Goal: Transaction & Acquisition: Purchase product/service

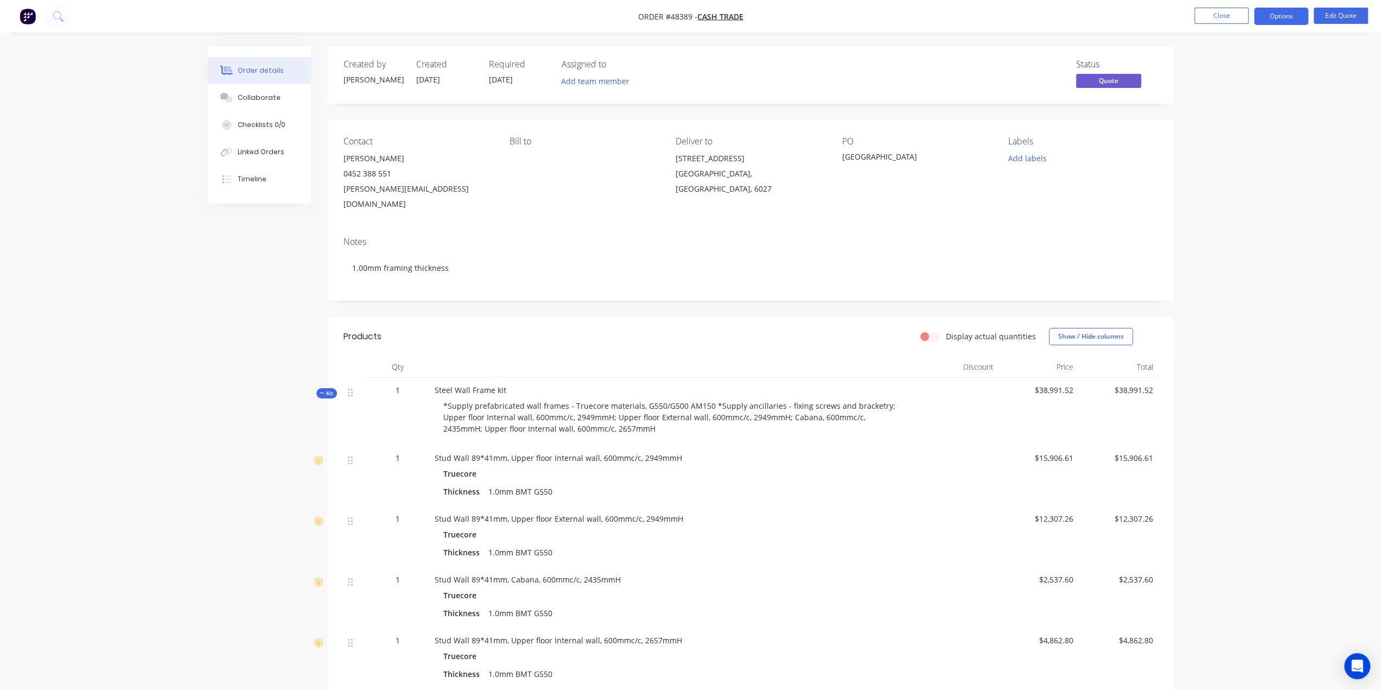
click at [34, 11] on img "button" at bounding box center [28, 16] width 16 height 16
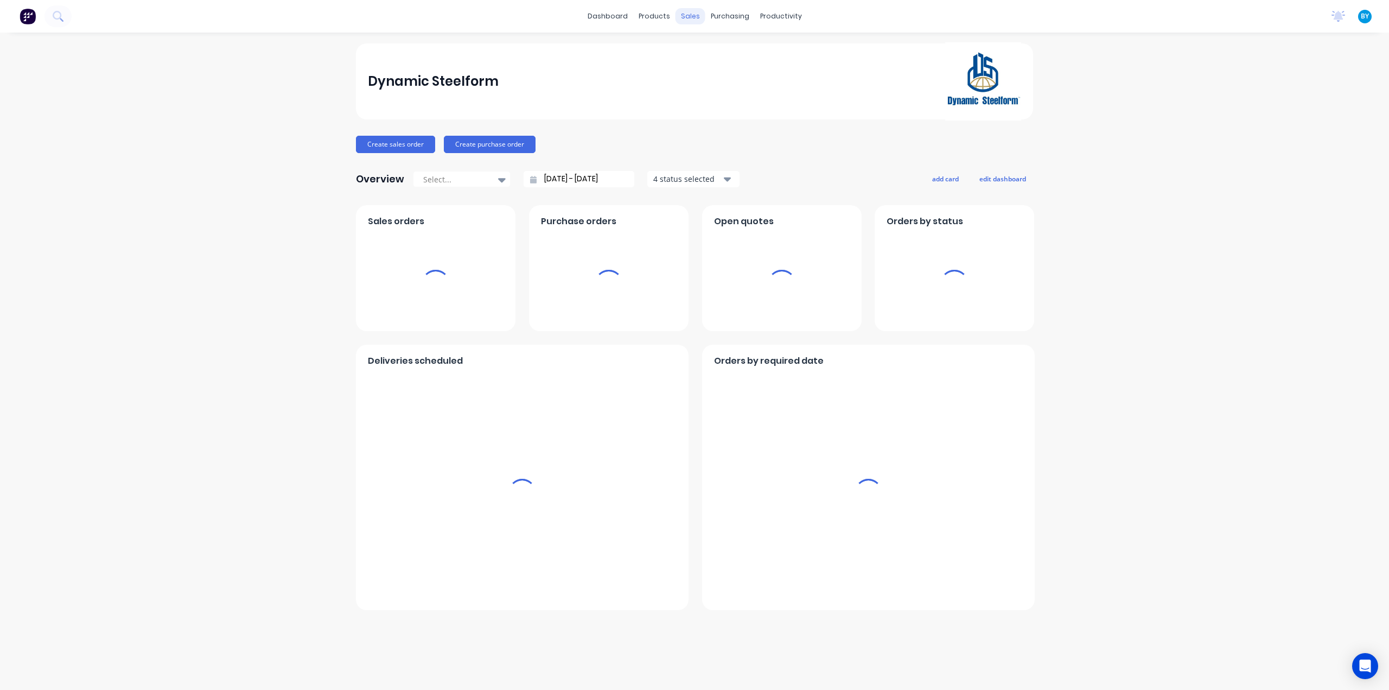
click at [694, 17] on div "sales" at bounding box center [691, 16] width 30 height 16
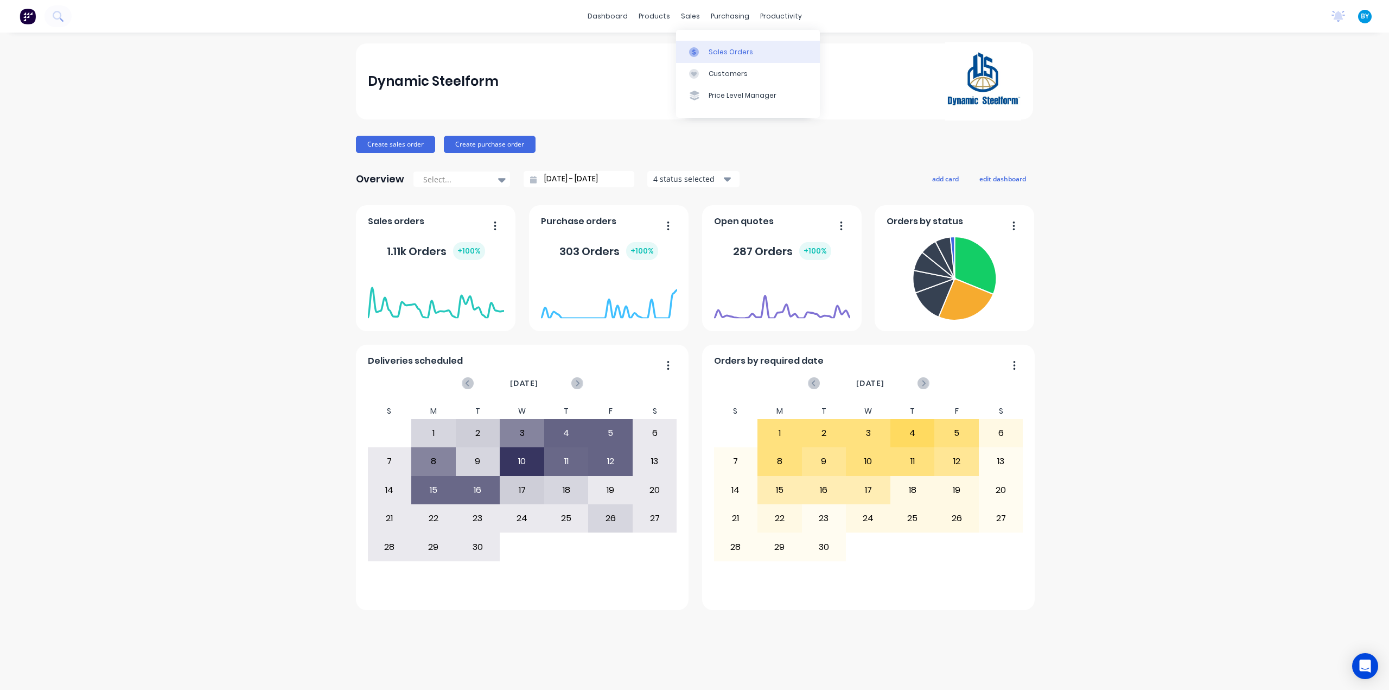
click at [706, 52] on link "Sales Orders" at bounding box center [748, 52] width 144 height 22
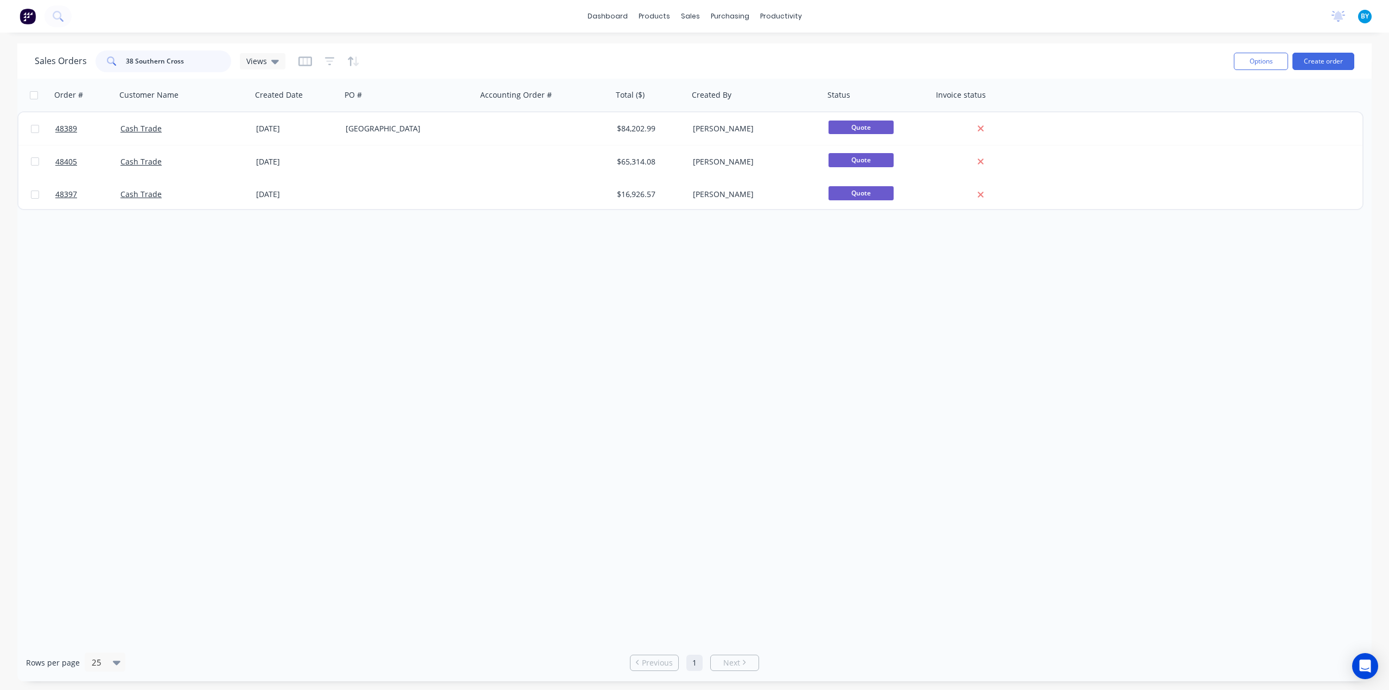
drag, startPoint x: 165, startPoint y: 65, endPoint x: 182, endPoint y: 64, distance: 16.8
click at [182, 65] on input "38 Southern Cross" at bounding box center [179, 61] width 106 height 22
click at [192, 60] on input "38 Southern Cross" at bounding box center [179, 61] width 106 height 22
drag, startPoint x: 196, startPoint y: 59, endPoint x: 0, endPoint y: 60, distance: 195.9
click at [0, 60] on div "Sales Orders 38 Southern Cross Views Options Create order Order # Customer Name…" at bounding box center [694, 362] width 1389 height 638
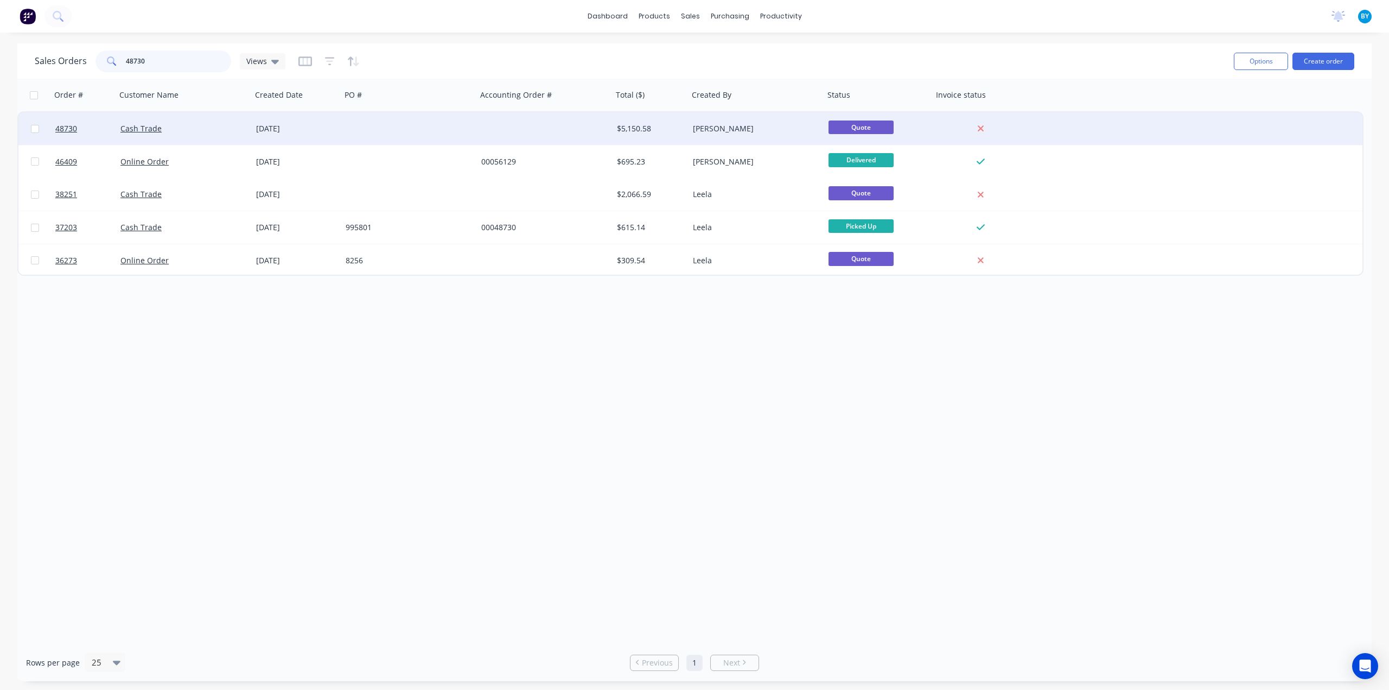
type input "48730"
click at [363, 132] on div at bounding box center [409, 128] width 136 height 33
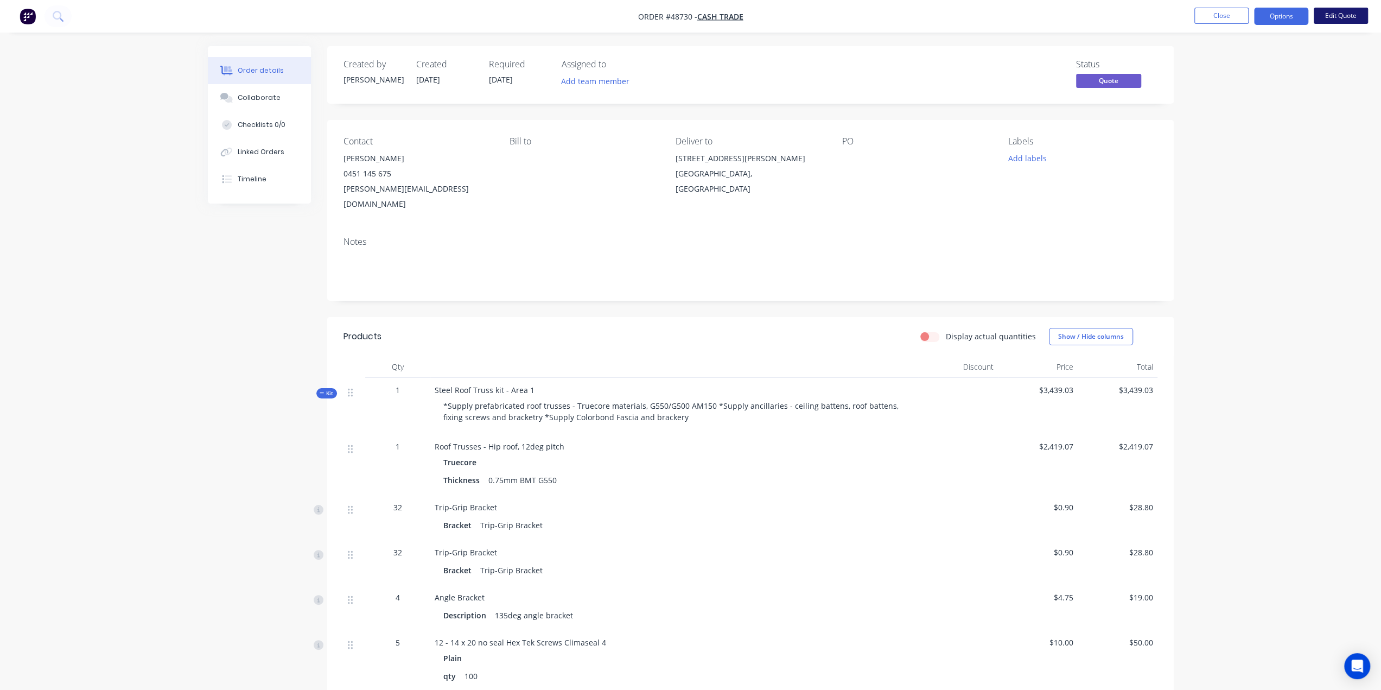
click at [1336, 15] on button "Edit Quote" at bounding box center [1341, 16] width 54 height 16
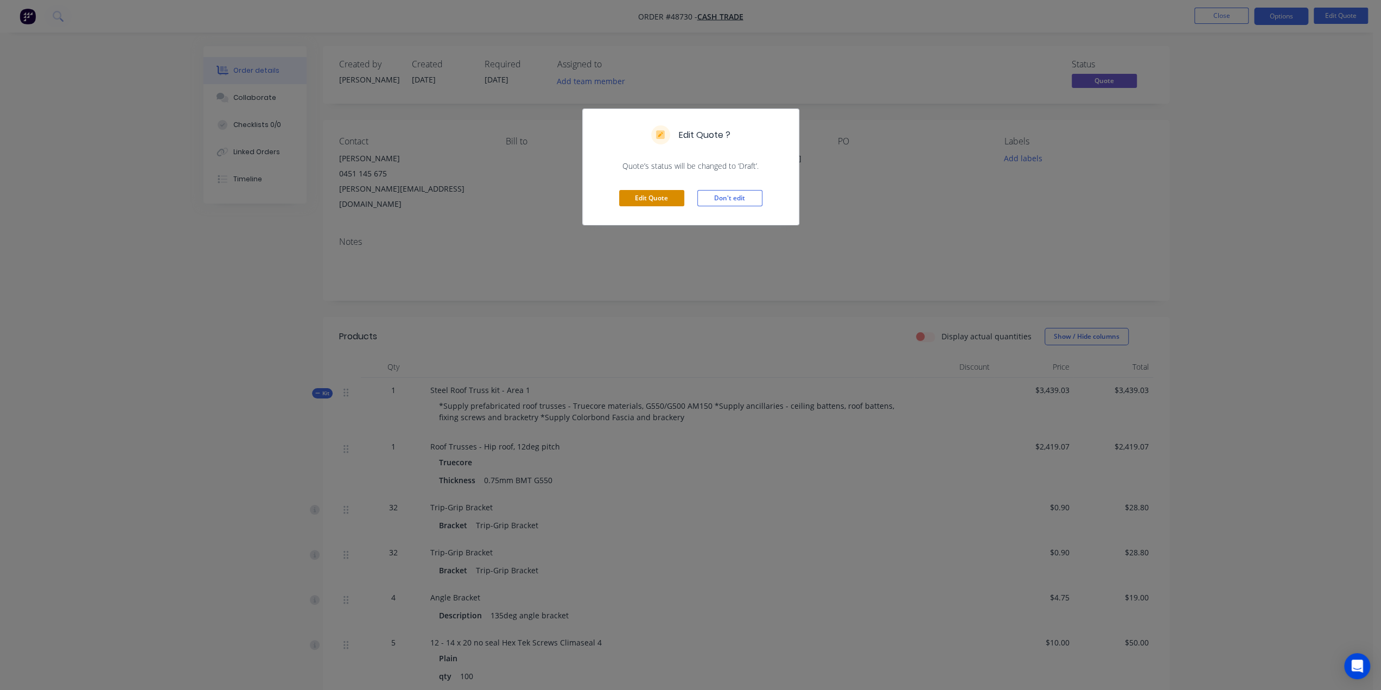
drag, startPoint x: 663, startPoint y: 198, endPoint x: 670, endPoint y: 197, distance: 6.6
click at [664, 197] on button "Edit Quote" at bounding box center [651, 198] width 65 height 16
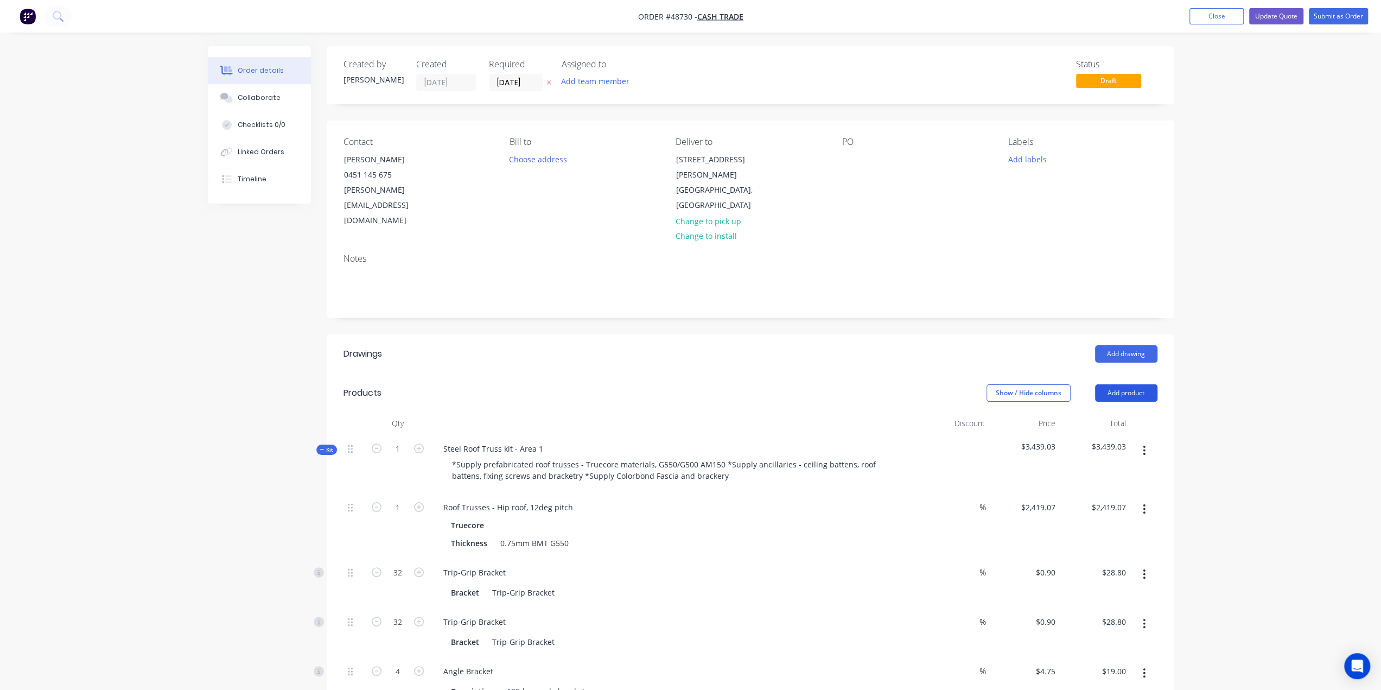
click at [1122, 384] on button "Add product" at bounding box center [1126, 392] width 62 height 17
click at [1105, 412] on div "Product catalogue" at bounding box center [1106, 420] width 84 height 16
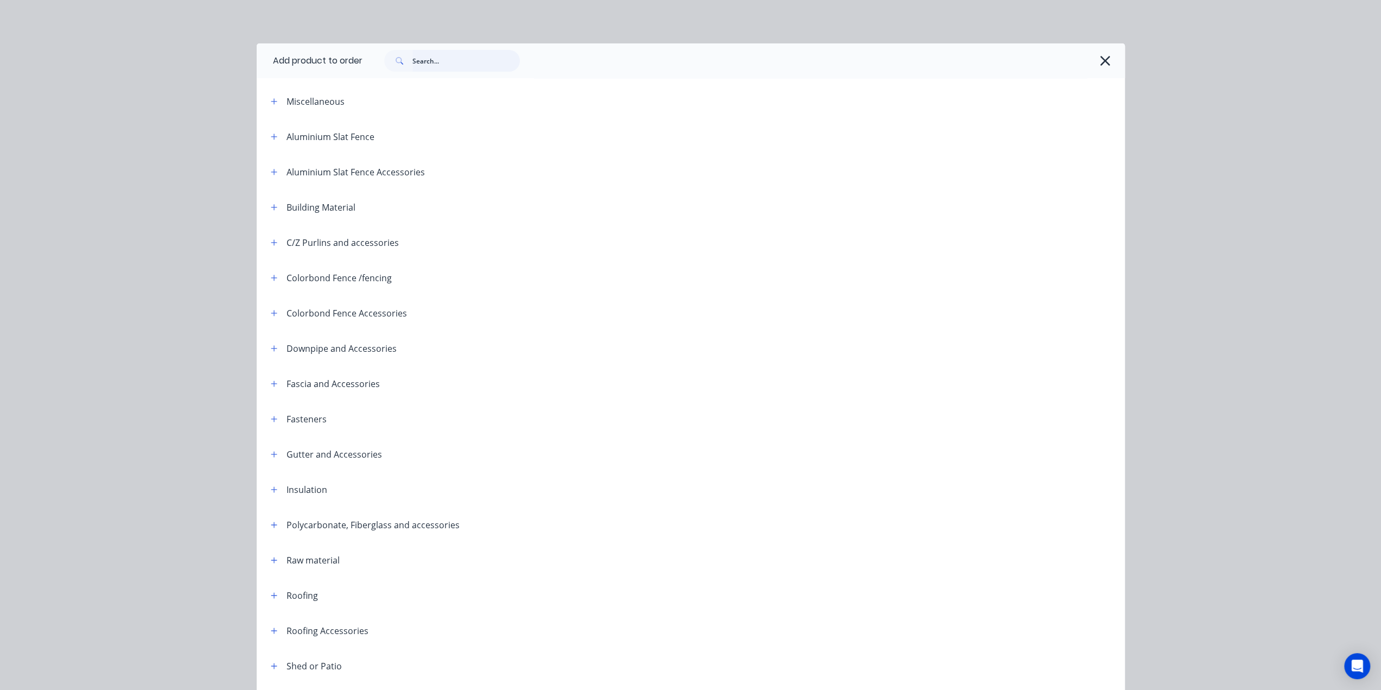
click at [463, 58] on input "text" at bounding box center [465, 61] width 107 height 22
type input "s"
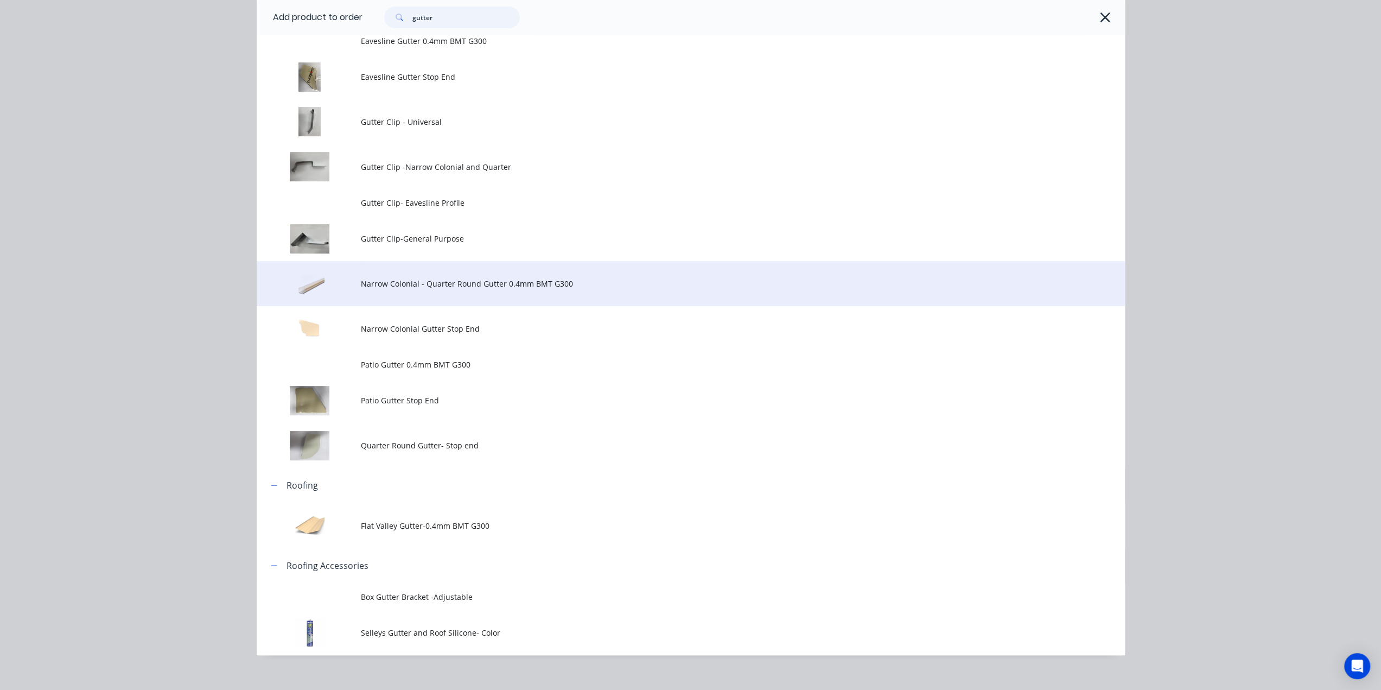
scroll to position [239, 0]
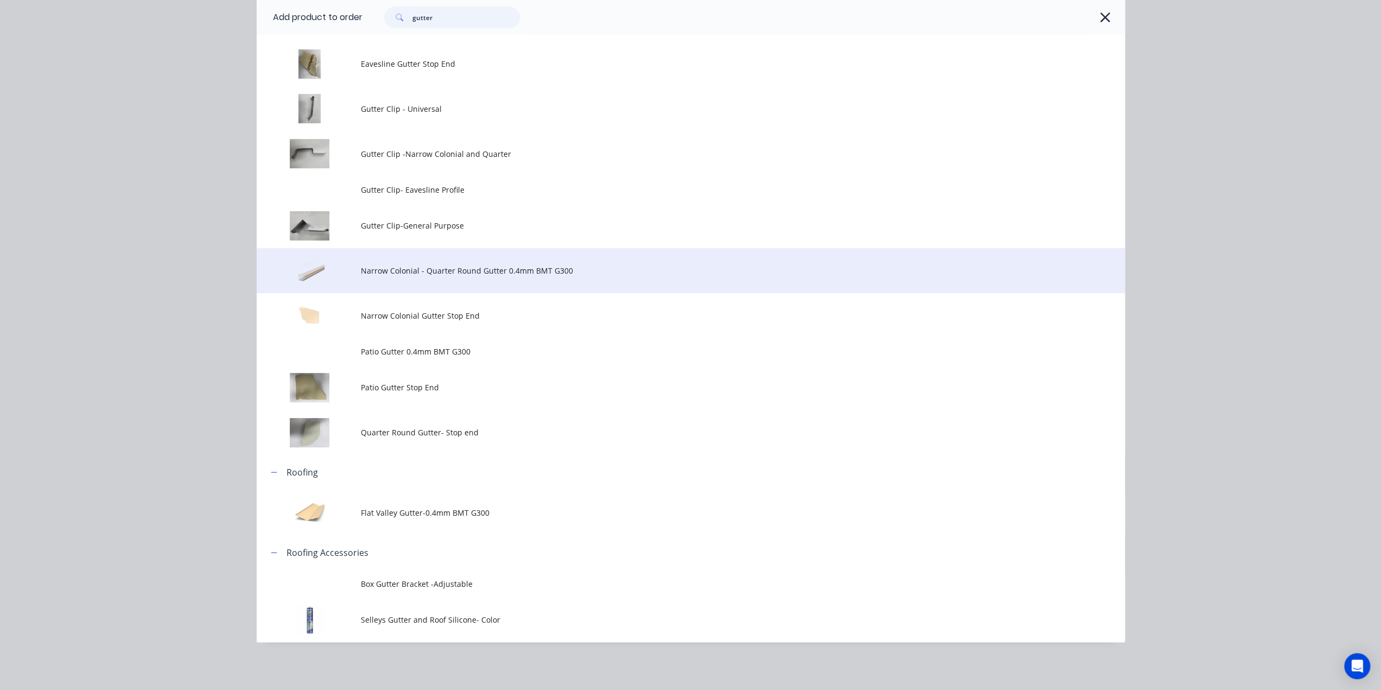
type input "gutter"
click at [509, 262] on td "Narrow Colonial - Quarter Round Gutter 0.4mm BMT G300" at bounding box center [743, 270] width 764 height 45
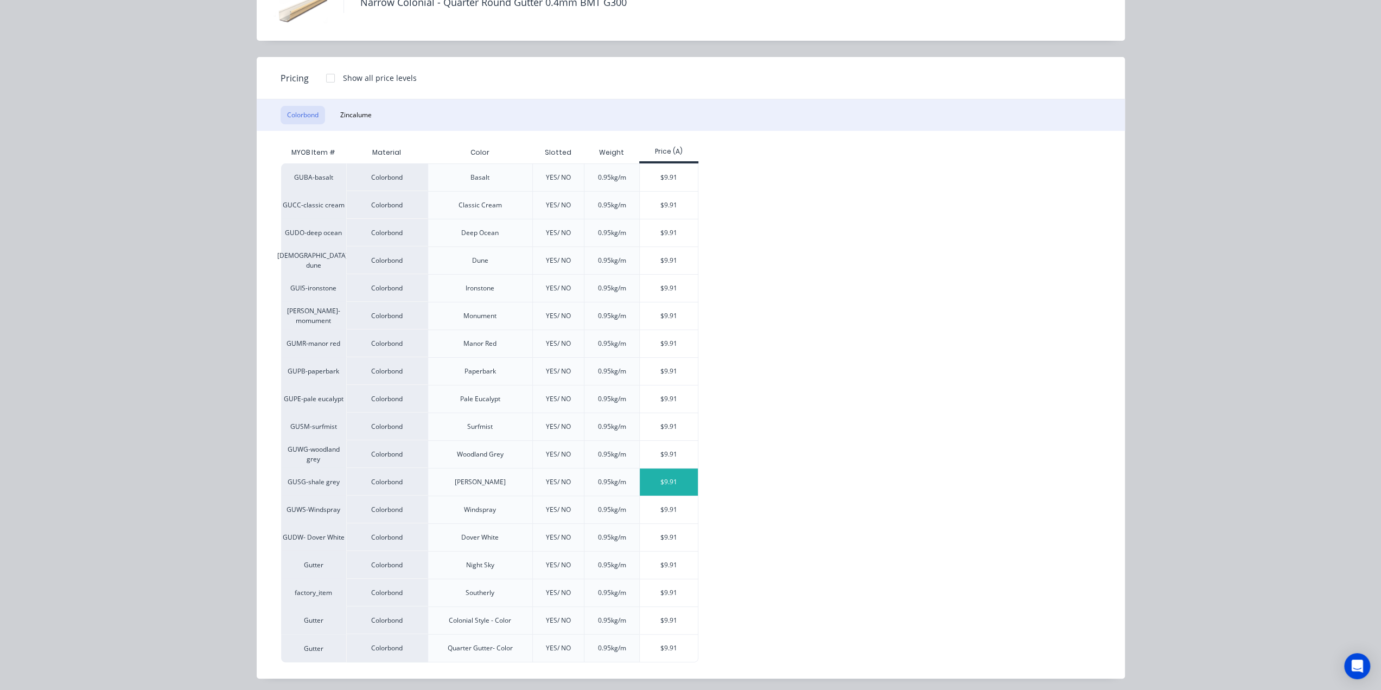
scroll to position [199, 0]
click at [659, 616] on div "$9.91" at bounding box center [669, 620] width 58 height 27
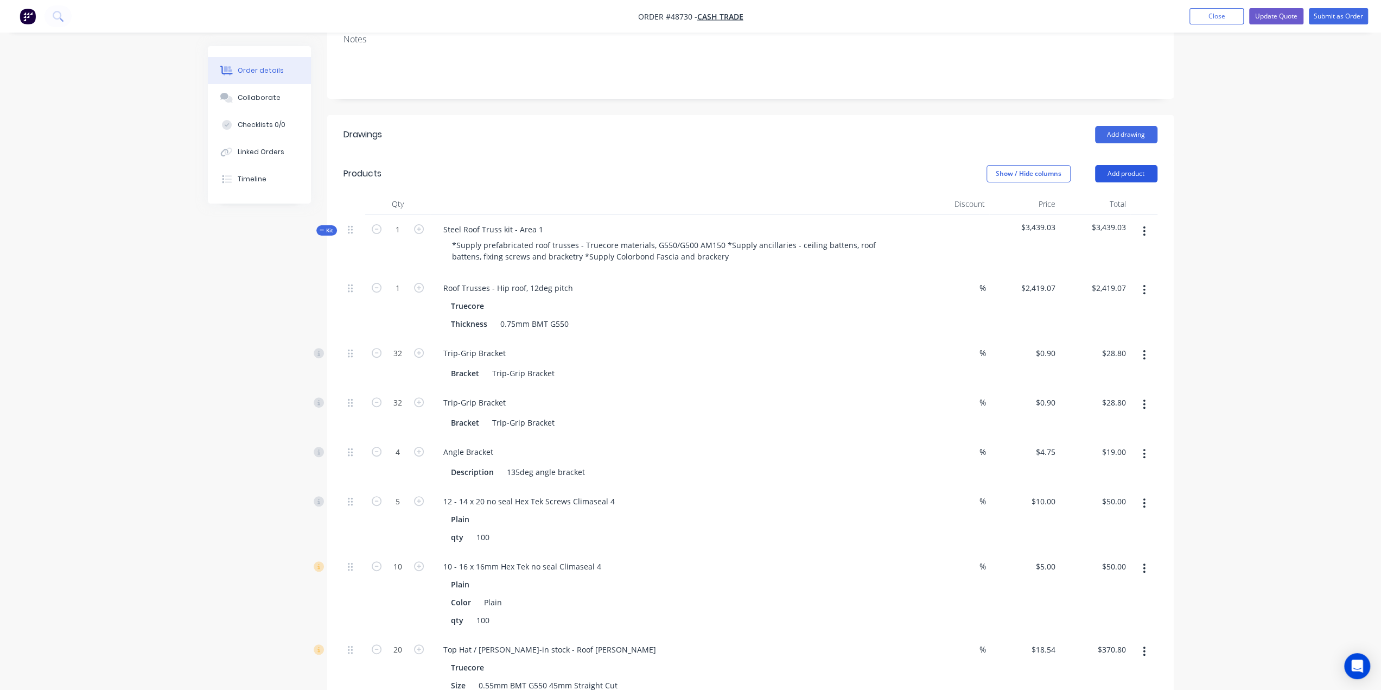
scroll to position [211, 0]
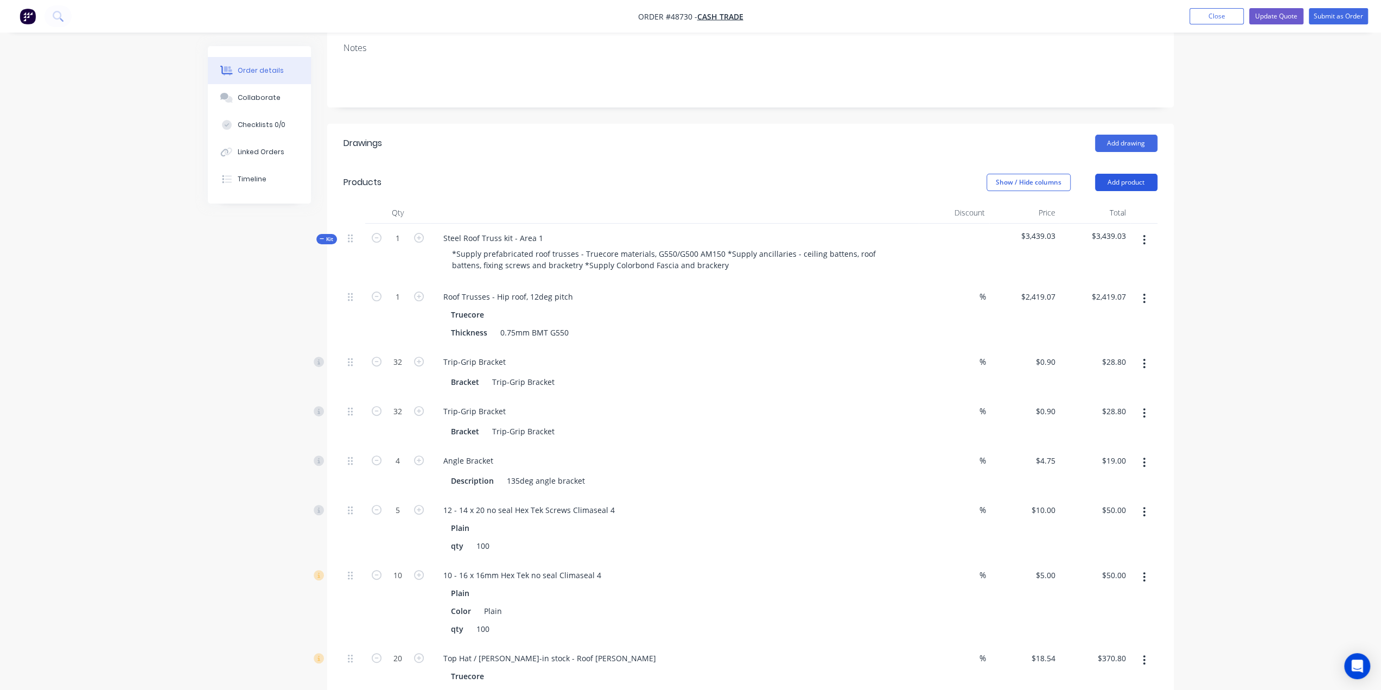
click at [1133, 174] on button "Add product" at bounding box center [1126, 182] width 62 height 17
click at [1099, 202] on div "Product catalogue" at bounding box center [1106, 210] width 84 height 16
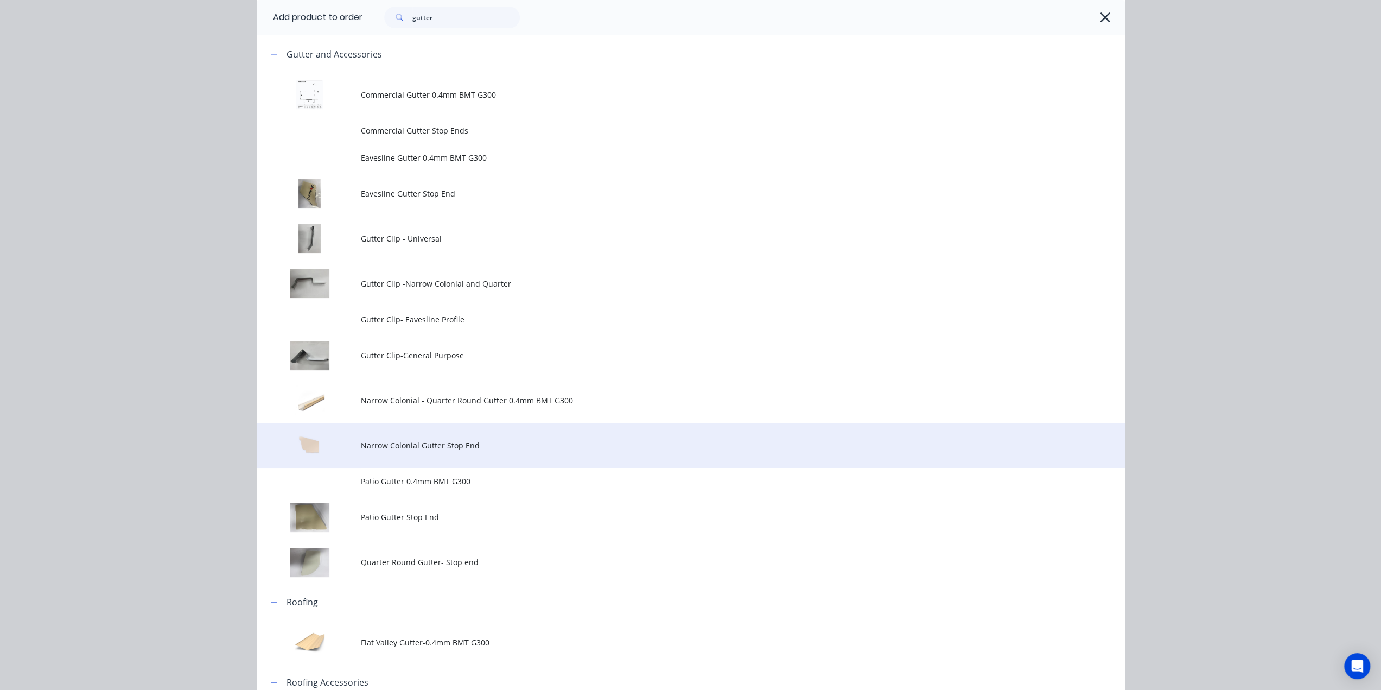
scroll to position [217, 0]
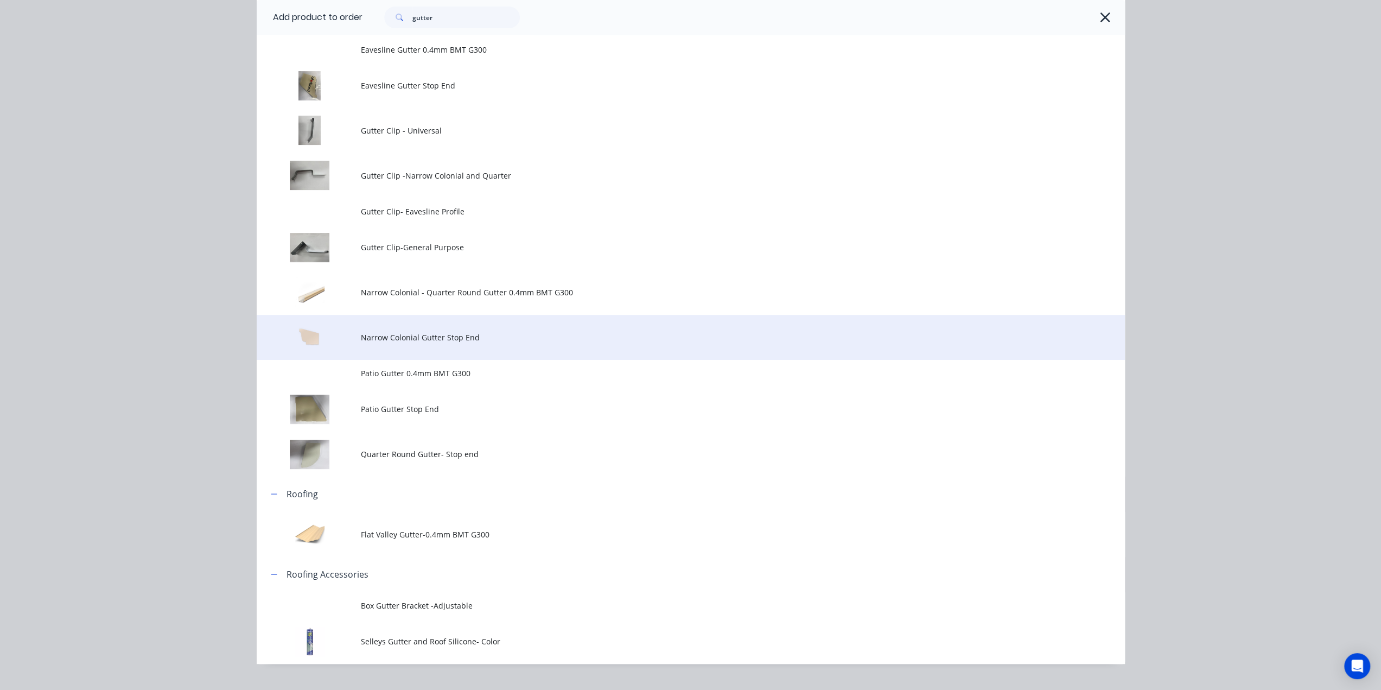
click at [393, 340] on span "Narrow Colonial Gutter Stop End" at bounding box center [666, 337] width 611 height 11
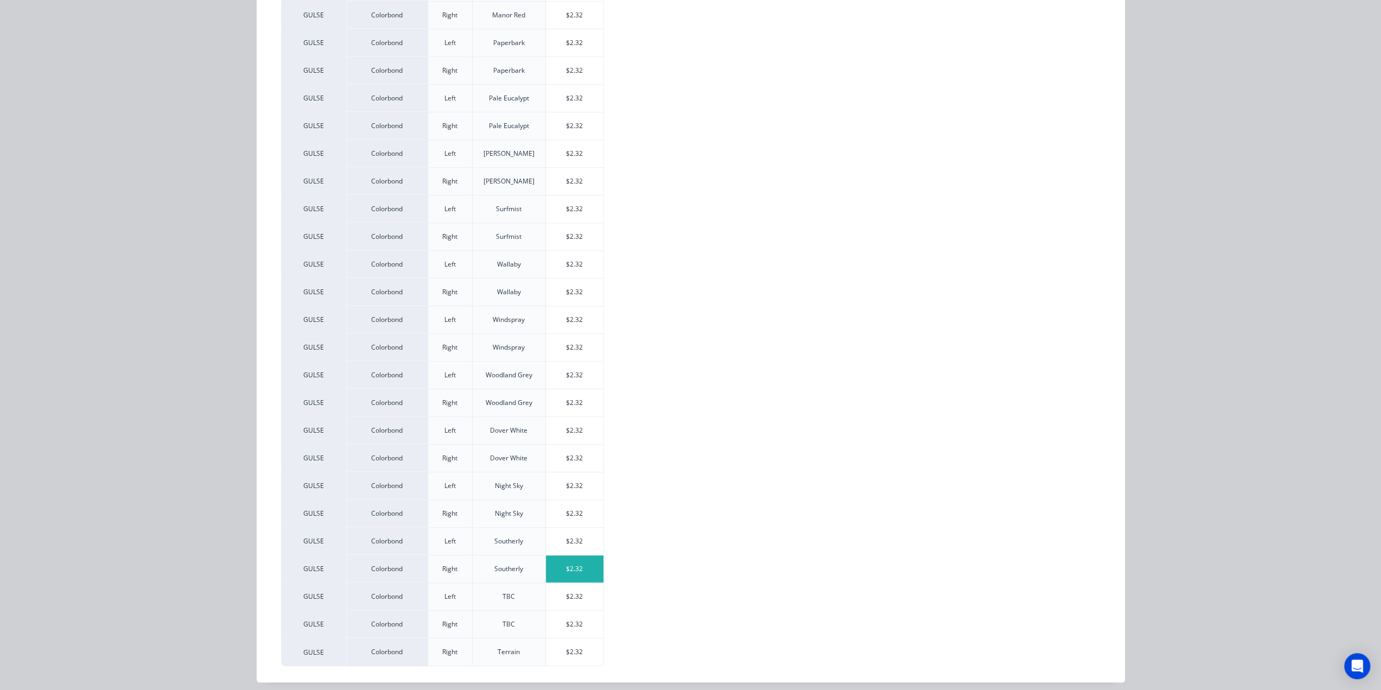
scroll to position [463, 0]
drag, startPoint x: 571, startPoint y: 588, endPoint x: 635, endPoint y: 520, distance: 92.5
click at [571, 588] on div "$2.32" at bounding box center [575, 596] width 58 height 27
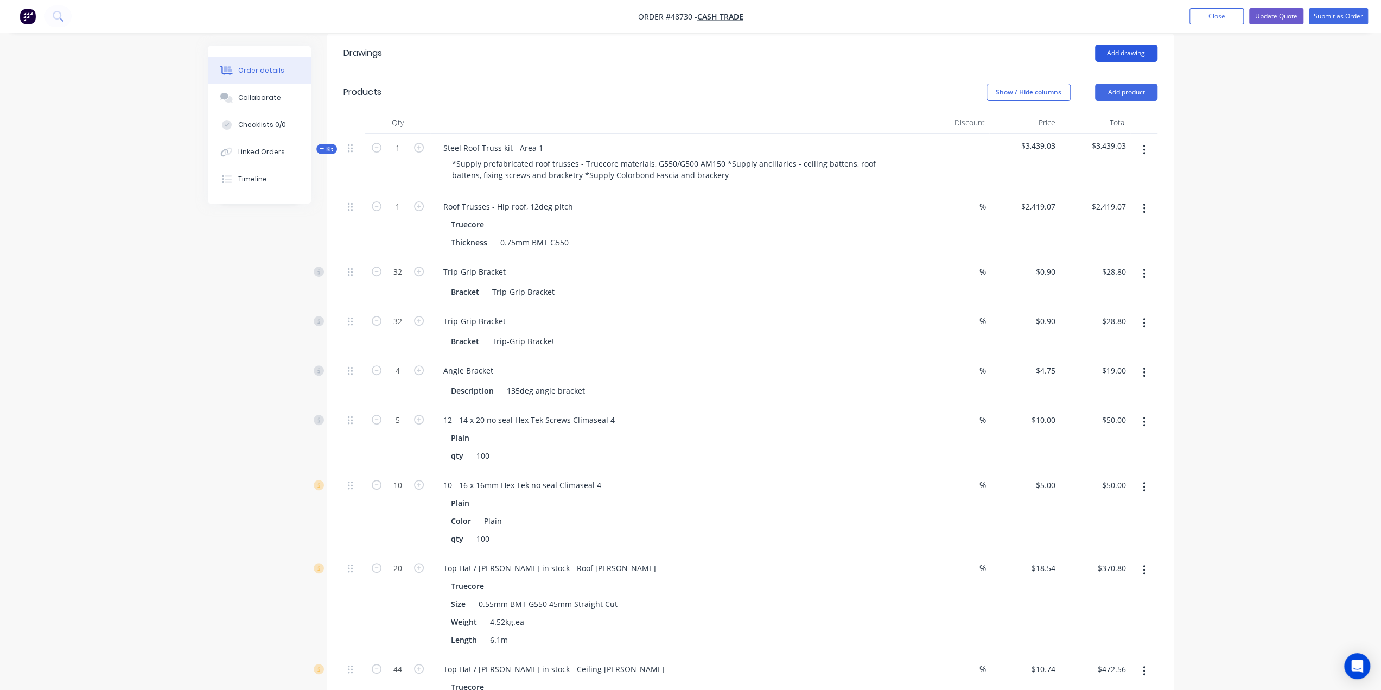
scroll to position [211, 0]
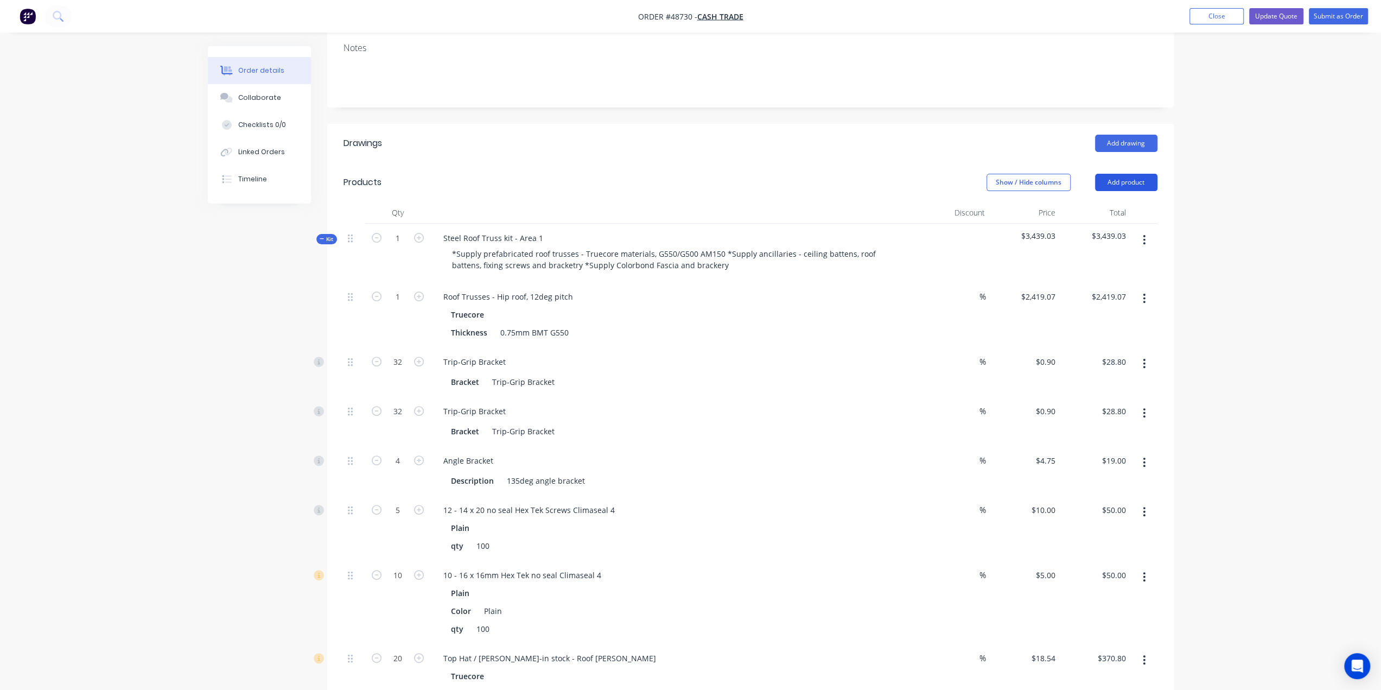
drag, startPoint x: 1120, startPoint y: 147, endPoint x: 1121, endPoint y: 163, distance: 15.7
click at [1120, 174] on button "Add product" at bounding box center [1126, 182] width 62 height 17
click at [1121, 202] on div "Product catalogue" at bounding box center [1106, 210] width 84 height 16
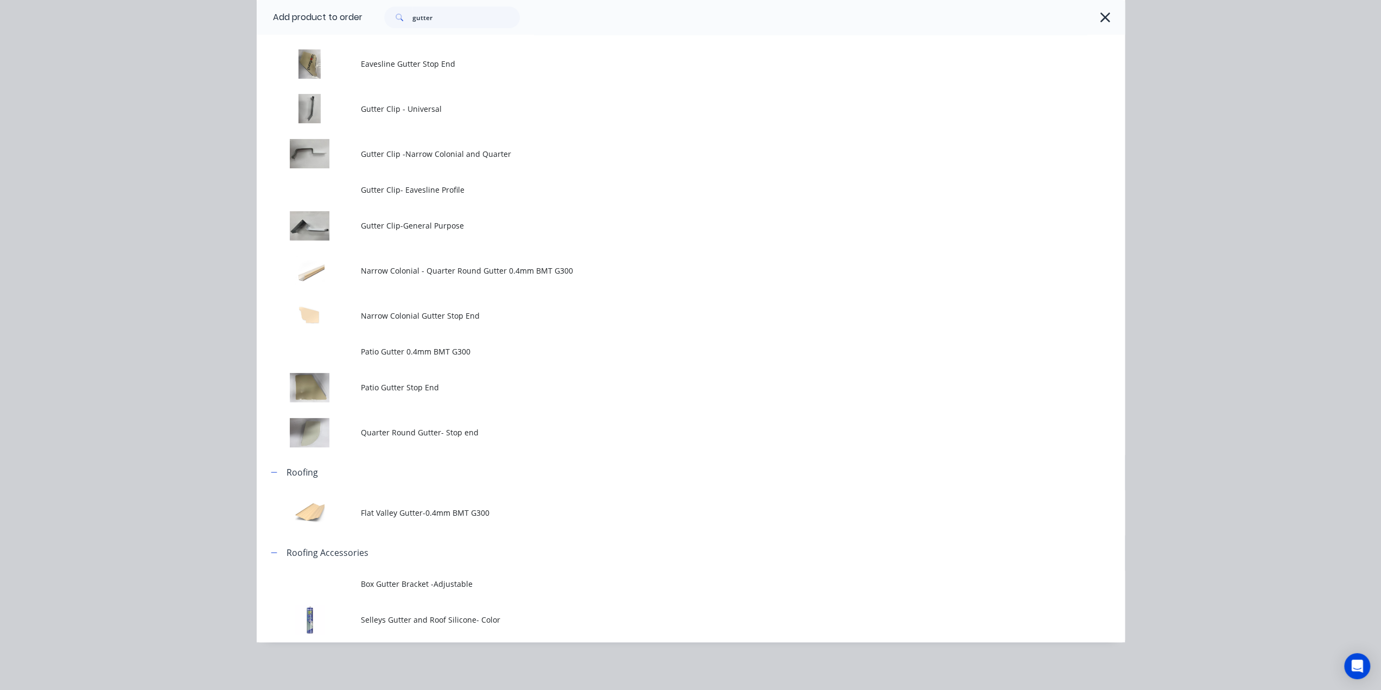
scroll to position [463, 0]
drag, startPoint x: 417, startPoint y: 316, endPoint x: 628, endPoint y: 486, distance: 270.9
click at [418, 316] on span "Narrow Colonial Gutter Stop End" at bounding box center [666, 315] width 611 height 11
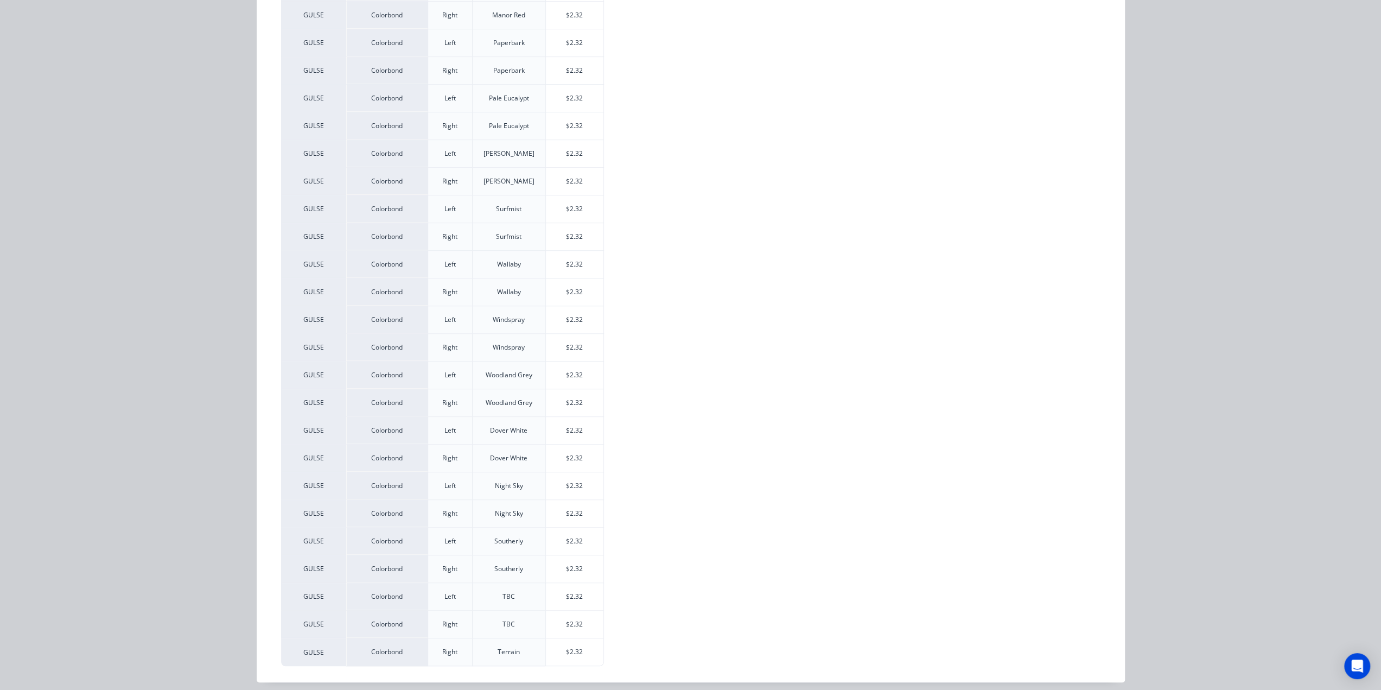
scroll to position [1032, 0]
click at [562, 619] on div "$2.32" at bounding box center [575, 624] width 58 height 27
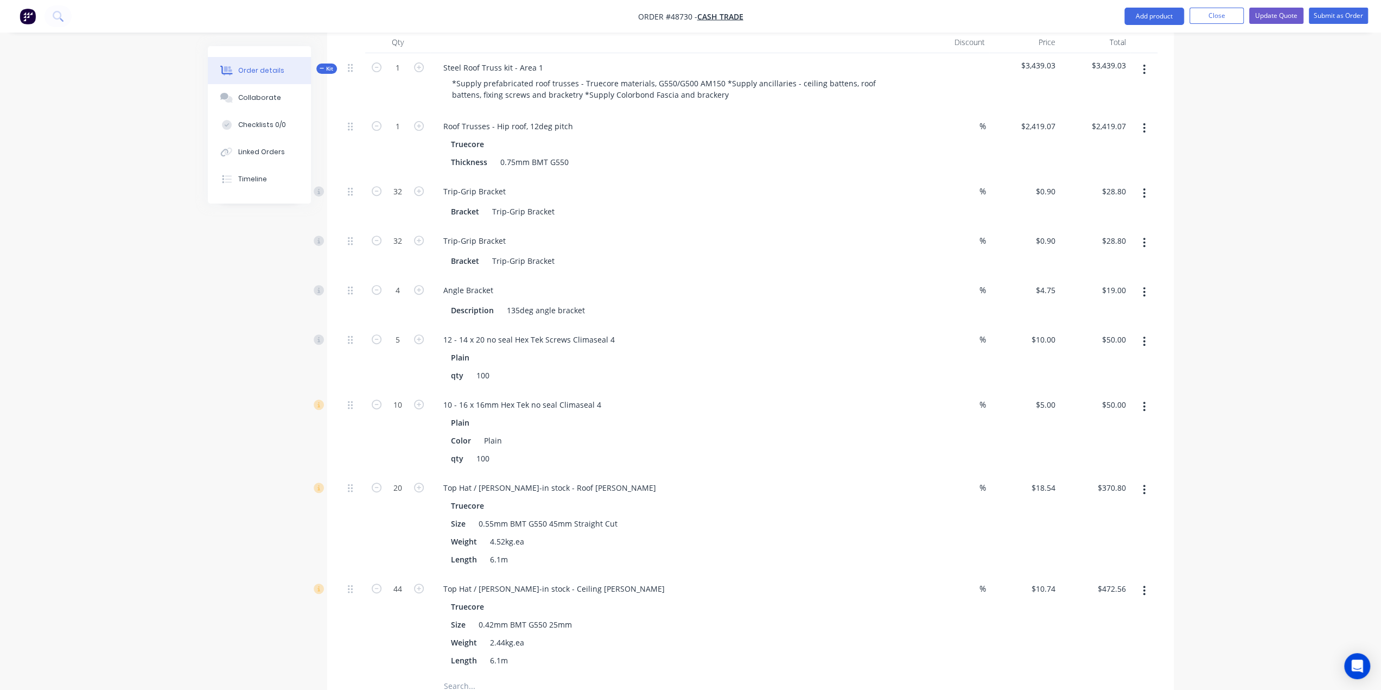
scroll to position [146, 0]
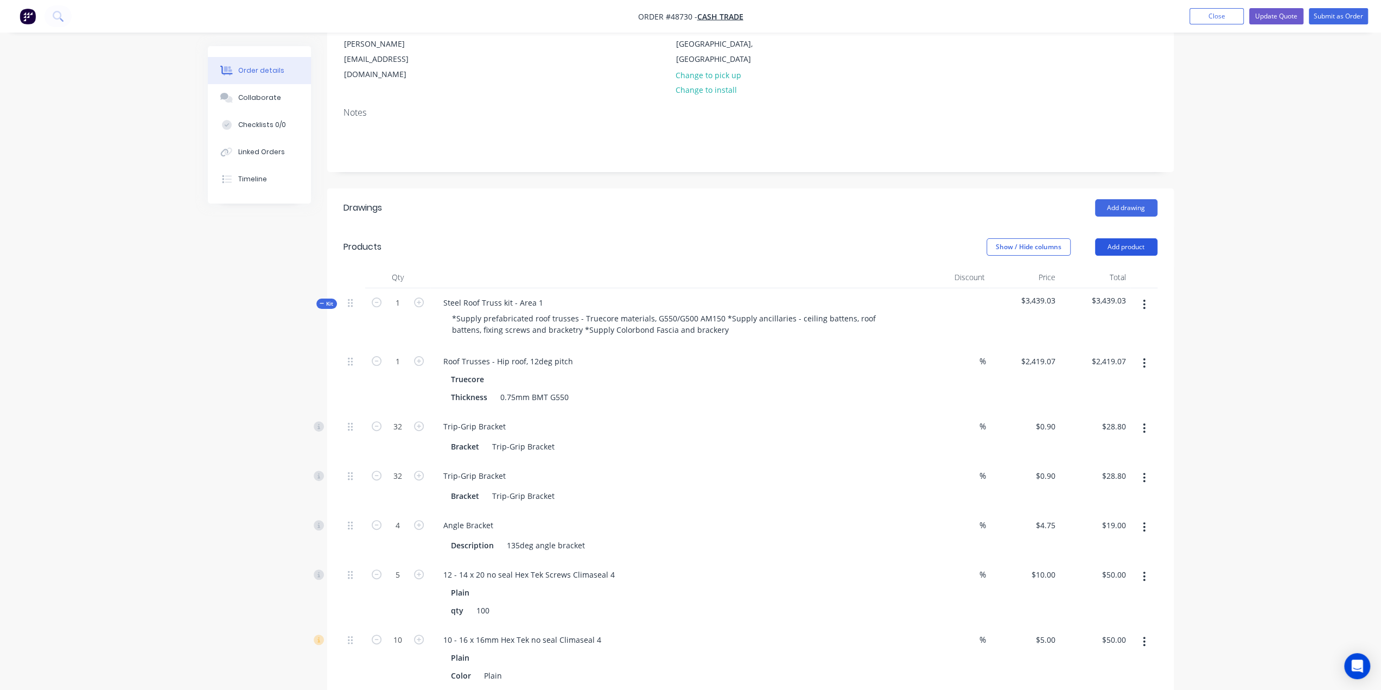
click at [1129, 238] on button "Add product" at bounding box center [1126, 246] width 62 height 17
click at [1130, 264] on button "Product catalogue" at bounding box center [1105, 275] width 103 height 22
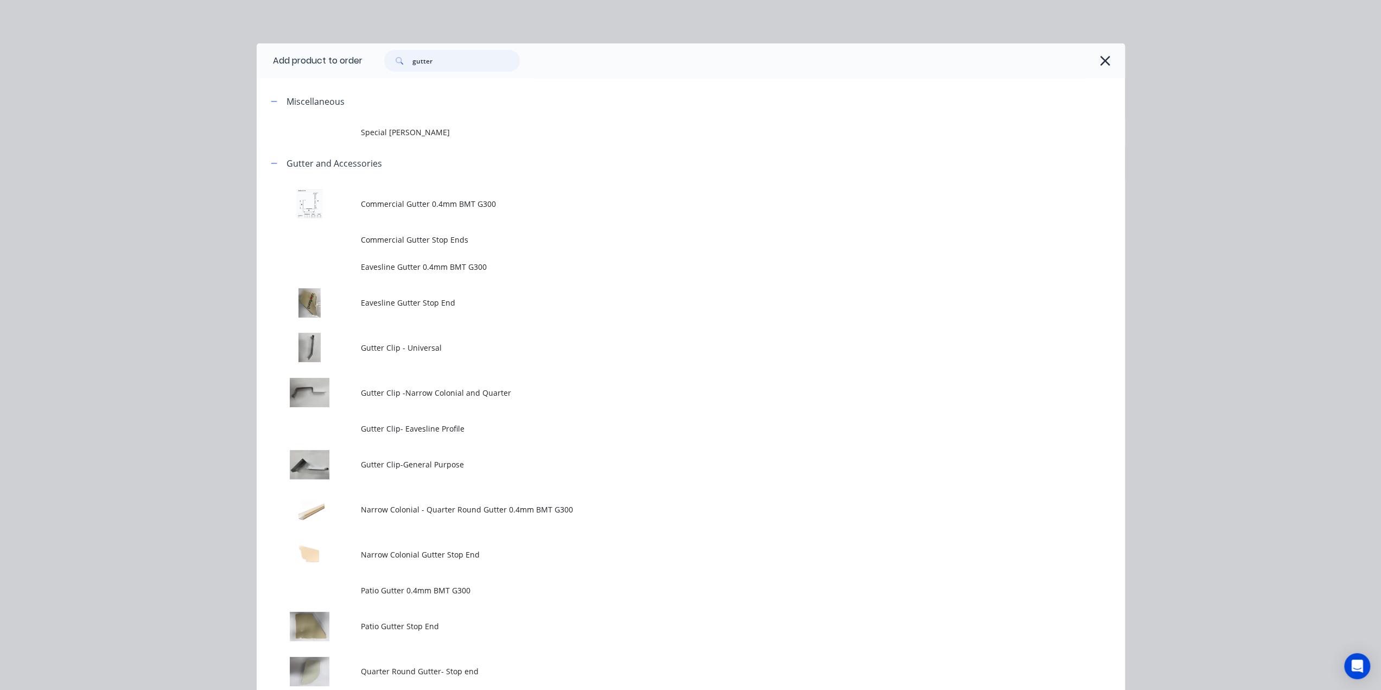
drag, startPoint x: 452, startPoint y: 61, endPoint x: 179, endPoint y: 62, distance: 273.0
click at [179, 62] on div "Add product to order gutter Miscellaneous Special Patio Gutter Gutter and Acces…" at bounding box center [690, 345] width 1381 height 690
type input "s"
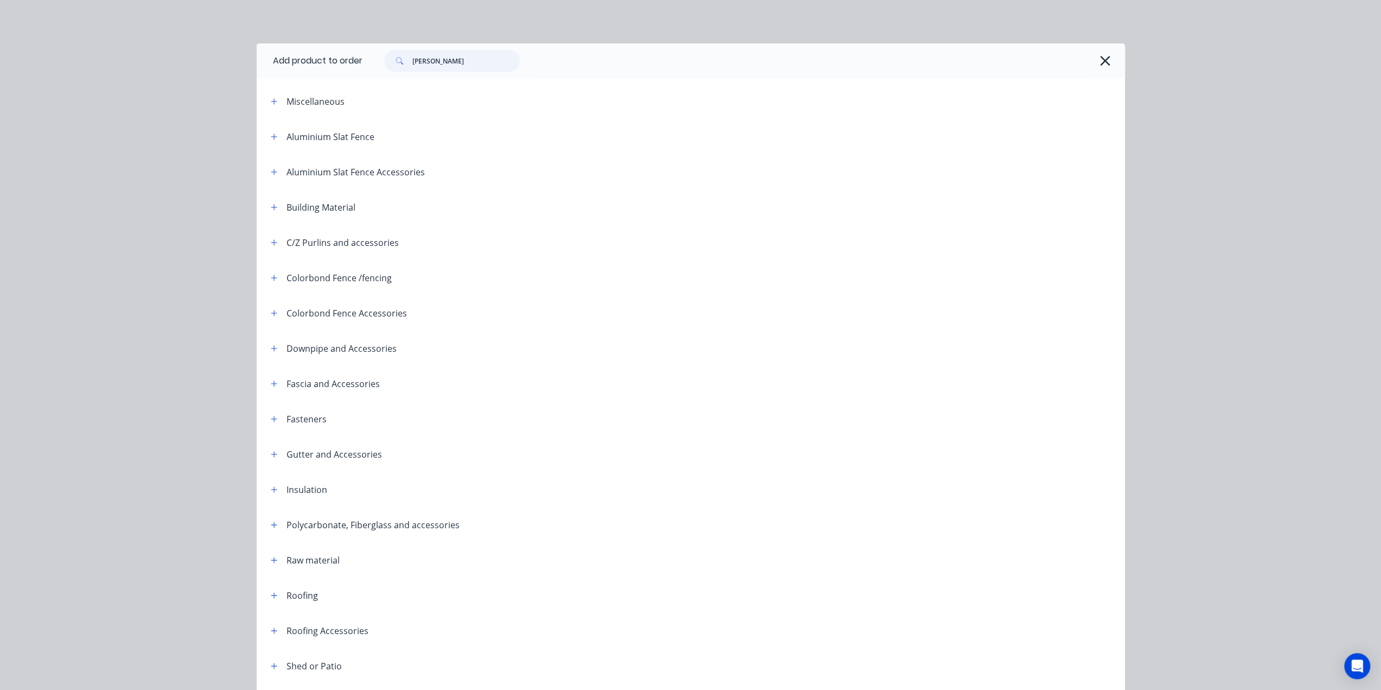
type input "gutter"
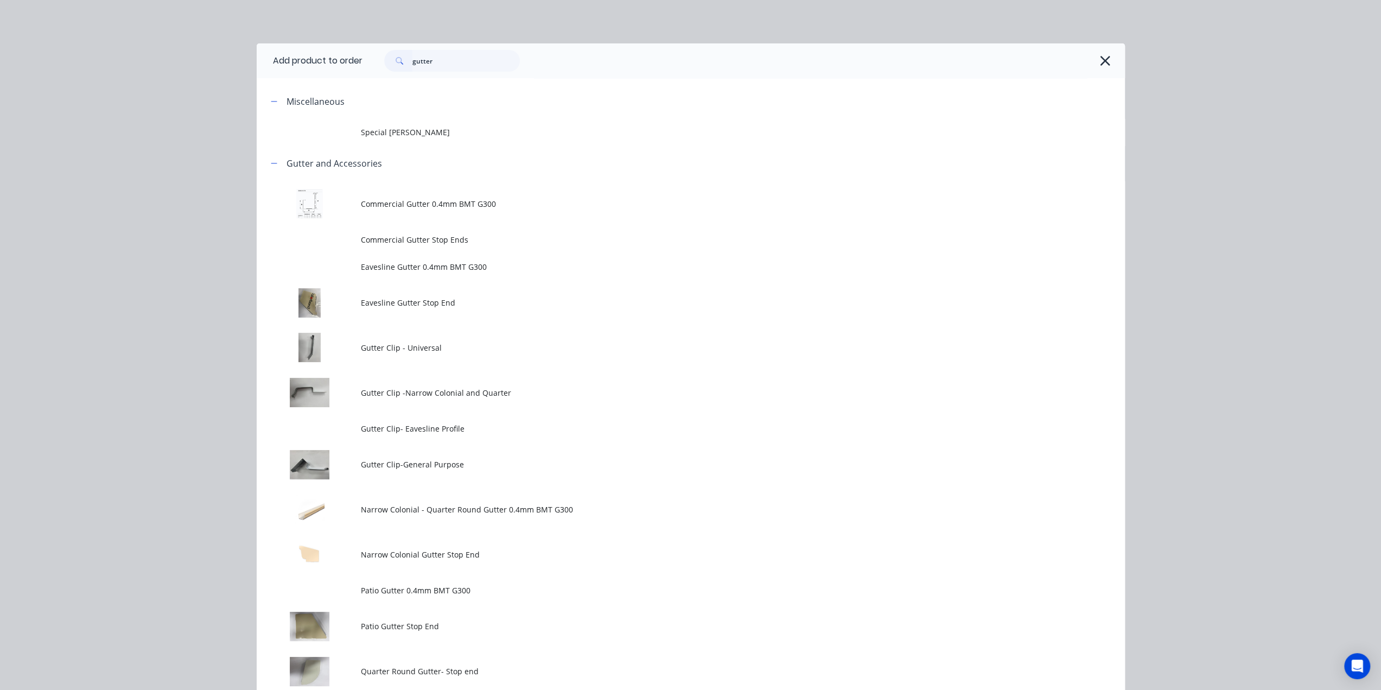
click at [463, 384] on td "Gutter Clip -Narrow Colonial and Quarter" at bounding box center [743, 392] width 764 height 45
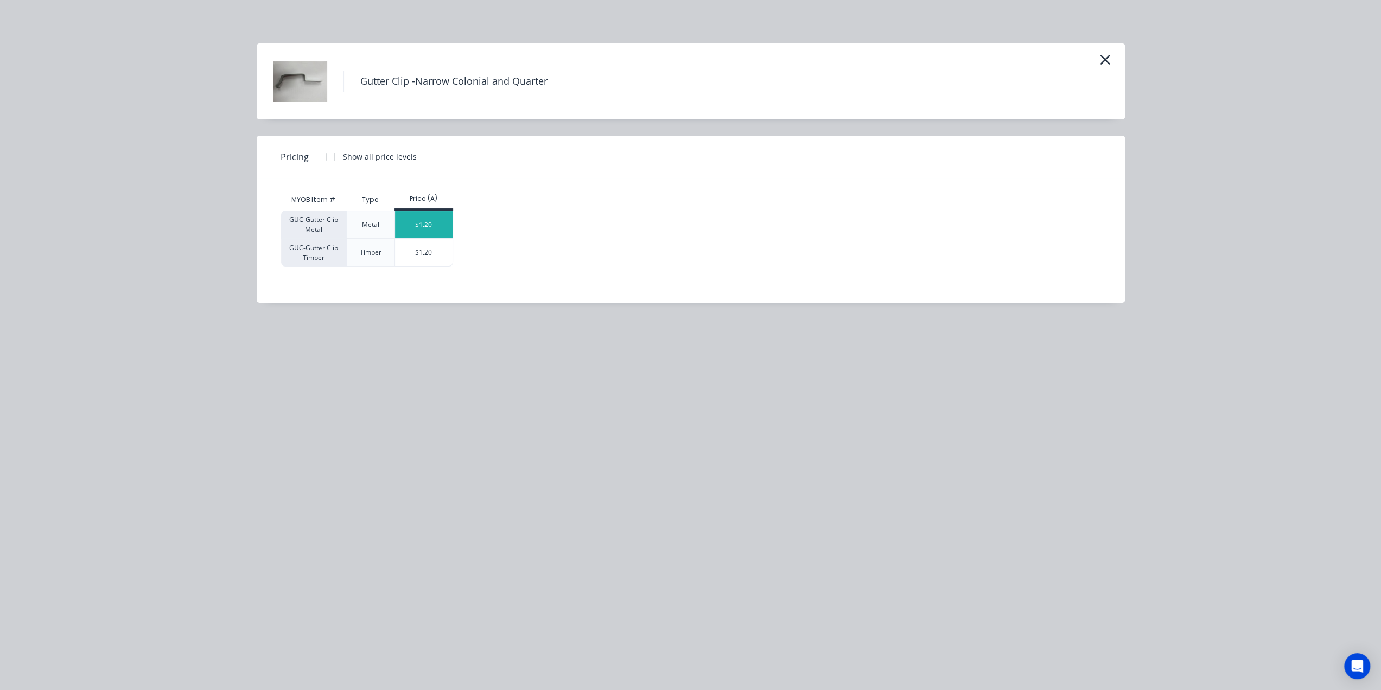
click at [423, 221] on div "$1.20" at bounding box center [424, 224] width 58 height 27
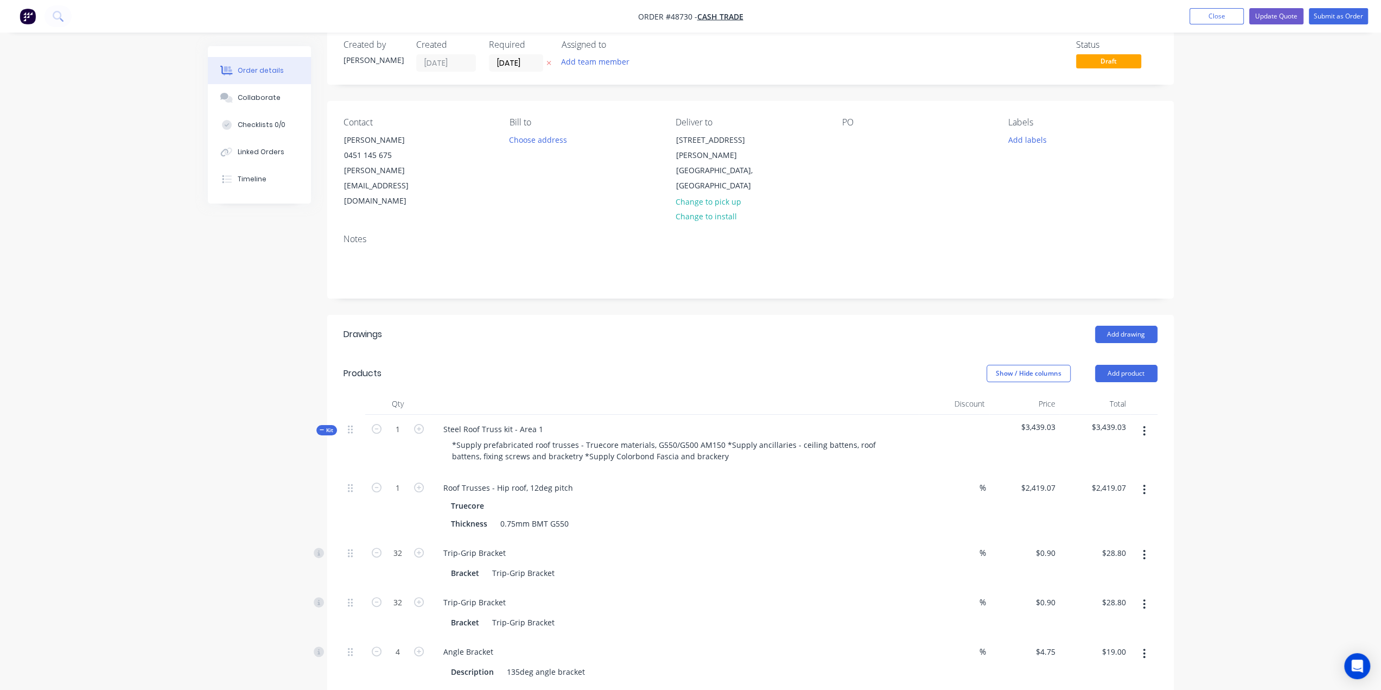
scroll to position [0, 0]
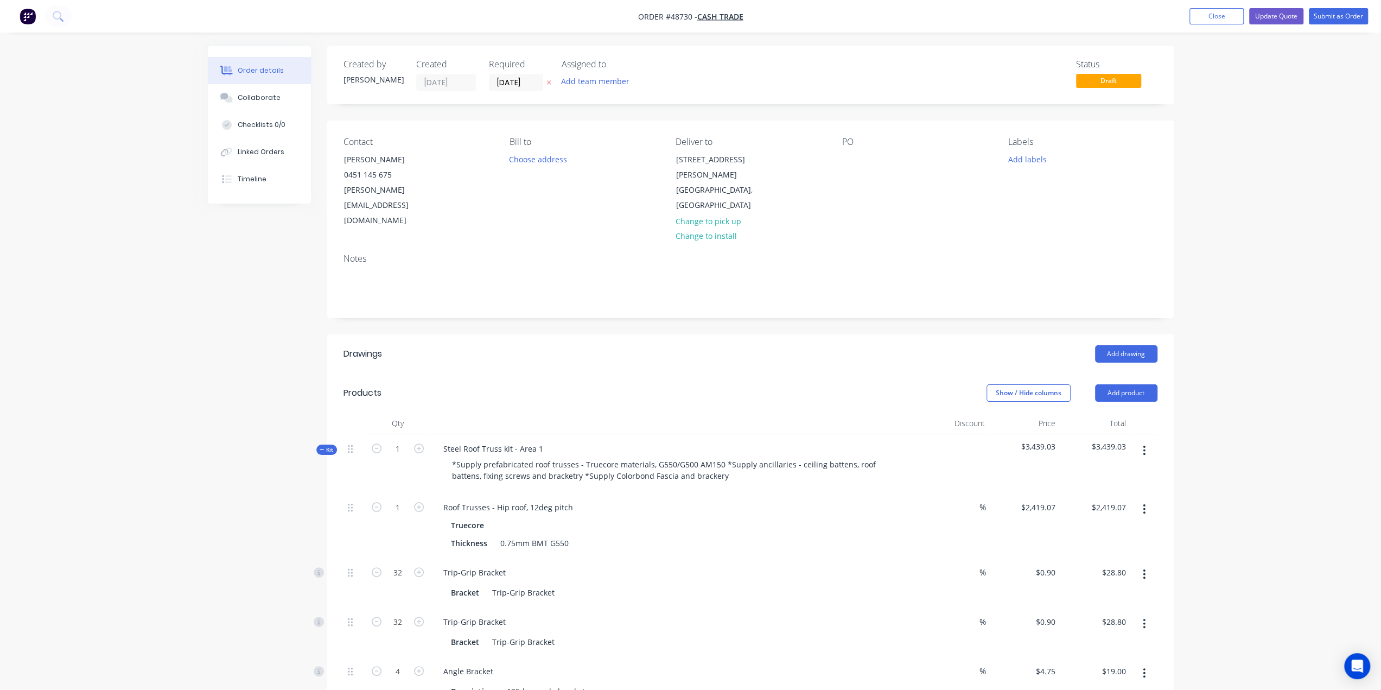
drag, startPoint x: 1129, startPoint y: 363, endPoint x: 1124, endPoint y: 370, distance: 8.6
click at [1129, 384] on button "Add product" at bounding box center [1126, 392] width 62 height 17
click at [1117, 412] on div "Product catalogue" at bounding box center [1106, 420] width 84 height 16
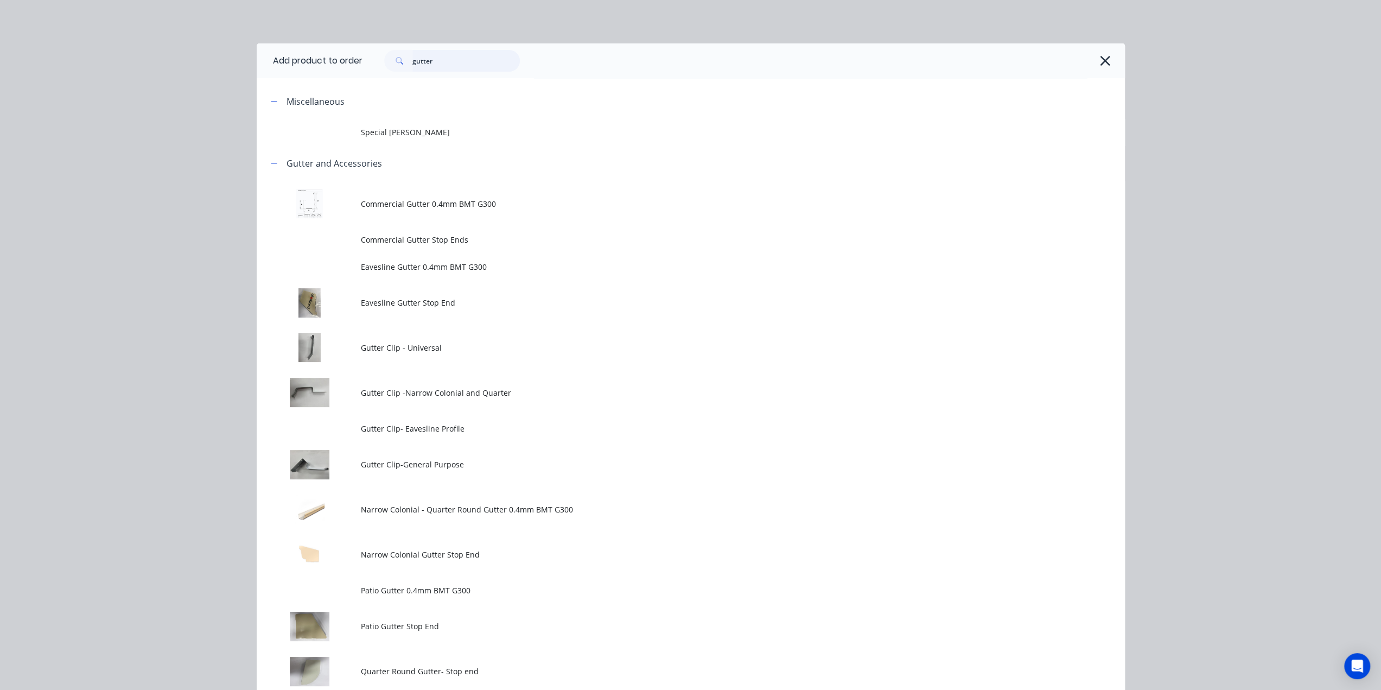
drag, startPoint x: 323, startPoint y: 63, endPoint x: 219, endPoint y: 54, distance: 104.6
click at [223, 55] on div "Add product to order gutter Miscellaneous Special Patio Gutter Gutter and Acces…" at bounding box center [690, 345] width 1381 height 690
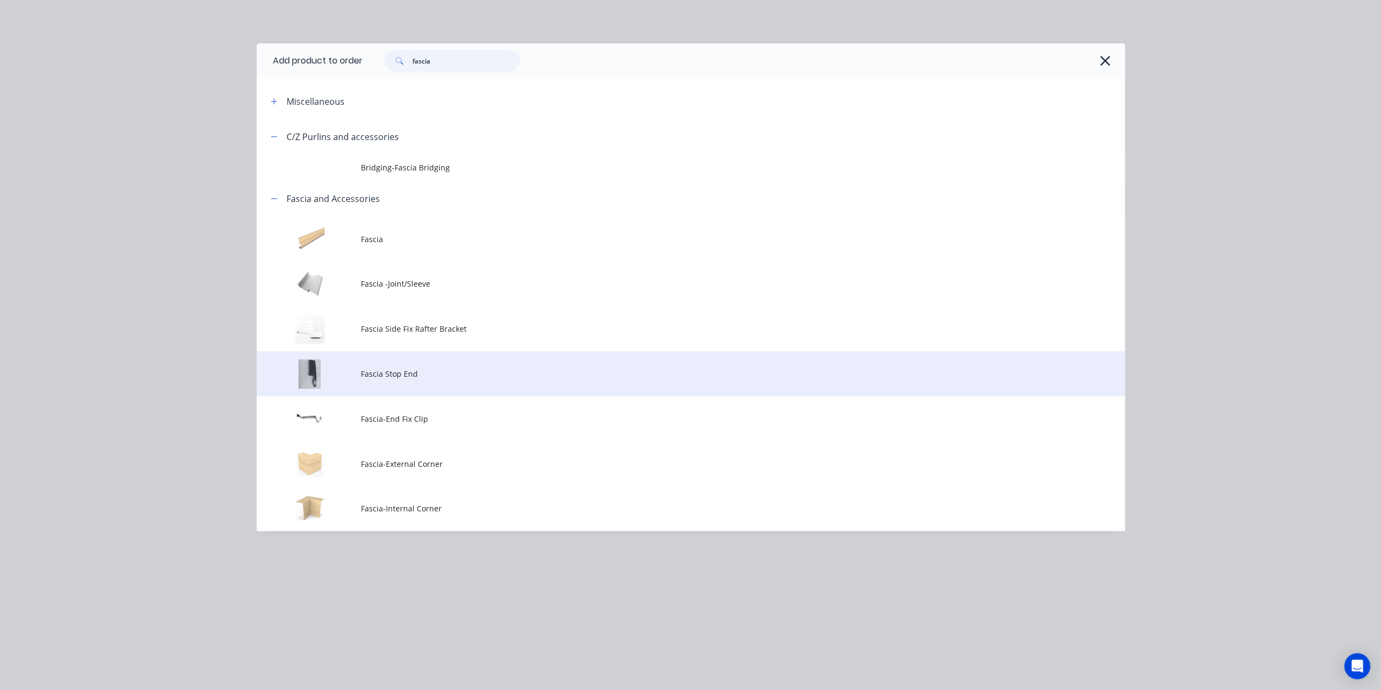
scroll to position [217, 0]
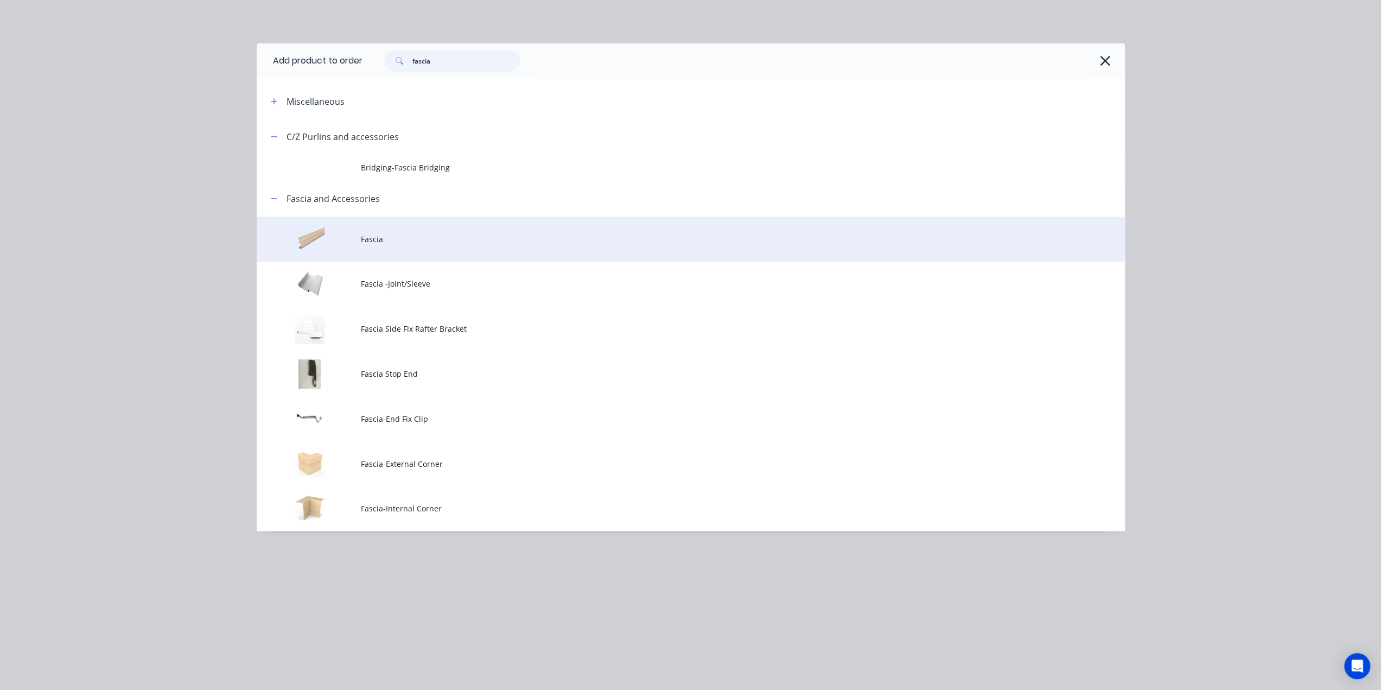
type input "fascia"
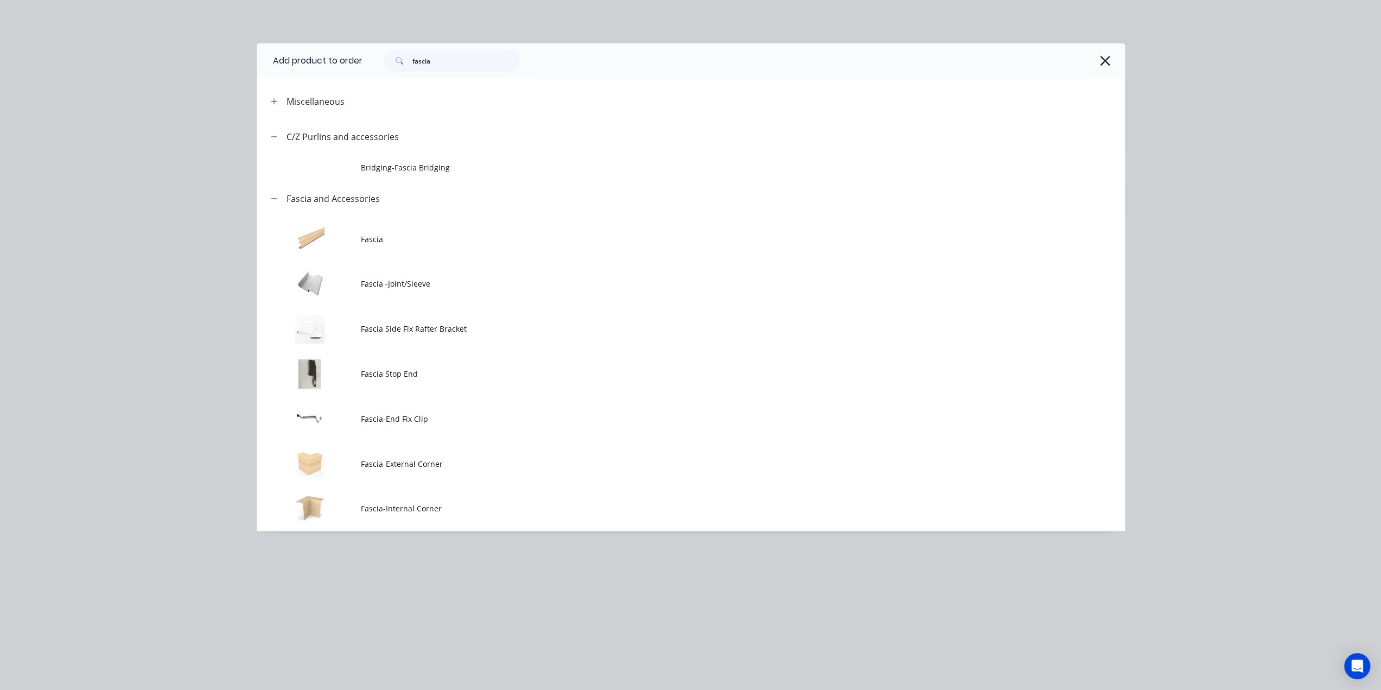
drag, startPoint x: 437, startPoint y: 244, endPoint x: 510, endPoint y: 277, distance: 80.1
click at [437, 243] on span "Fascia" at bounding box center [666, 238] width 611 height 11
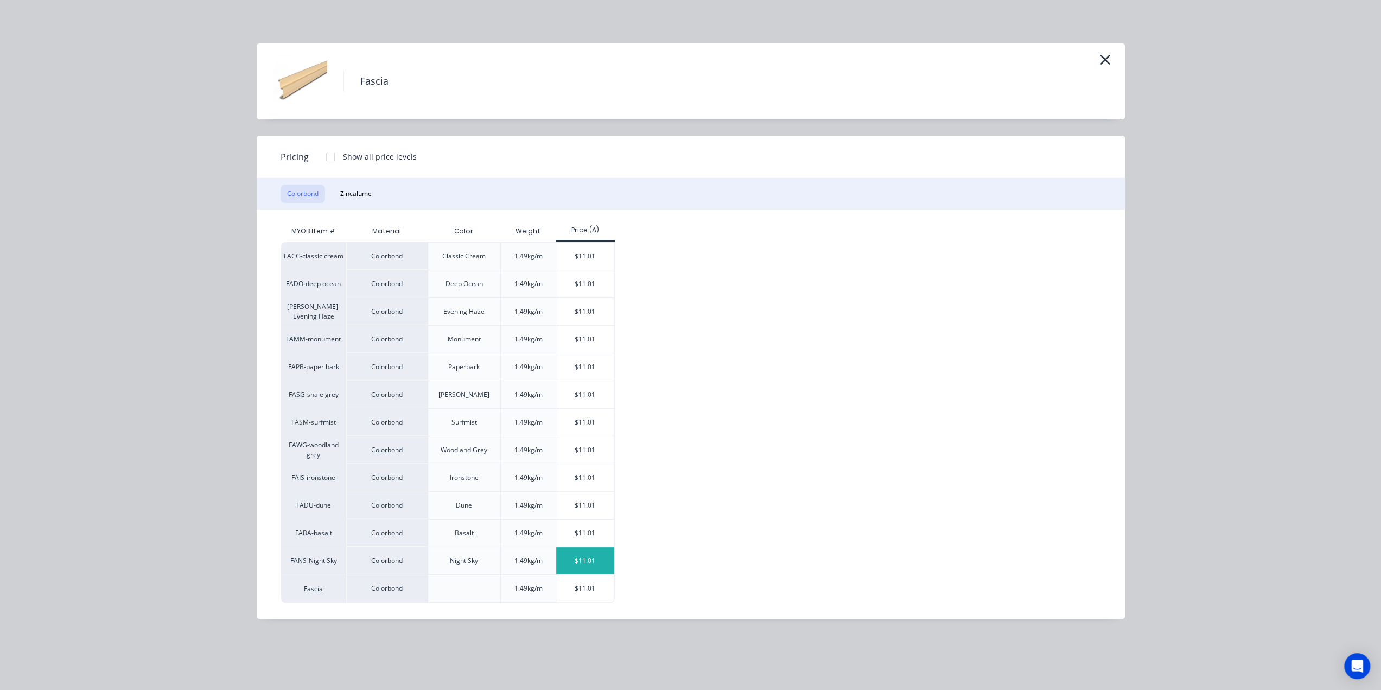
scroll to position [434, 0]
click at [603, 580] on div "$11.01" at bounding box center [585, 588] width 58 height 27
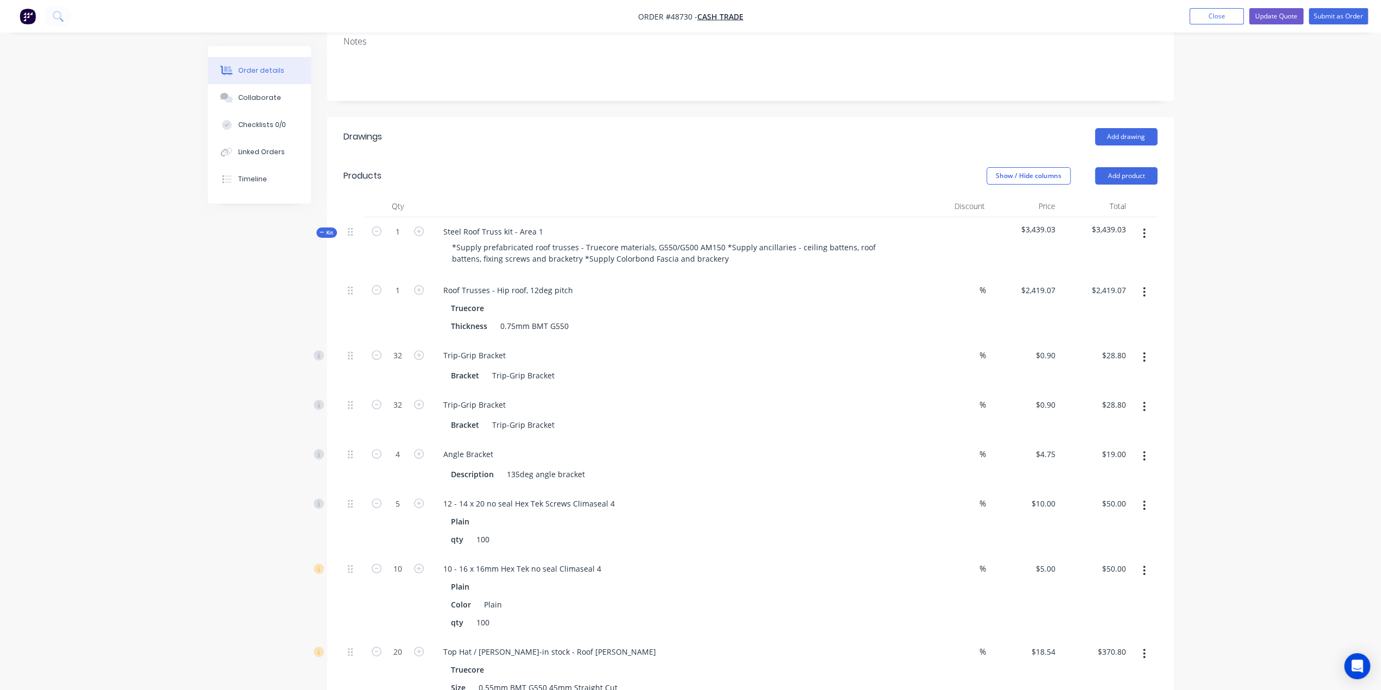
scroll to position [0, 0]
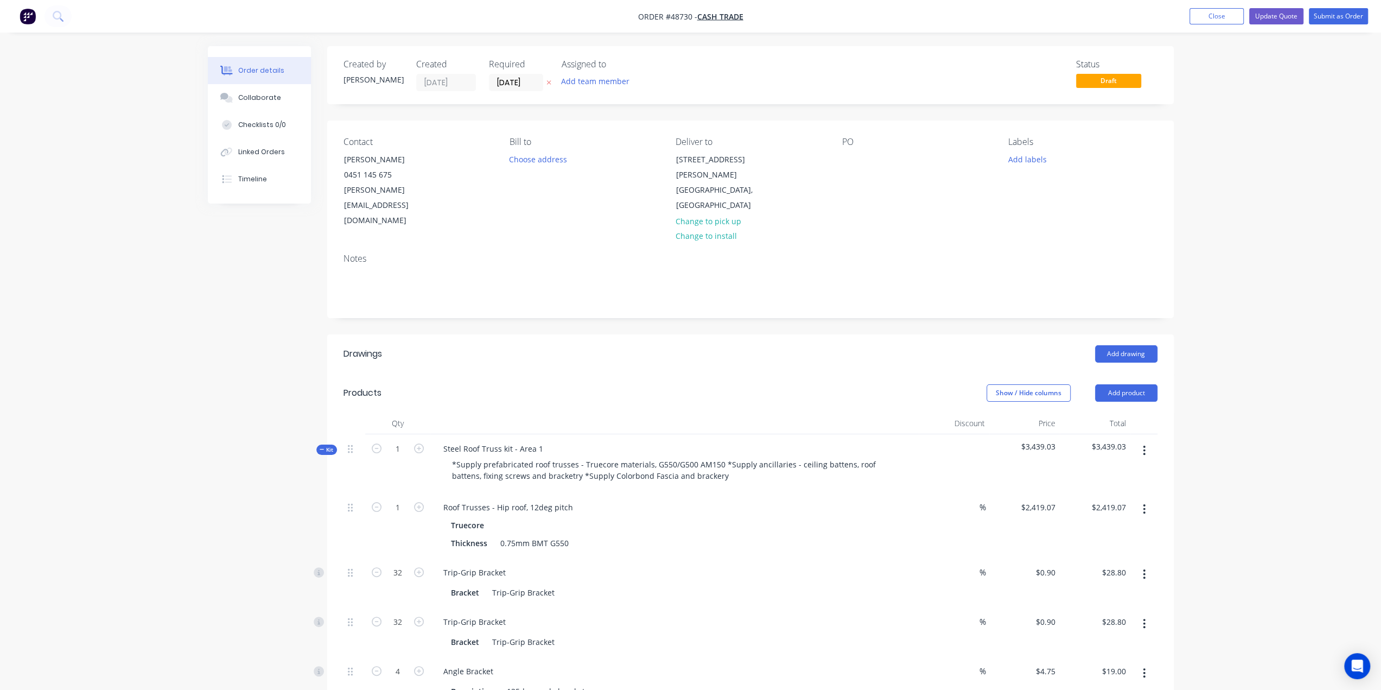
drag, startPoint x: 1113, startPoint y: 378, endPoint x: 1116, endPoint y: 368, distance: 10.3
click at [1113, 378] on header "Products Show / Hide columns Add product" at bounding box center [750, 392] width 847 height 39
click at [1118, 384] on button "Add product" at bounding box center [1126, 392] width 62 height 17
click at [1118, 412] on div "Product catalogue" at bounding box center [1106, 420] width 84 height 16
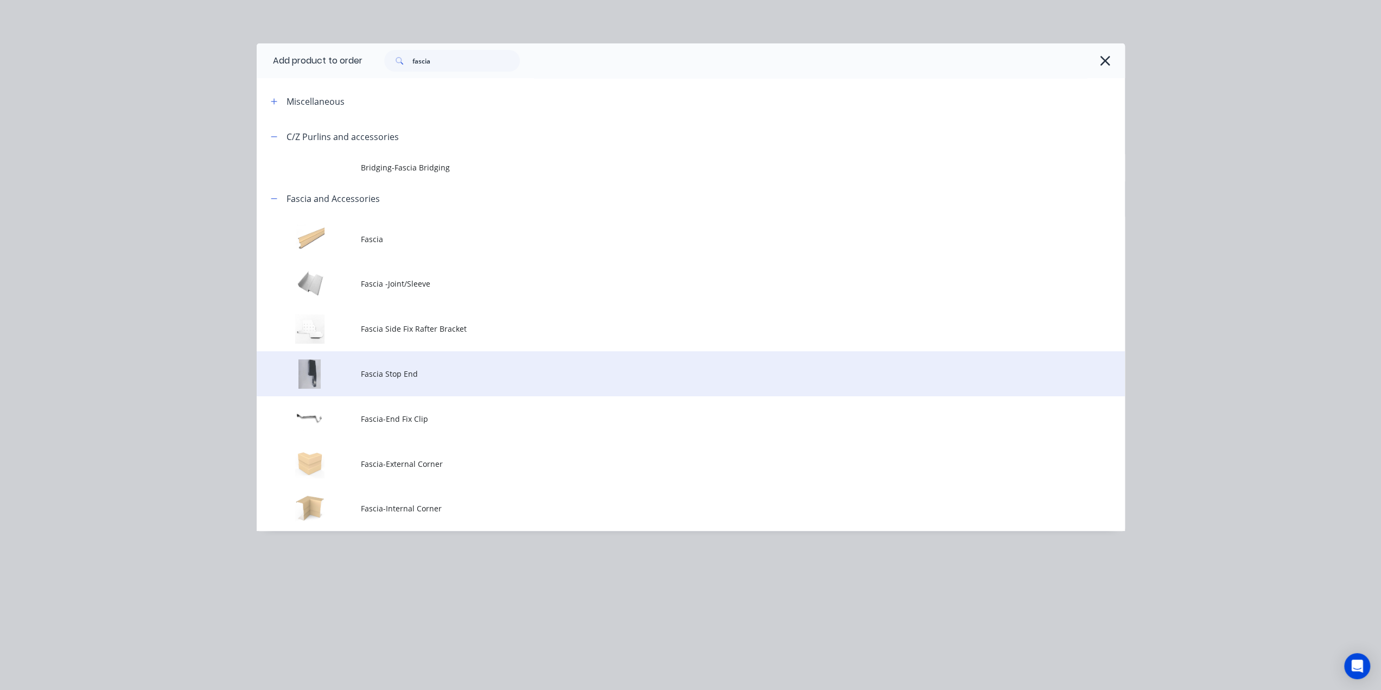
click at [434, 368] on span "Fascia Stop End" at bounding box center [666, 373] width 611 height 11
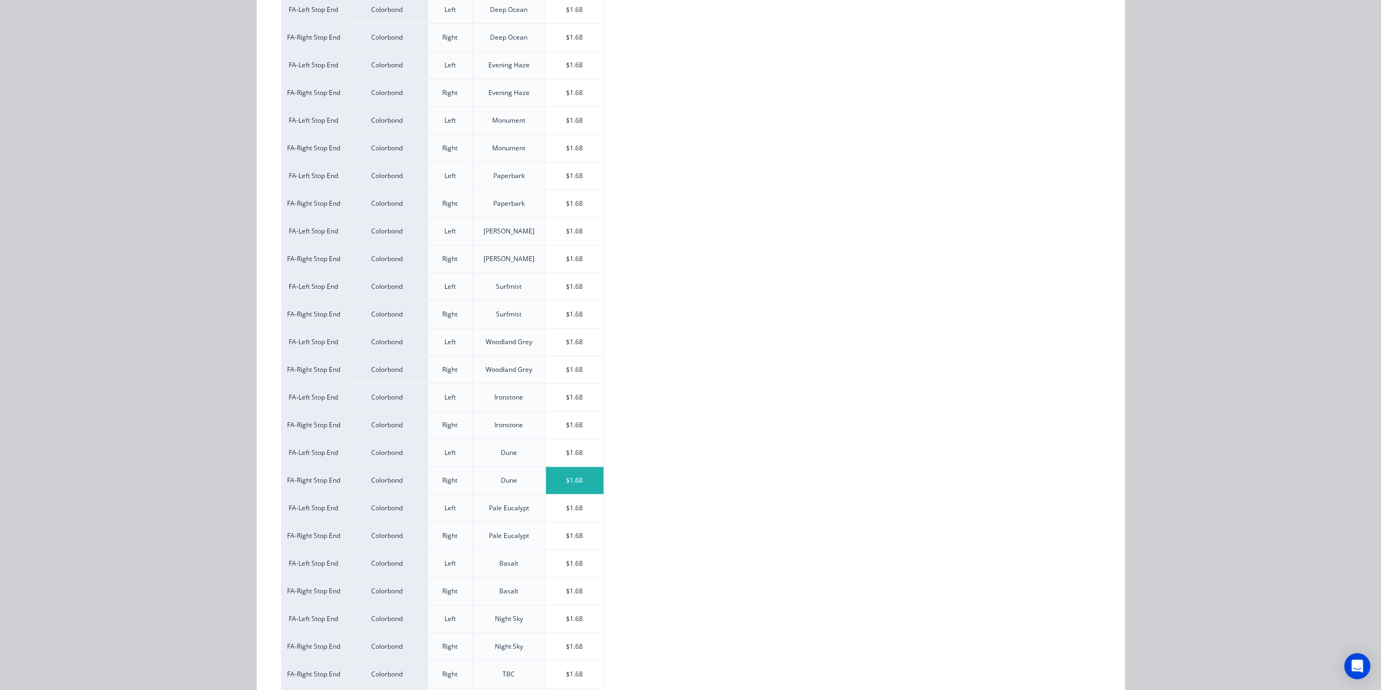
scroll to position [354, 0]
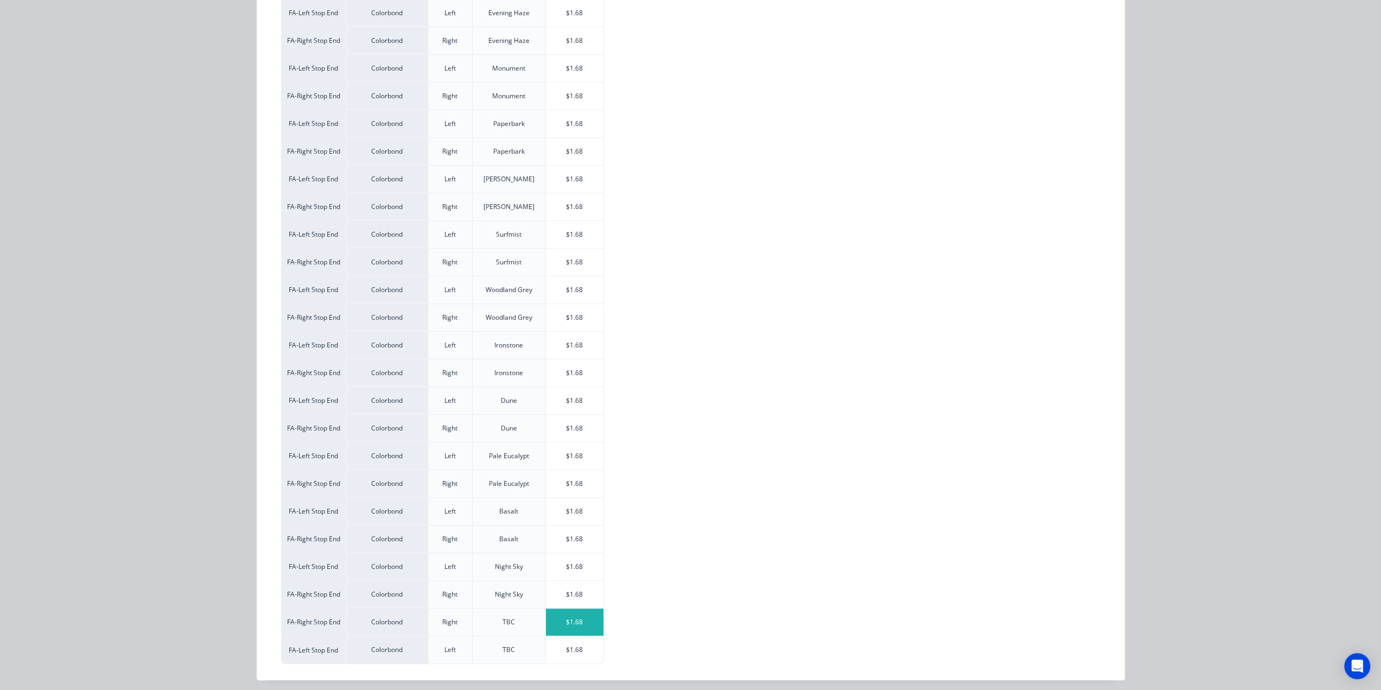
click at [571, 620] on div "$1.68" at bounding box center [575, 621] width 58 height 27
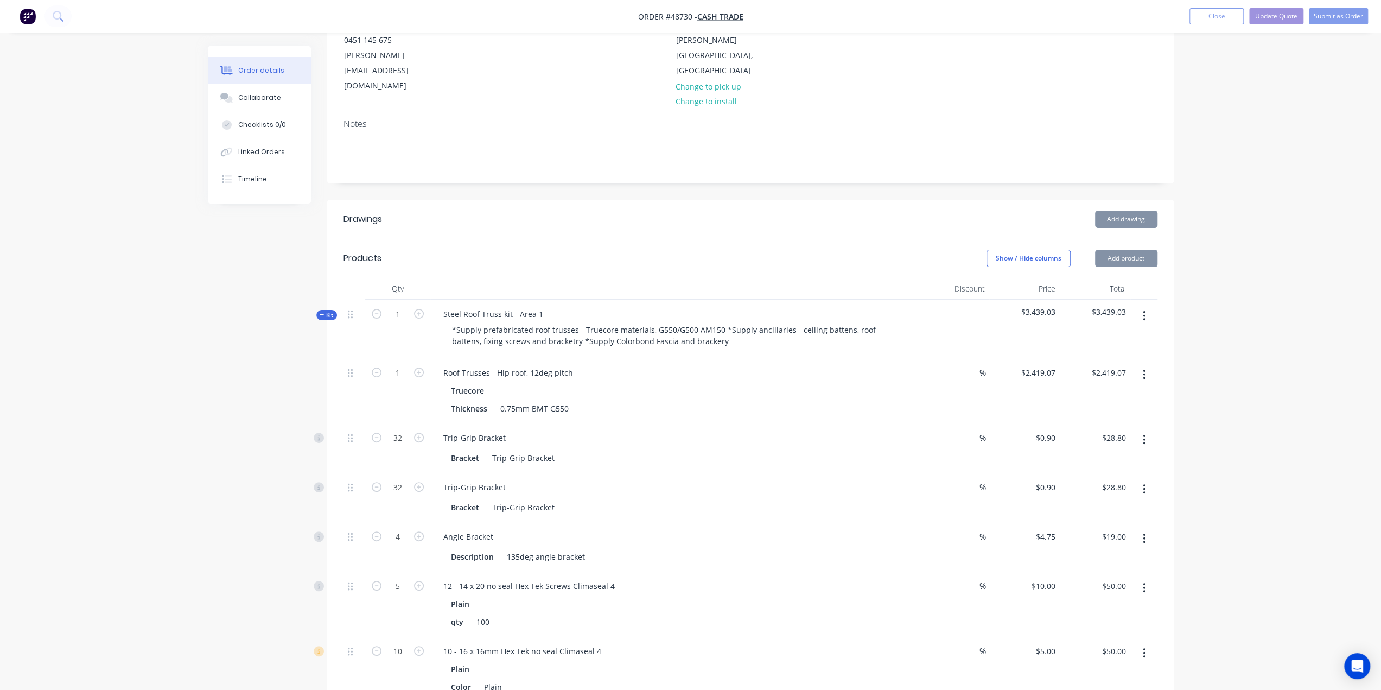
scroll to position [90, 0]
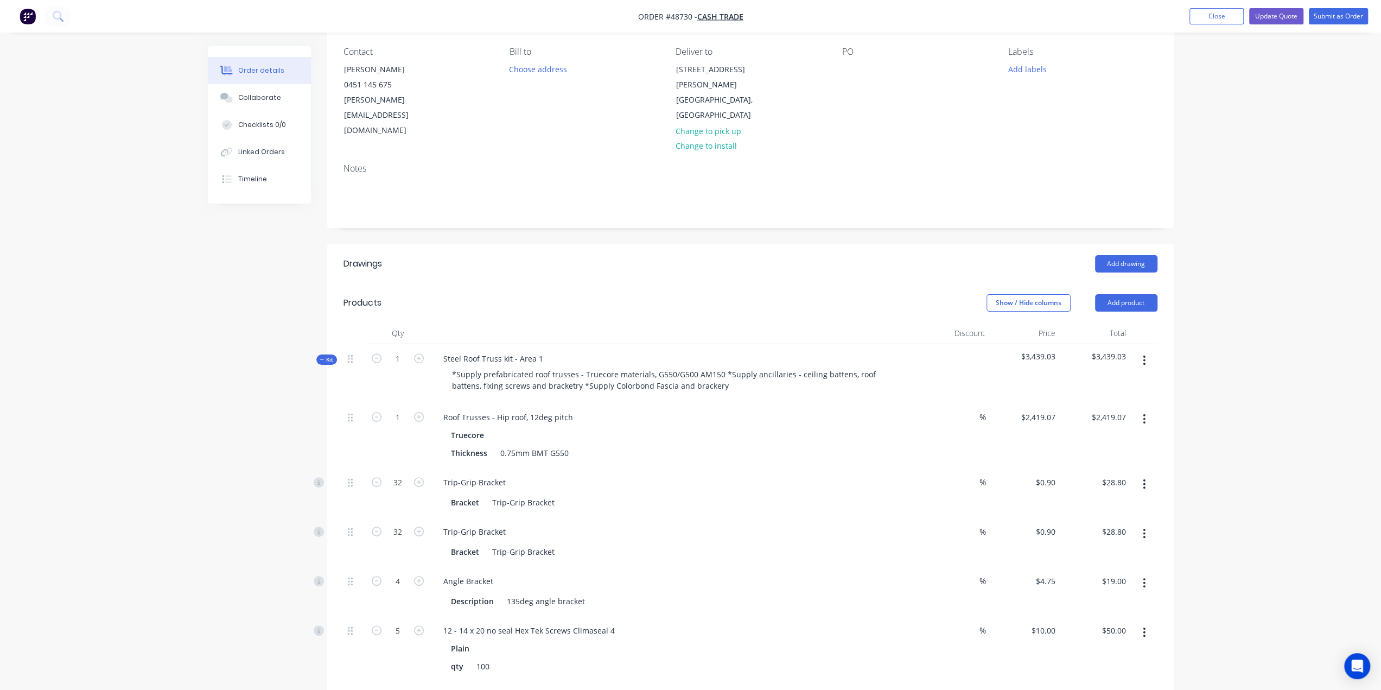
click at [1131, 294] on button "Add product" at bounding box center [1126, 302] width 62 height 17
click at [1134, 322] on div "Product catalogue" at bounding box center [1106, 330] width 84 height 16
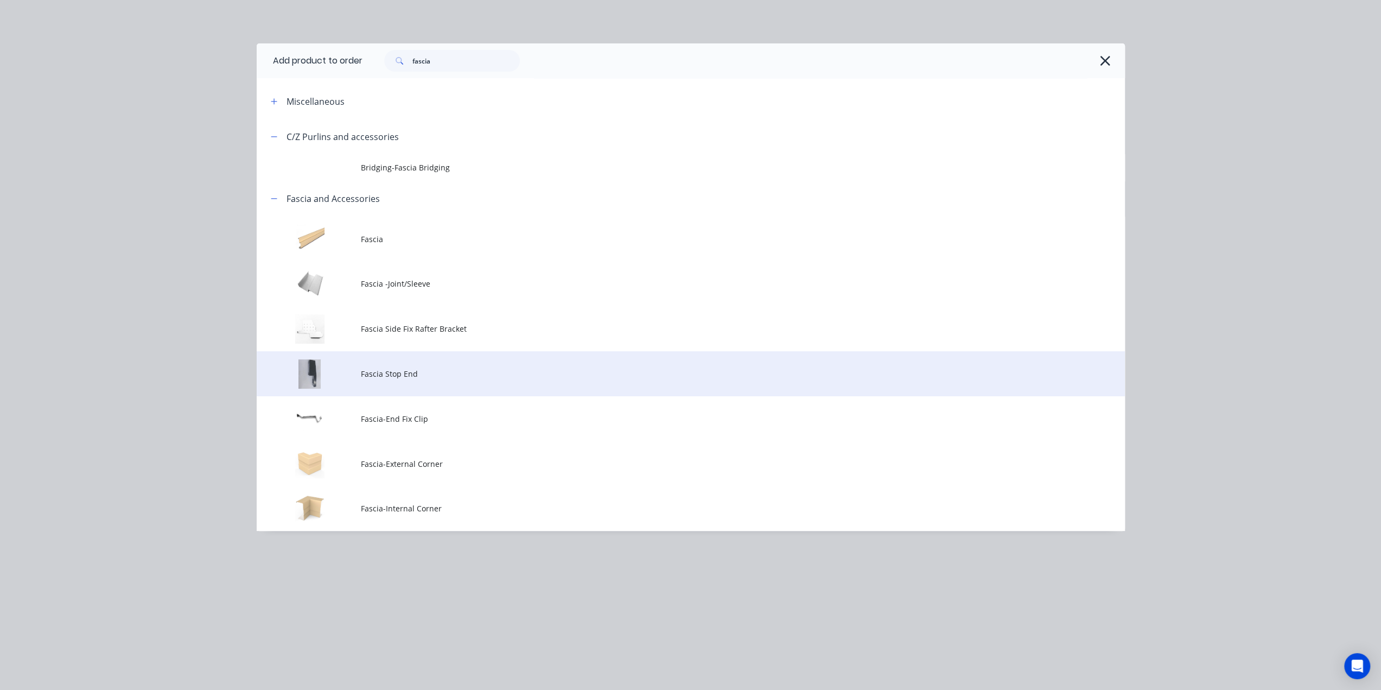
drag, startPoint x: 462, startPoint y: 386, endPoint x: 483, endPoint y: 398, distance: 24.6
click at [462, 386] on td "Fascia Stop End" at bounding box center [743, 373] width 764 height 45
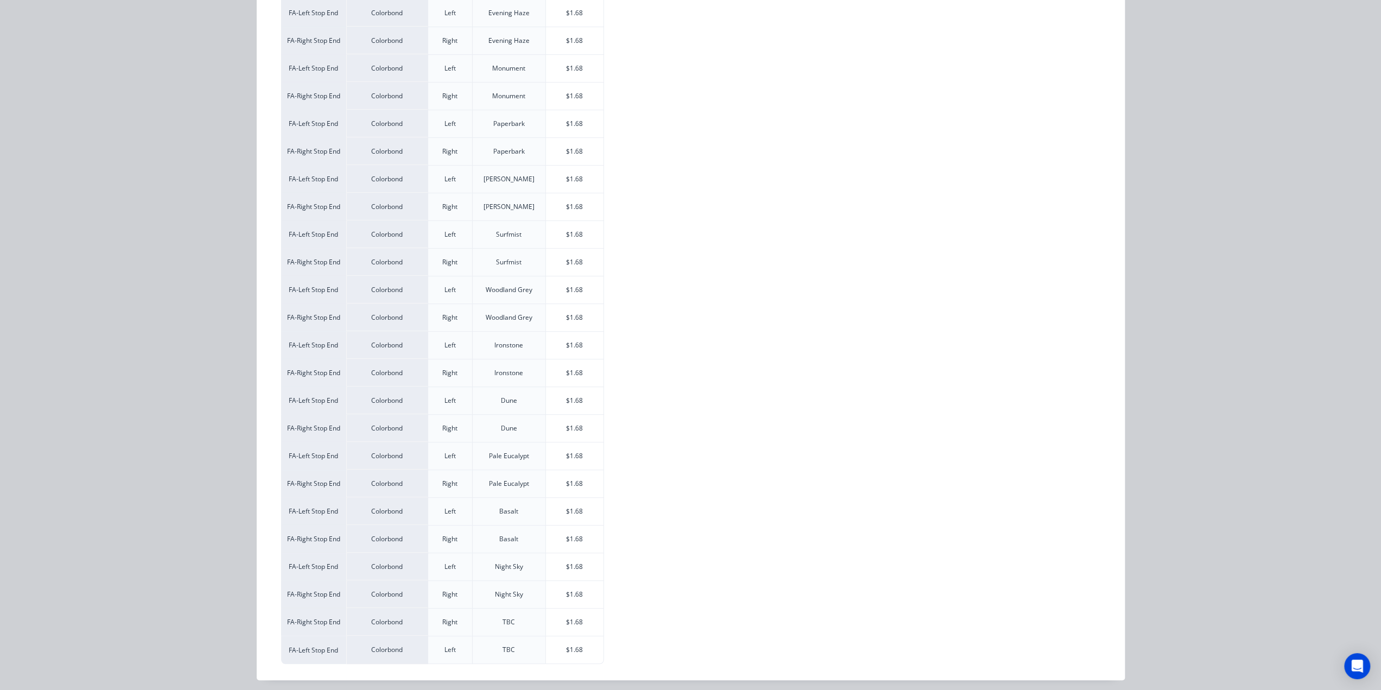
scroll to position [0, 0]
drag, startPoint x: 564, startPoint y: 645, endPoint x: 840, endPoint y: 361, distance: 396.1
click at [564, 645] on div "$1.68" at bounding box center [575, 649] width 58 height 27
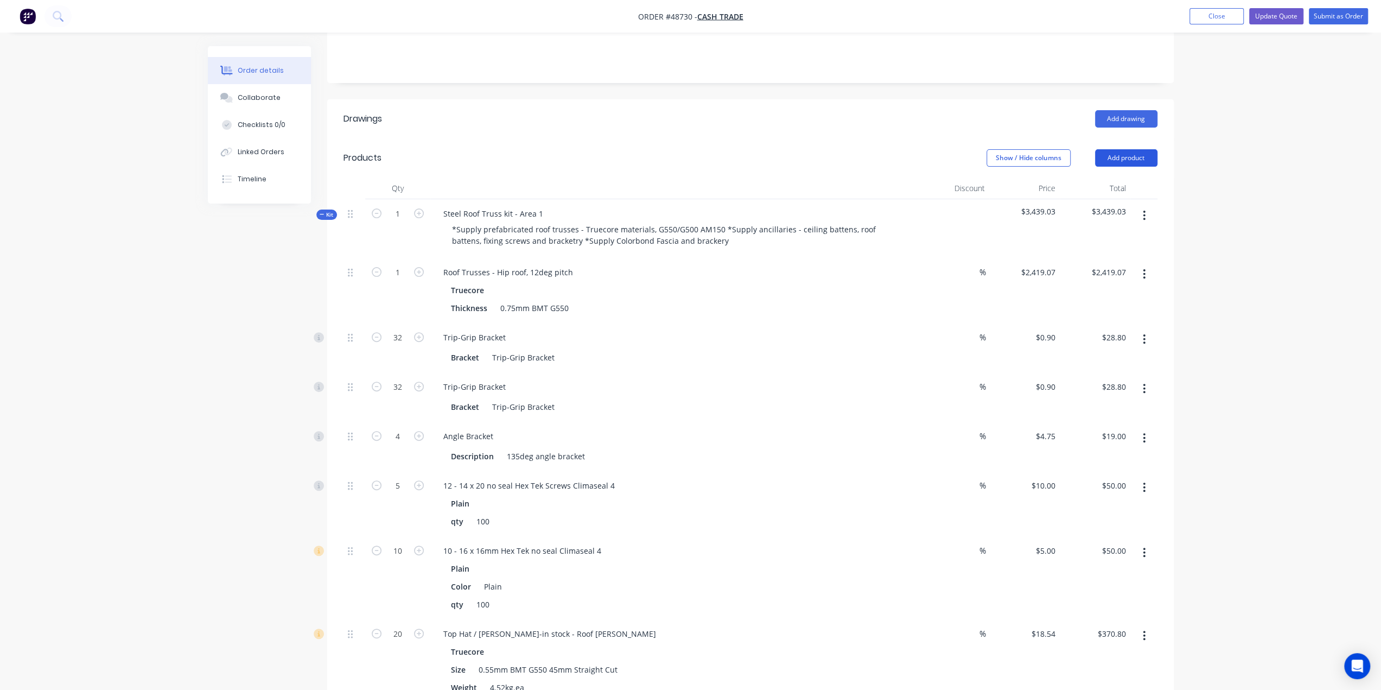
click at [1114, 149] on button "Add product" at bounding box center [1126, 157] width 62 height 17
click at [1115, 177] on div "Product catalogue" at bounding box center [1106, 185] width 84 height 16
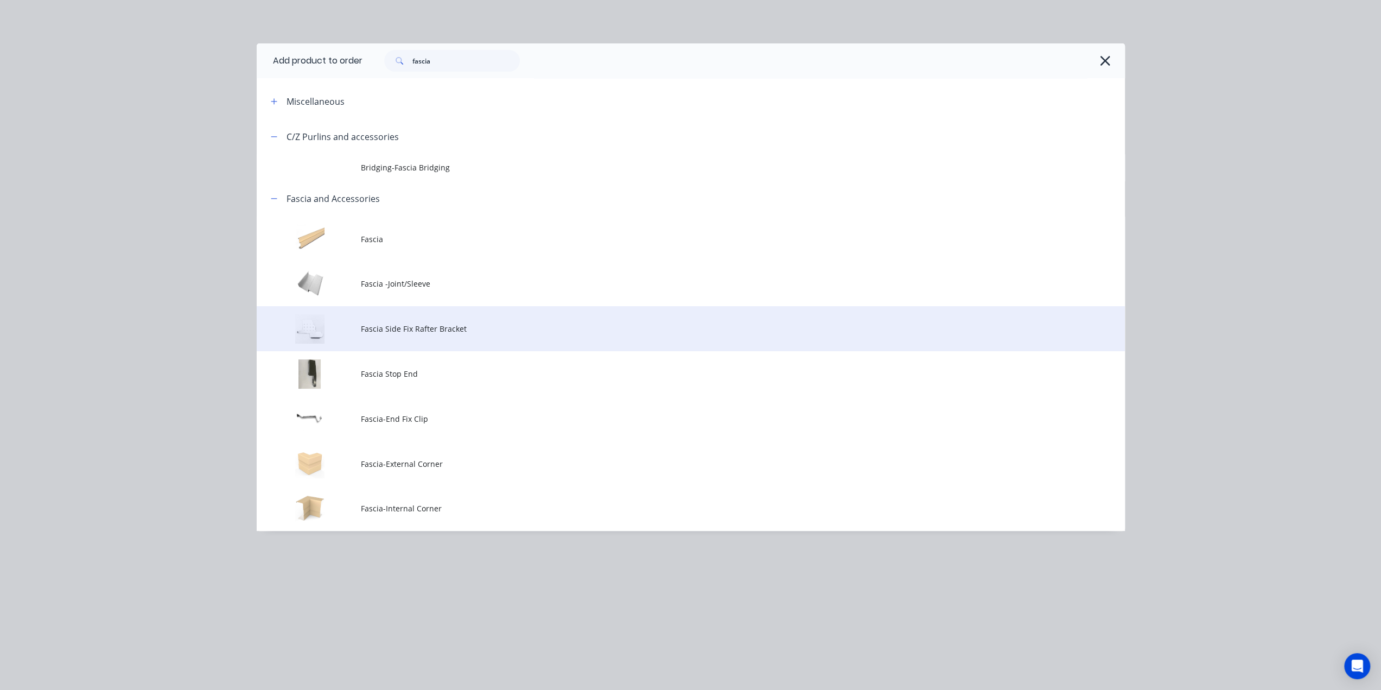
click at [435, 321] on td "Fascia Side Fix Rafter Bracket" at bounding box center [743, 328] width 764 height 45
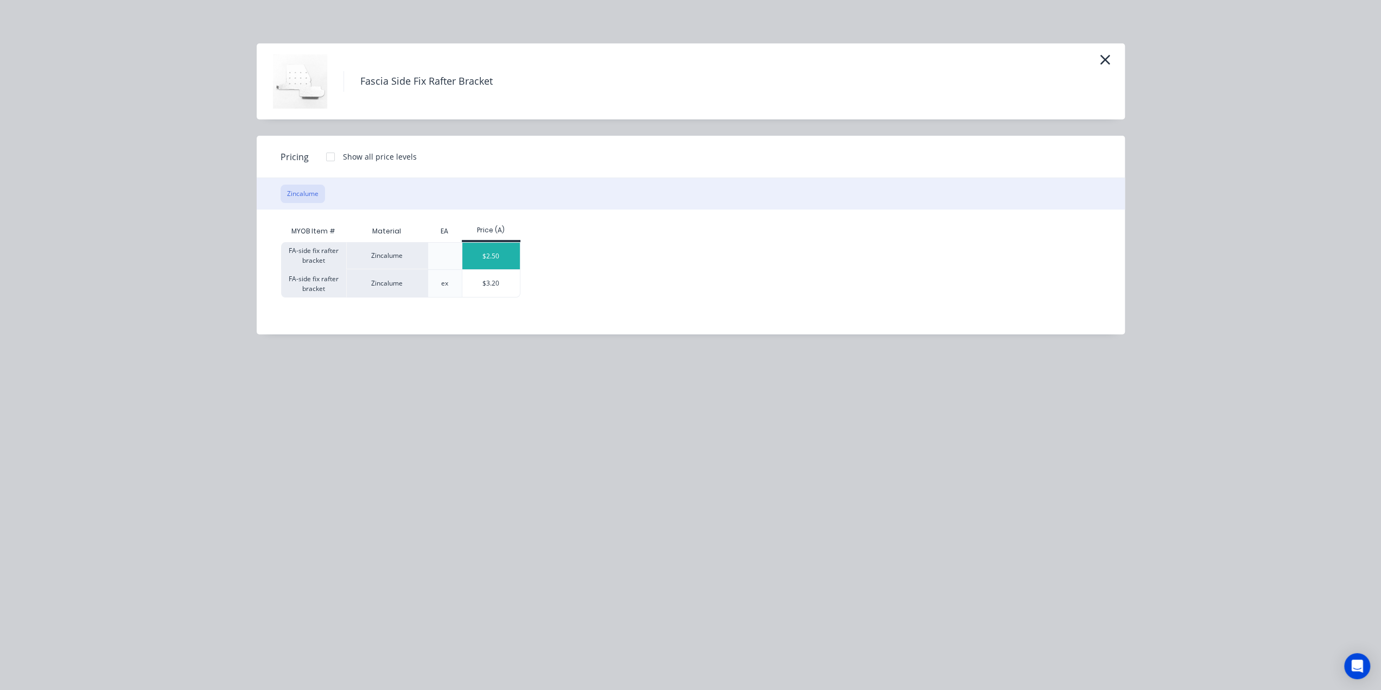
drag, startPoint x: 510, startPoint y: 251, endPoint x: 981, endPoint y: 152, distance: 480.8
click at [510, 251] on div "$2.50" at bounding box center [491, 256] width 58 height 27
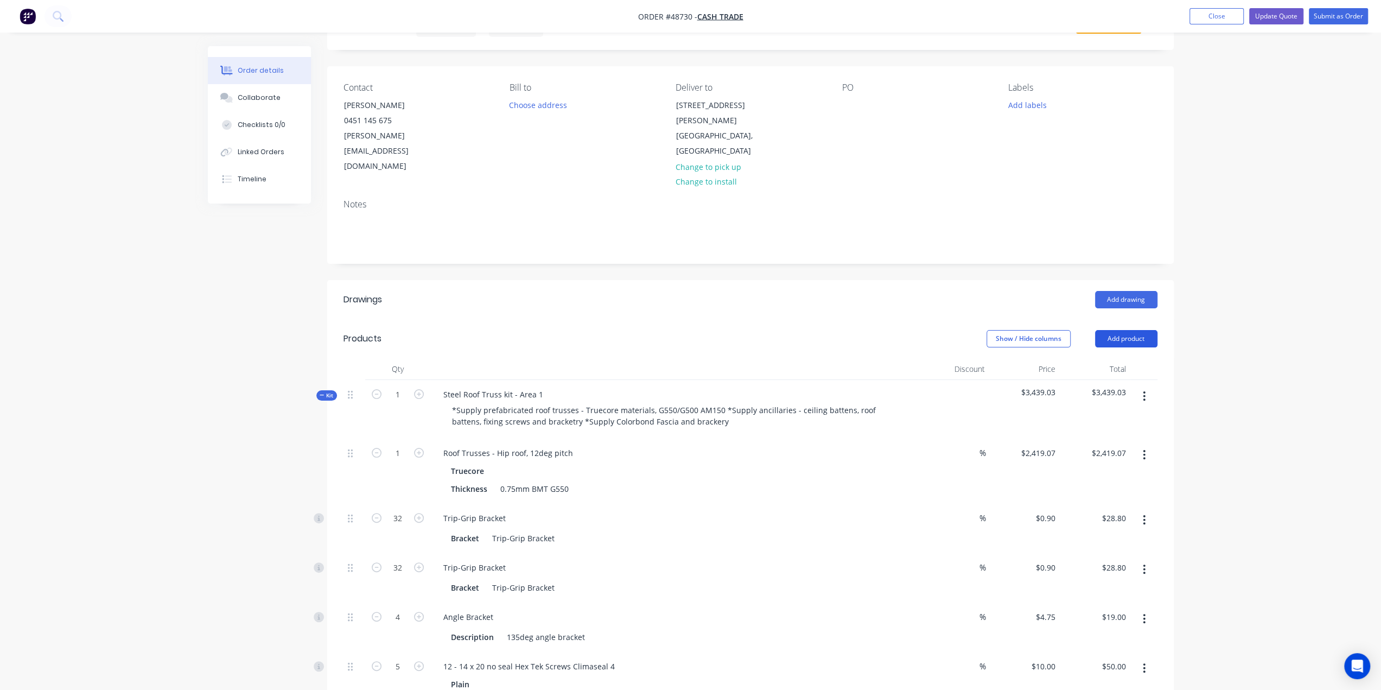
click at [1123, 330] on button "Add product" at bounding box center [1126, 338] width 62 height 17
click at [1120, 358] on div "Product catalogue" at bounding box center [1106, 366] width 84 height 16
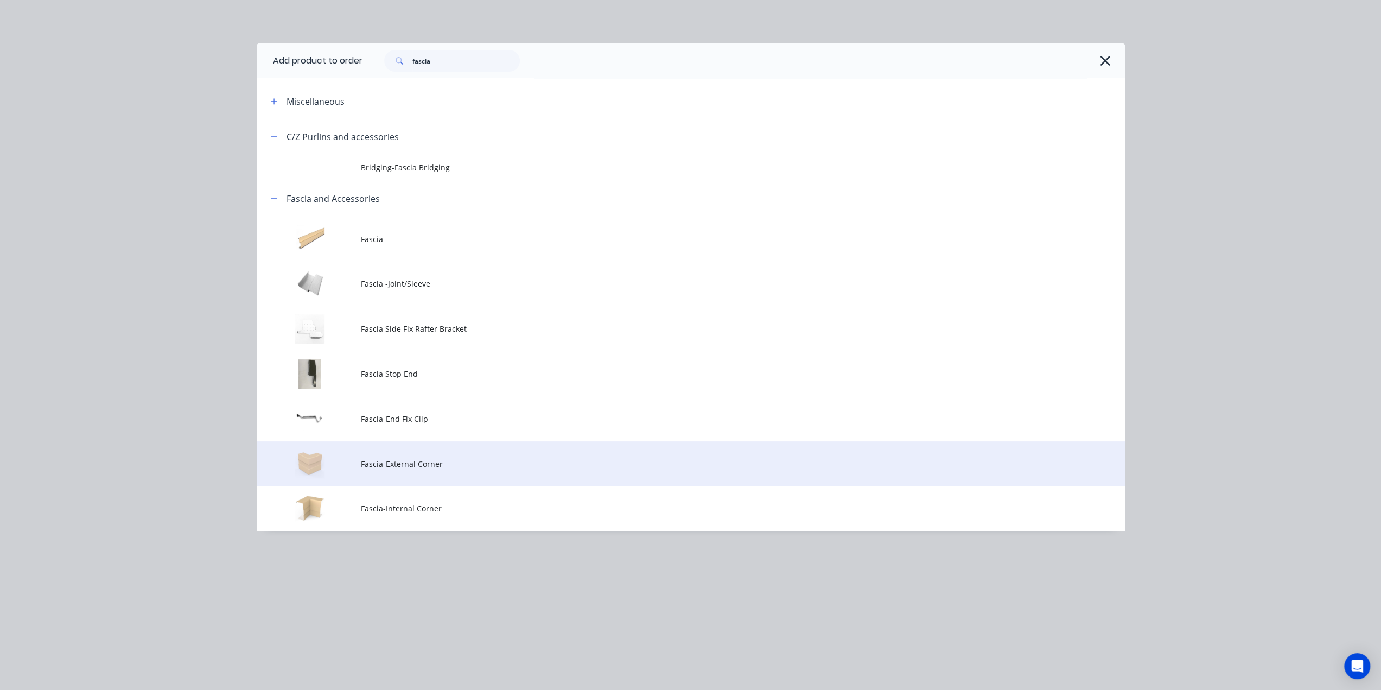
click at [424, 464] on span "Fascia-External Corner" at bounding box center [666, 463] width 611 height 11
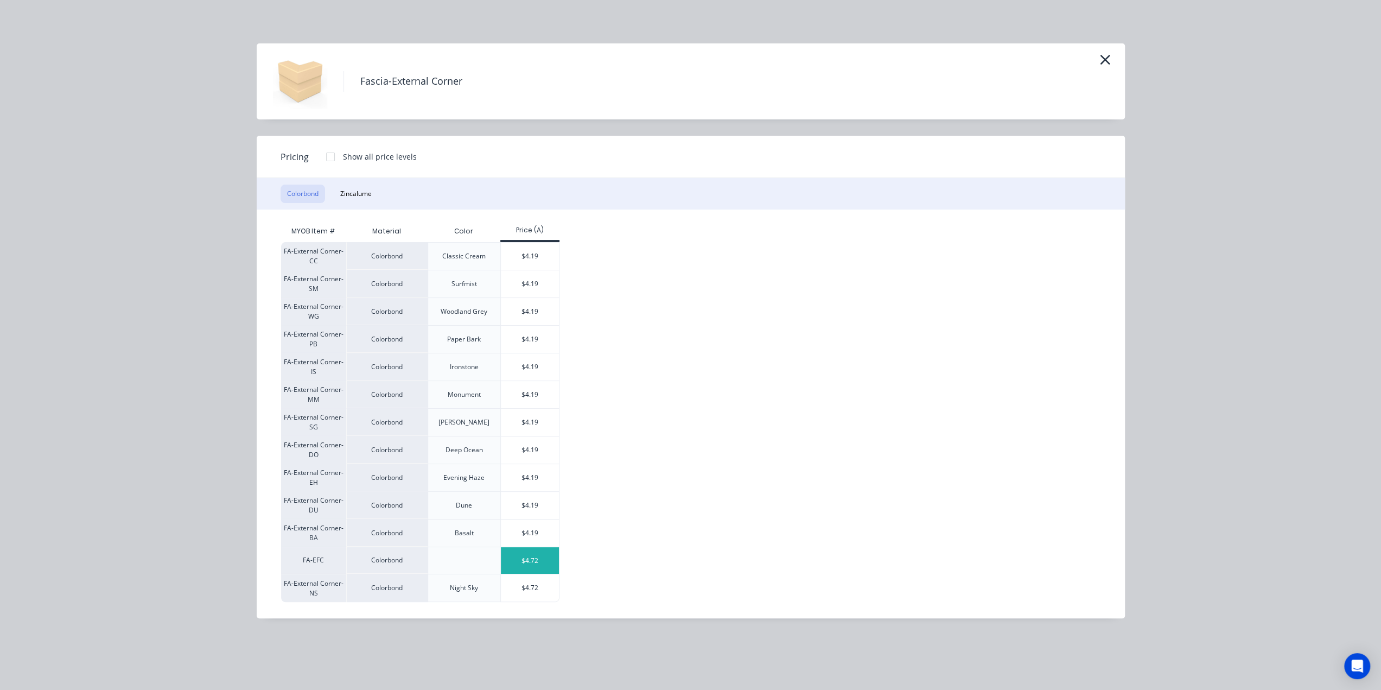
click at [512, 553] on div "$4.72" at bounding box center [530, 560] width 58 height 27
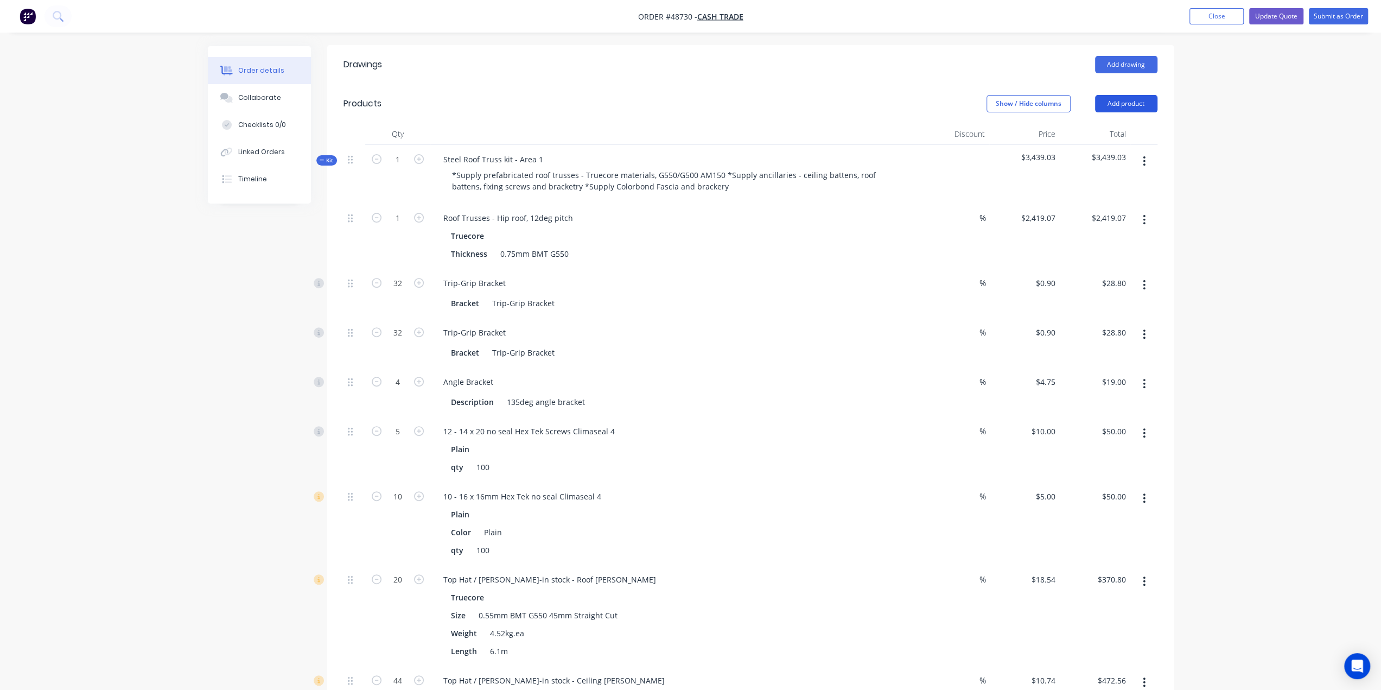
click at [1135, 95] on button "Add product" at bounding box center [1126, 103] width 62 height 17
click at [1117, 123] on div "Product catalogue" at bounding box center [1106, 131] width 84 height 16
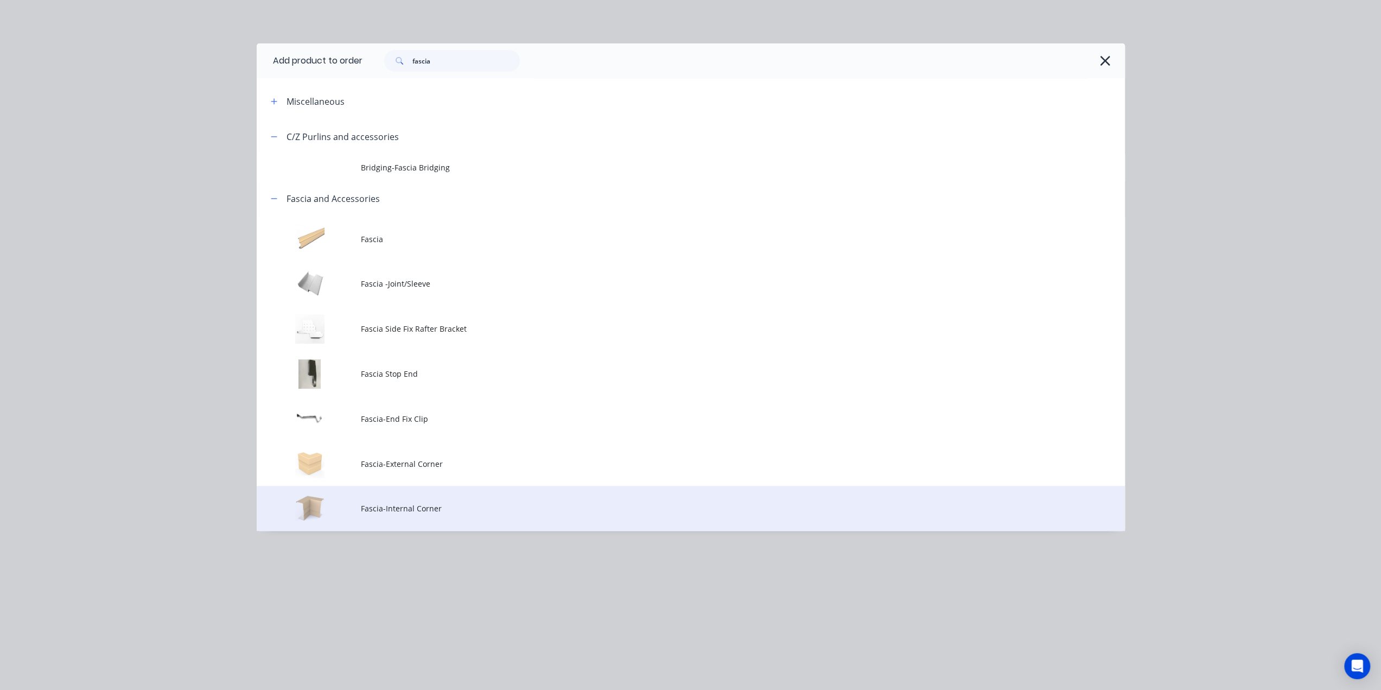
click at [410, 490] on td "Fascia-Internal Corner" at bounding box center [743, 508] width 764 height 45
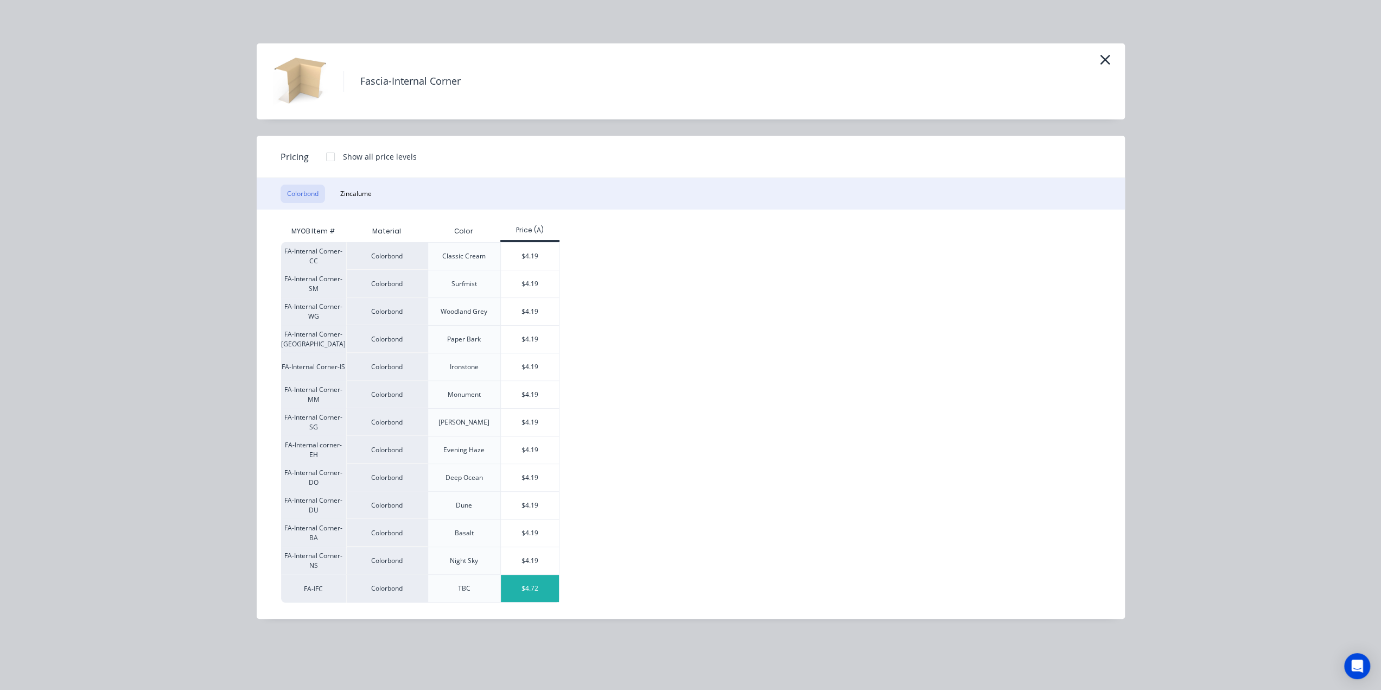
click at [542, 580] on div "$4.72" at bounding box center [530, 588] width 58 height 27
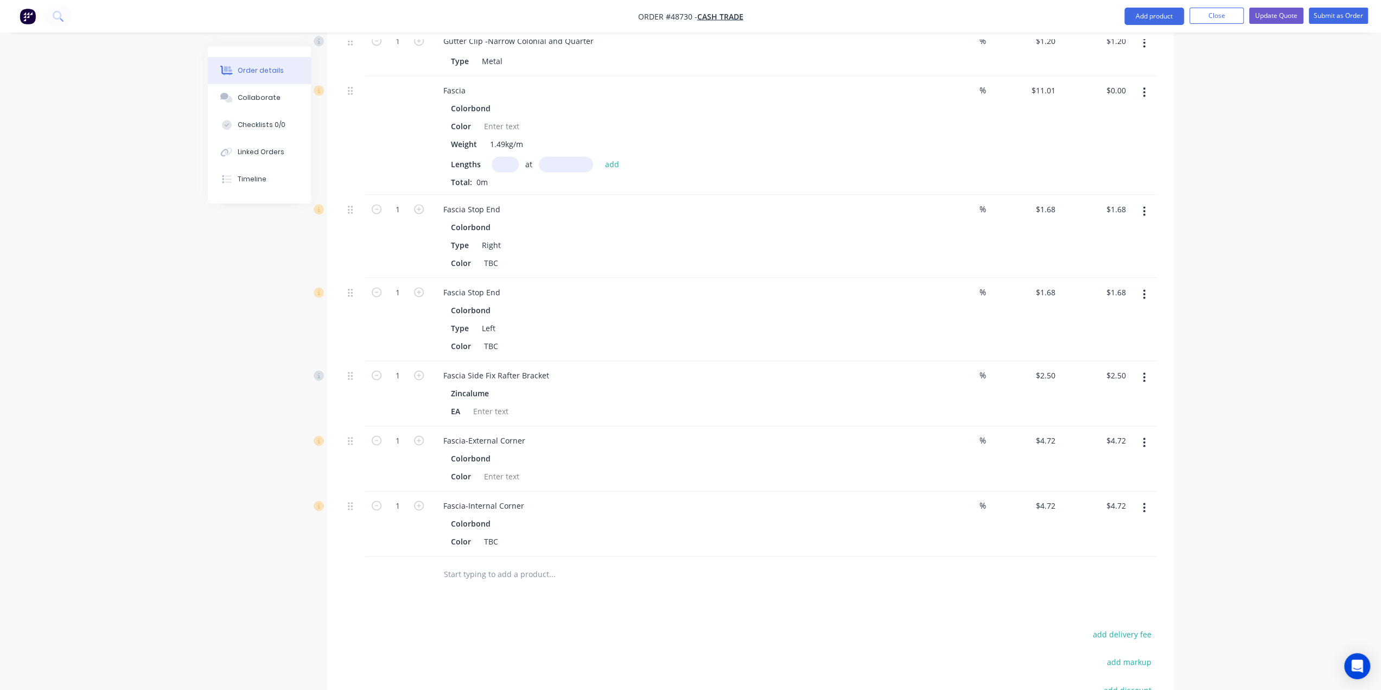
scroll to position [1628, 0]
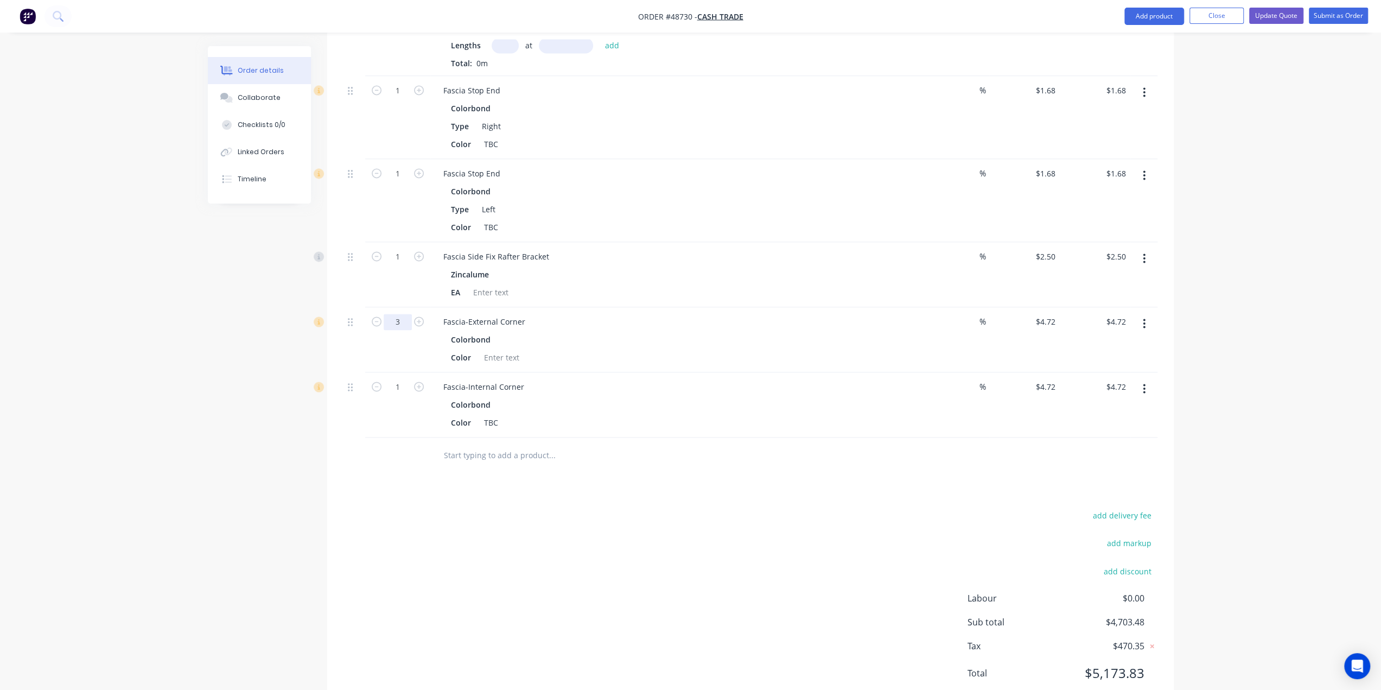
type input "3"
type input "$14.16"
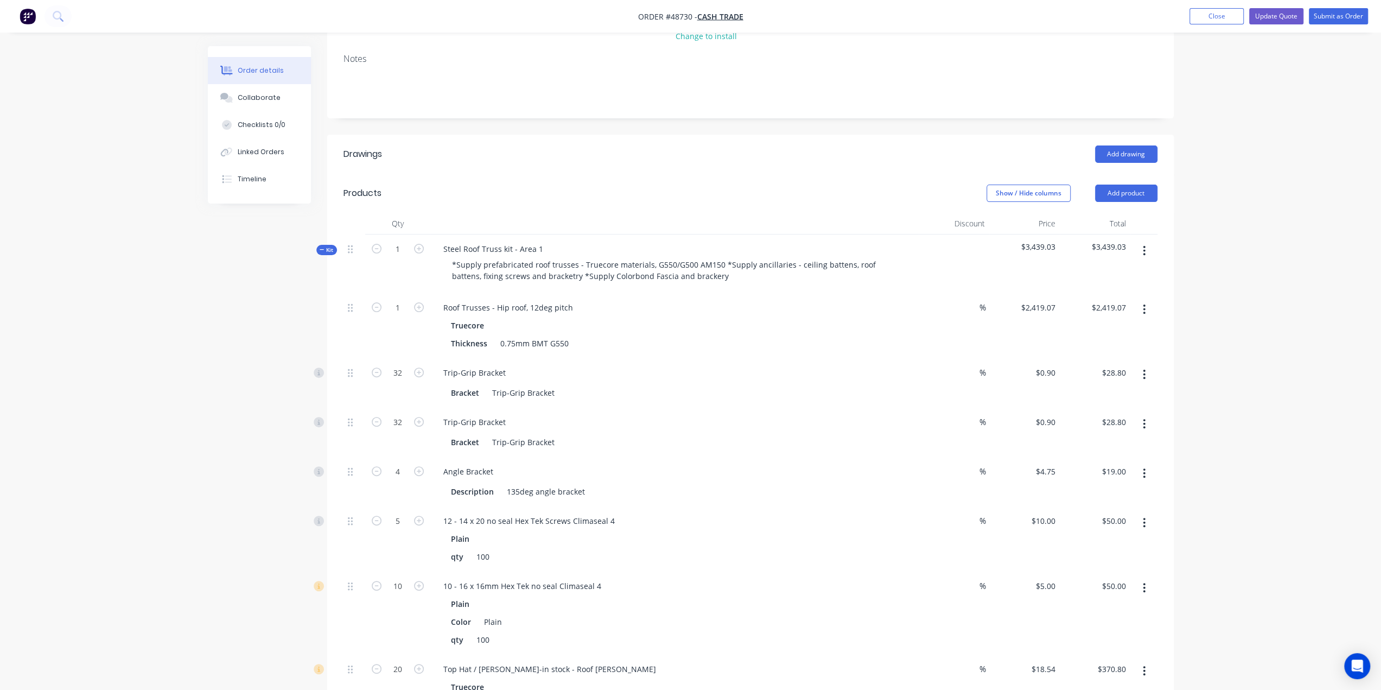
scroll to position [0, 0]
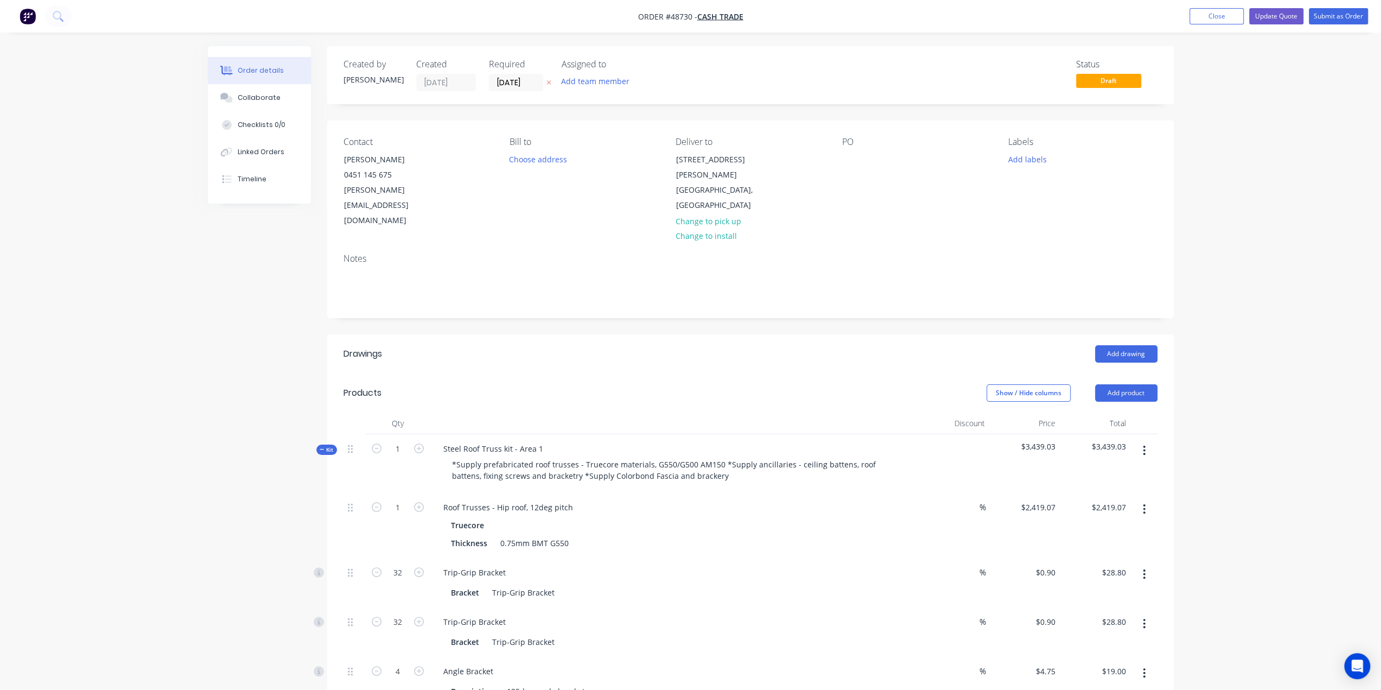
drag, startPoint x: 1143, startPoint y: 360, endPoint x: 1113, endPoint y: 373, distance: 32.9
click at [1143, 384] on button "Add product" at bounding box center [1126, 392] width 62 height 17
click at [1082, 412] on div "Product catalogue" at bounding box center [1106, 420] width 84 height 16
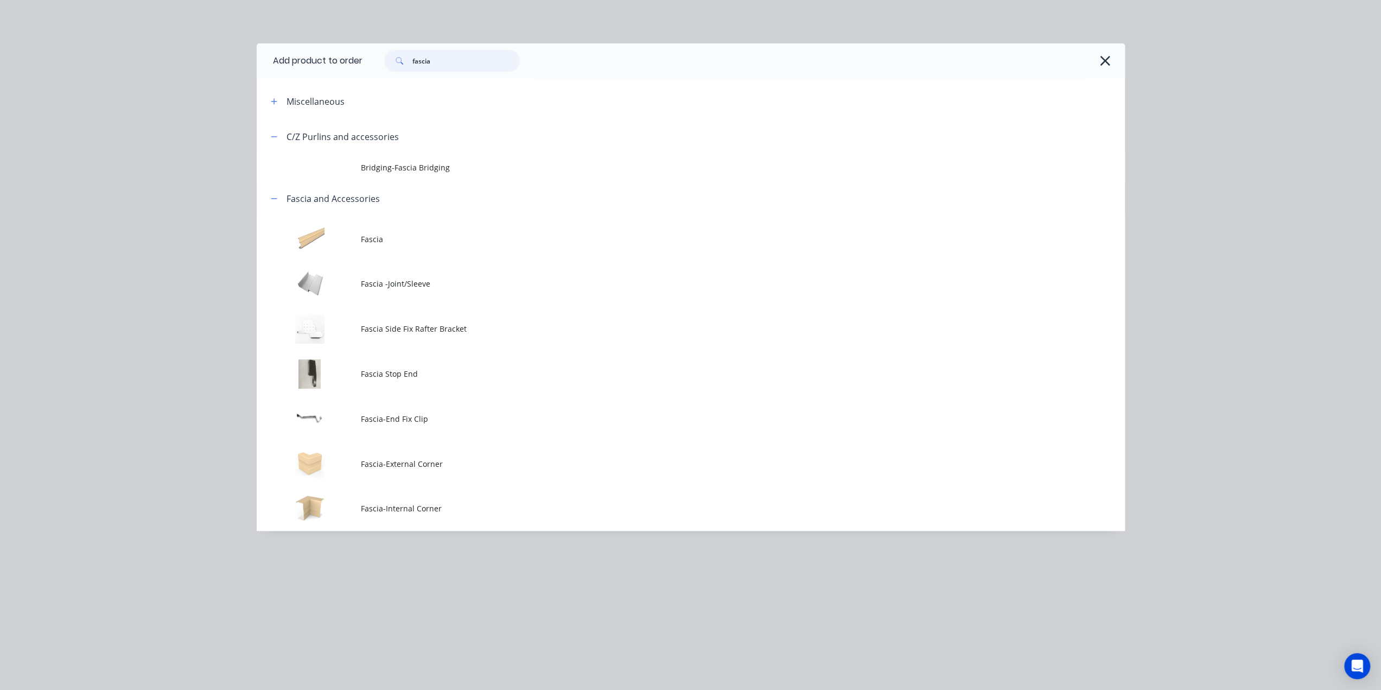
drag, startPoint x: 465, startPoint y: 62, endPoint x: 437, endPoint y: 62, distance: 27.7
click at [437, 62] on input "fascia" at bounding box center [465, 61] width 107 height 22
drag, startPoint x: 1250, startPoint y: 139, endPoint x: 1183, endPoint y: 126, distance: 68.5
click at [1249, 139] on div "Add product to order fascia Miscellaneous C/Z Purlins and accessories Bridging-…" at bounding box center [690, 345] width 1381 height 690
click at [1107, 57] on icon "button" at bounding box center [1104, 60] width 11 height 15
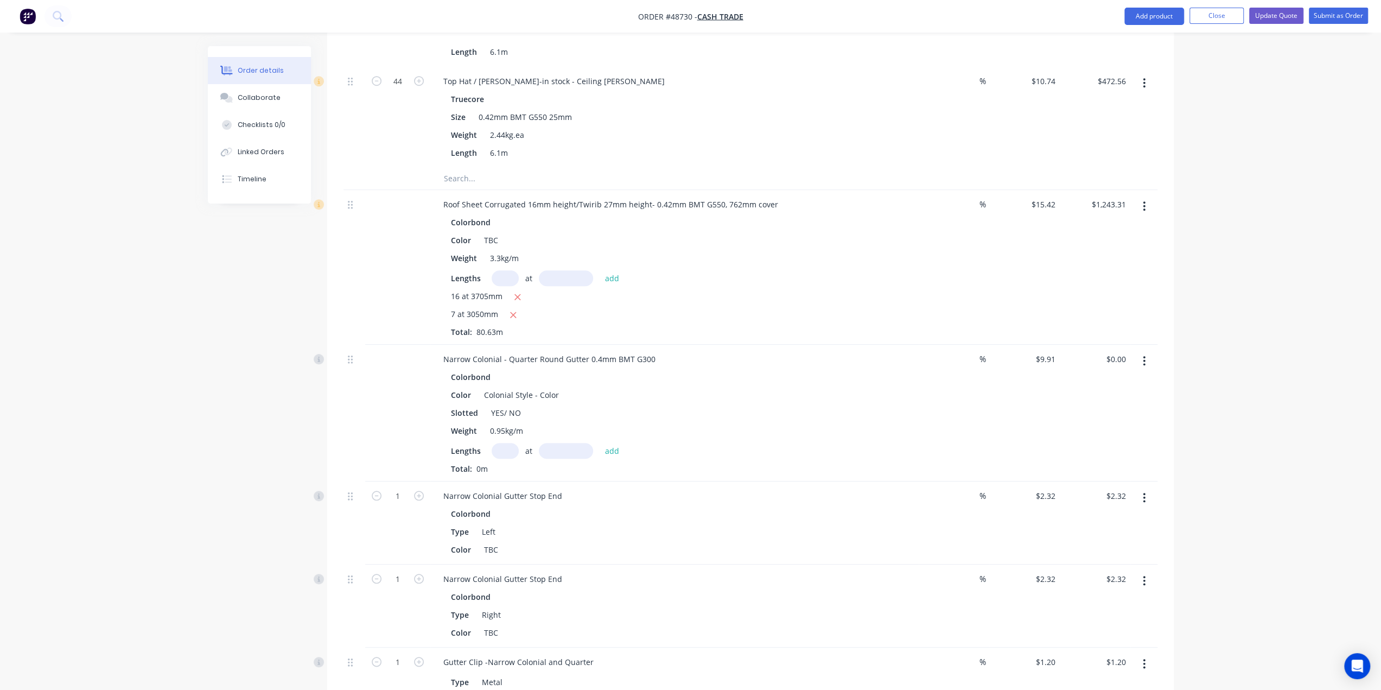
scroll to position [868, 0]
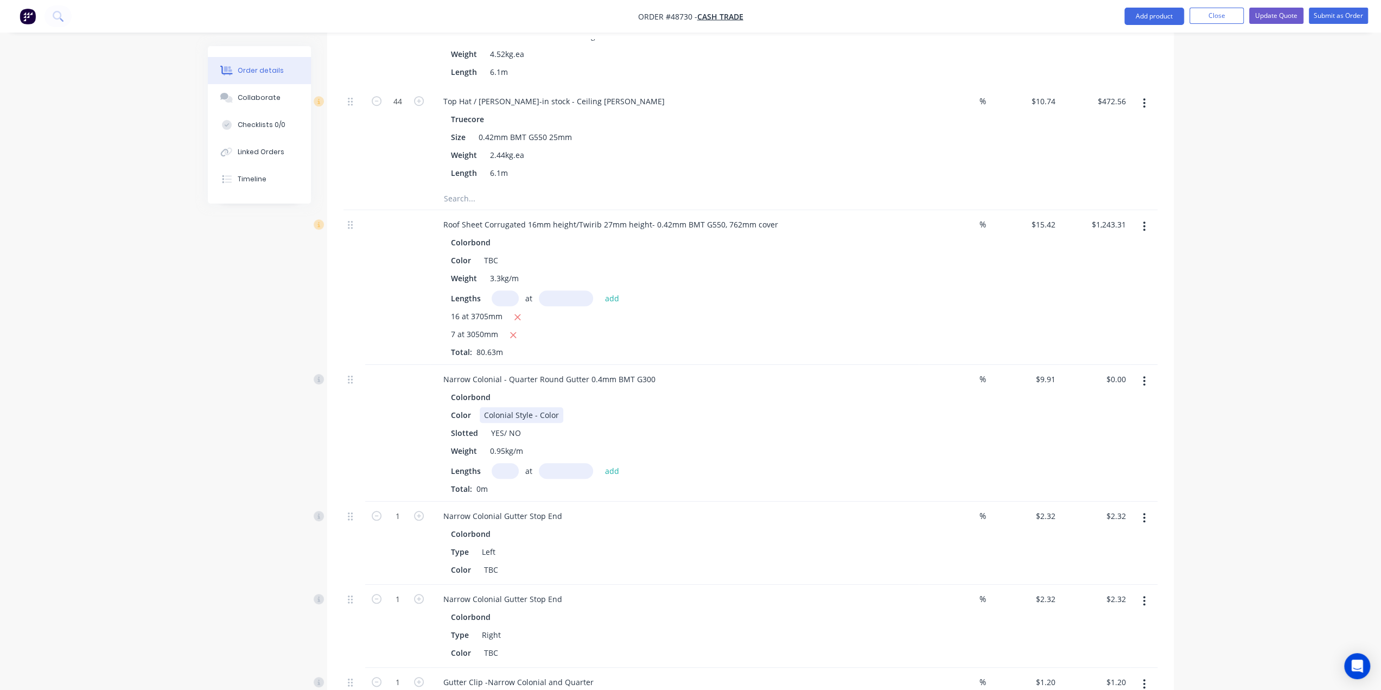
click at [612, 407] on div "Color Colonial Style - Color" at bounding box center [673, 415] width 452 height 16
click at [531, 371] on div "Narrow Colonial - Quarter Round Gutter 0.4mm BMT G300" at bounding box center [550, 379] width 230 height 16
click at [621, 425] on div "Slotted YES/ NO" at bounding box center [673, 433] width 452 height 16
drag, startPoint x: 592, startPoint y: 374, endPoint x: 584, endPoint y: 376, distance: 7.4
click at [592, 407] on div "Color Colonial Style - Color" at bounding box center [673, 415] width 452 height 16
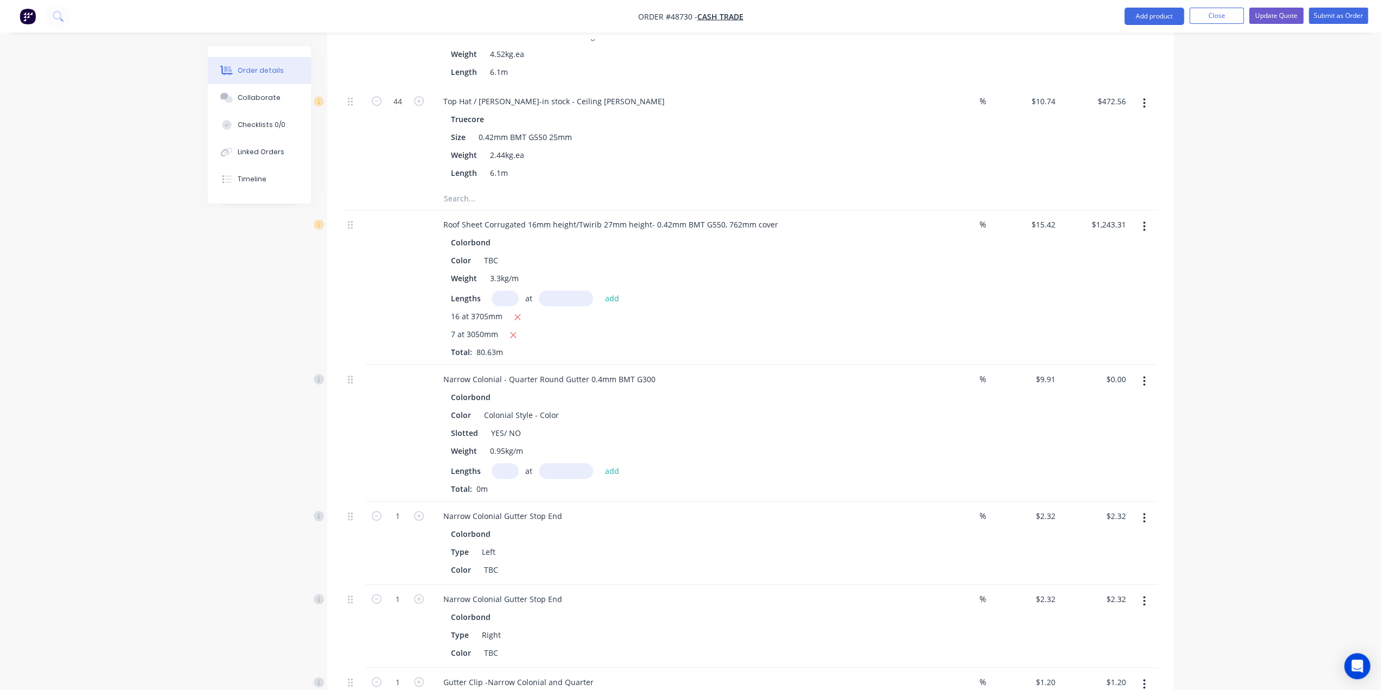
click at [709, 407] on div "Color Colonial Style - Color" at bounding box center [673, 415] width 452 height 16
drag, startPoint x: 501, startPoint y: 401, endPoint x: 660, endPoint y: 398, distance: 158.5
click at [659, 425] on div "Slotted YES/ NO" at bounding box center [673, 433] width 452 height 16
click at [705, 425] on div "Slotted YES" at bounding box center [673, 433] width 452 height 16
click at [513, 463] on input "text" at bounding box center [505, 471] width 27 height 16
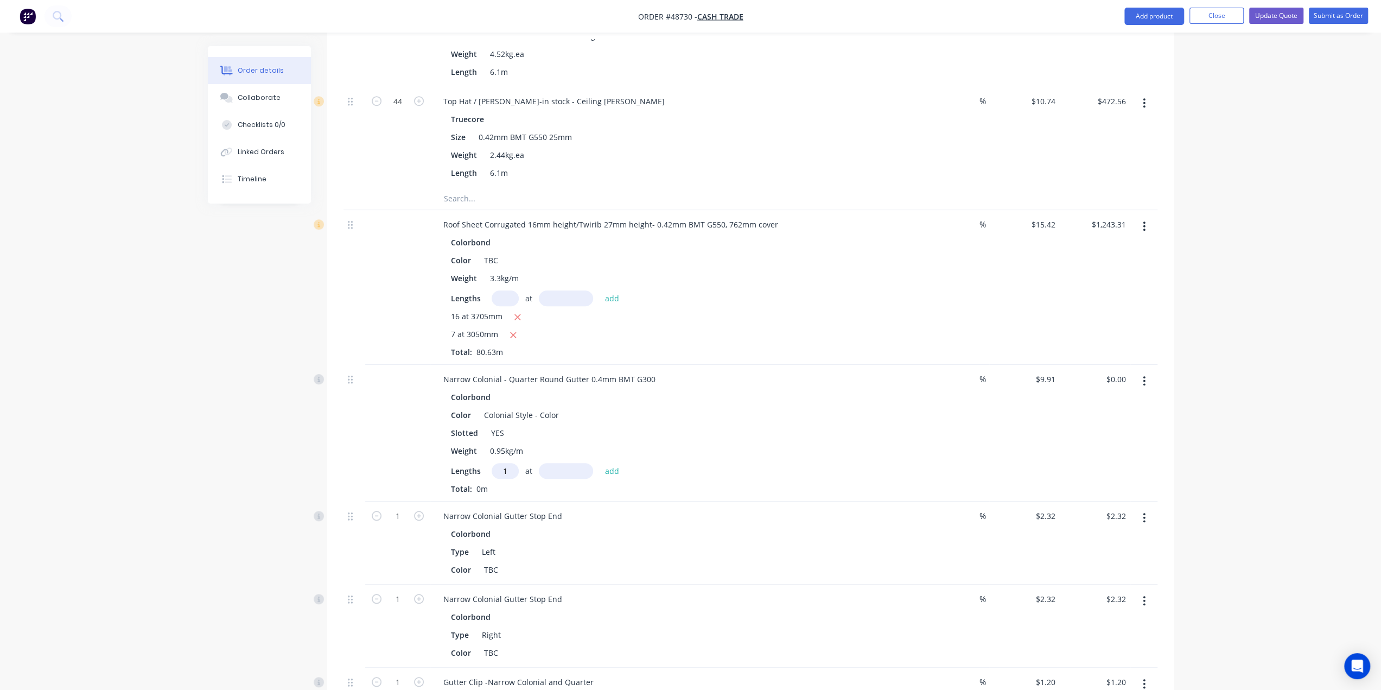
type input "1"
type input "5880"
click at [600, 463] on button "add" at bounding box center [613, 470] width 26 height 15
type input "$58.27"
type input "1"
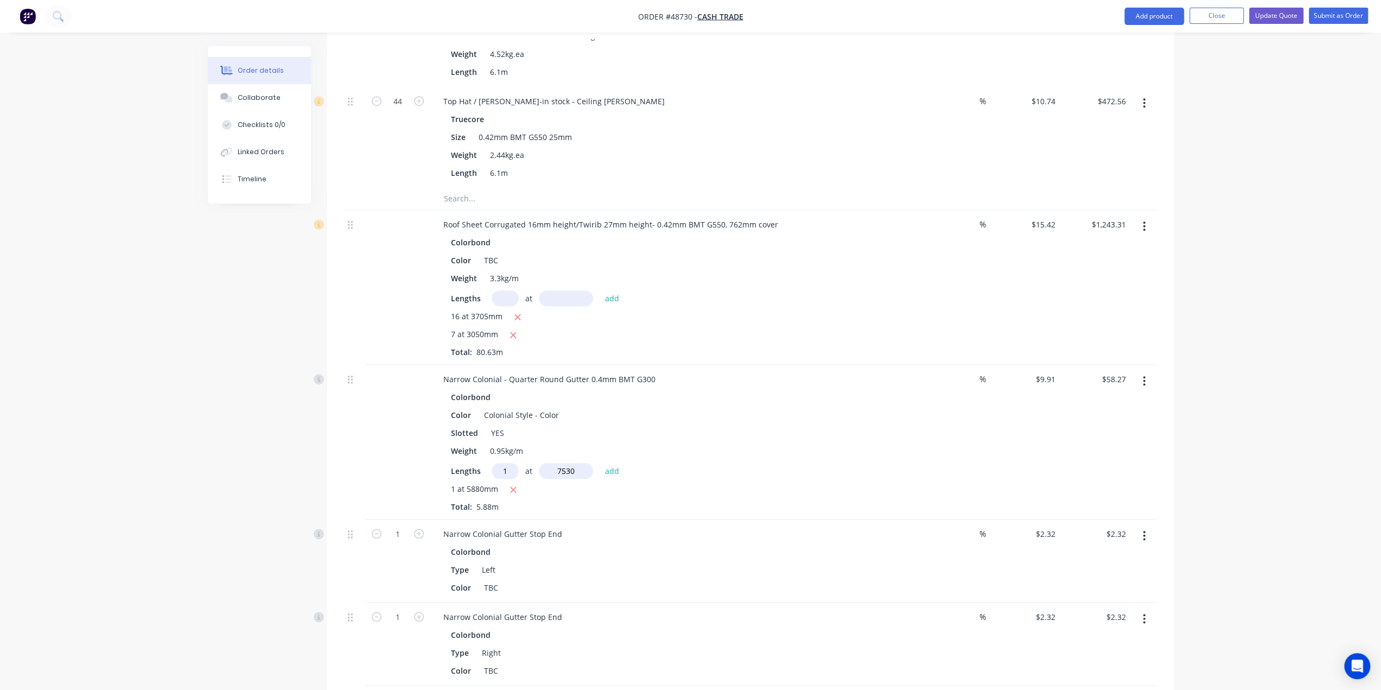
type input "7530"
click at [600, 463] on button "add" at bounding box center [613, 470] width 26 height 15
type input "$132.89"
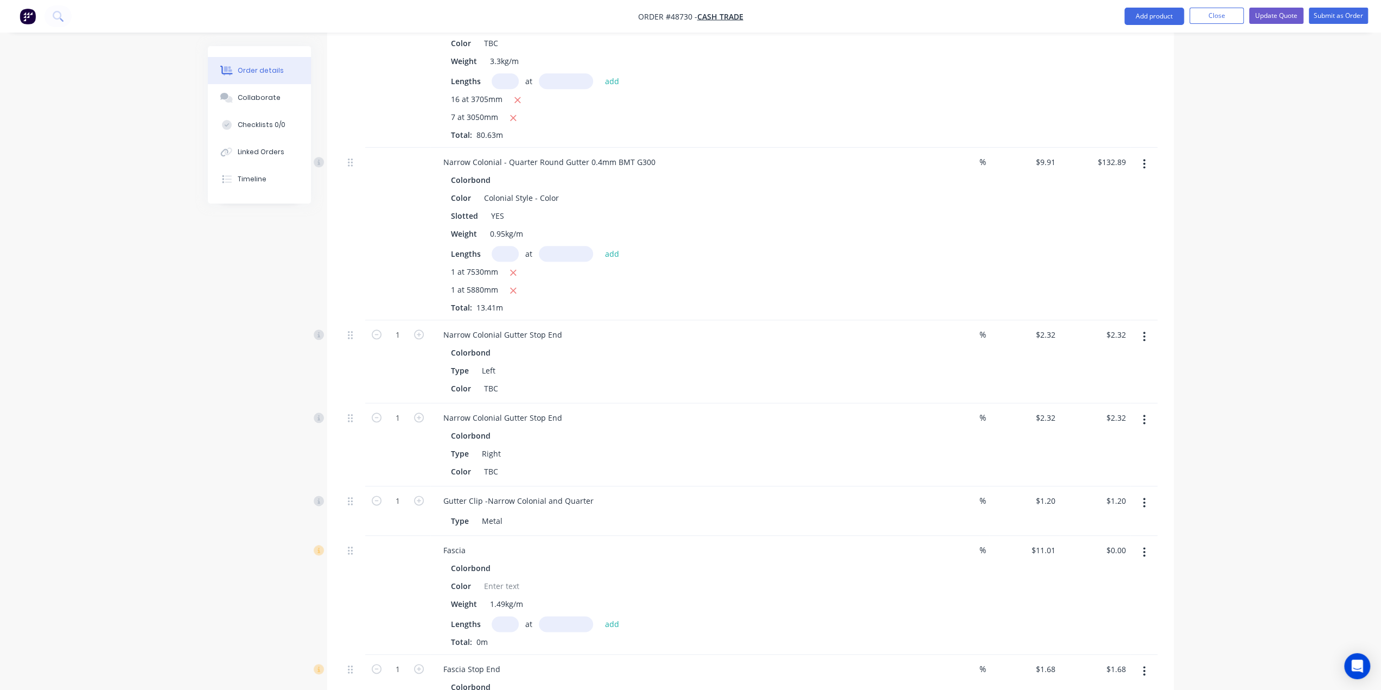
scroll to position [994, 0]
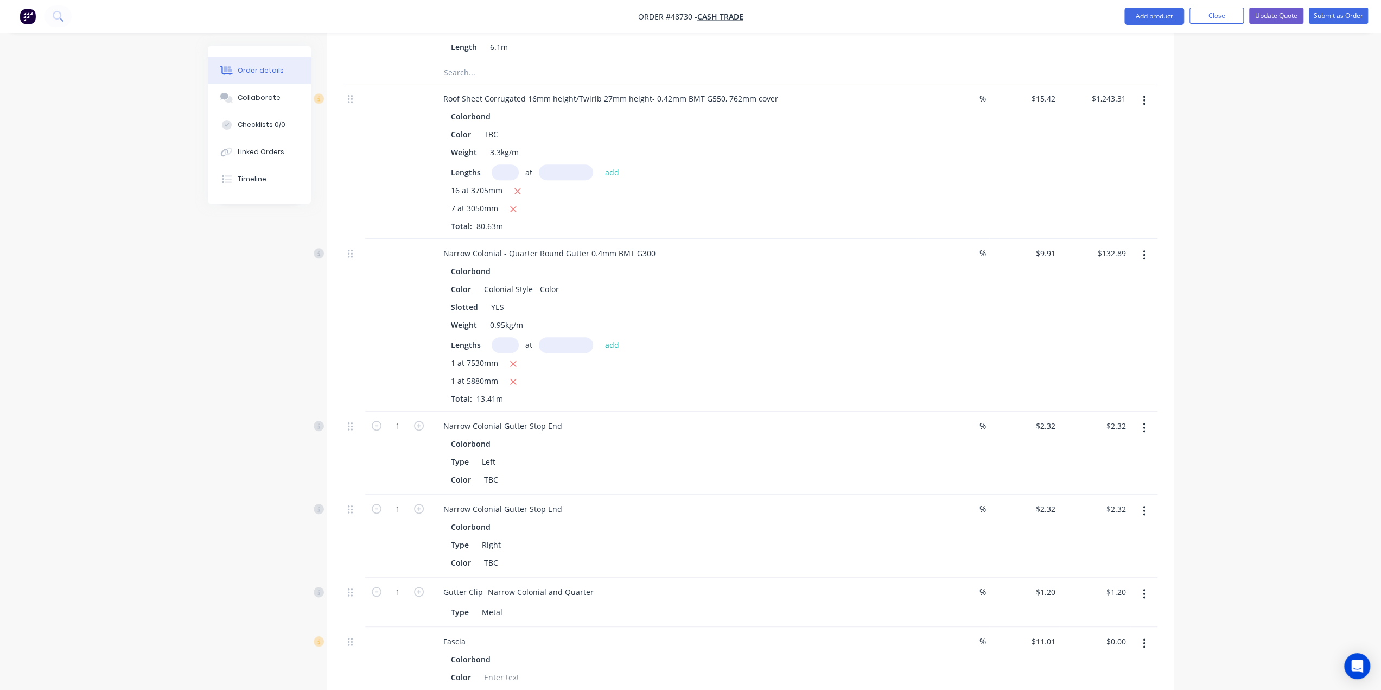
click at [503, 337] on input "text" at bounding box center [505, 345] width 27 height 16
type input "2"
type input "3970"
click at [600, 337] on button "add" at bounding box center [613, 344] width 26 height 15
click at [514, 361] on icon "button" at bounding box center [514, 364] width 6 height 6
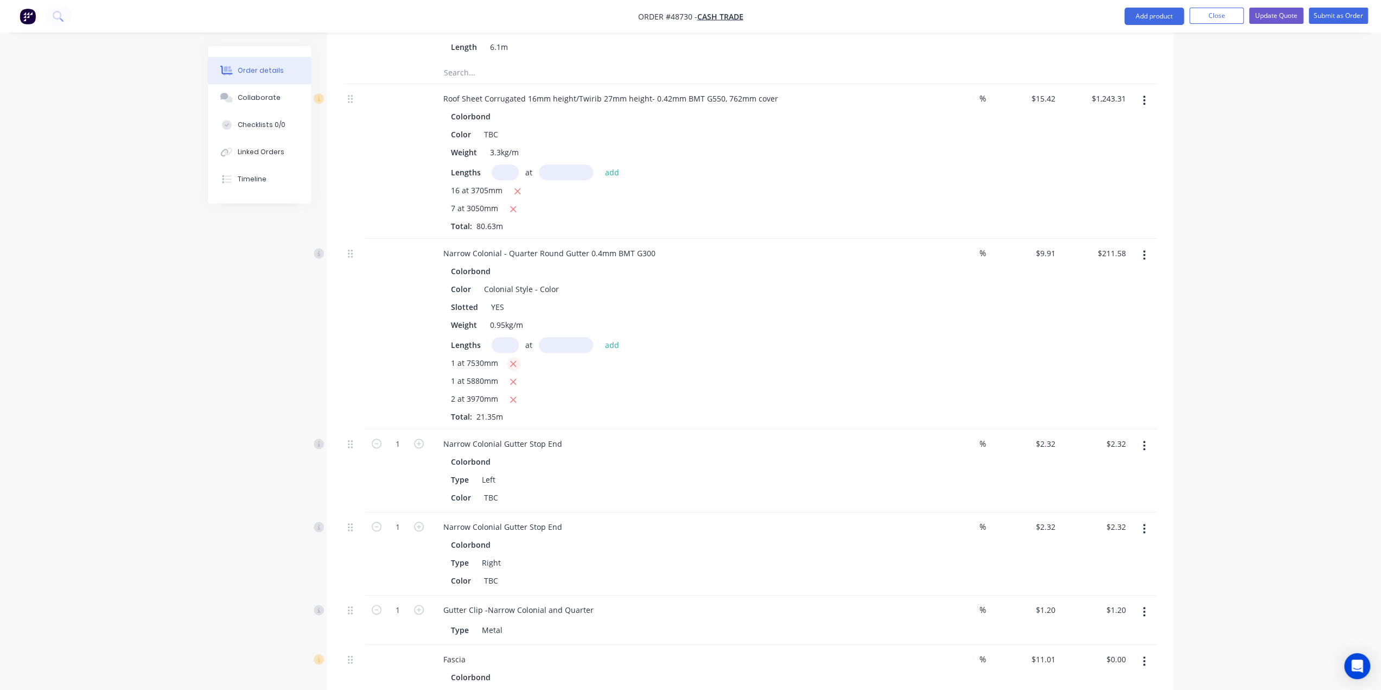
type input "$136.96"
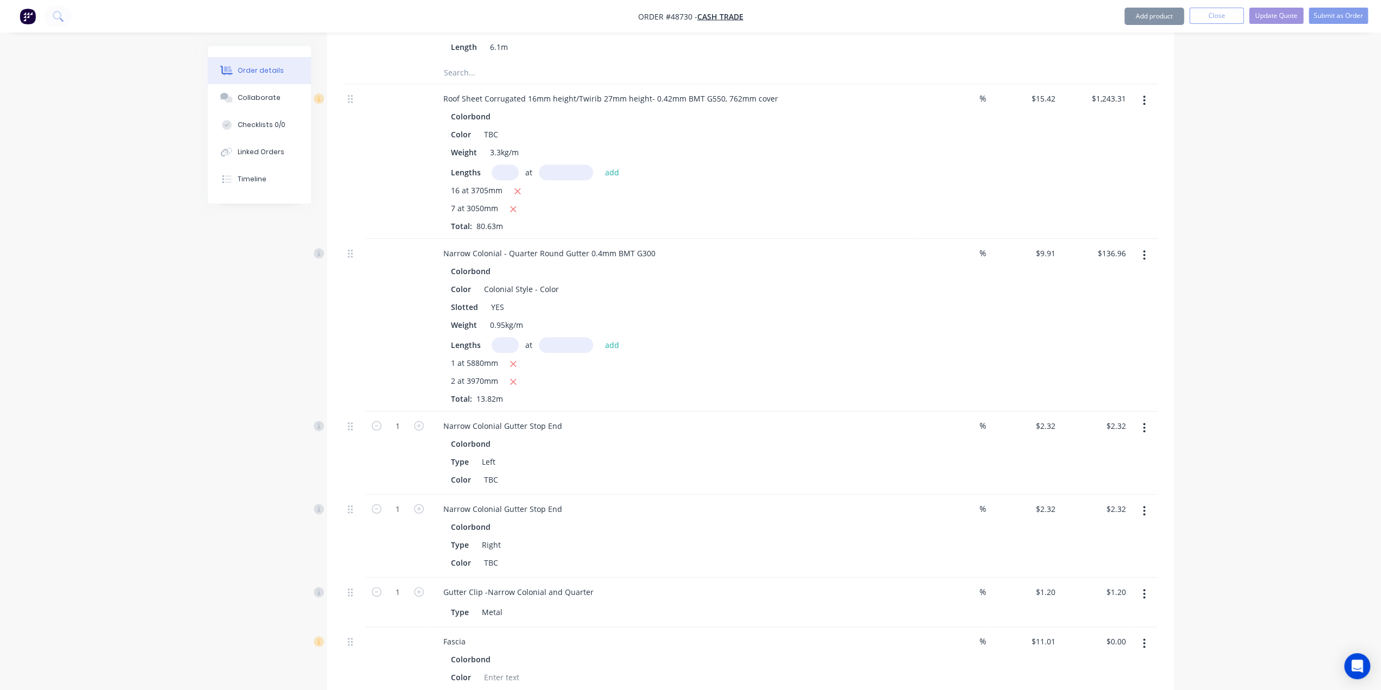
click at [501, 337] on input "text" at bounding box center [505, 345] width 27 height 16
type input "1"
type input "2080"
click at [600, 337] on button "add" at bounding box center [613, 344] width 26 height 15
type input "$157.57"
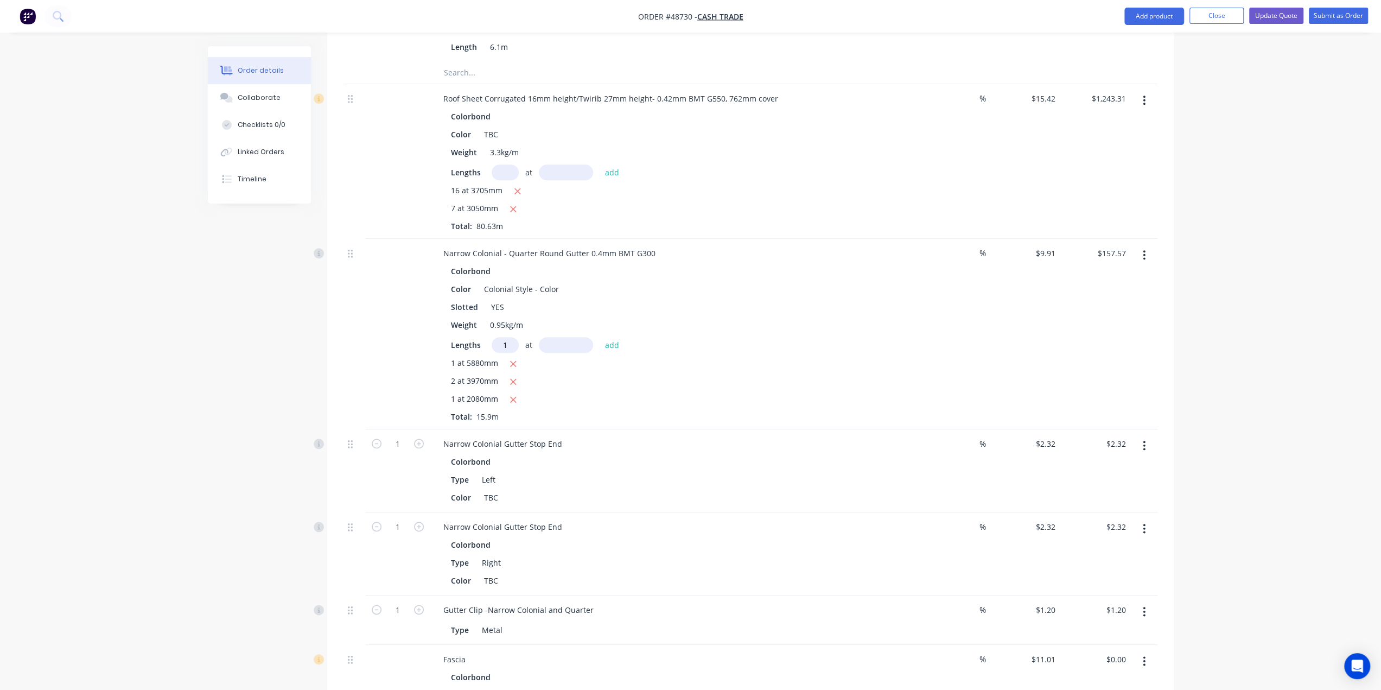
type input "1"
type input "2960"
click at [600, 337] on button "add" at bounding box center [613, 344] width 26 height 15
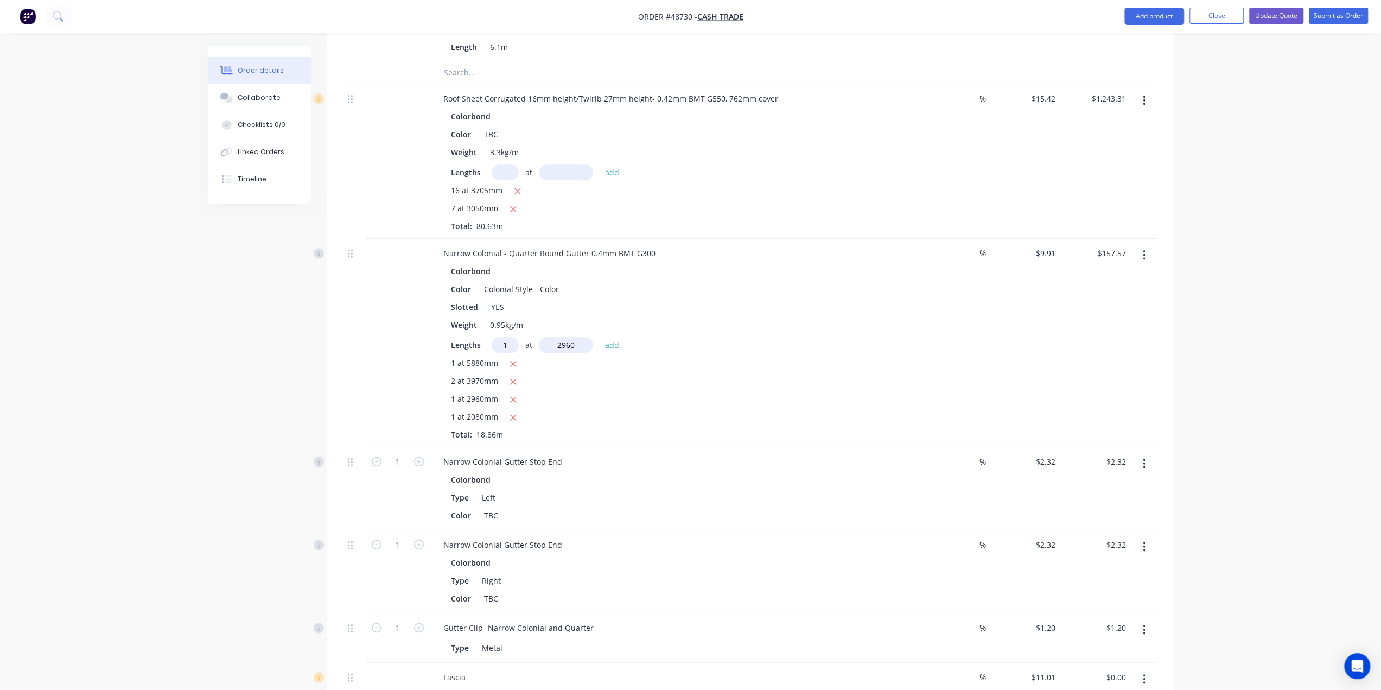
type input "$186.90"
type input "1"
type input "3320"
click at [600, 337] on button "add" at bounding box center [613, 344] width 26 height 15
type input "$219.80"
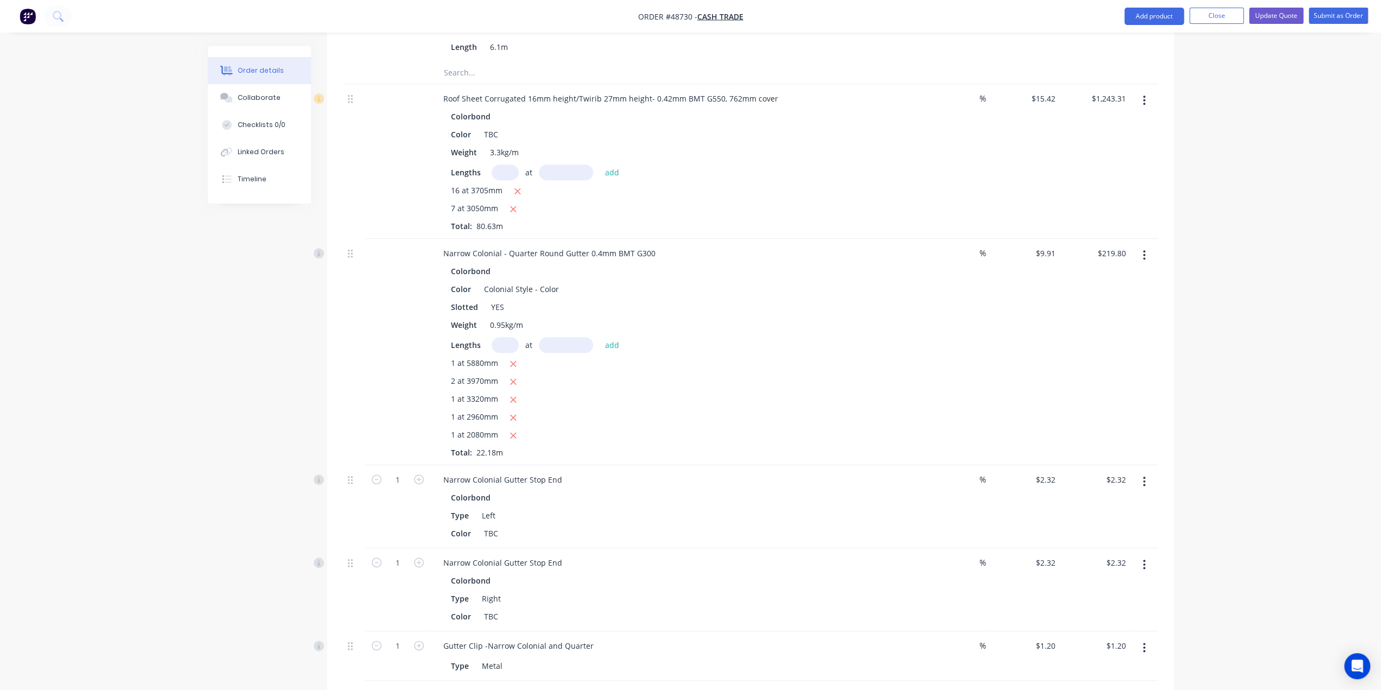
click at [1270, 498] on div "Order details Collaborate Checklists 0/0 Linked Orders Timeline Order details C…" at bounding box center [690, 227] width 1381 height 2443
click at [633, 411] on div "1 at 2960mm" at bounding box center [674, 418] width 447 height 14
click at [710, 357] on div "1 at 5880mm 2 at 3970mm 1 at 3320mm 1 at 2960mm 1 at 2080mm Total: 22.18m" at bounding box center [674, 407] width 447 height 101
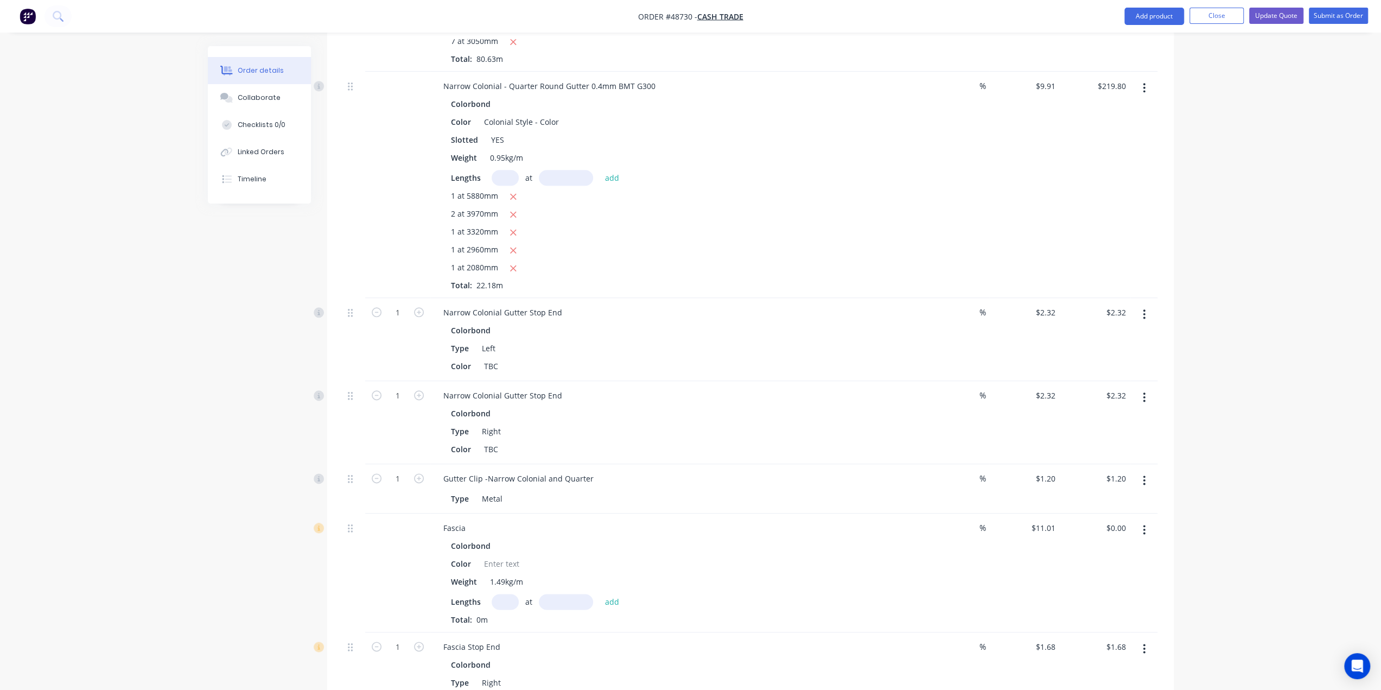
scroll to position [1157, 0]
click at [516, 560] on div at bounding box center [502, 568] width 44 height 16
click at [499, 598] on input "text" at bounding box center [505, 606] width 27 height 16
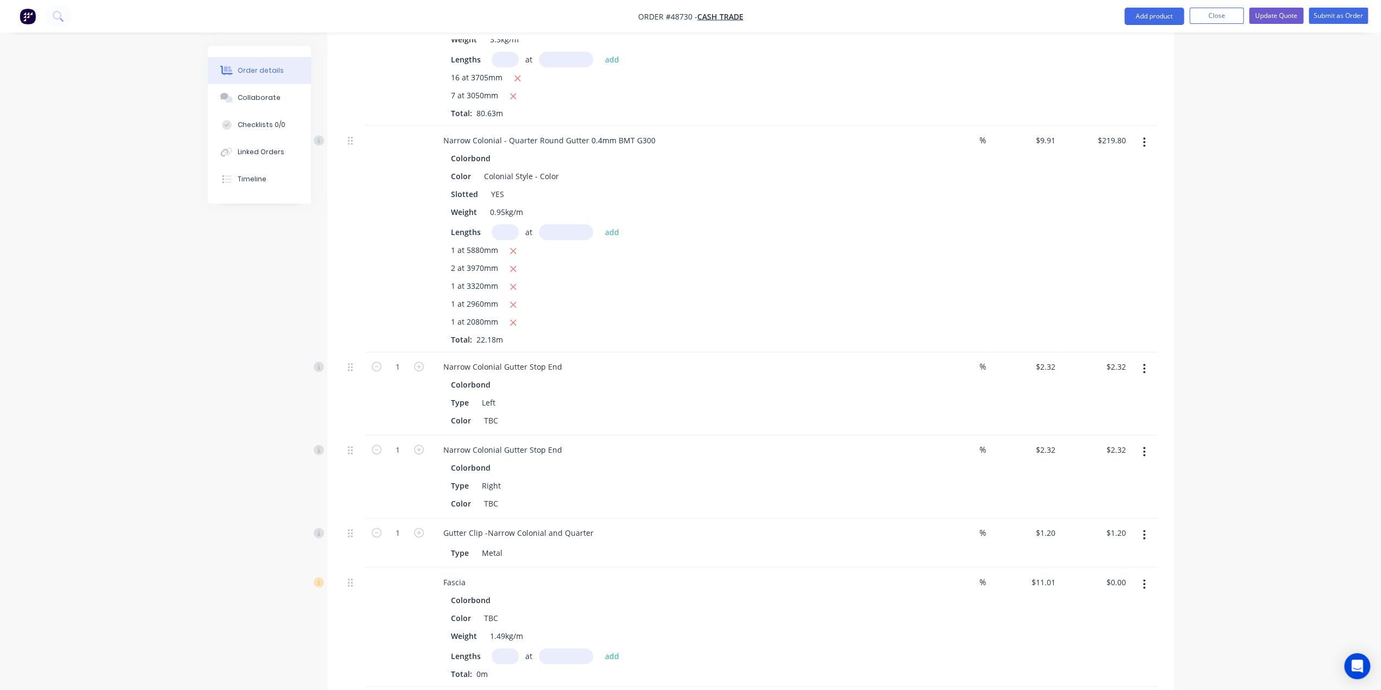
scroll to position [1103, 0]
type input "1"
type input "5880"
click at [600, 652] on button "add" at bounding box center [613, 659] width 26 height 15
type input "$64.74"
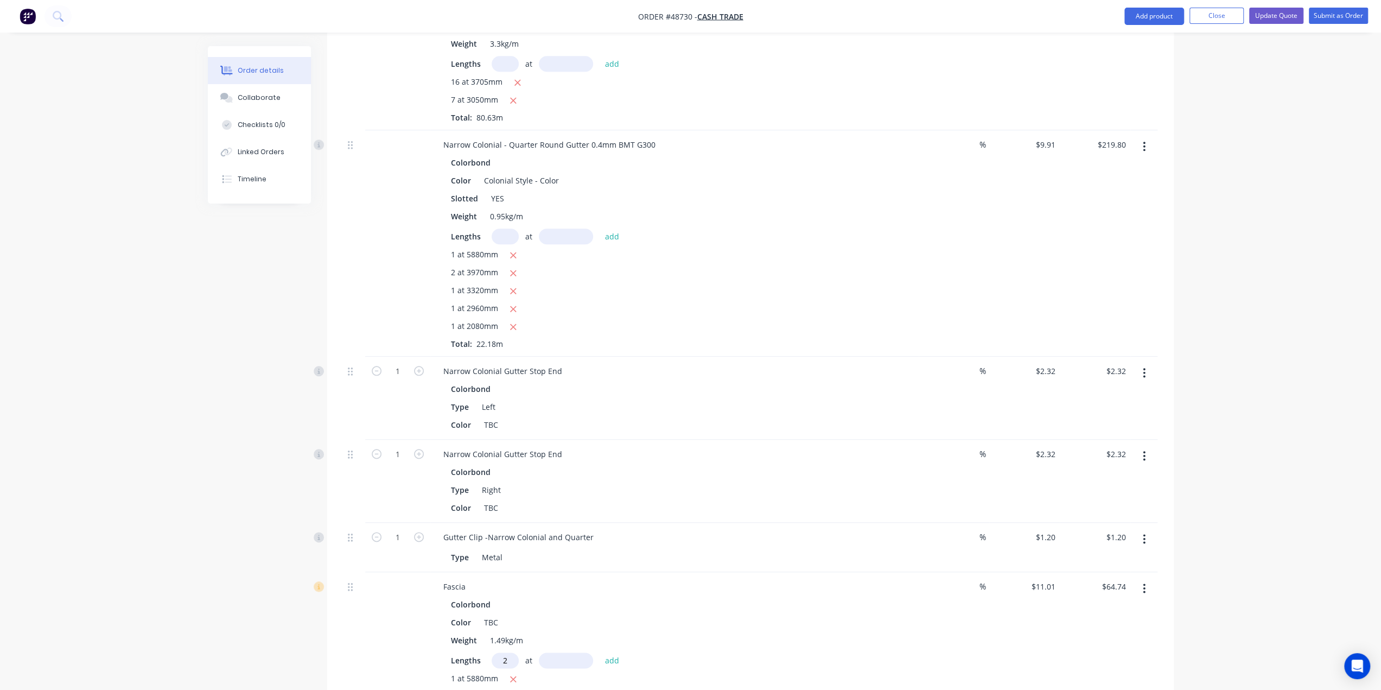
type input "2"
type input "3970"
click at [600, 652] on button "add" at bounding box center [613, 659] width 26 height 15
type input "$152.16"
type input "1"
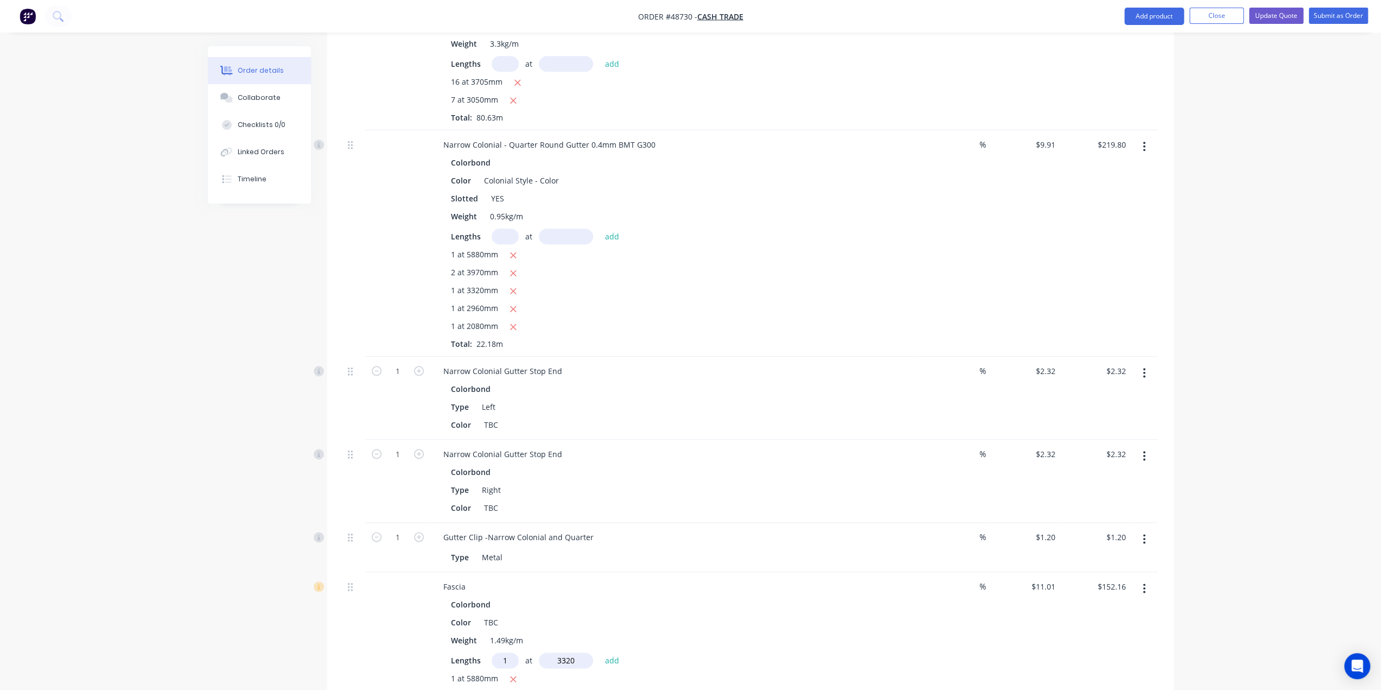
type input "3320"
click at [600, 652] on button "add" at bounding box center [613, 659] width 26 height 15
type input "$188.71"
type input "1"
type input "2960"
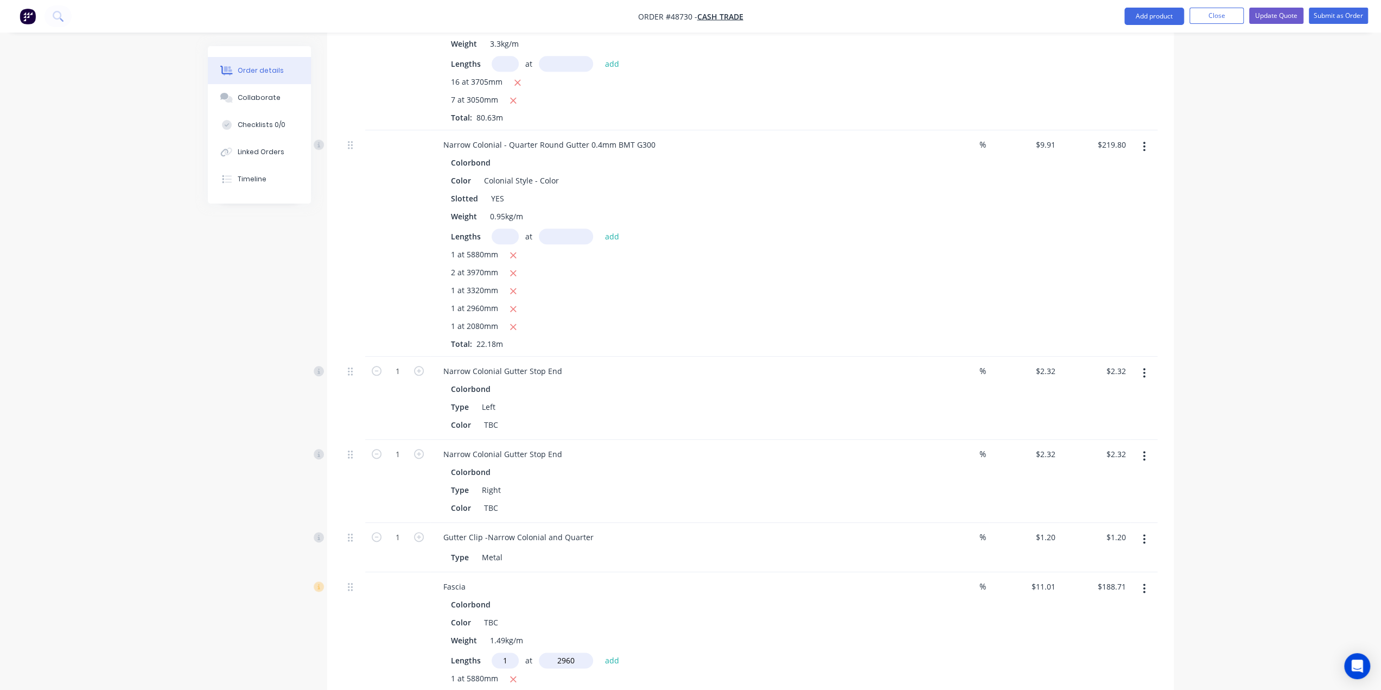
click at [600, 652] on button "add" at bounding box center [613, 659] width 26 height 15
type input "$221.30"
type input "1"
type input "2080"
click at [600, 652] on button "add" at bounding box center [613, 659] width 26 height 15
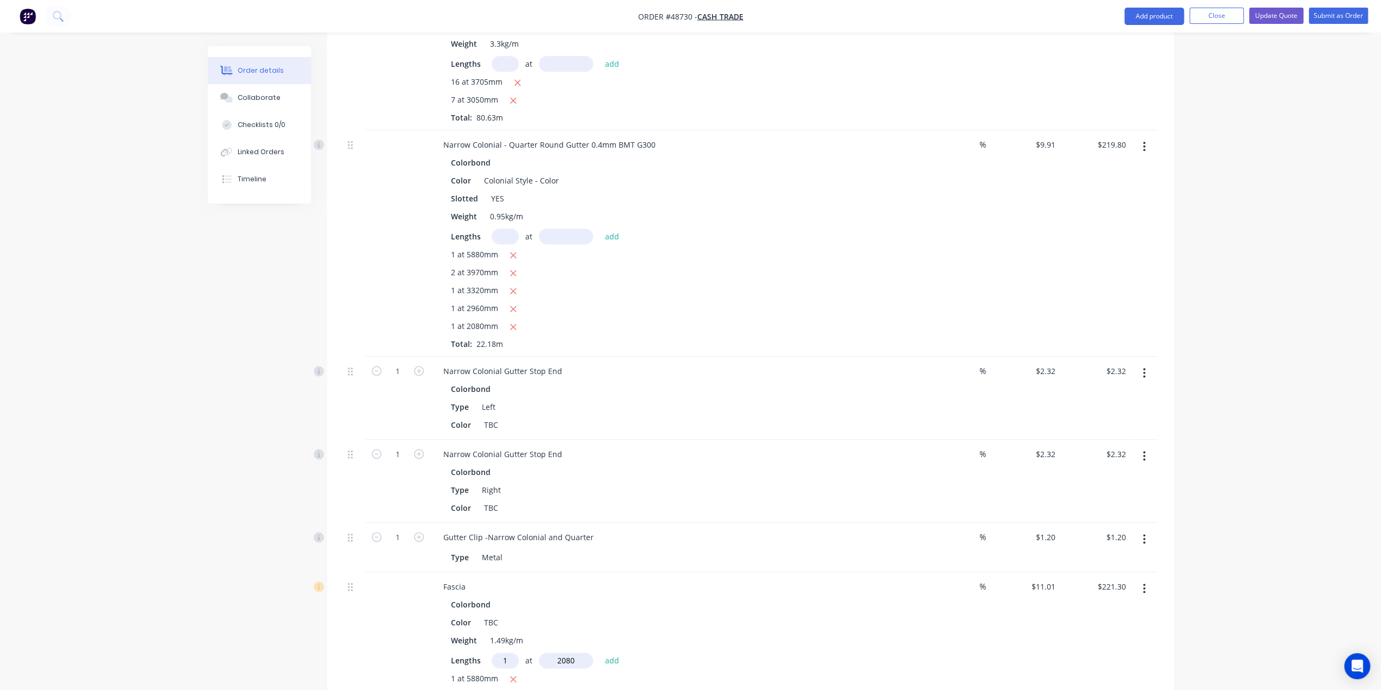
type input "$244.20"
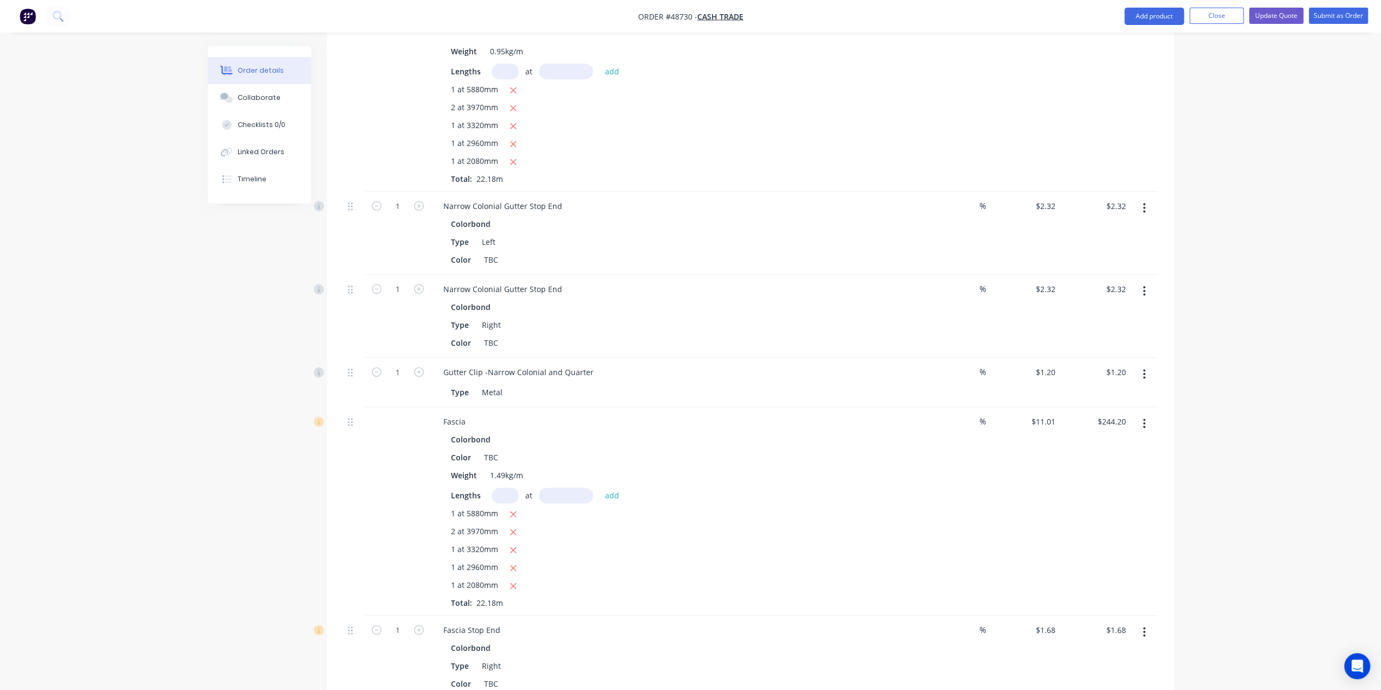
scroll to position [1248, 0]
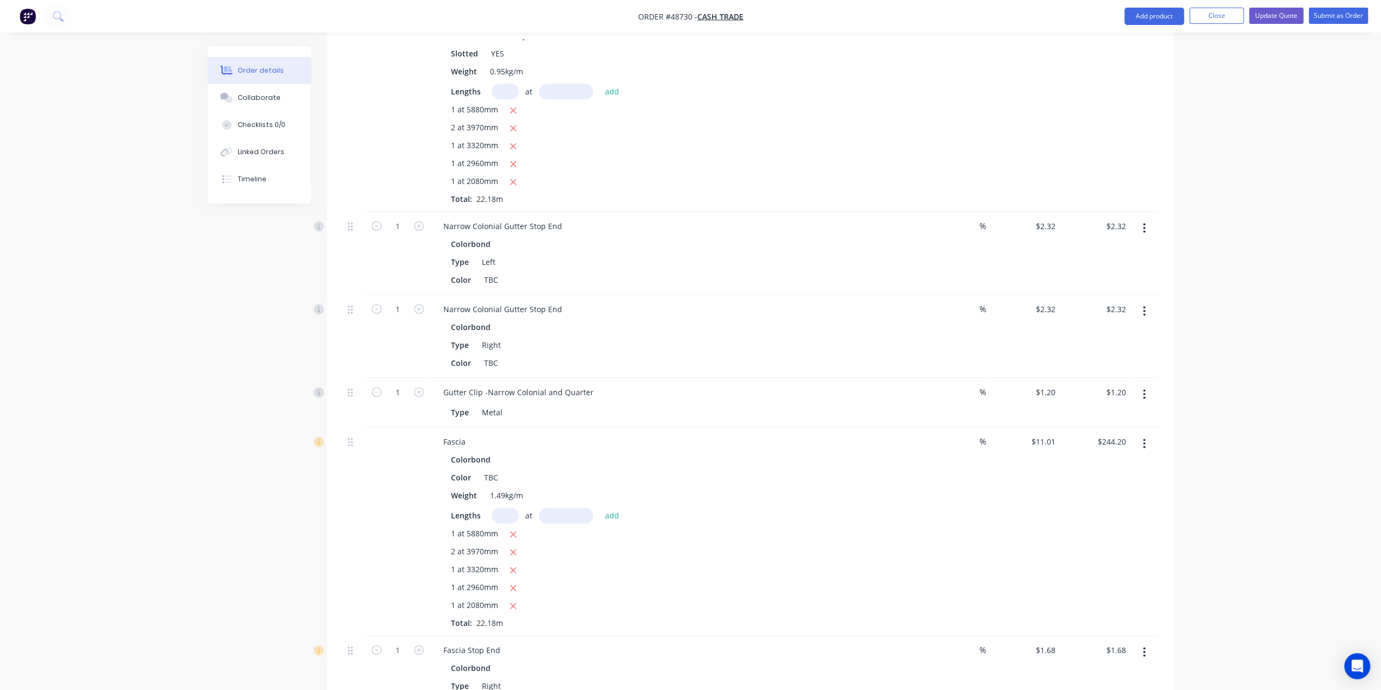
click at [744, 507] on div "Lengths at add" at bounding box center [674, 515] width 447 height 16
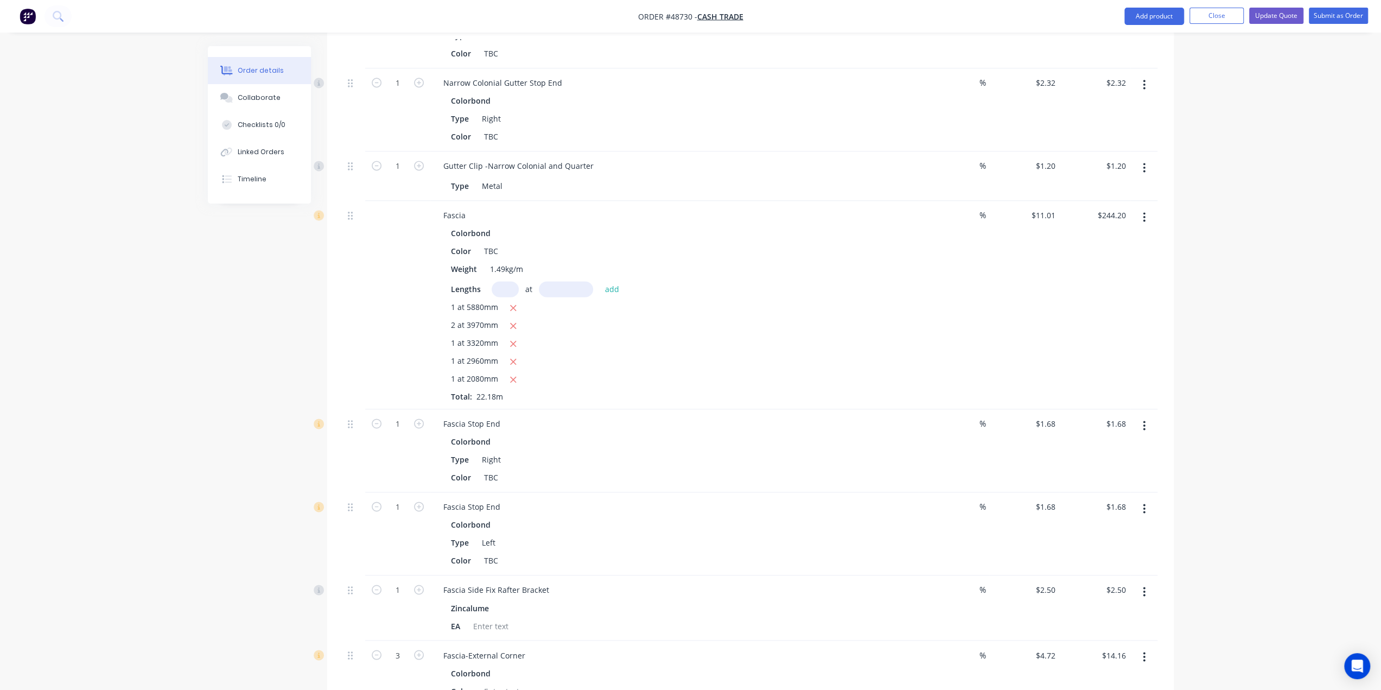
scroll to position [1591, 0]
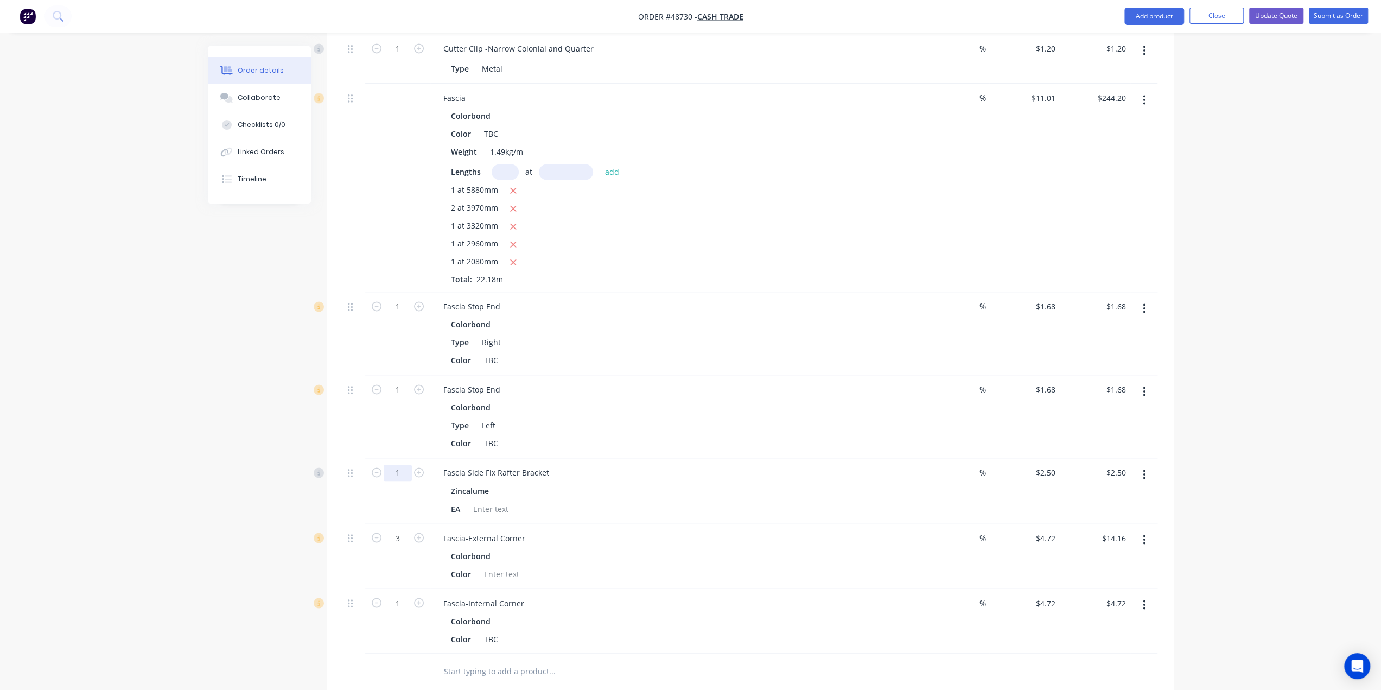
click at [406, 465] on input "1" at bounding box center [398, 473] width 28 height 16
click at [379, 466] on div "1" at bounding box center [397, 490] width 65 height 65
click at [401, 465] on input "1" at bounding box center [398, 473] width 28 height 16
type input "24"
type input "$60.00"
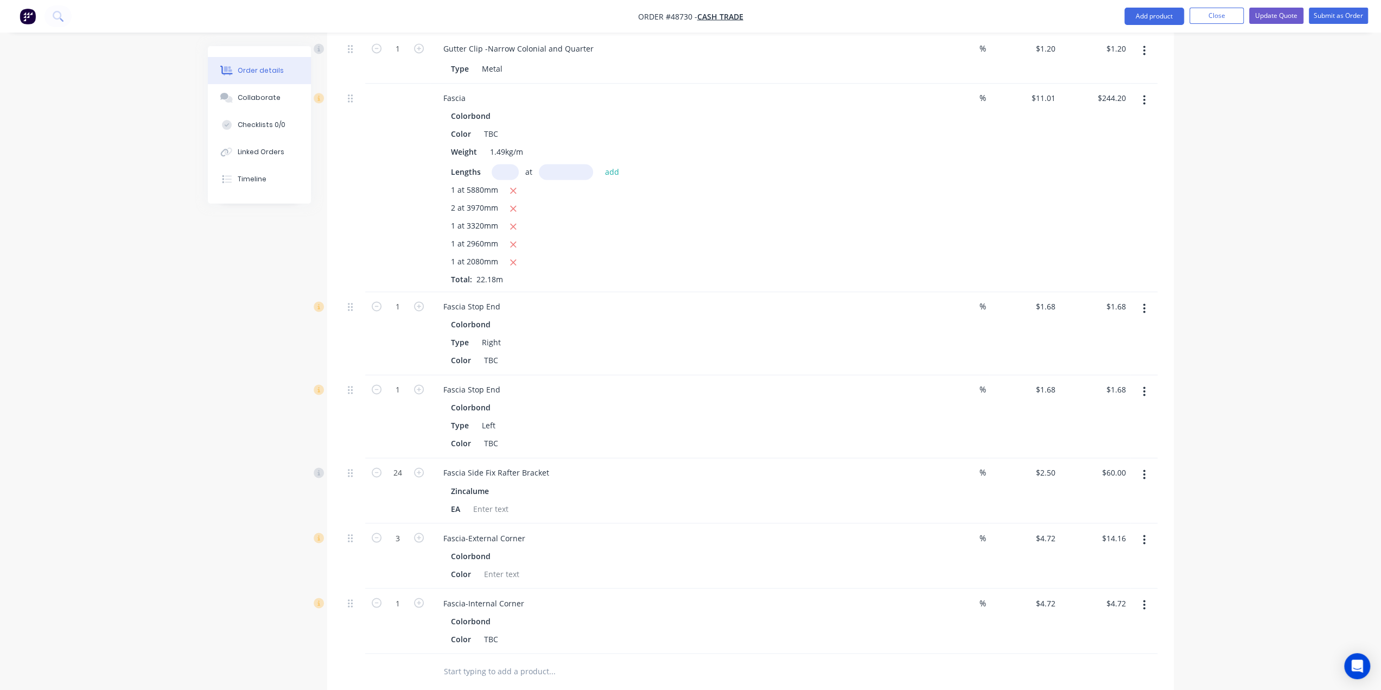
click at [400, 529] on div "3" at bounding box center [397, 555] width 65 height 65
click at [392, 523] on div "3" at bounding box center [397, 555] width 65 height 65
click at [505, 565] on div at bounding box center [502, 573] width 44 height 16
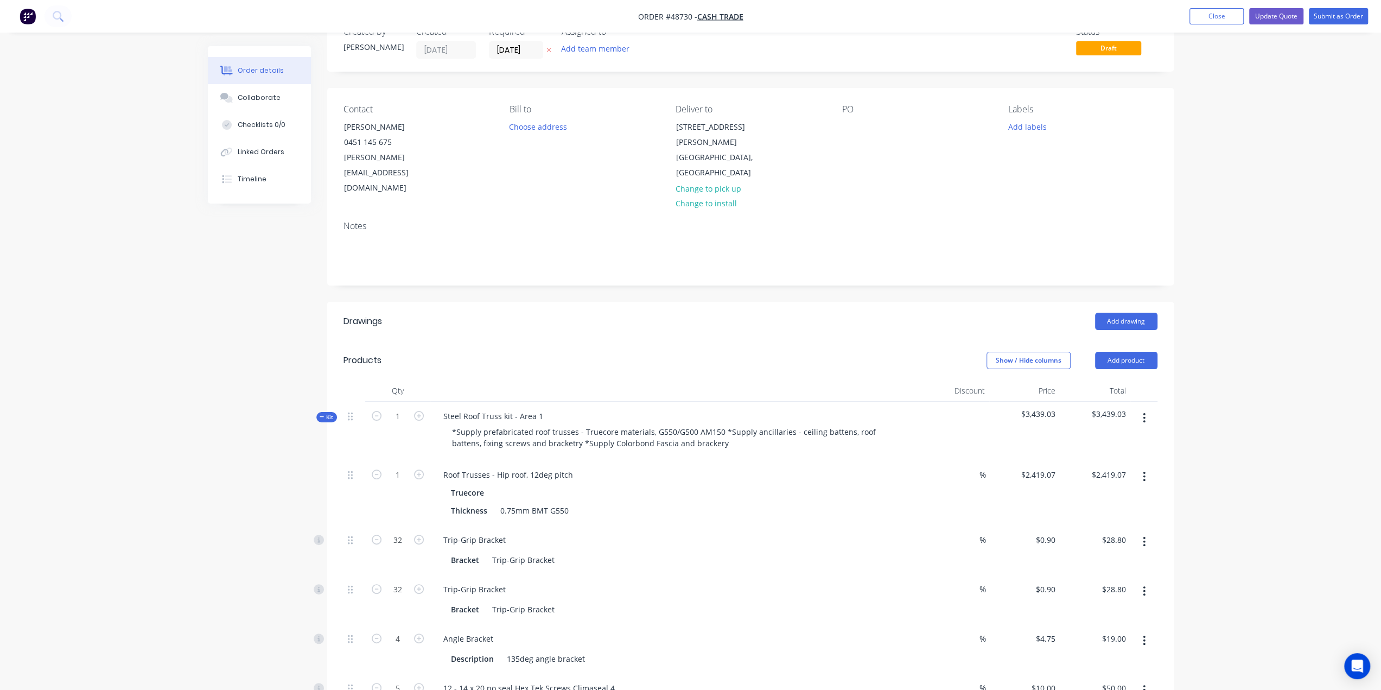
scroll to position [0, 0]
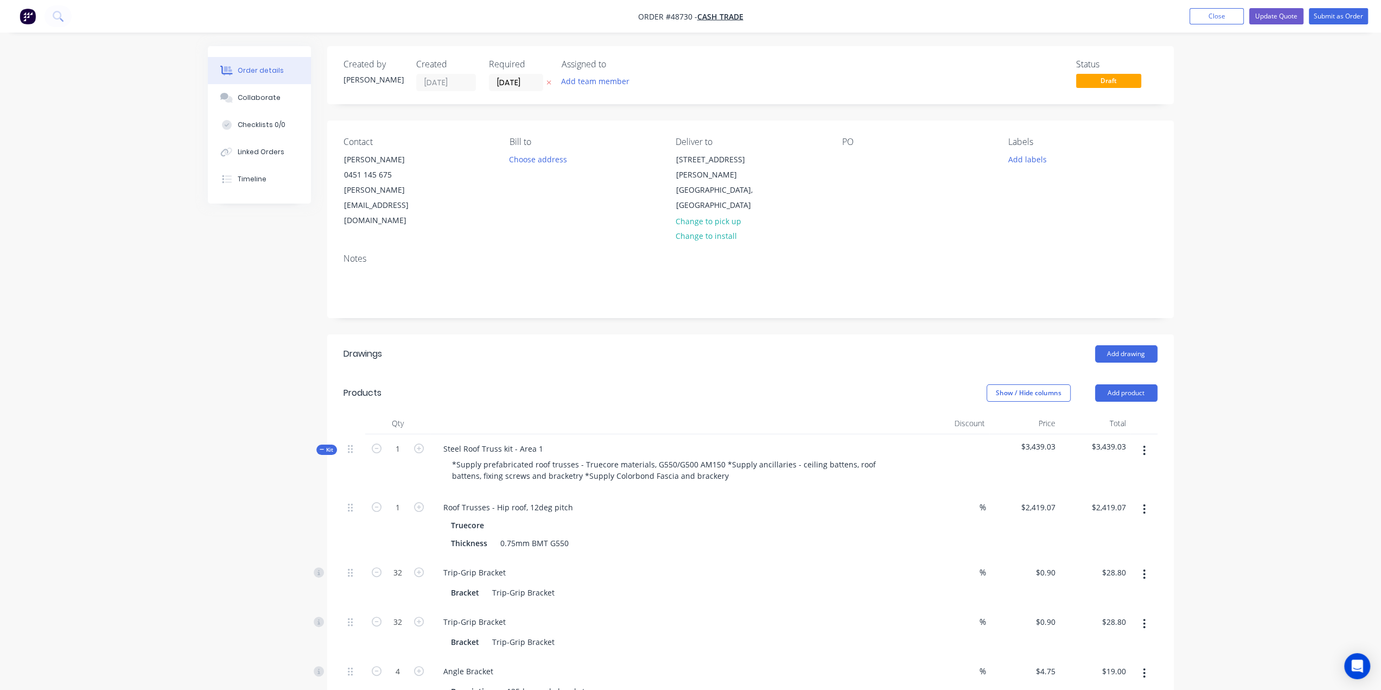
drag, startPoint x: 1111, startPoint y: 364, endPoint x: 1110, endPoint y: 370, distance: 6.1
click at [1111, 384] on button "Add product" at bounding box center [1126, 392] width 62 height 17
click at [1109, 410] on button "Product catalogue" at bounding box center [1105, 421] width 103 height 22
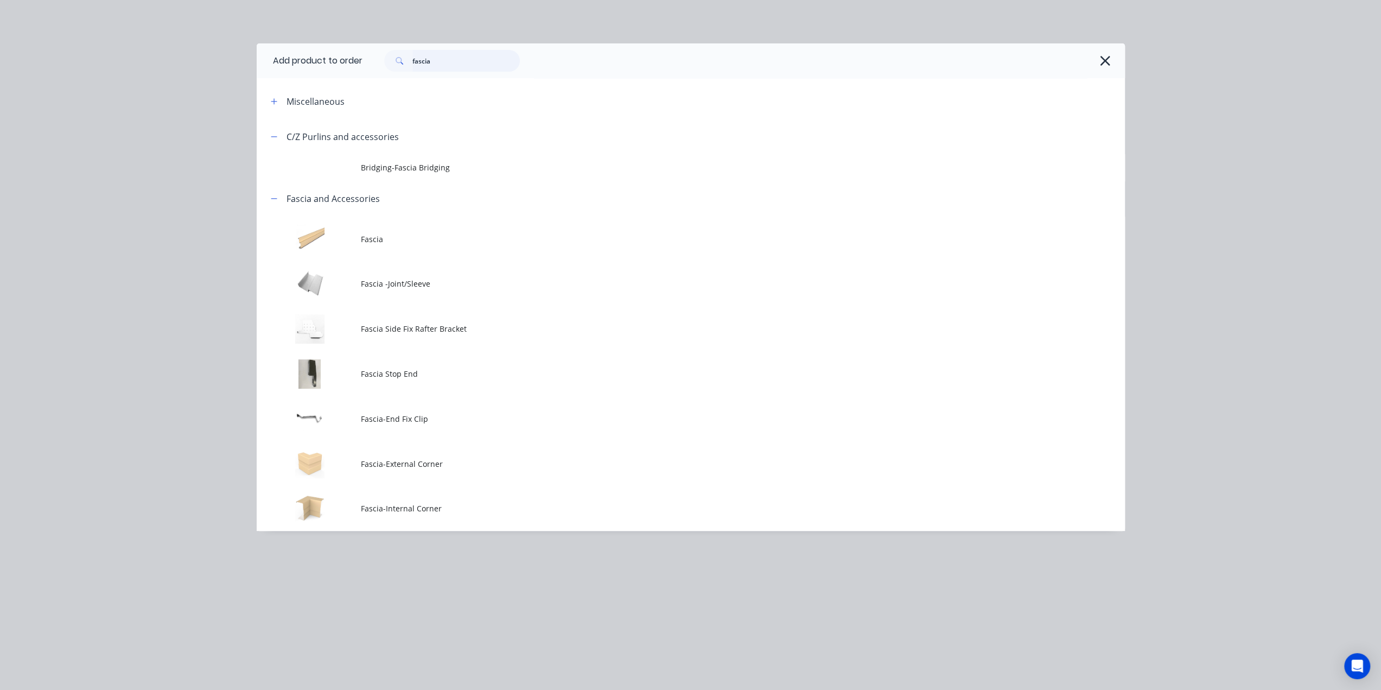
drag, startPoint x: 458, startPoint y: 63, endPoint x: 263, endPoint y: 42, distance: 196.5
click at [263, 42] on div "Add product to order fascia Miscellaneous C/Z Purlins and accessories Bridging-…" at bounding box center [690, 345] width 1381 height 690
type input "d"
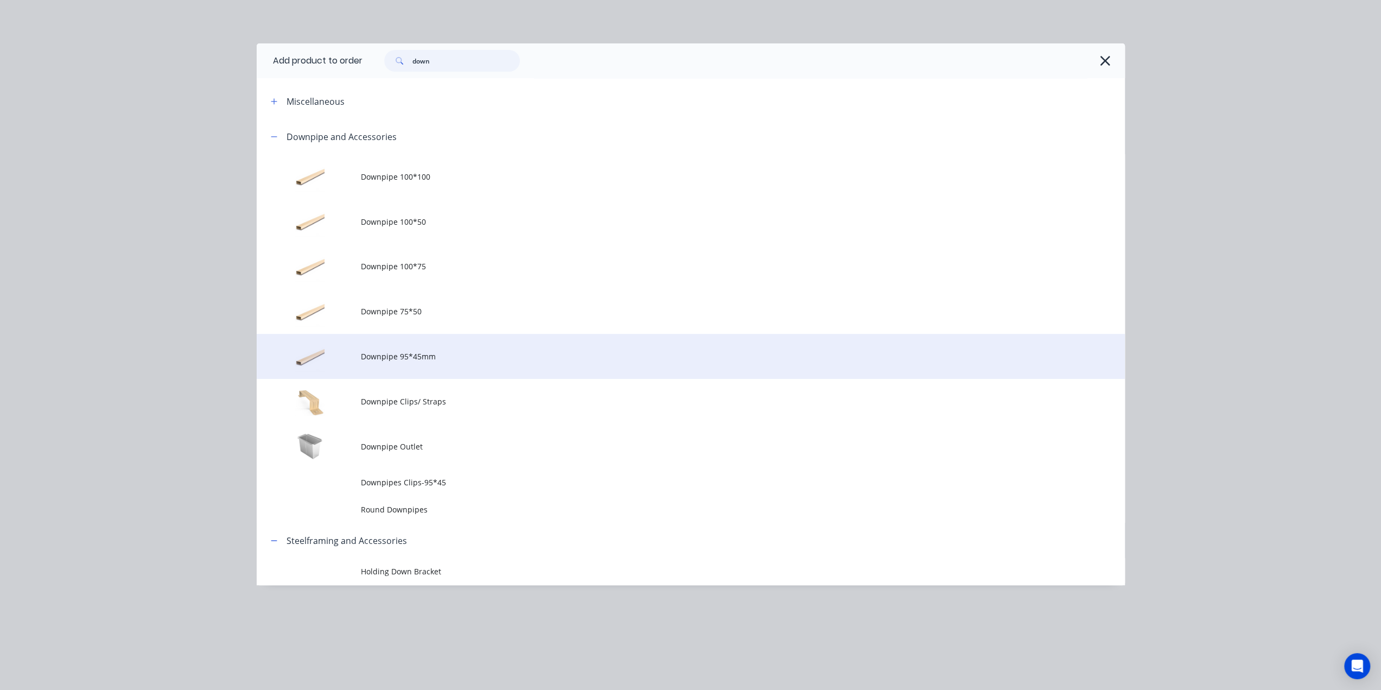
type input "down"
click at [439, 355] on span "Downpipe 95*45mm" at bounding box center [666, 356] width 611 height 11
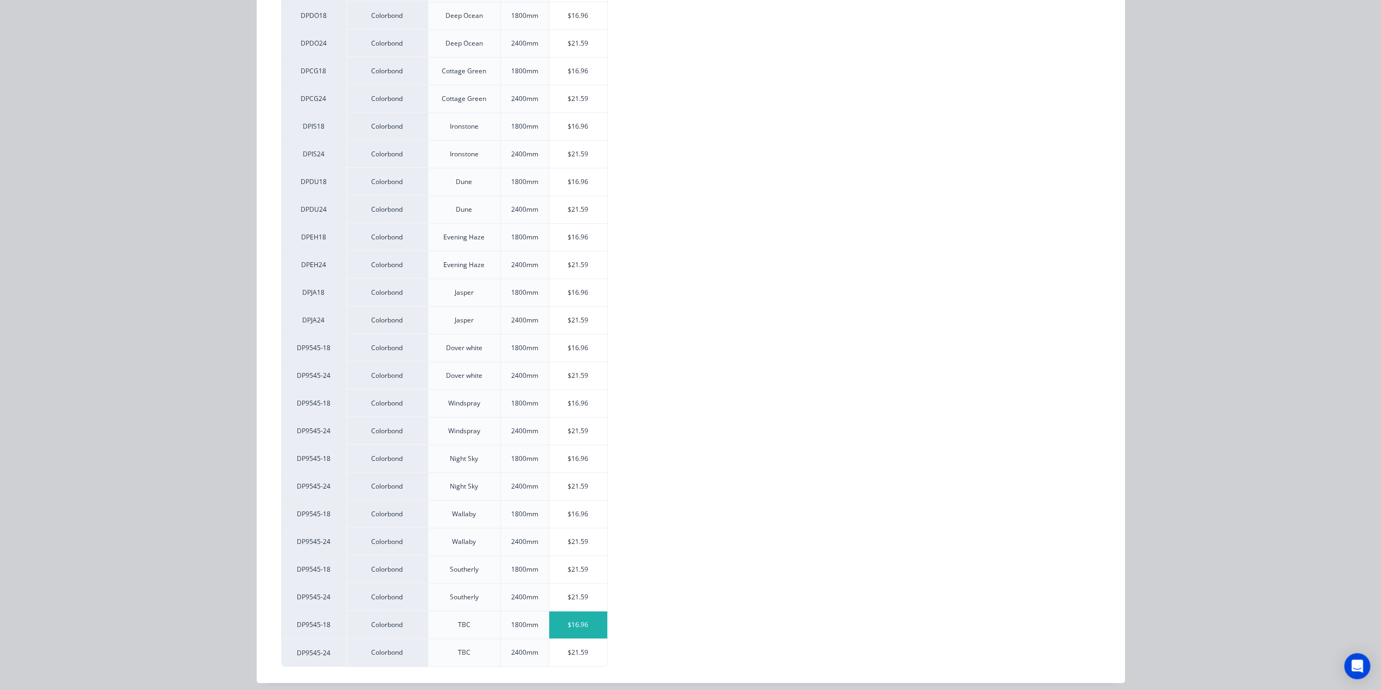
scroll to position [669, 0]
click at [571, 616] on div "$16.96" at bounding box center [578, 624] width 58 height 27
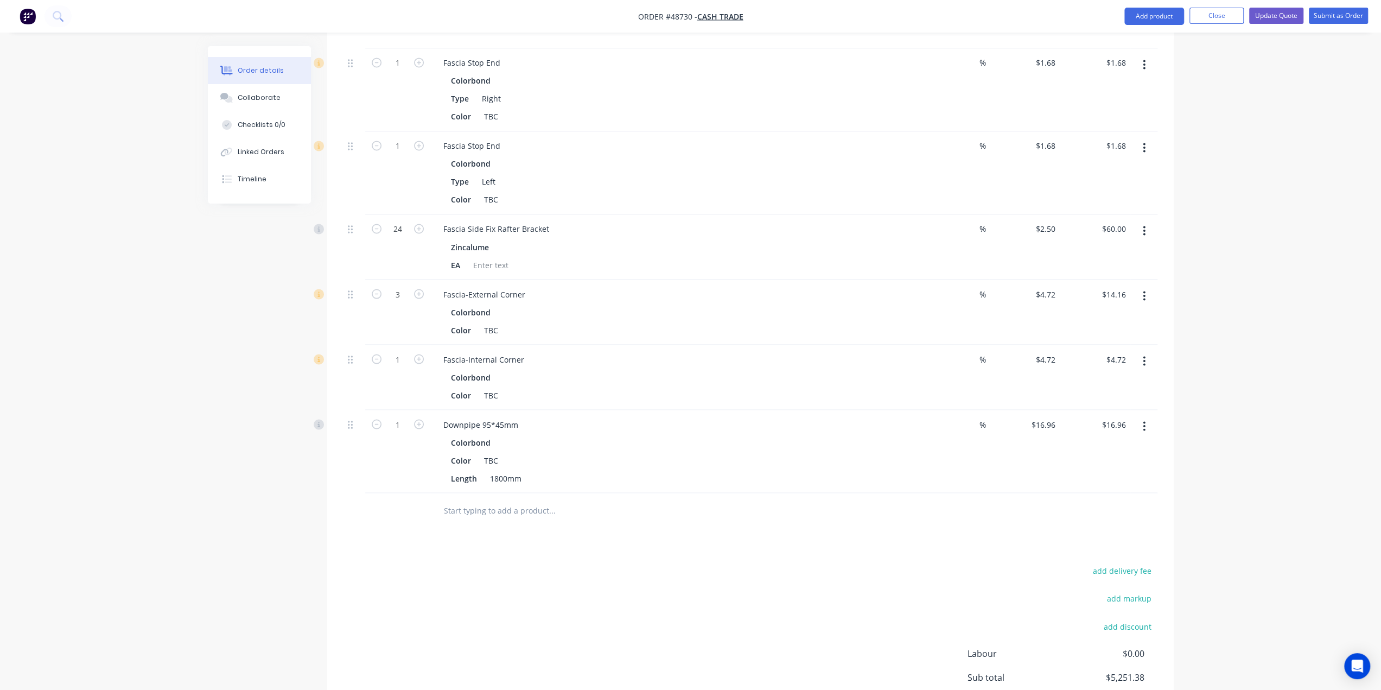
scroll to position [1890, 0]
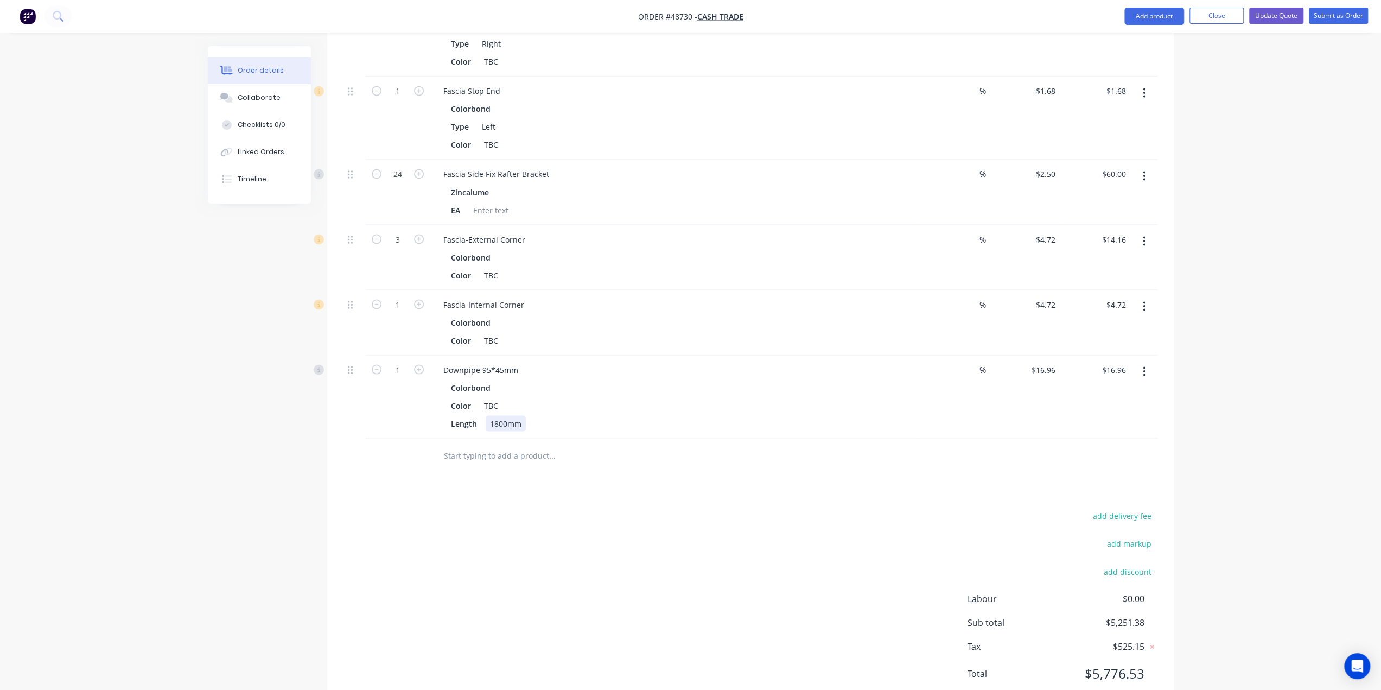
click at [783, 415] on div "Length 1800mm" at bounding box center [673, 423] width 452 height 16
click at [397, 361] on input "1" at bounding box center [398, 369] width 28 height 16
type input "6"
type input "$101.76"
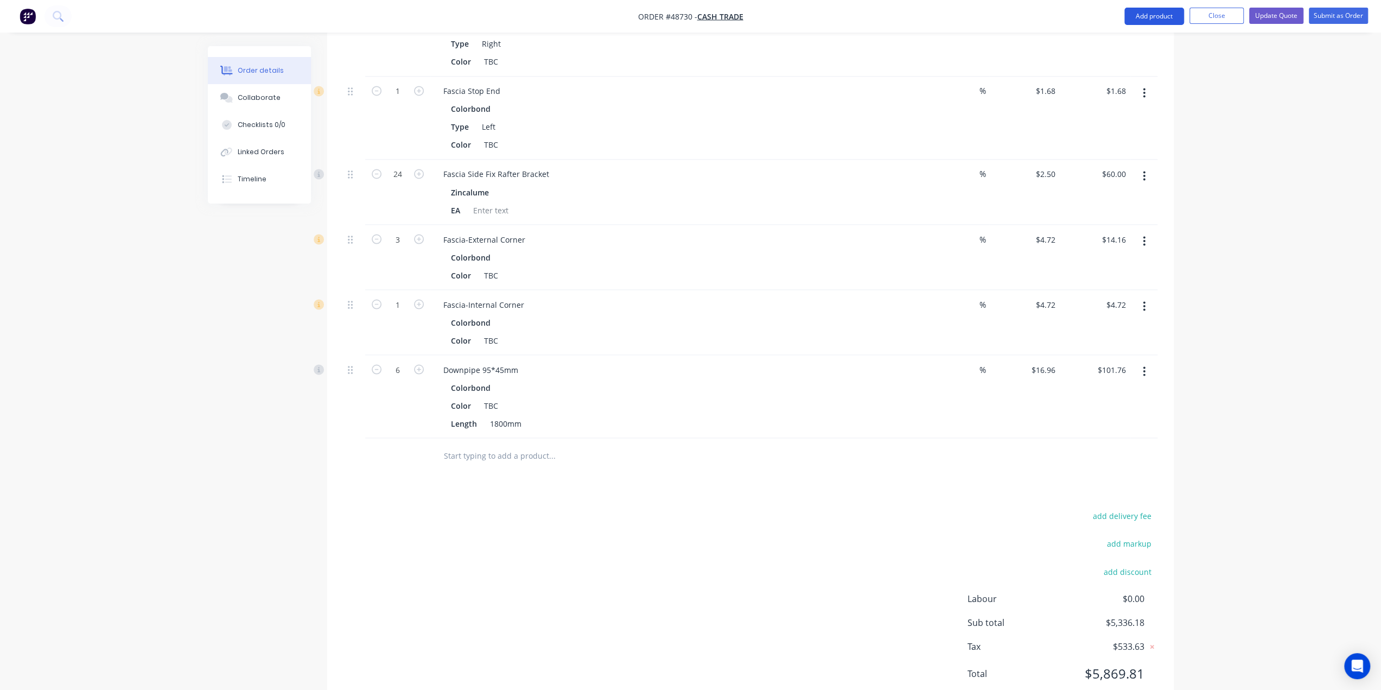
click at [1153, 18] on button "Add product" at bounding box center [1154, 16] width 60 height 17
drag, startPoint x: 1109, startPoint y: 57, endPoint x: 1110, endPoint y: 49, distance: 7.8
click at [1109, 57] on button "Basic product" at bounding box center [1132, 66] width 103 height 22
click at [1147, 444] on button "button" at bounding box center [1144, 454] width 26 height 20
click at [1098, 518] on div "Delete" at bounding box center [1106, 526] width 84 height 16
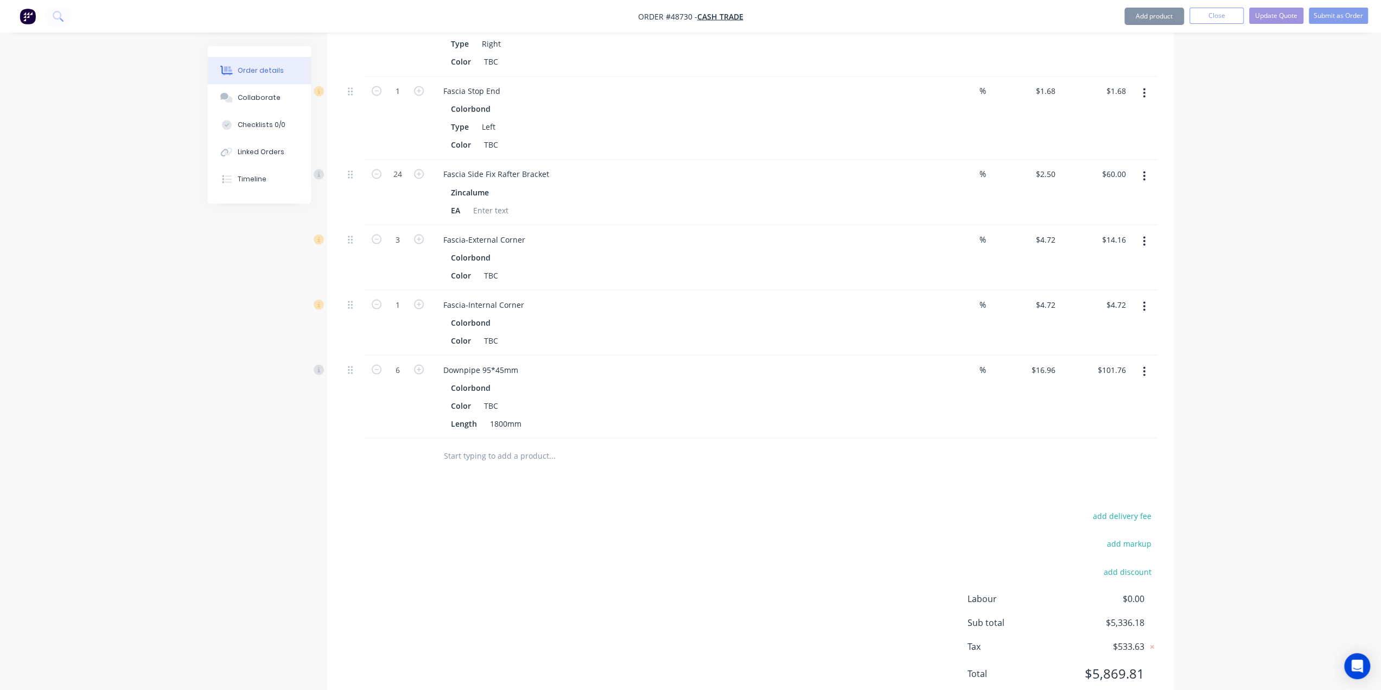
click at [1140, 12] on button "Add product" at bounding box center [1154, 16] width 60 height 17
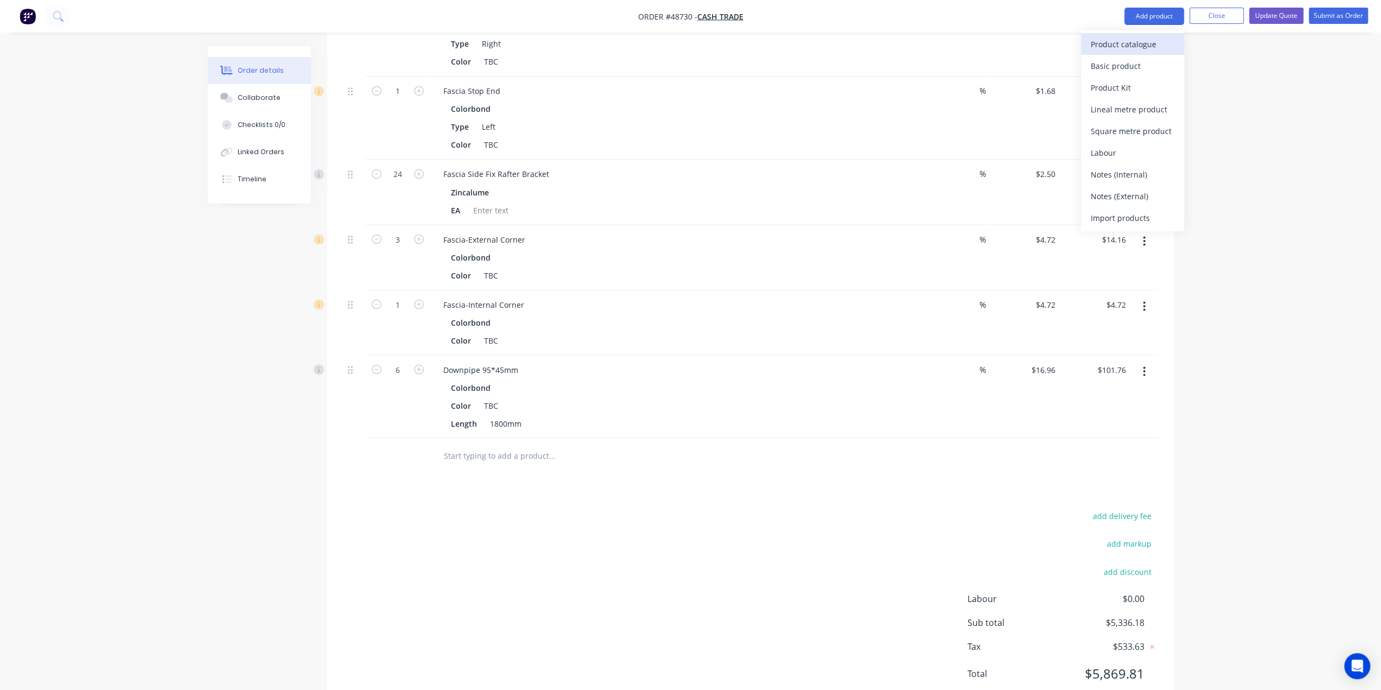
click at [1125, 40] on div "Product catalogue" at bounding box center [1133, 44] width 84 height 16
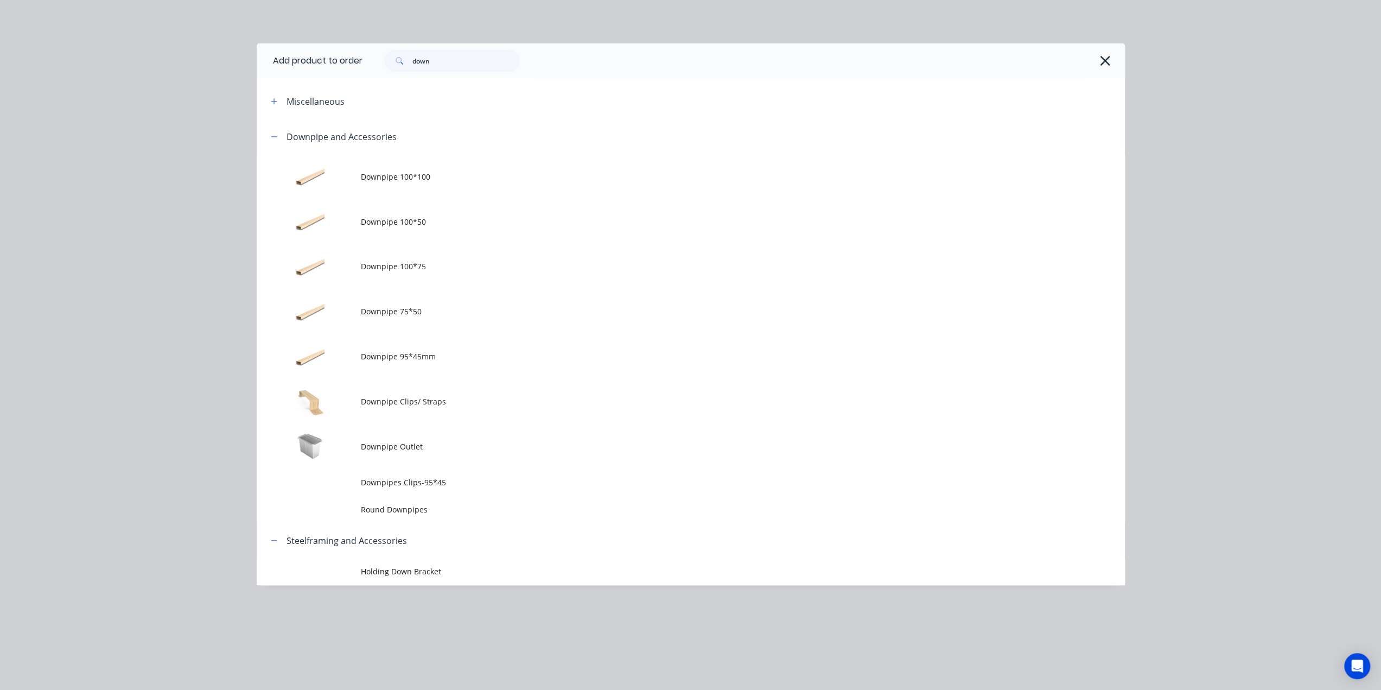
click at [432, 455] on td "Downpipe Outlet" at bounding box center [743, 446] width 764 height 45
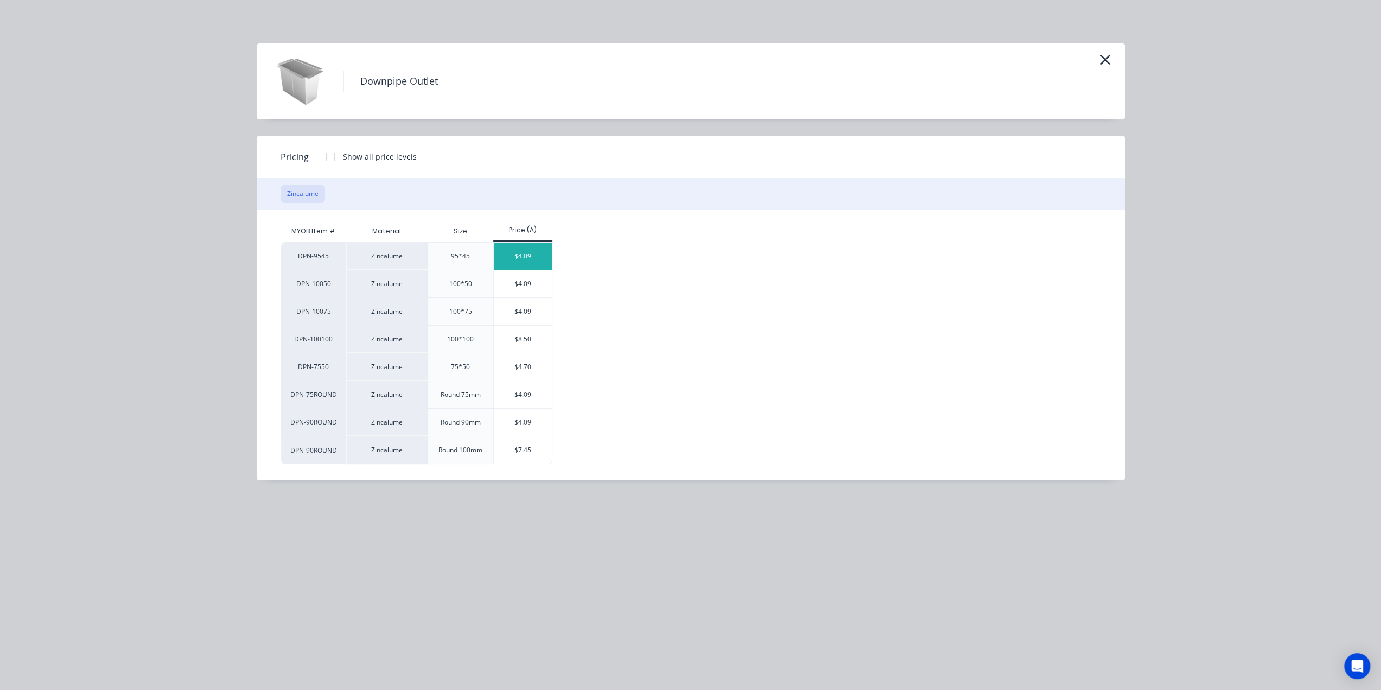
click at [523, 249] on div "$4.09" at bounding box center [523, 256] width 58 height 27
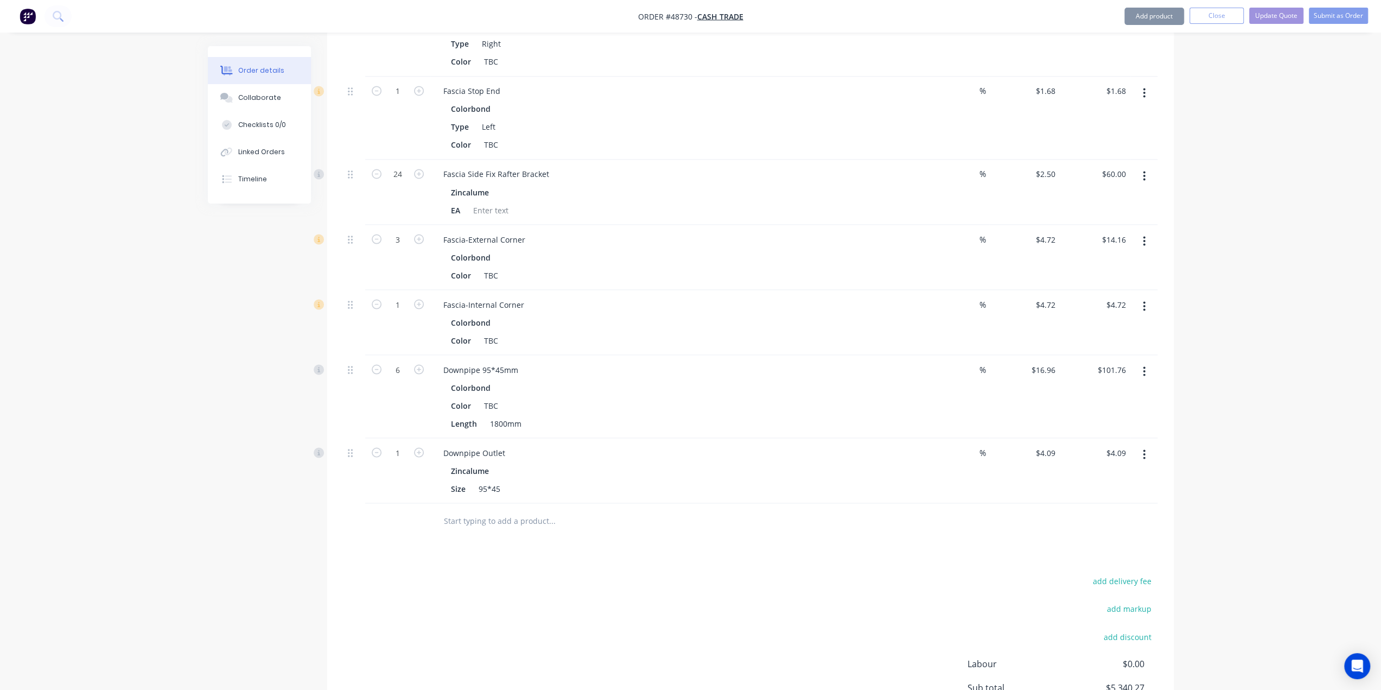
click at [1142, 11] on button "Add product" at bounding box center [1154, 16] width 60 height 17
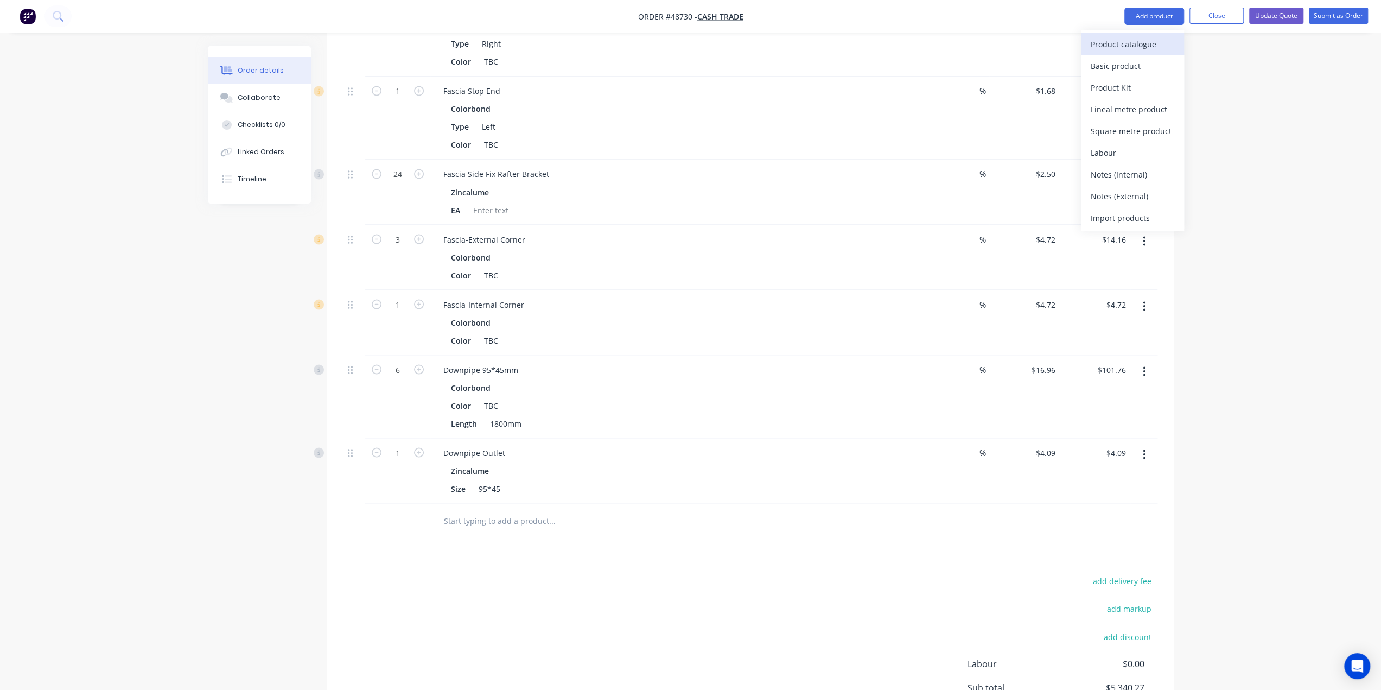
click at [1122, 45] on div "Product catalogue" at bounding box center [1133, 44] width 84 height 16
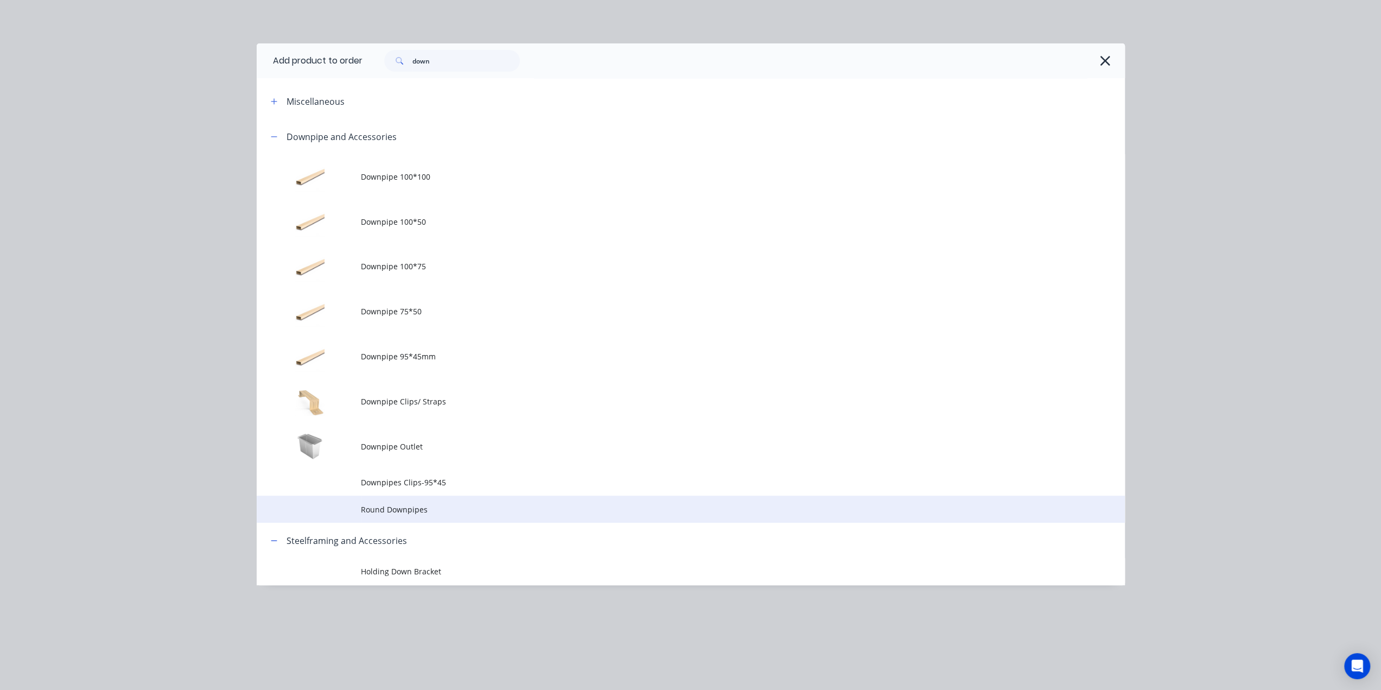
click at [427, 514] on span "Round Downpipes" at bounding box center [666, 509] width 611 height 11
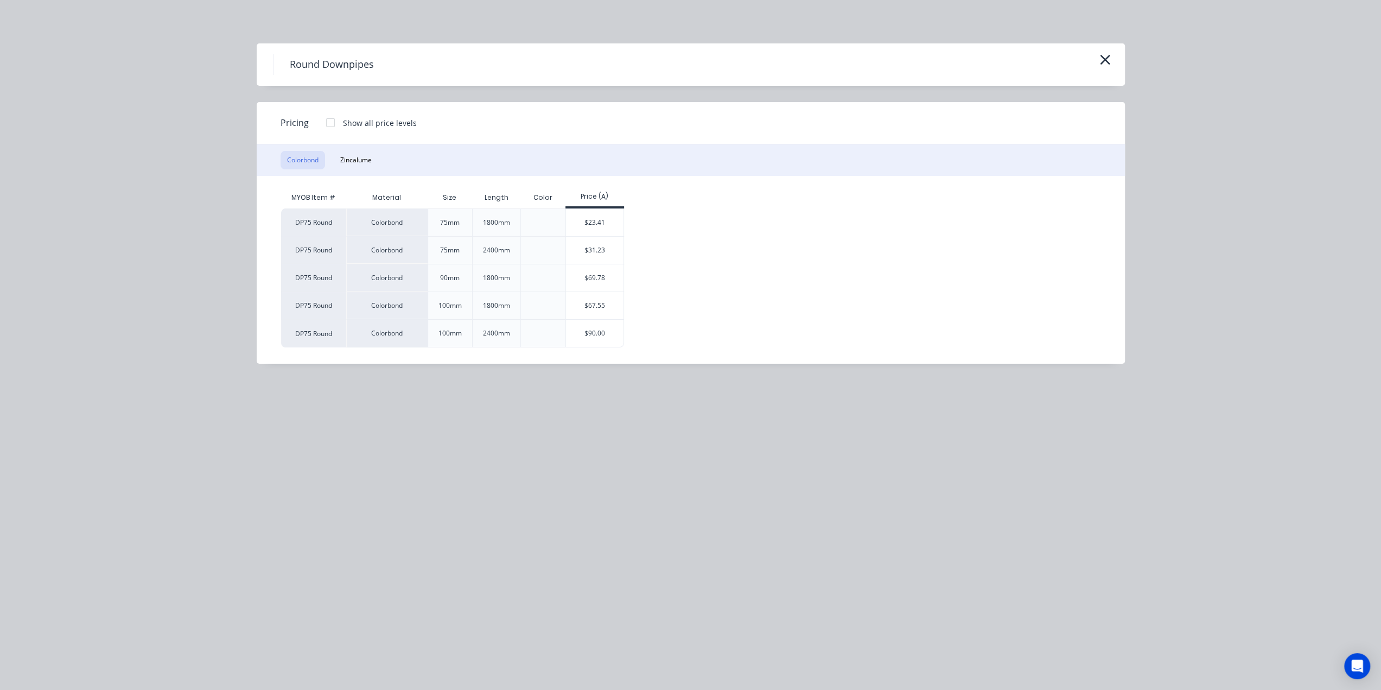
scroll to position [1970, 0]
click at [1108, 59] on icon "button" at bounding box center [1104, 59] width 11 height 15
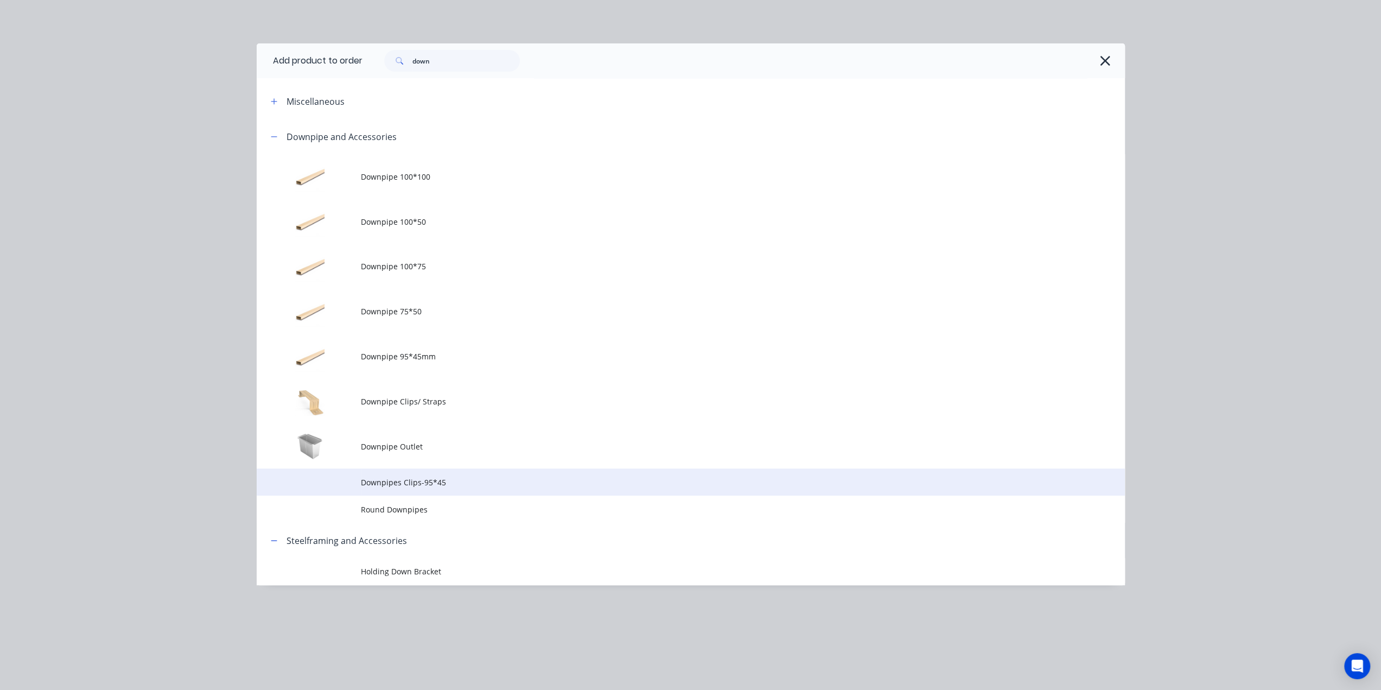
click at [456, 482] on span "Downpipes Clips-95*45" at bounding box center [666, 481] width 611 height 11
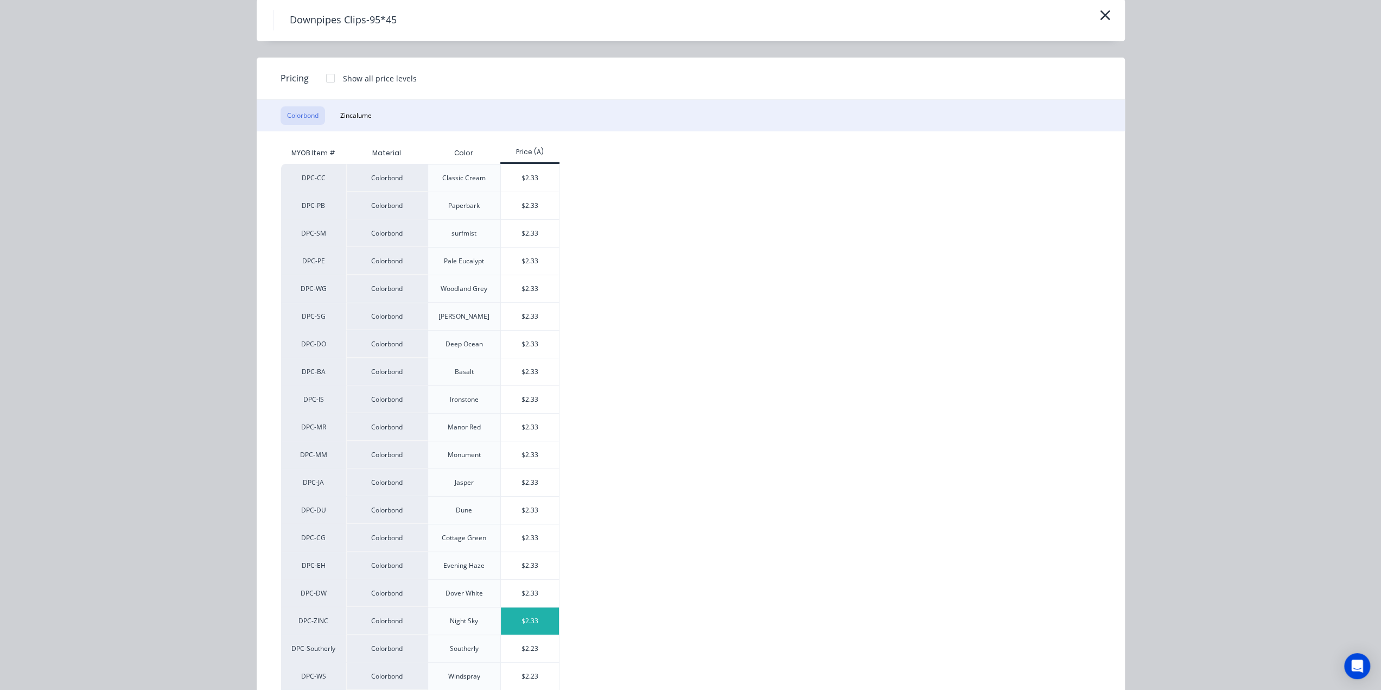
scroll to position [126, 0]
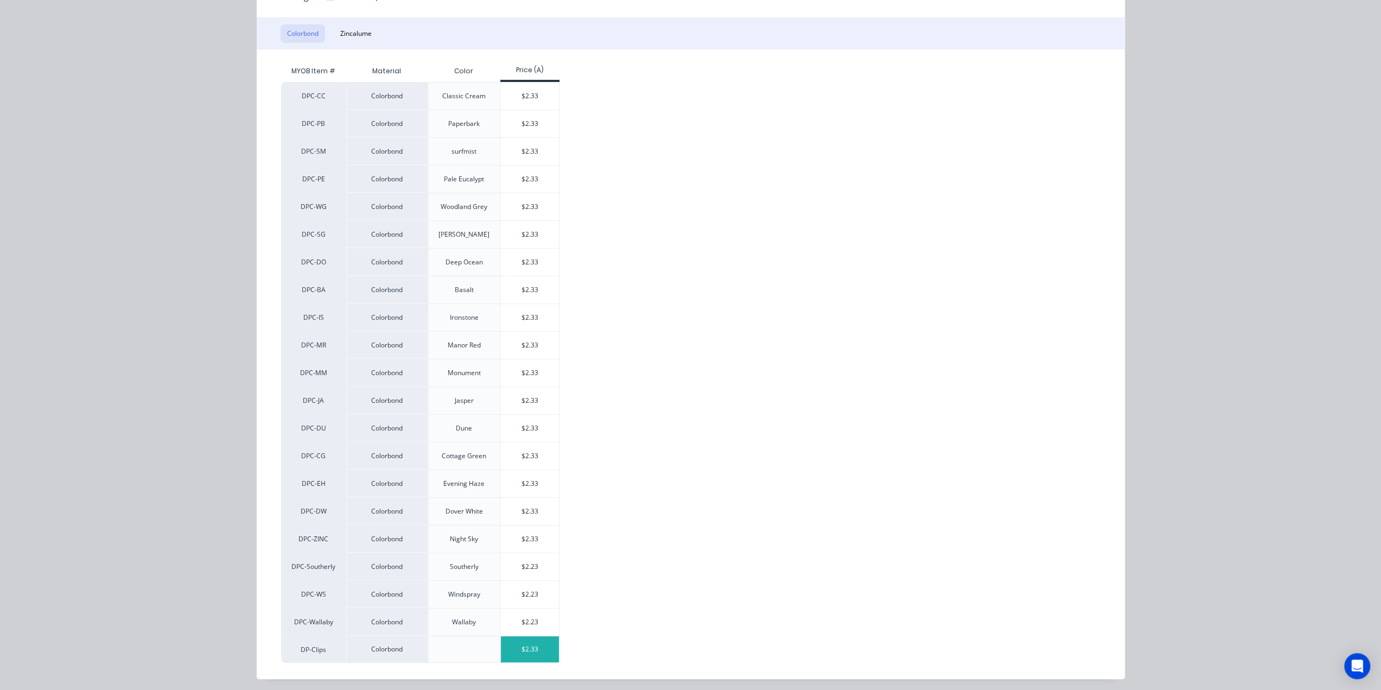
click at [512, 636] on div "$2.33" at bounding box center [530, 649] width 58 height 26
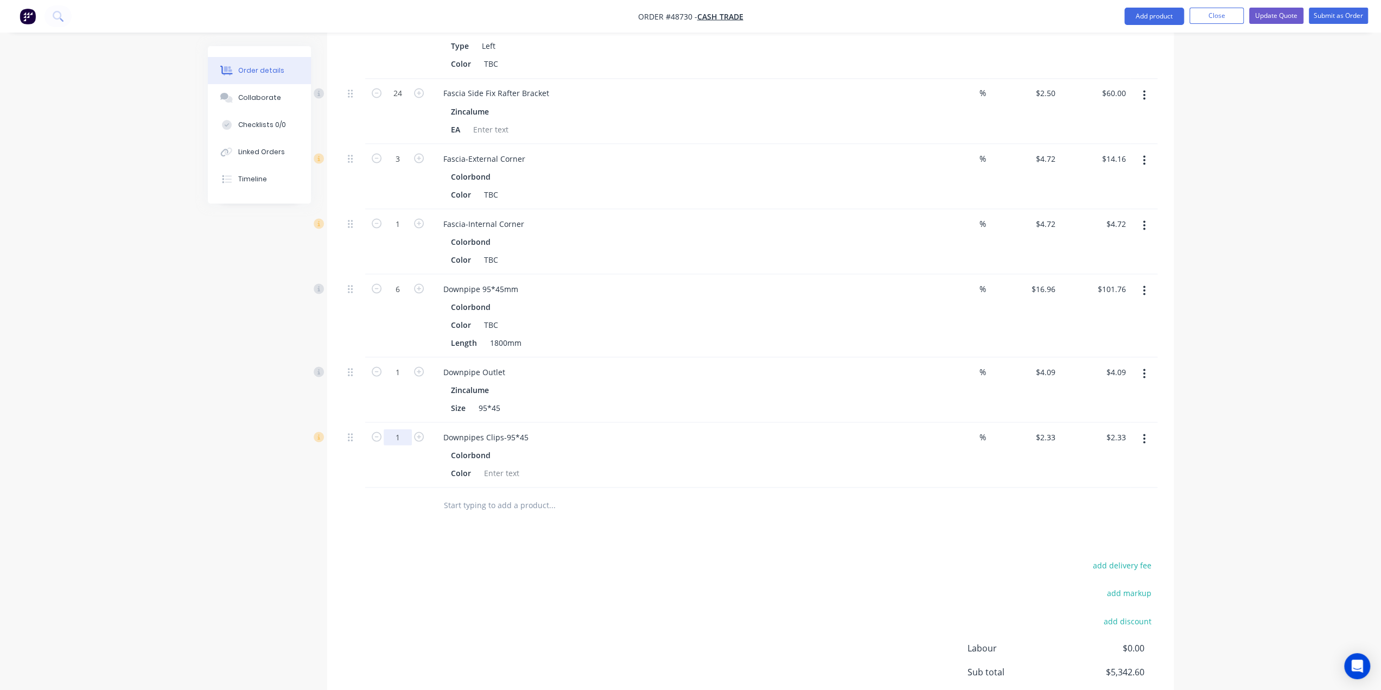
click at [404, 429] on input "1" at bounding box center [398, 437] width 28 height 16
type input "6"
type input "$13.98"
click at [398, 364] on input "1" at bounding box center [398, 372] width 28 height 16
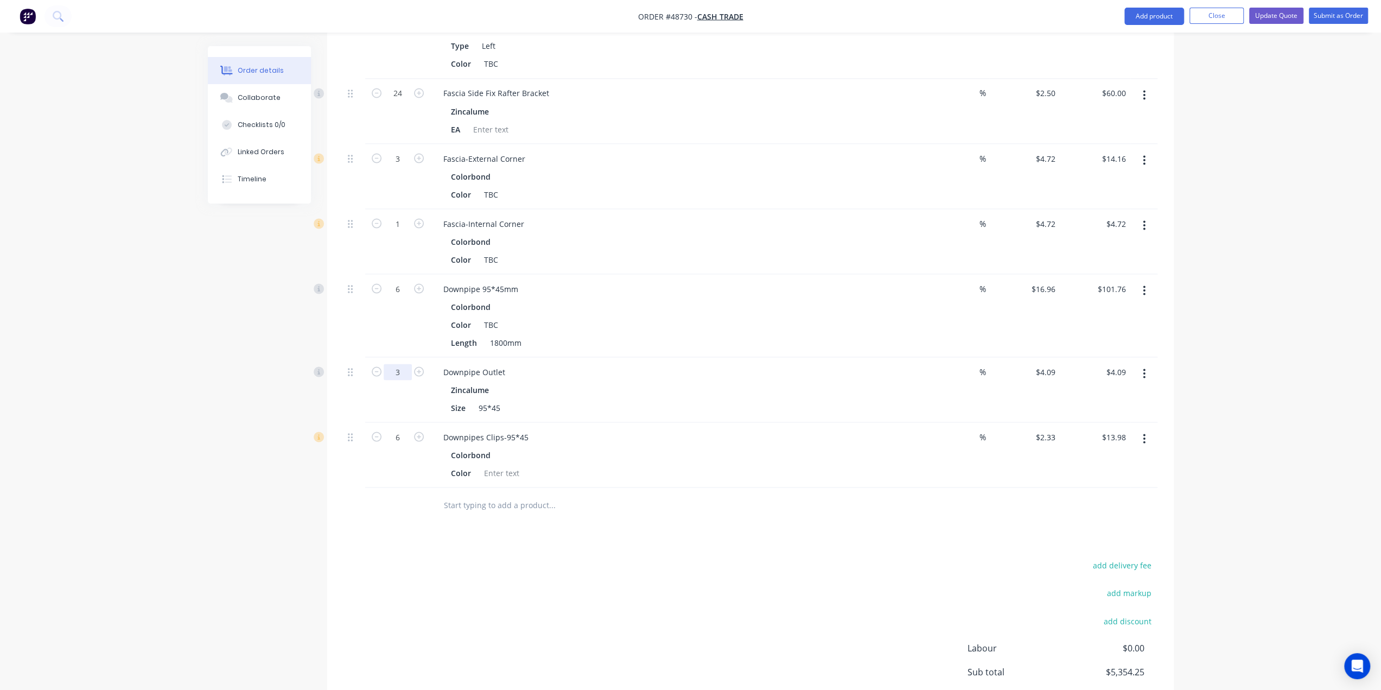
type input "3"
type input "$12.27"
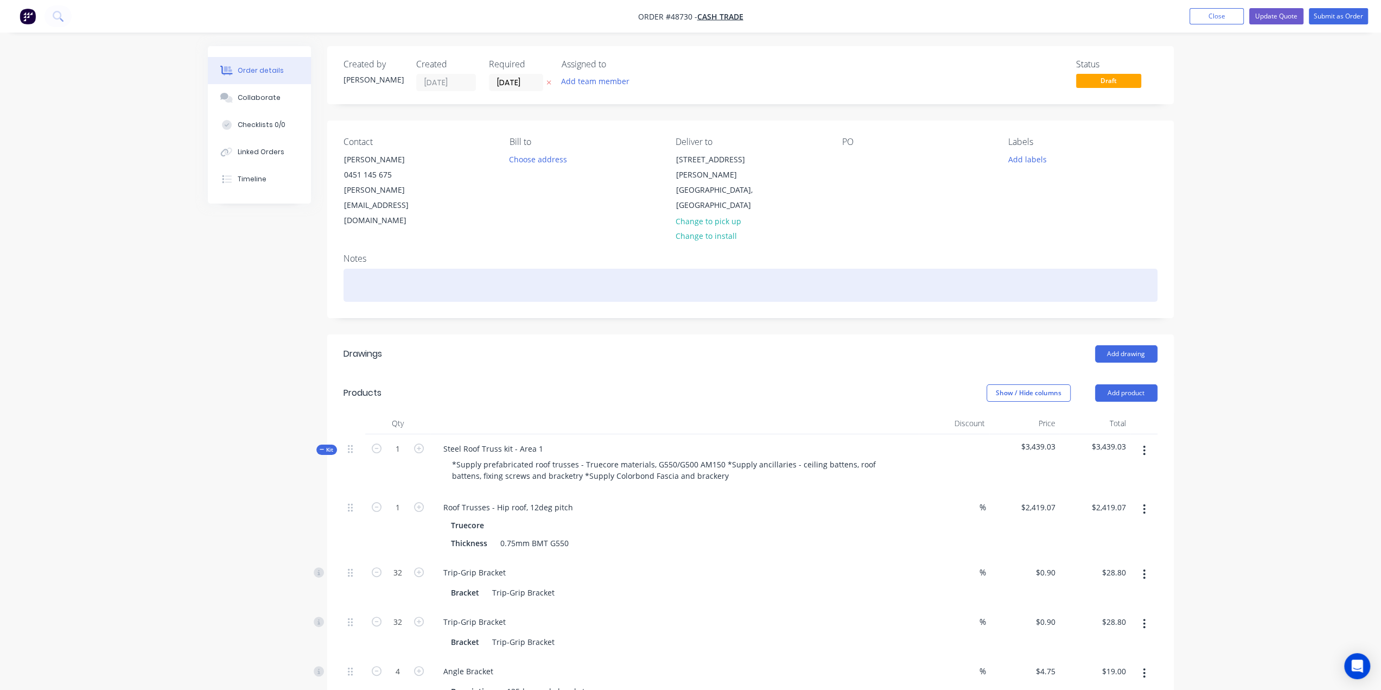
click at [888, 269] on div at bounding box center [751, 285] width 814 height 33
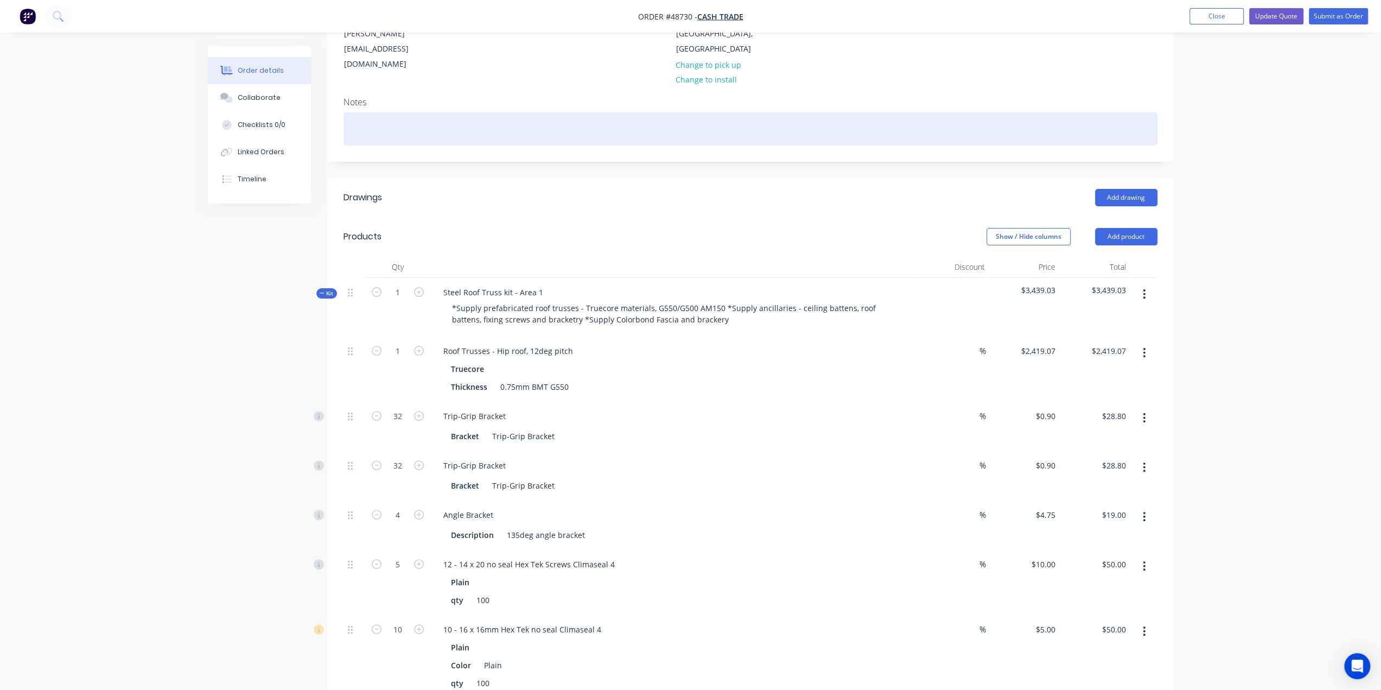
scroll to position [90, 0]
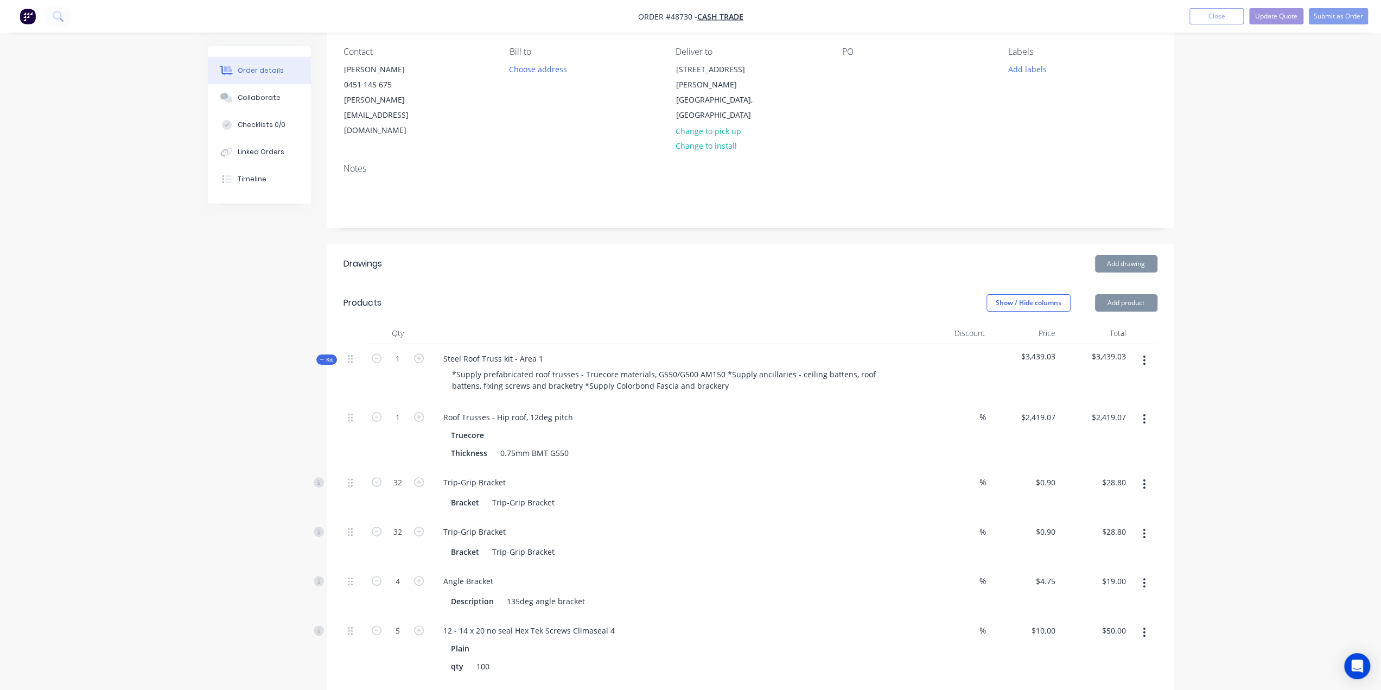
click at [1117, 255] on button "Add drawing" at bounding box center [1126, 263] width 62 height 17
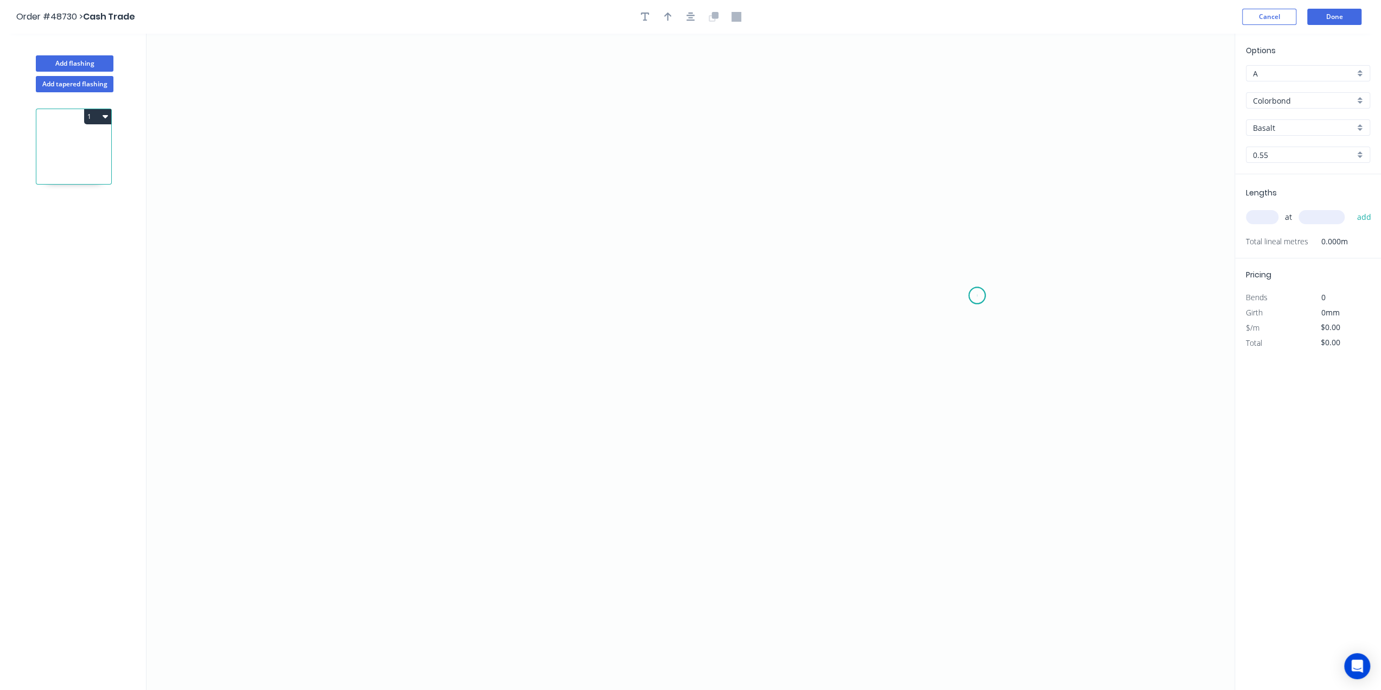
click at [977, 295] on icon "0" at bounding box center [691, 362] width 1088 height 656
drag, startPoint x: 952, startPoint y: 271, endPoint x: 789, endPoint y: 270, distance: 163.4
click at [952, 270] on icon at bounding box center [965, 283] width 26 height 26
click at [463, 277] on icon "0 ?" at bounding box center [691, 362] width 1088 height 656
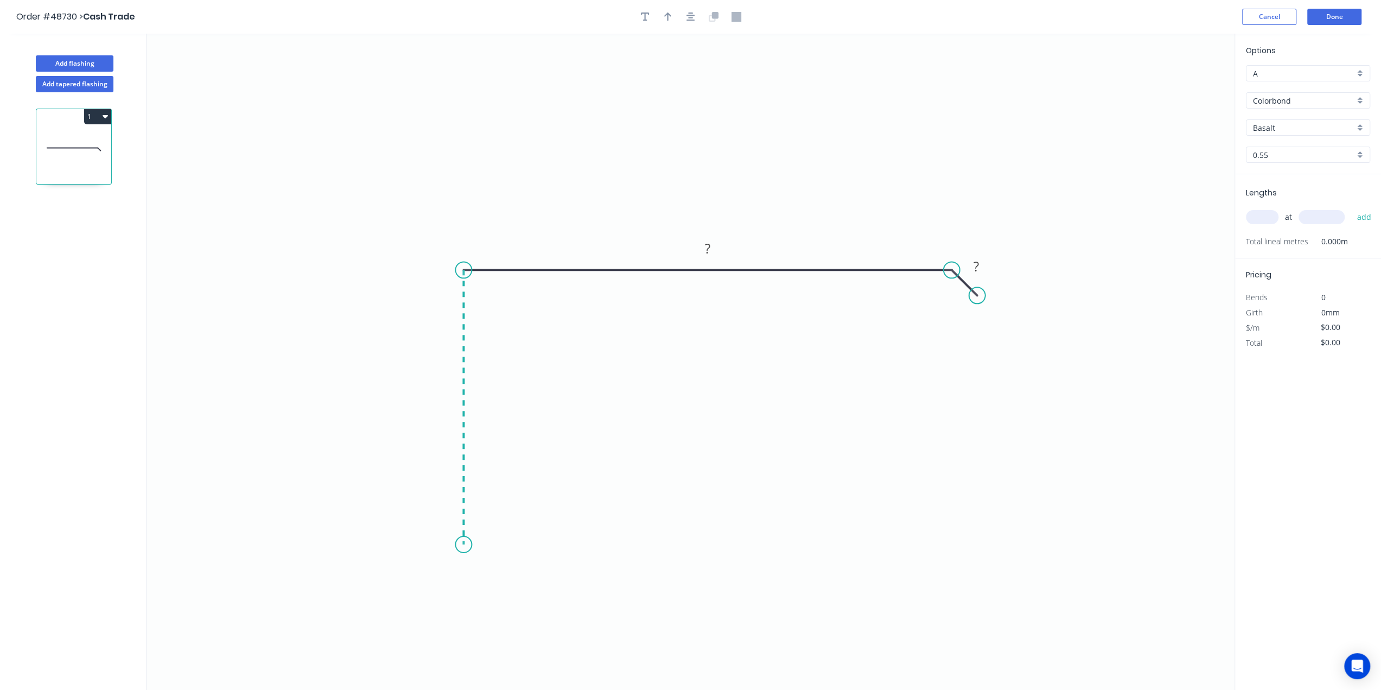
click at [458, 544] on icon "0 ? ?" at bounding box center [691, 362] width 1088 height 656
click at [503, 545] on icon "0 ? ? ?" at bounding box center [691, 362] width 1088 height 656
click at [502, 574] on icon "0 ? ? ? ?" at bounding box center [691, 362] width 1088 height 656
click at [521, 588] on icon "0 ? ? ? ? ?" at bounding box center [691, 362] width 1088 height 656
click at [516, 588] on circle at bounding box center [516, 588] width 16 height 16
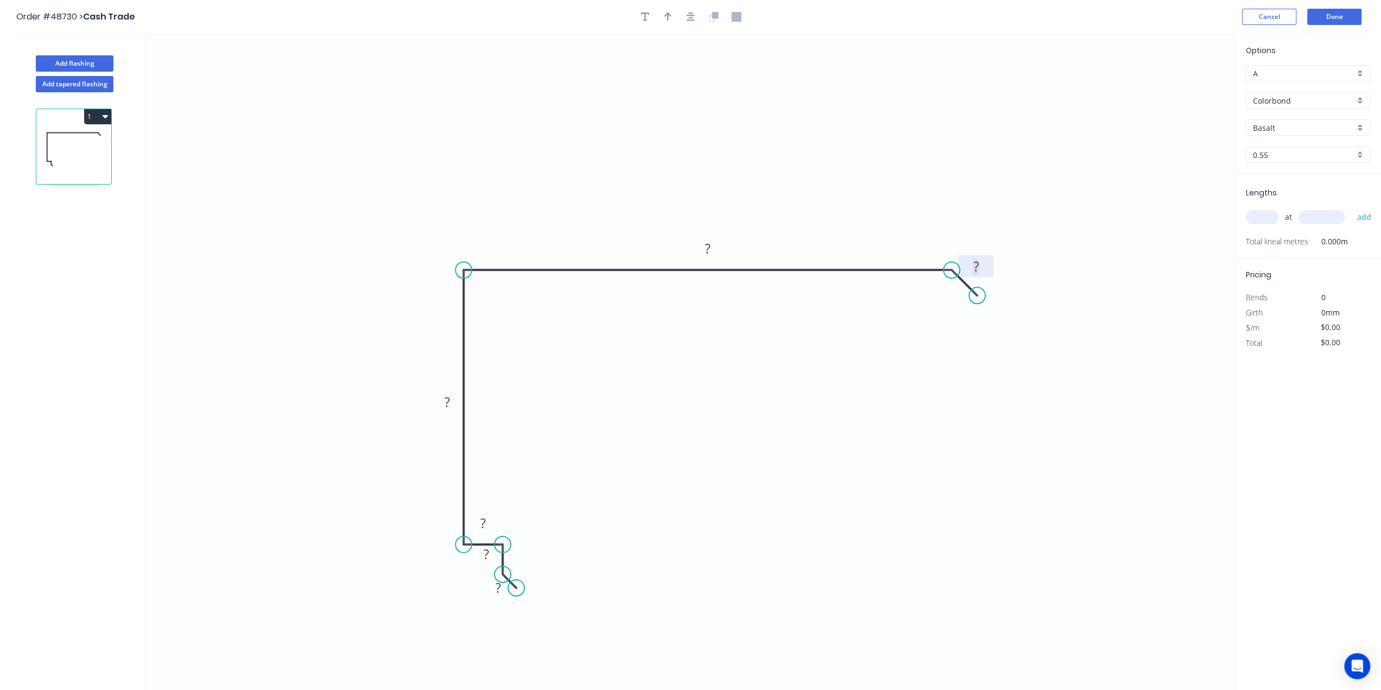
click at [974, 265] on tspan "?" at bounding box center [975, 266] width 5 height 18
drag, startPoint x: 976, startPoint y: 291, endPoint x: 983, endPoint y: 294, distance: 7.1
click at [983, 294] on circle at bounding box center [983, 294] width 16 height 16
click at [943, 300] on tspan "º" at bounding box center [945, 294] width 5 height 18
click at [670, 18] on icon "button" at bounding box center [668, 17] width 8 height 10
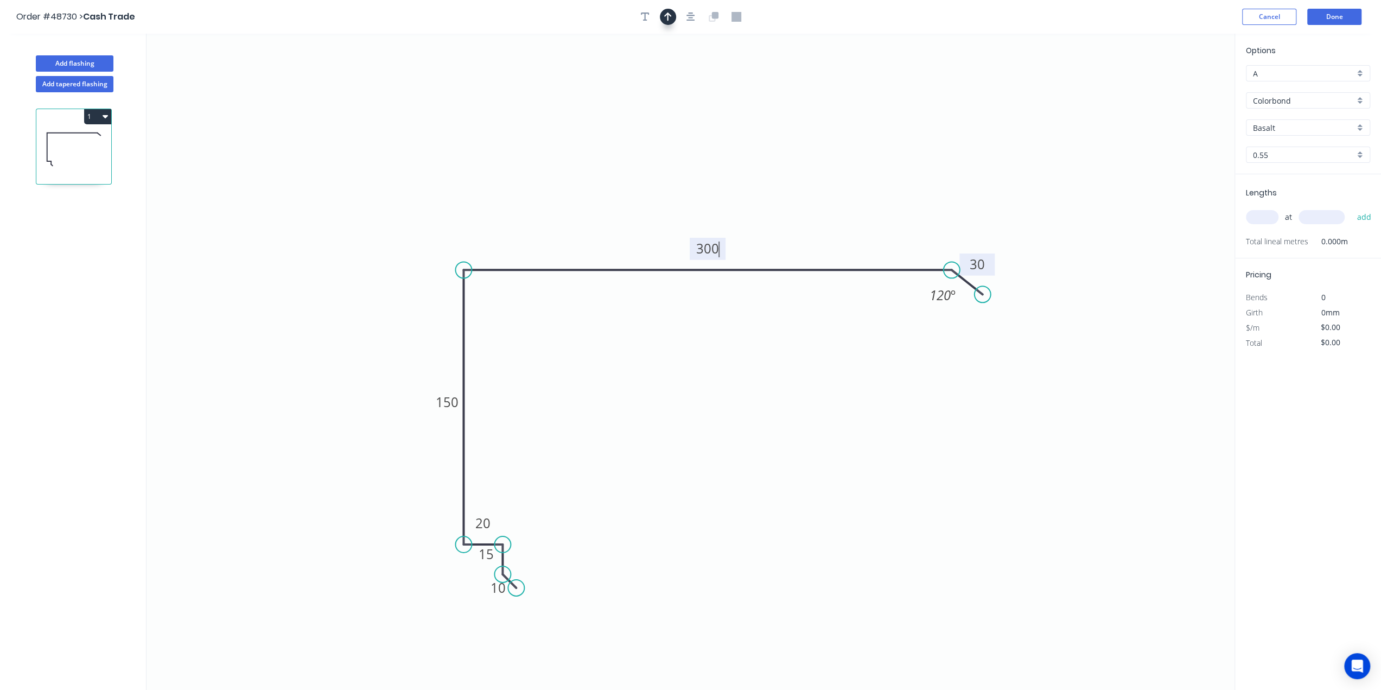
type input "$24.27"
drag, startPoint x: 1174, startPoint y: 84, endPoint x: 1170, endPoint y: 131, distance: 46.9
click at [1053, 144] on icon "0 10 15 20 150 300 30 120 º" at bounding box center [691, 362] width 1088 height 656
drag, startPoint x: 1183, startPoint y: 86, endPoint x: 671, endPoint y: 222, distance: 530.0
click at [697, 225] on icon at bounding box center [702, 216] width 10 height 35
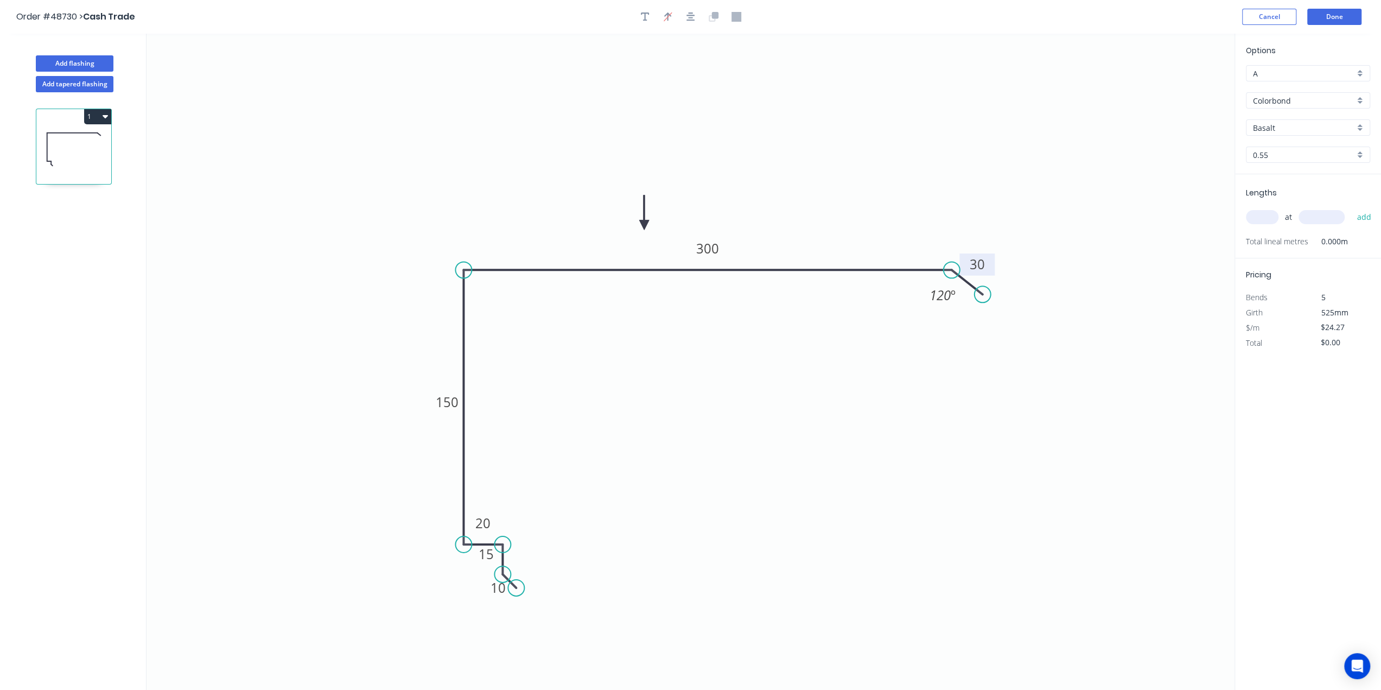
click at [1358, 130] on div "Basalt" at bounding box center [1308, 127] width 124 height 16
click at [1276, 203] on div "TBC" at bounding box center [1308, 210] width 123 height 19
type input "TBC"
click at [1262, 217] on input "text" at bounding box center [1262, 217] width 33 height 14
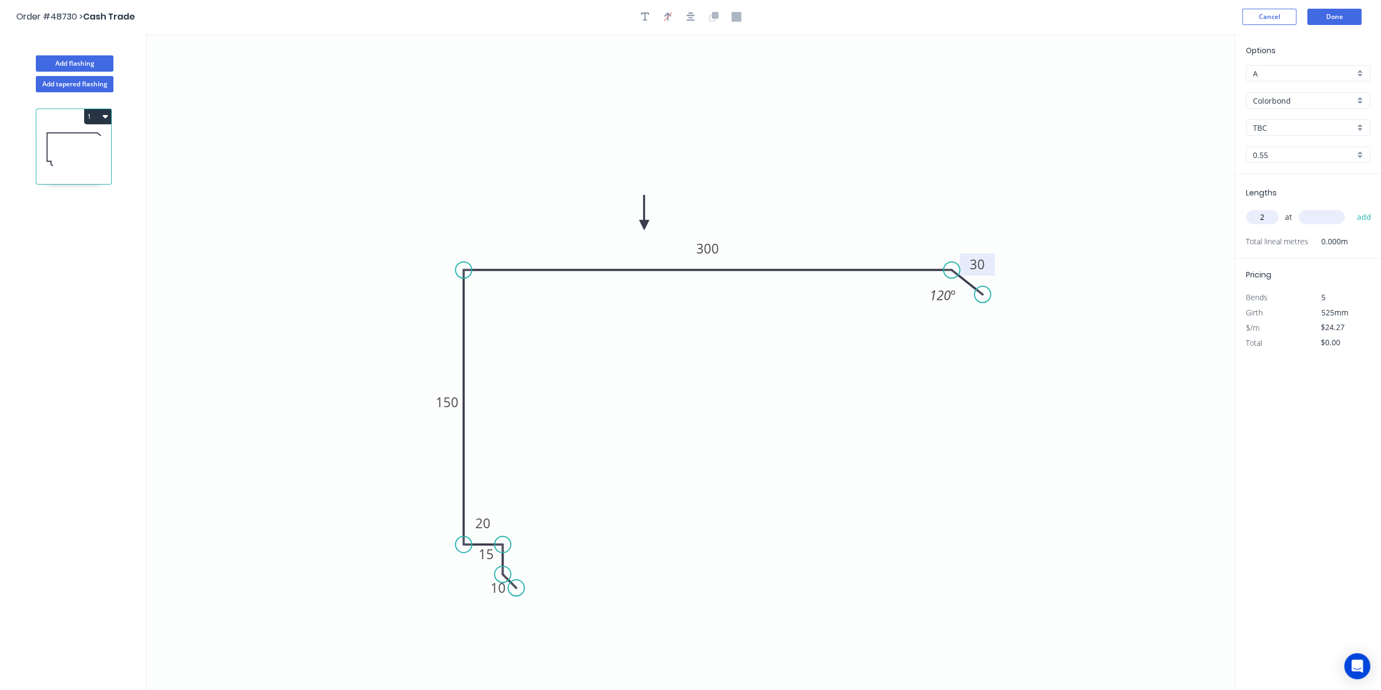
type input "2"
type input "860"
click at [1351, 208] on button "add" at bounding box center [1364, 217] width 26 height 18
type input "$41.74"
click at [1339, 15] on button "Done" at bounding box center [1334, 17] width 54 height 16
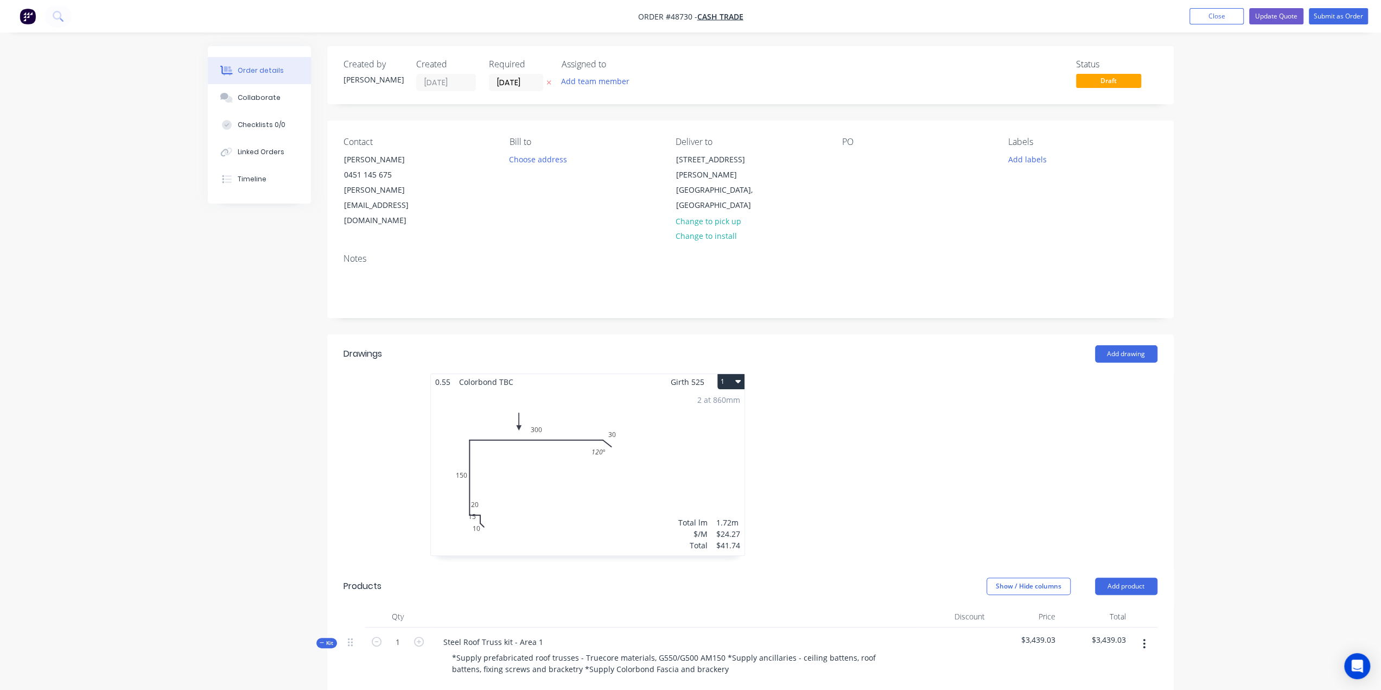
click at [550, 453] on div "2 at 860mm Total lm $/M Total 1.72m $24.27 $41.74" at bounding box center [588, 473] width 314 height 166
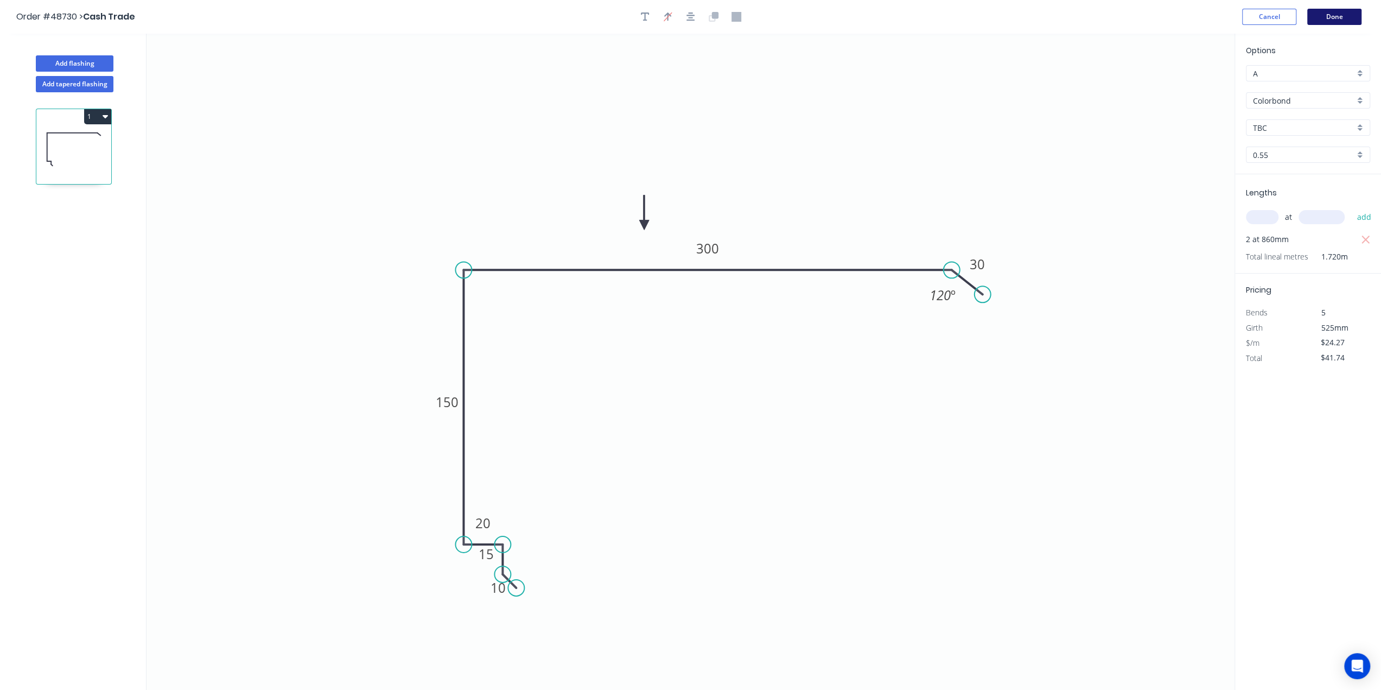
click at [1338, 13] on button "Done" at bounding box center [1334, 17] width 54 height 16
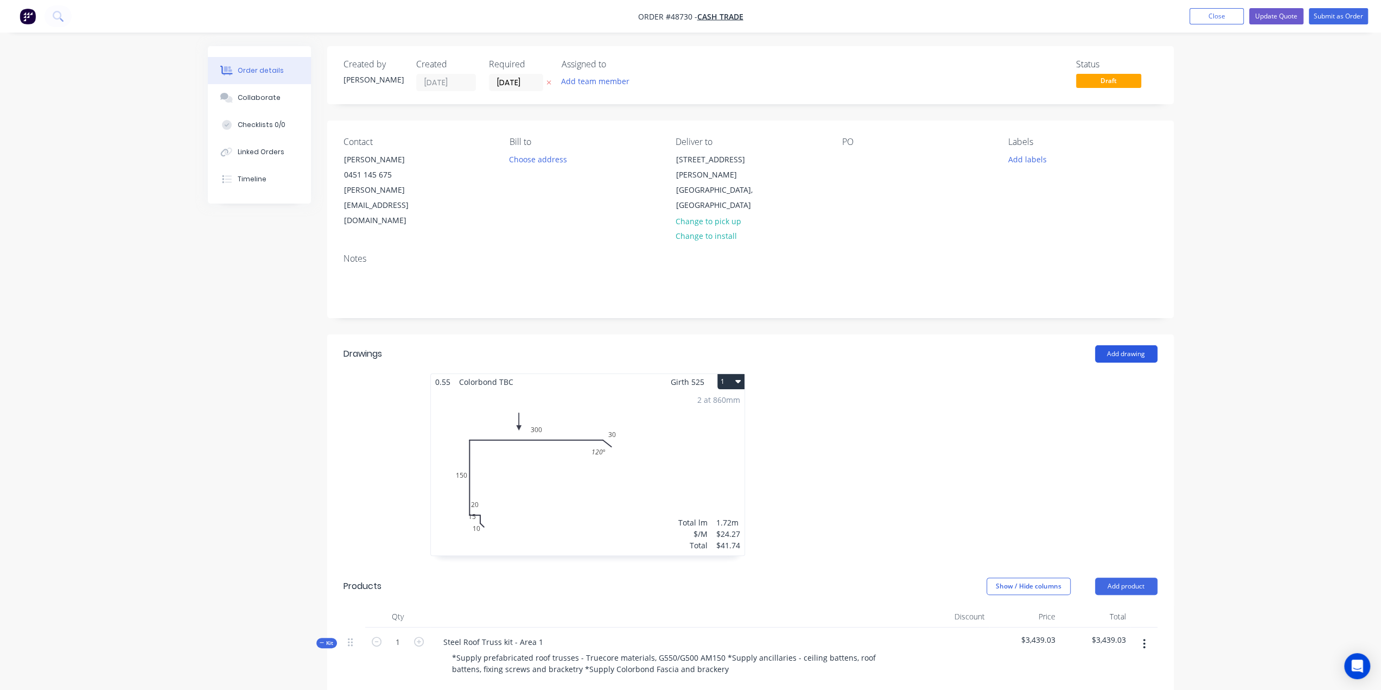
click at [1129, 345] on button "Add drawing" at bounding box center [1126, 353] width 62 height 17
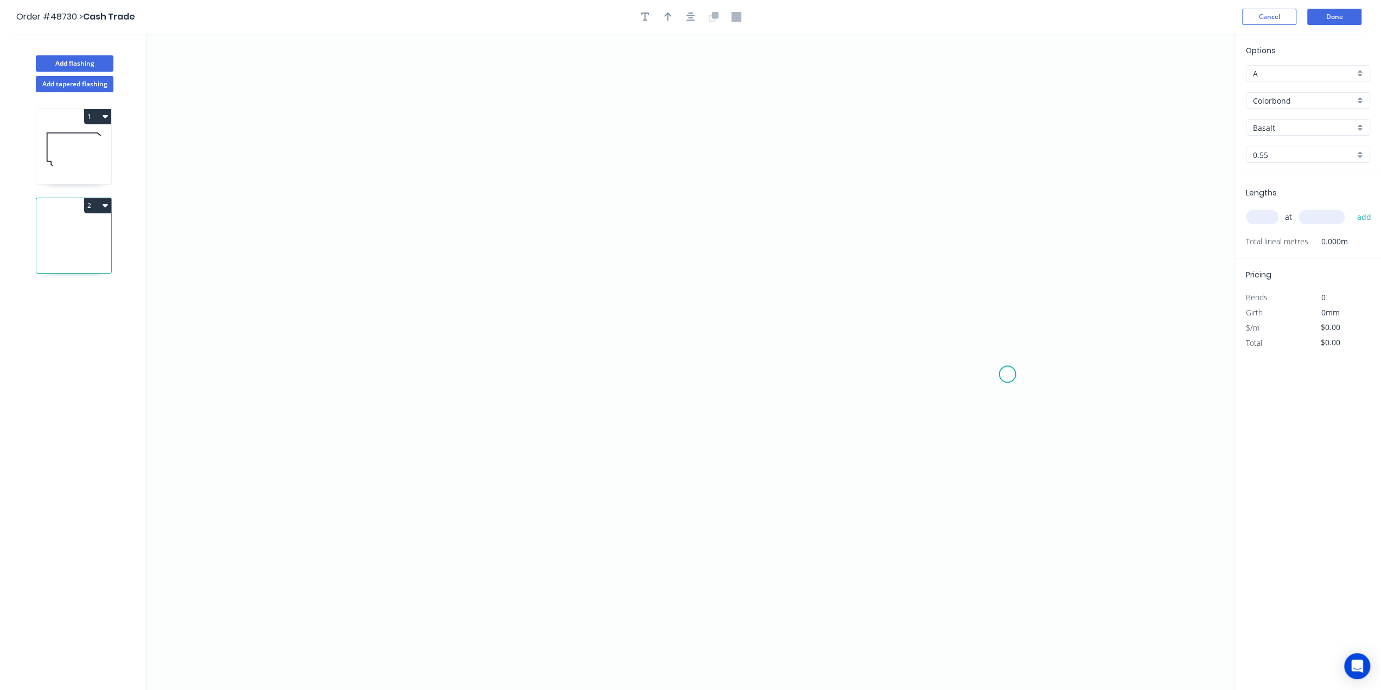
click at [1008, 368] on icon "0" at bounding box center [691, 362] width 1088 height 656
click at [982, 342] on icon at bounding box center [995, 355] width 26 height 26
click at [421, 338] on icon "0 ?" at bounding box center [691, 362] width 1088 height 656
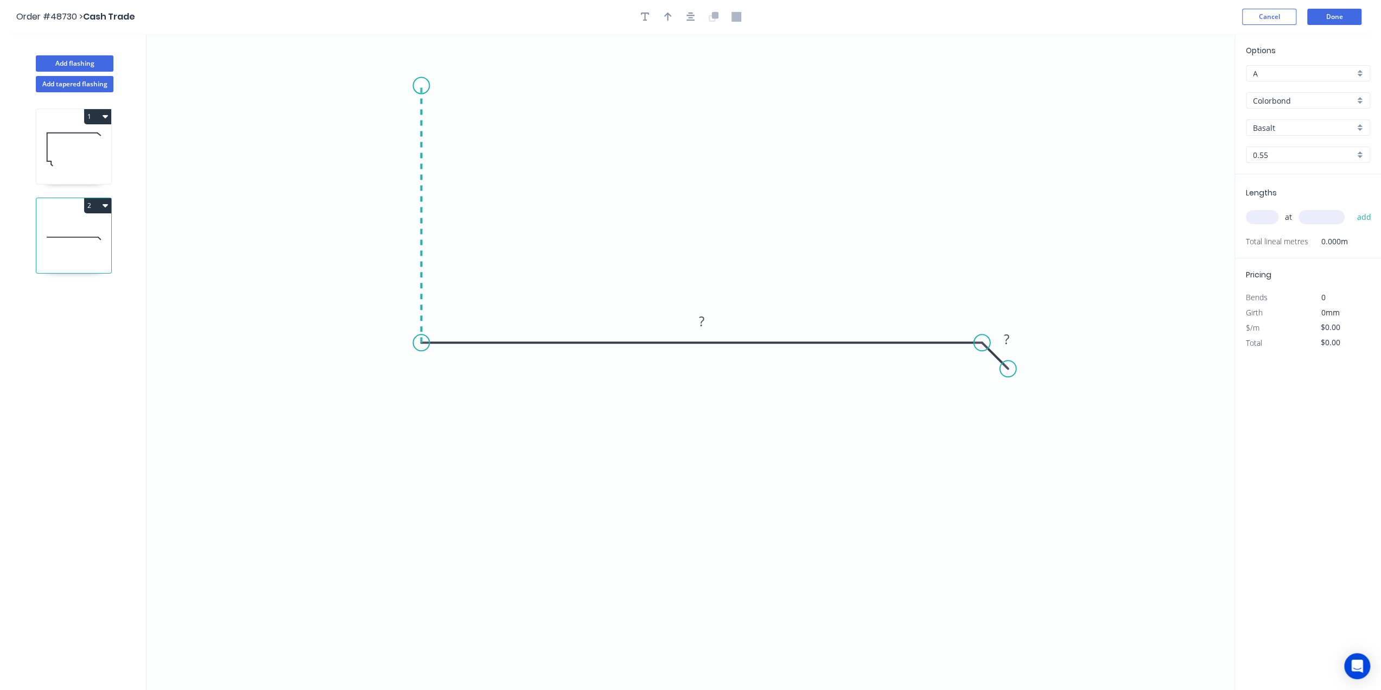
click at [417, 80] on icon "0 ? ?" at bounding box center [691, 362] width 1088 height 656
click at [1004, 336] on tspan "?" at bounding box center [1006, 339] width 5 height 18
click at [879, 194] on icon "0 150 300 30" at bounding box center [691, 362] width 1088 height 656
type input "$21.62"
click at [666, 12] on icon "button" at bounding box center [668, 17] width 8 height 10
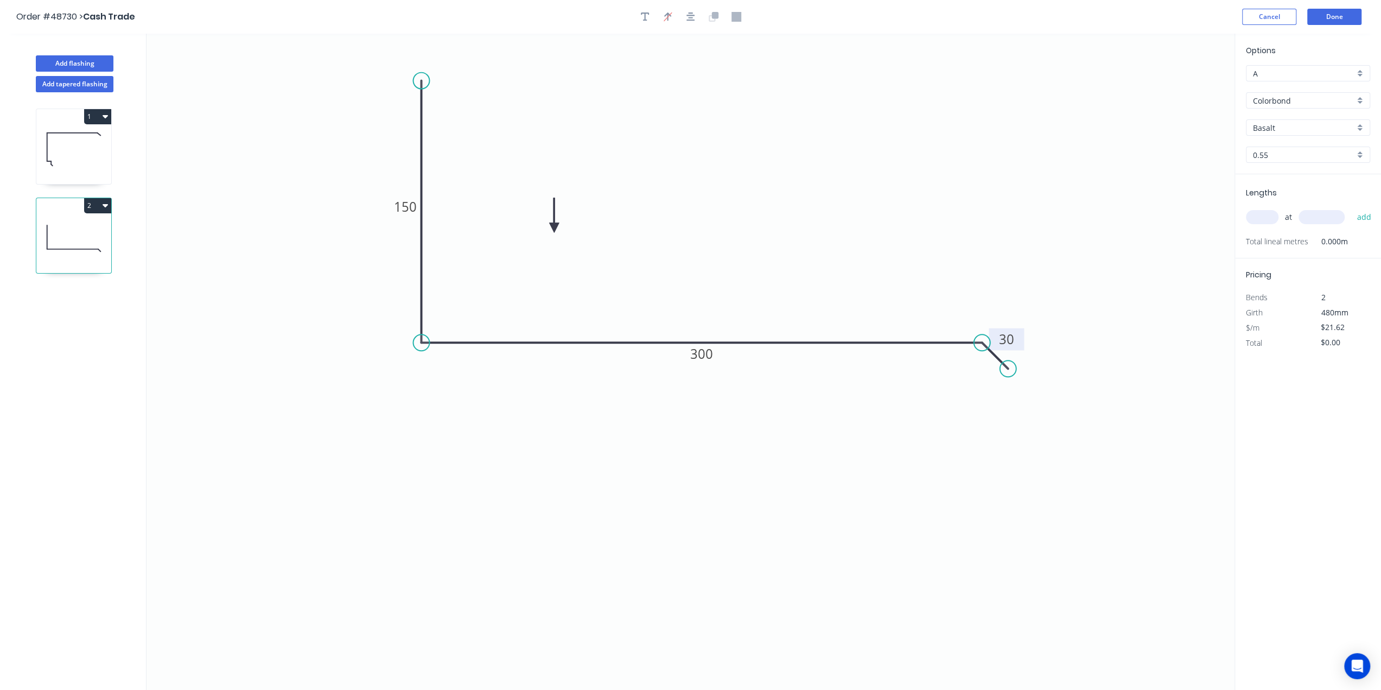
drag, startPoint x: 1181, startPoint y: 85, endPoint x: 551, endPoint y: 228, distance: 646.1
click at [551, 228] on icon at bounding box center [554, 215] width 10 height 35
click at [1358, 129] on div "Basalt" at bounding box center [1308, 127] width 124 height 16
click at [1289, 185] on div "TBC" at bounding box center [1308, 192] width 123 height 19
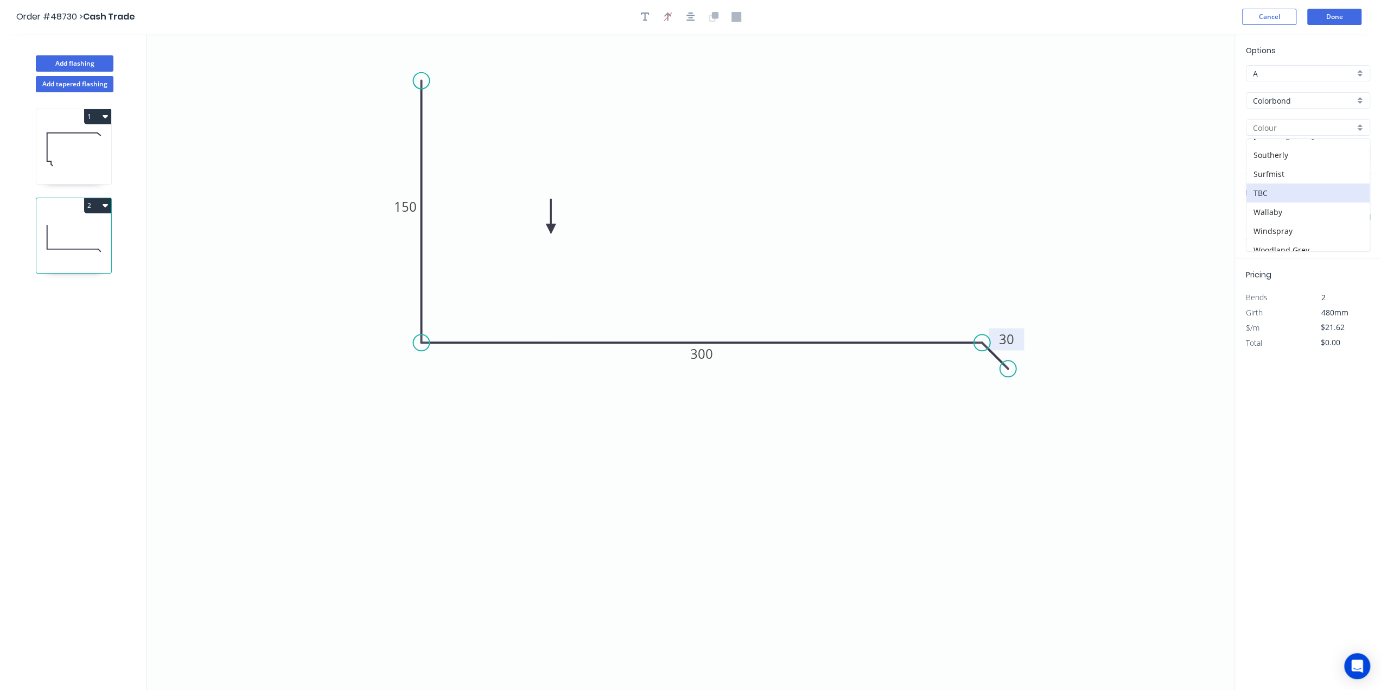
type input "TBC"
click at [641, 14] on icon "button" at bounding box center [645, 17] width 9 height 10
click at [668, 94] on icon "150 300 30" at bounding box center [691, 362] width 1088 height 656
drag, startPoint x: 193, startPoint y: 65, endPoint x: 707, endPoint y: 106, distance: 515.1
click at [730, 108] on textarea at bounding box center [774, 128] width 88 height 40
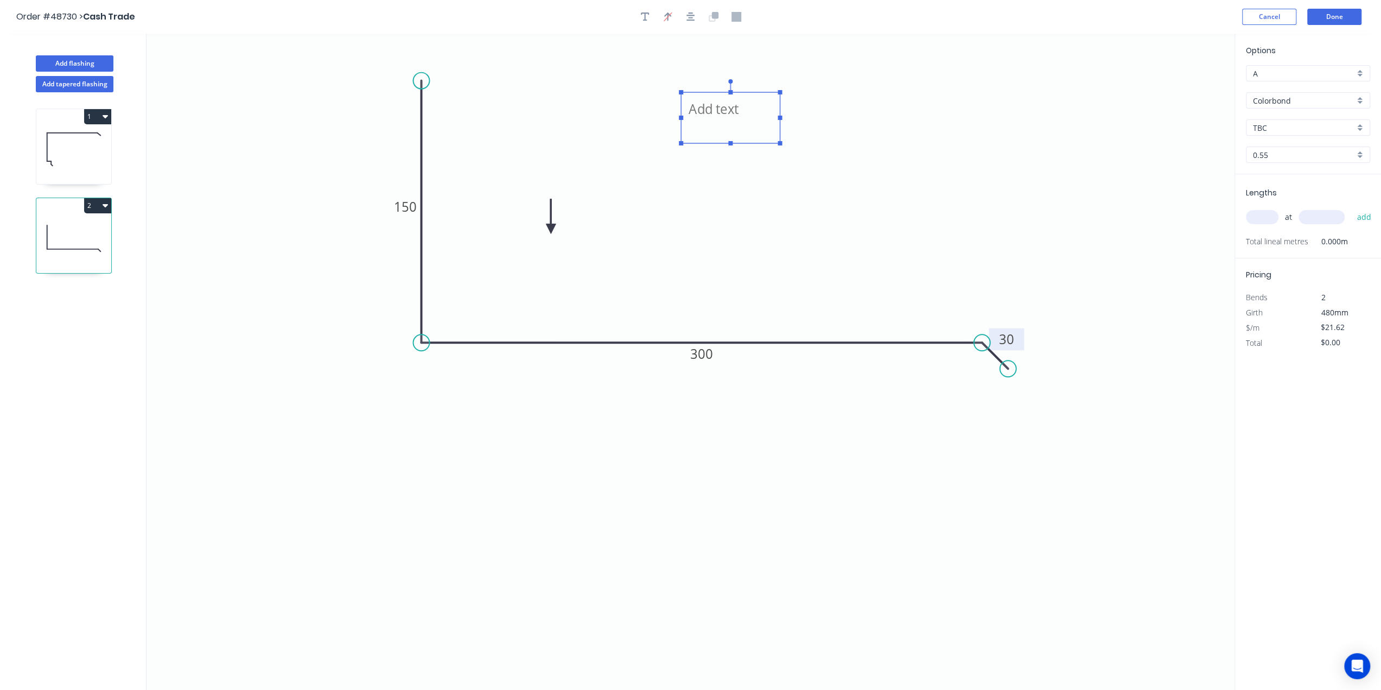
click at [707, 106] on textarea at bounding box center [730, 118] width 88 height 40
click at [727, 113] on textarea at bounding box center [730, 118] width 88 height 40
click at [727, 114] on textarea at bounding box center [730, 118] width 88 height 40
type textarea "s"
click at [730, 108] on textarea "s" at bounding box center [730, 118] width 88 height 40
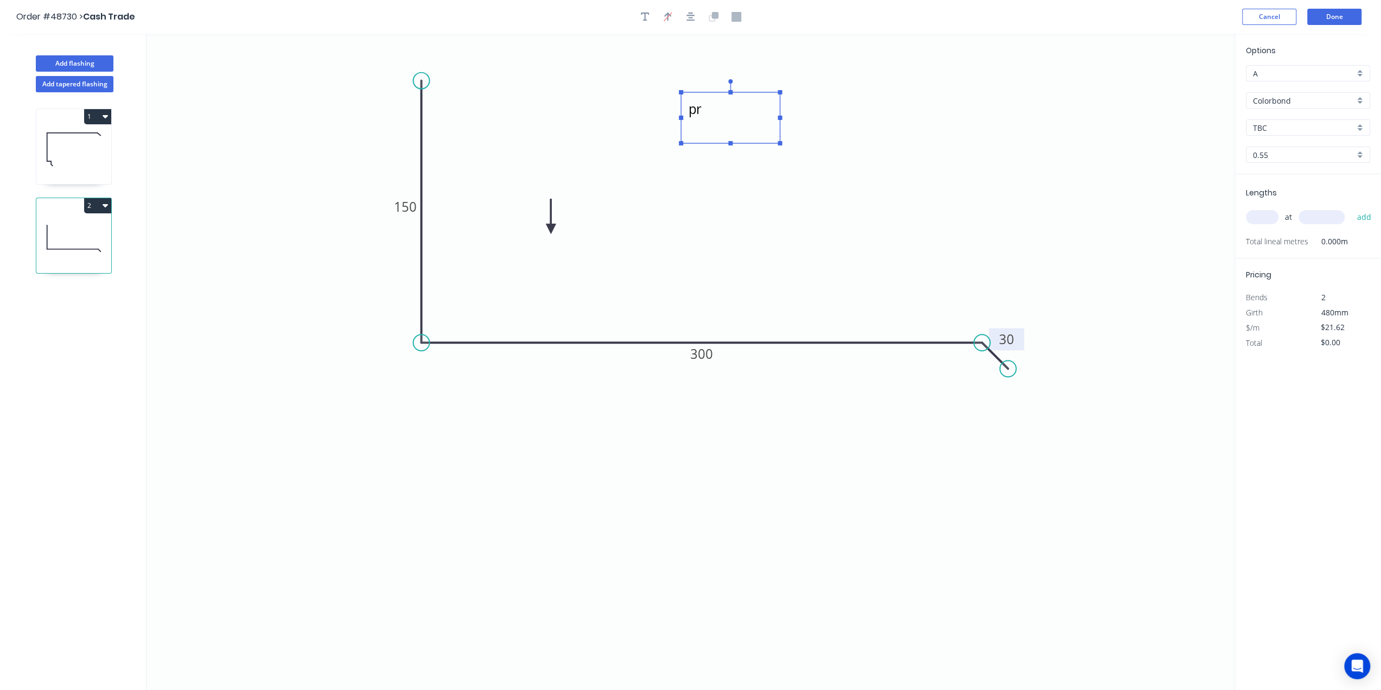
type textarea "p"
type textarea "Apron Flashing"
click at [778, 117] on rect at bounding box center [730, 117] width 99 height 51
drag, startPoint x: 779, startPoint y: 117, endPoint x: 805, endPoint y: 117, distance: 26.6
click at [782, 117] on rect at bounding box center [780, 118] width 4 height 4
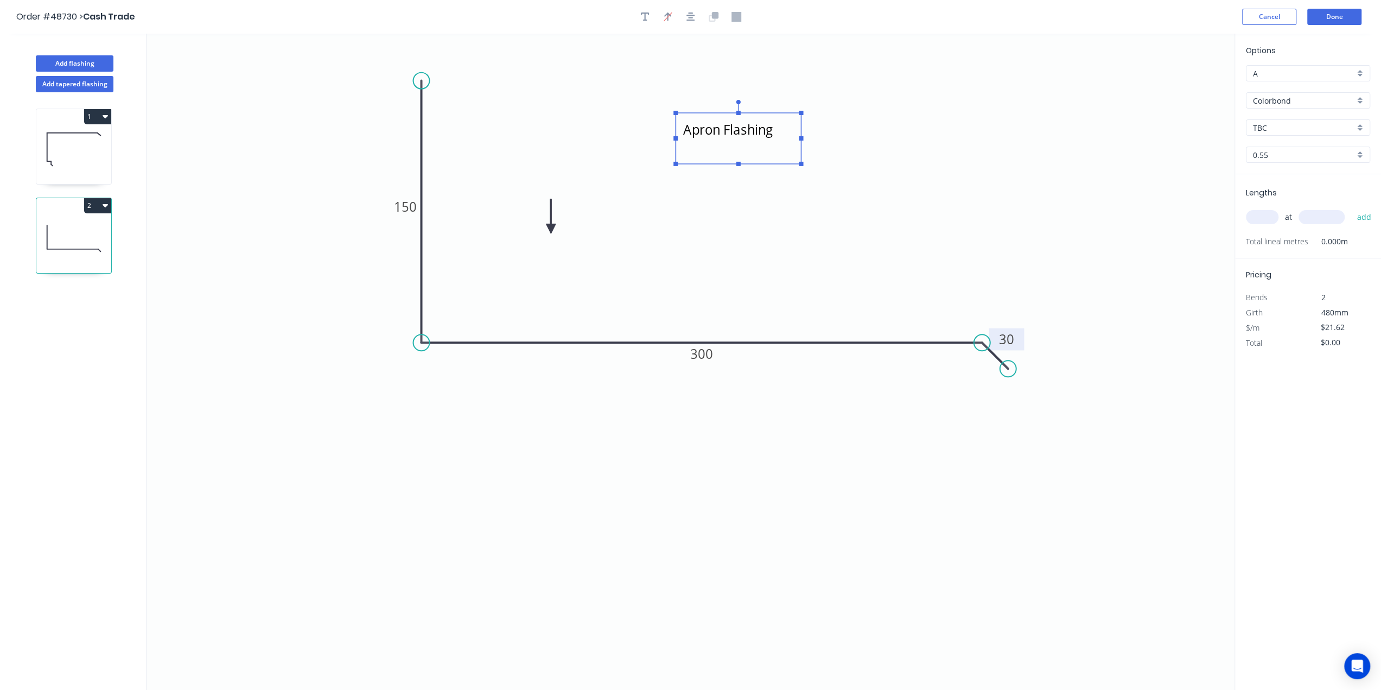
drag, startPoint x: 758, startPoint y: 141, endPoint x: 752, endPoint y: 164, distance: 23.4
click at [752, 164] on icon "Apron Flashing 150 300 30" at bounding box center [691, 362] width 1088 height 656
drag, startPoint x: 909, startPoint y: 203, endPoint x: 936, endPoint y: 209, distance: 27.4
click at [909, 204] on icon "Apron Flashing 150 300 30" at bounding box center [691, 362] width 1088 height 656
click at [1260, 213] on input "text" at bounding box center [1262, 217] width 33 height 14
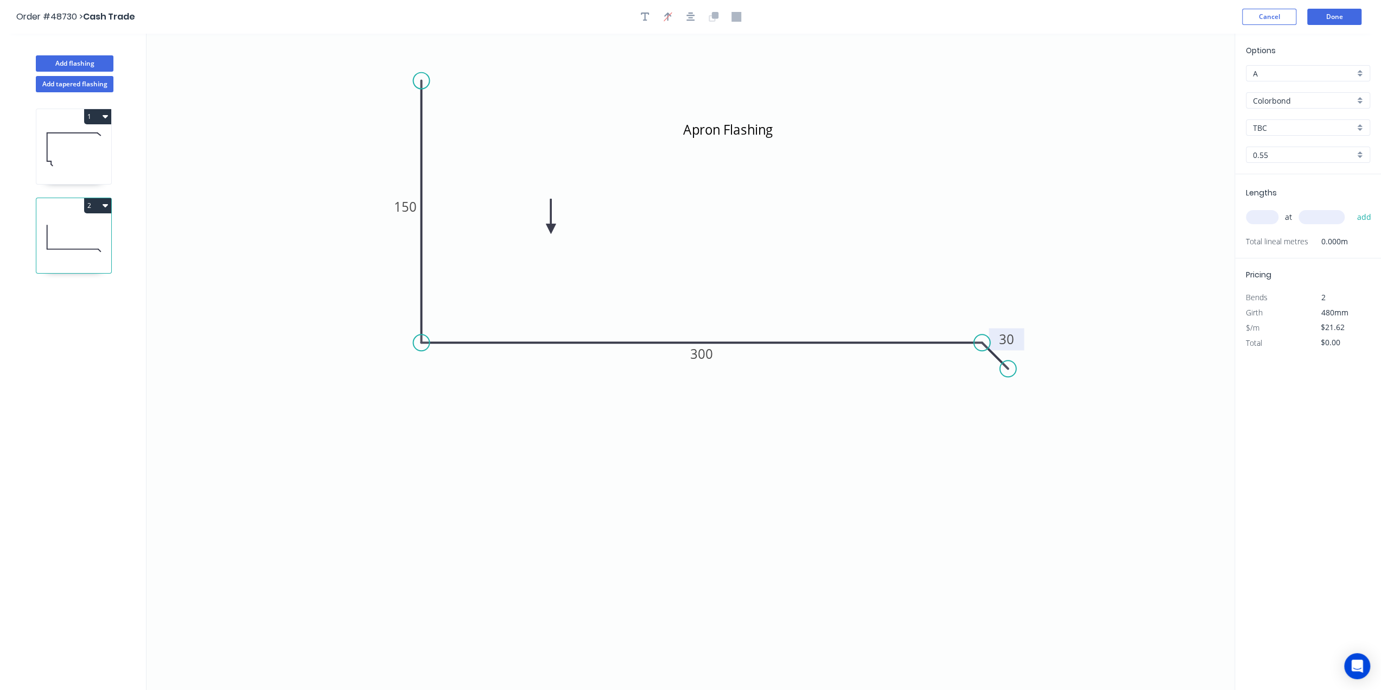
click at [1276, 215] on input "text" at bounding box center [1262, 217] width 33 height 14
type input "1"
type input "1060"
click at [1351, 208] on button "add" at bounding box center [1364, 217] width 26 height 18
type input "$22.92"
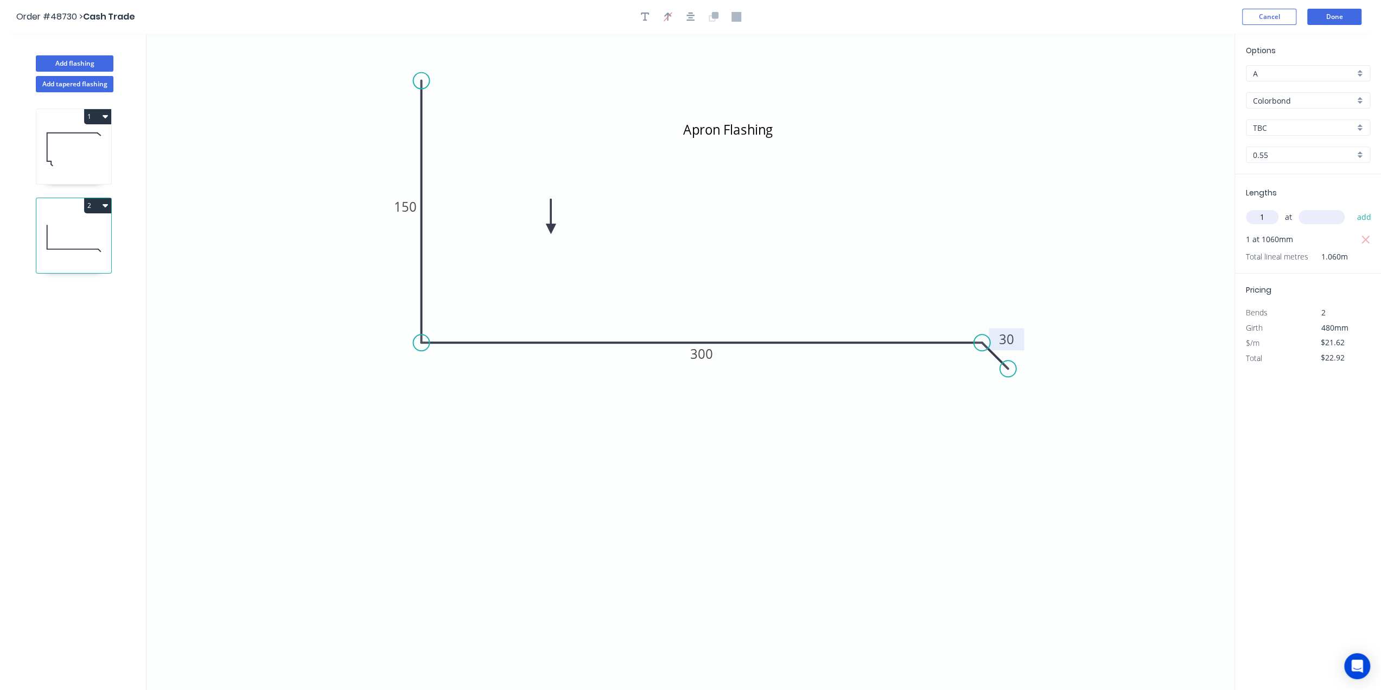
type input "1"
type input "2115"
click at [1351, 208] on button "add" at bounding box center [1364, 217] width 26 height 18
type input "$68.64"
type input "1"
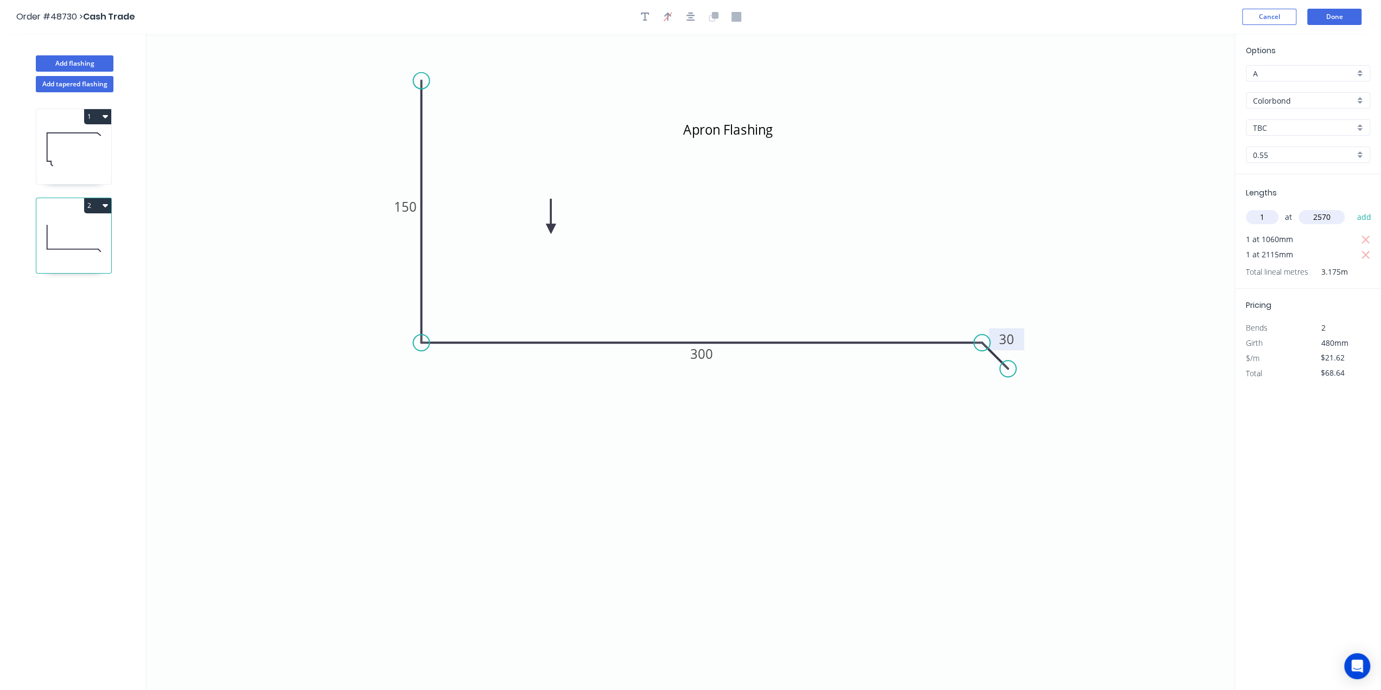
type input "2570"
click at [1351, 208] on button "add" at bounding box center [1364, 217] width 26 height 18
type input "$124.21"
type input "1"
type input "3585"
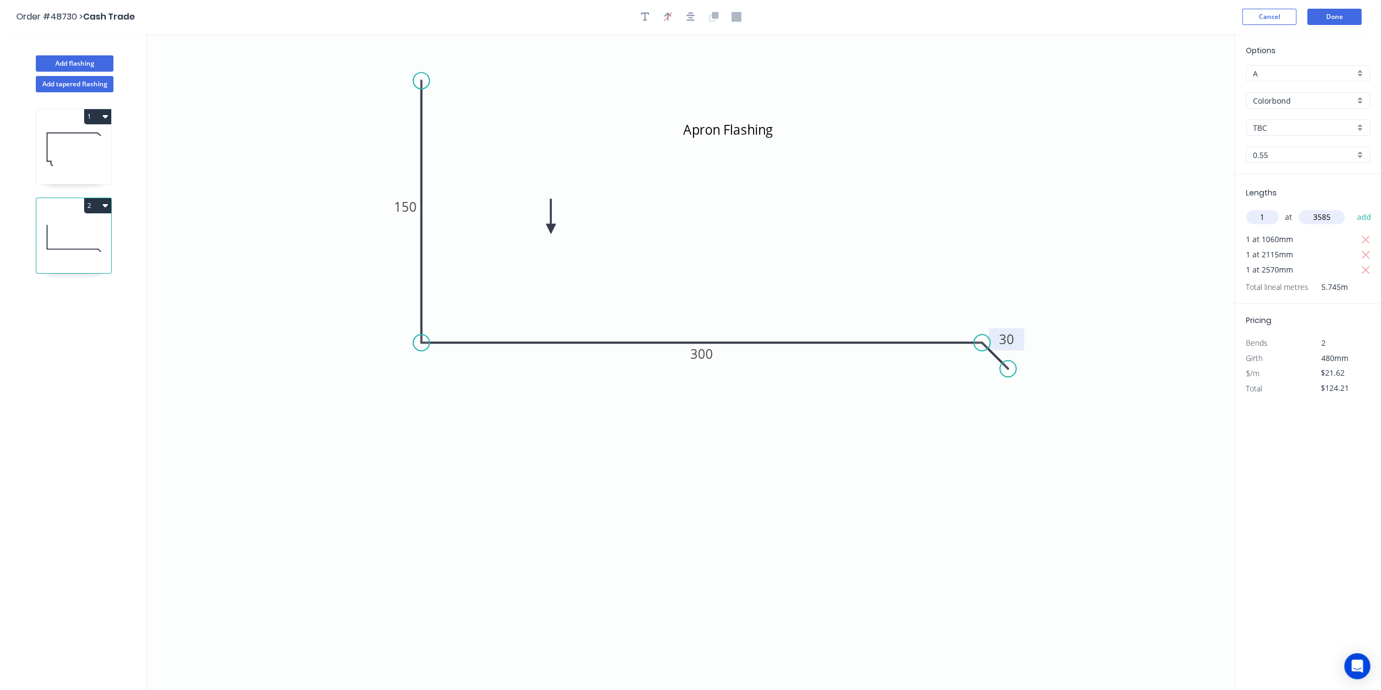
click at [1351, 208] on button "add" at bounding box center [1364, 217] width 26 height 18
type input "$201.71"
click at [1330, 18] on button "Done" at bounding box center [1334, 17] width 54 height 16
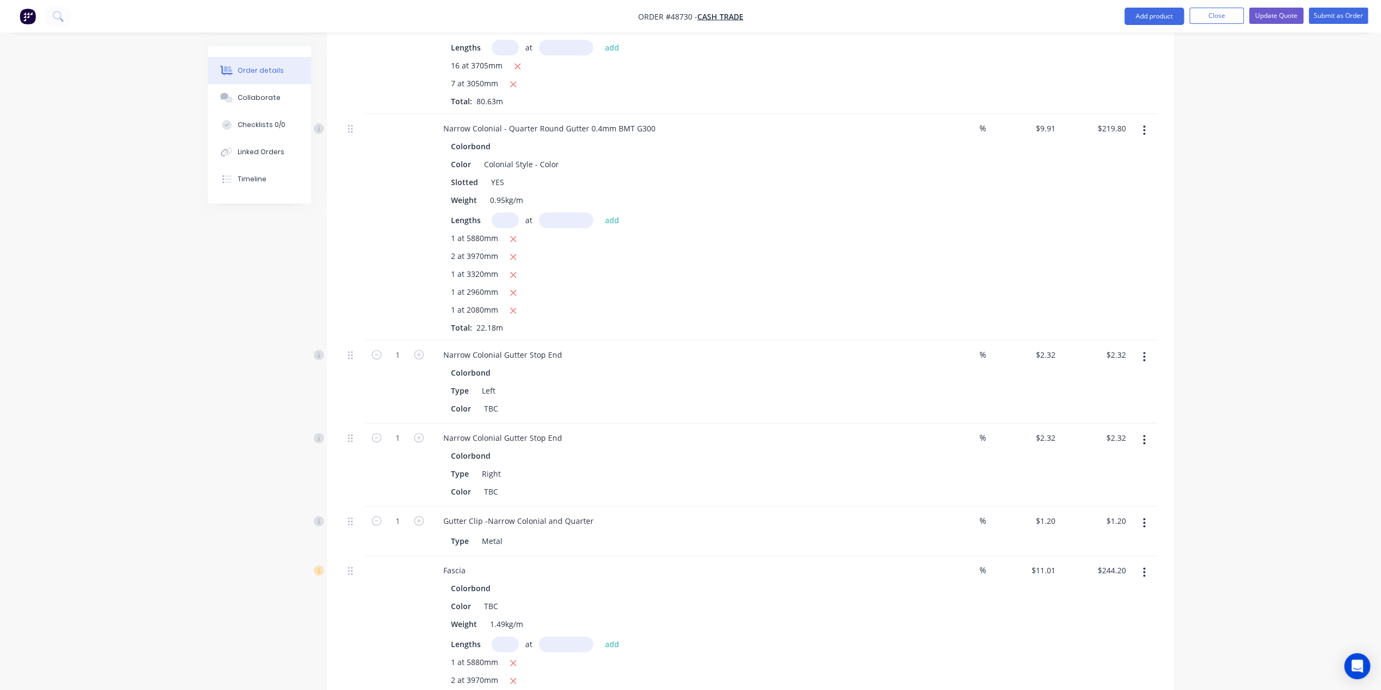
scroll to position [1398, 0]
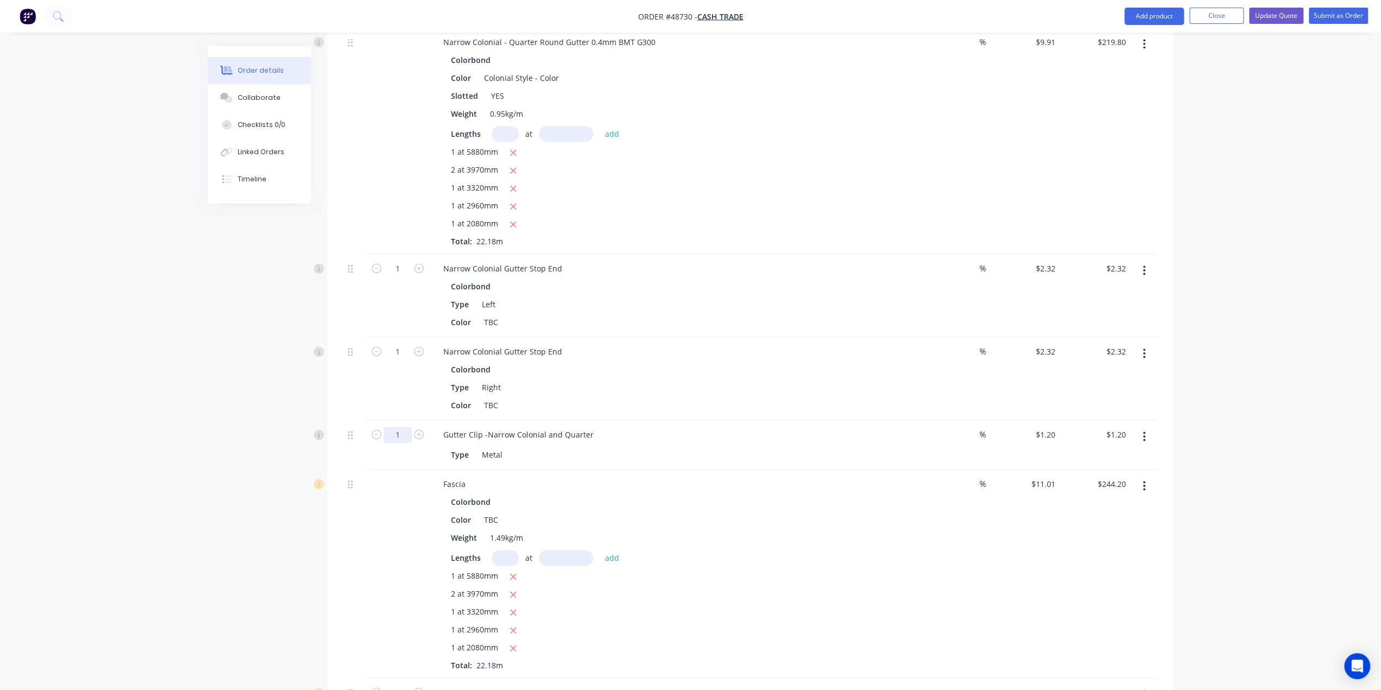
click at [396, 427] on input "1" at bounding box center [398, 435] width 28 height 16
click at [736, 476] on div "Fascia" at bounding box center [675, 484] width 480 height 16
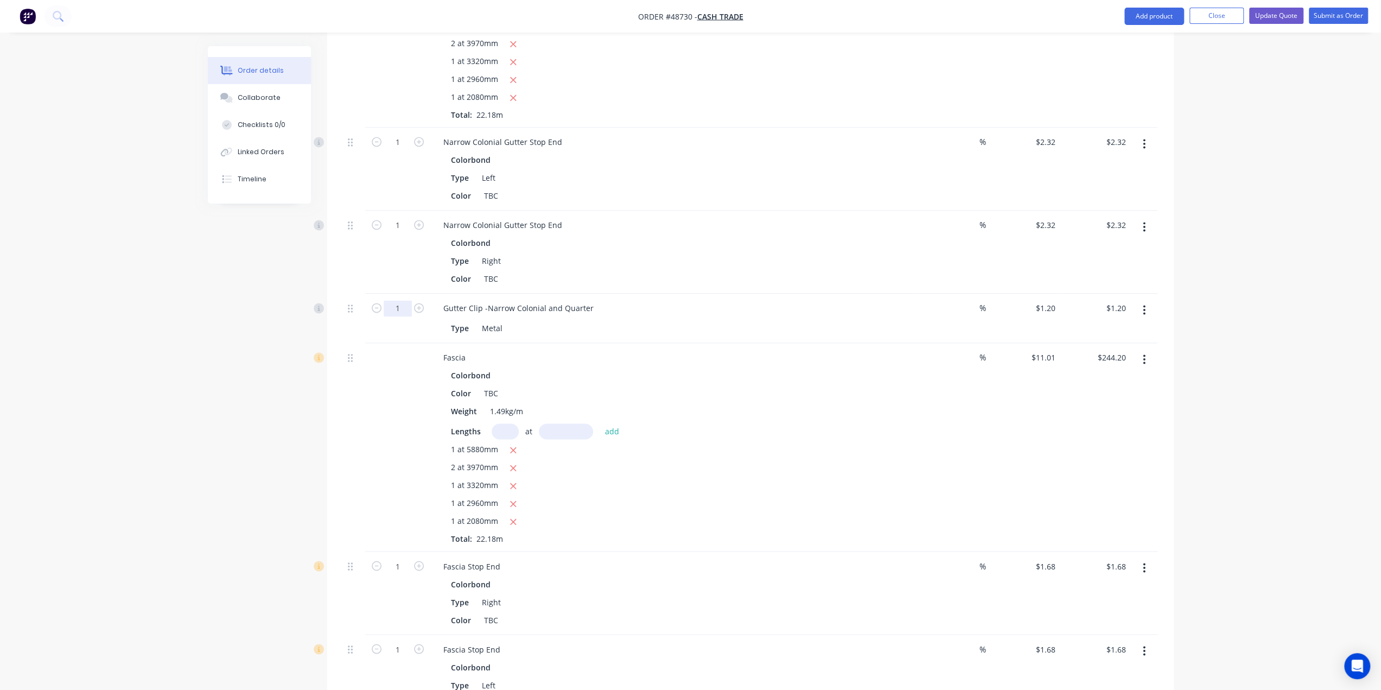
click at [386, 300] on input "1" at bounding box center [398, 308] width 28 height 16
type input "22"
type input "$26.40"
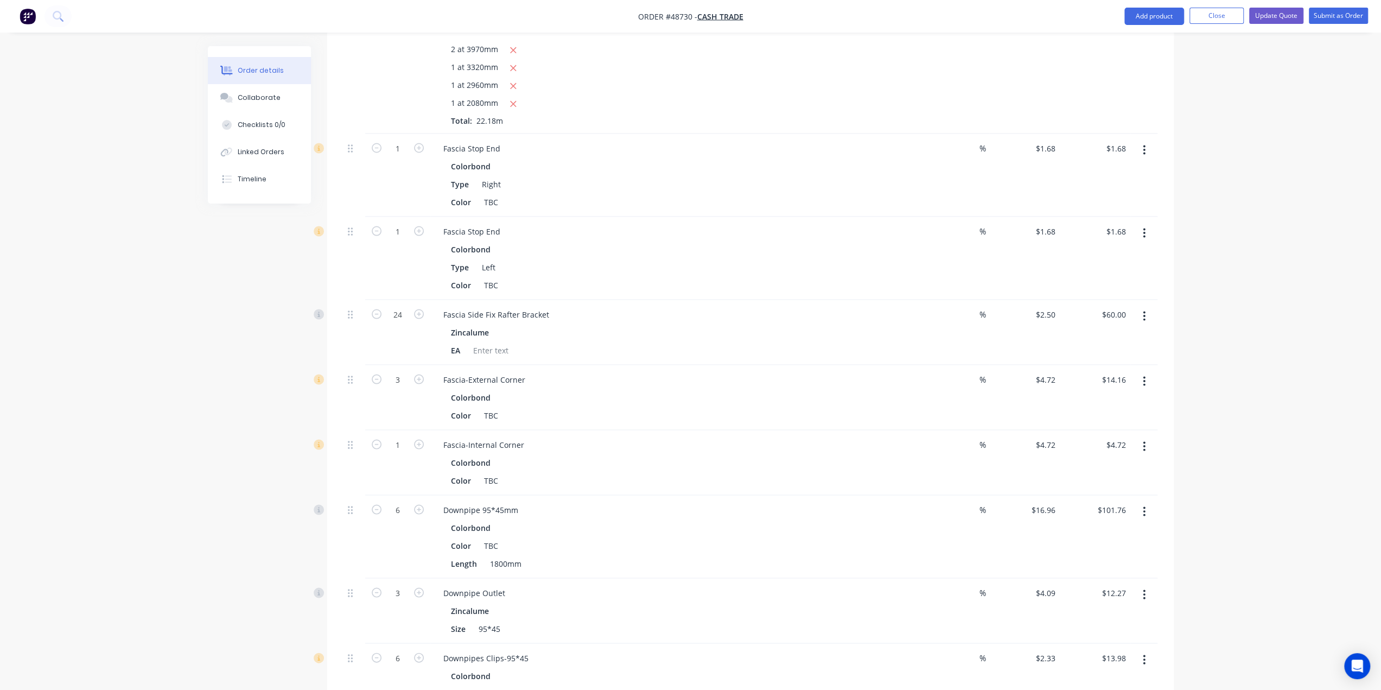
scroll to position [1941, 0]
click at [1285, 16] on button "Update Quote" at bounding box center [1276, 16] width 54 height 16
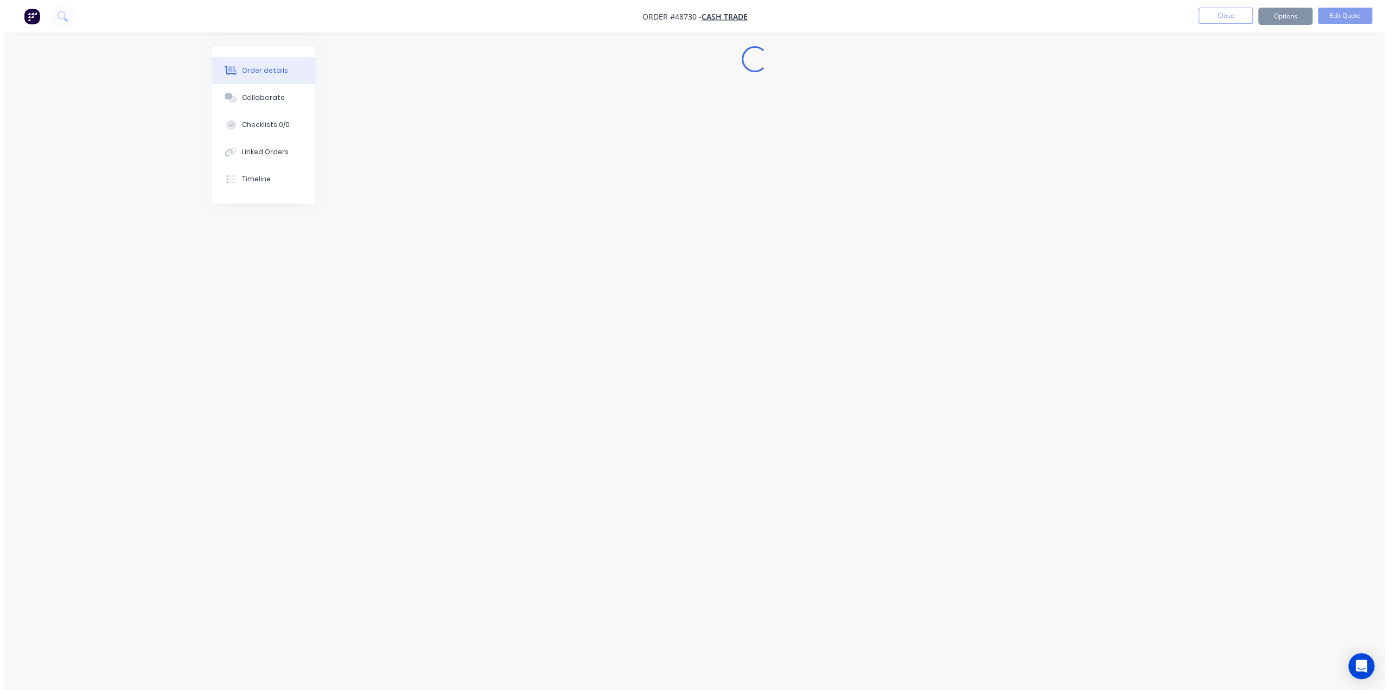
scroll to position [0, 0]
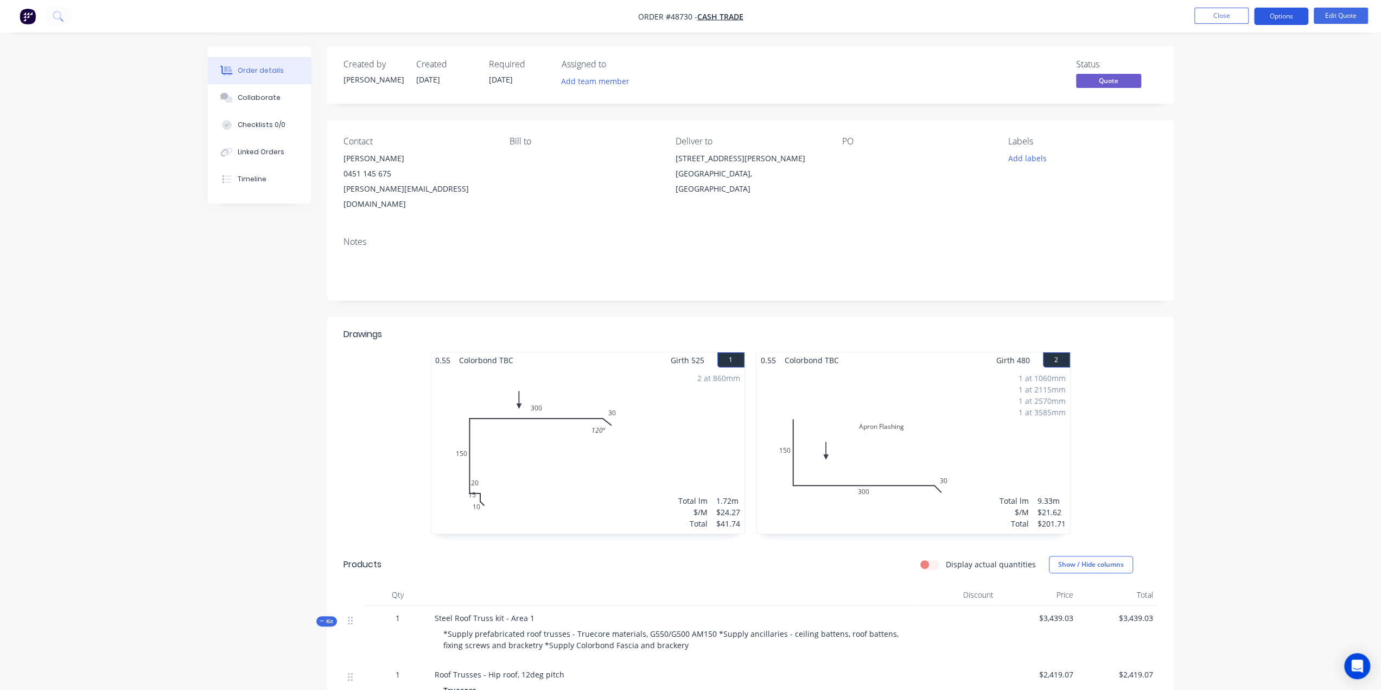
click at [1278, 19] on button "Options" at bounding box center [1281, 16] width 54 height 17
click at [1216, 68] on div "Quote" at bounding box center [1249, 66] width 100 height 16
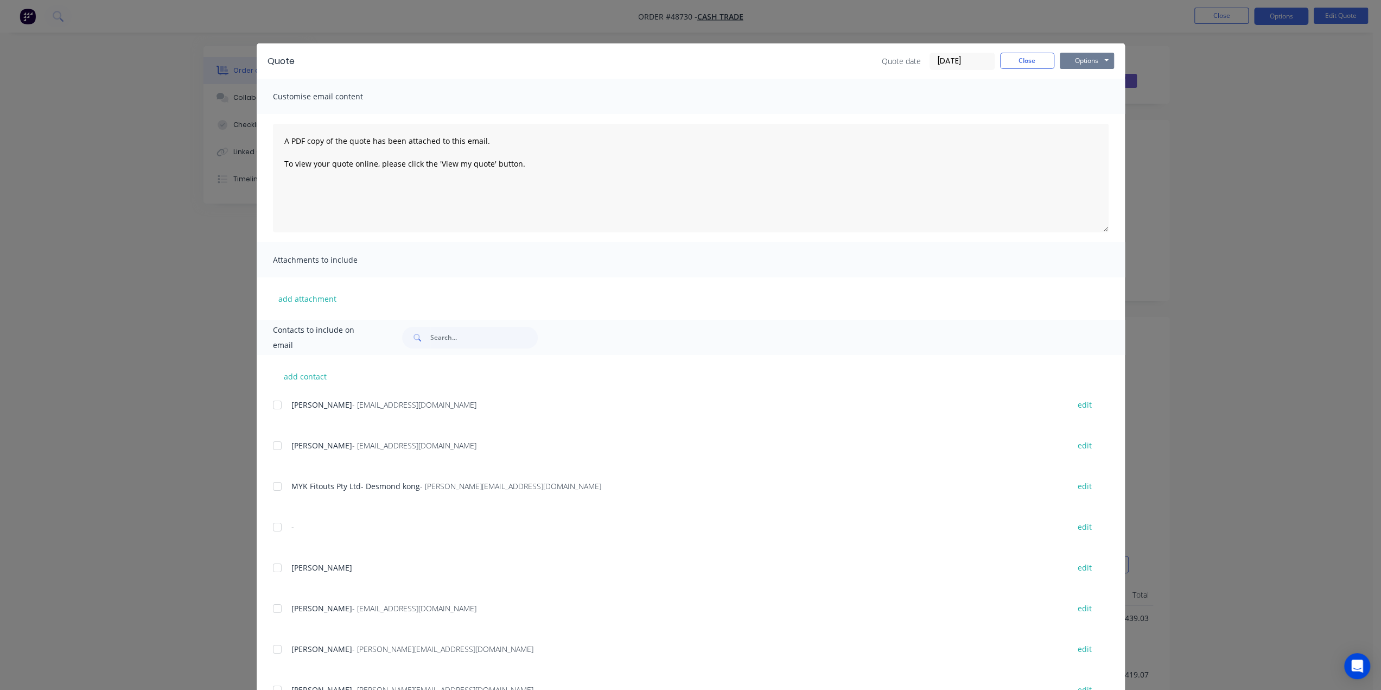
click at [1088, 57] on button "Options" at bounding box center [1087, 61] width 54 height 16
click at [1084, 93] on button "Print" at bounding box center [1094, 98] width 69 height 18
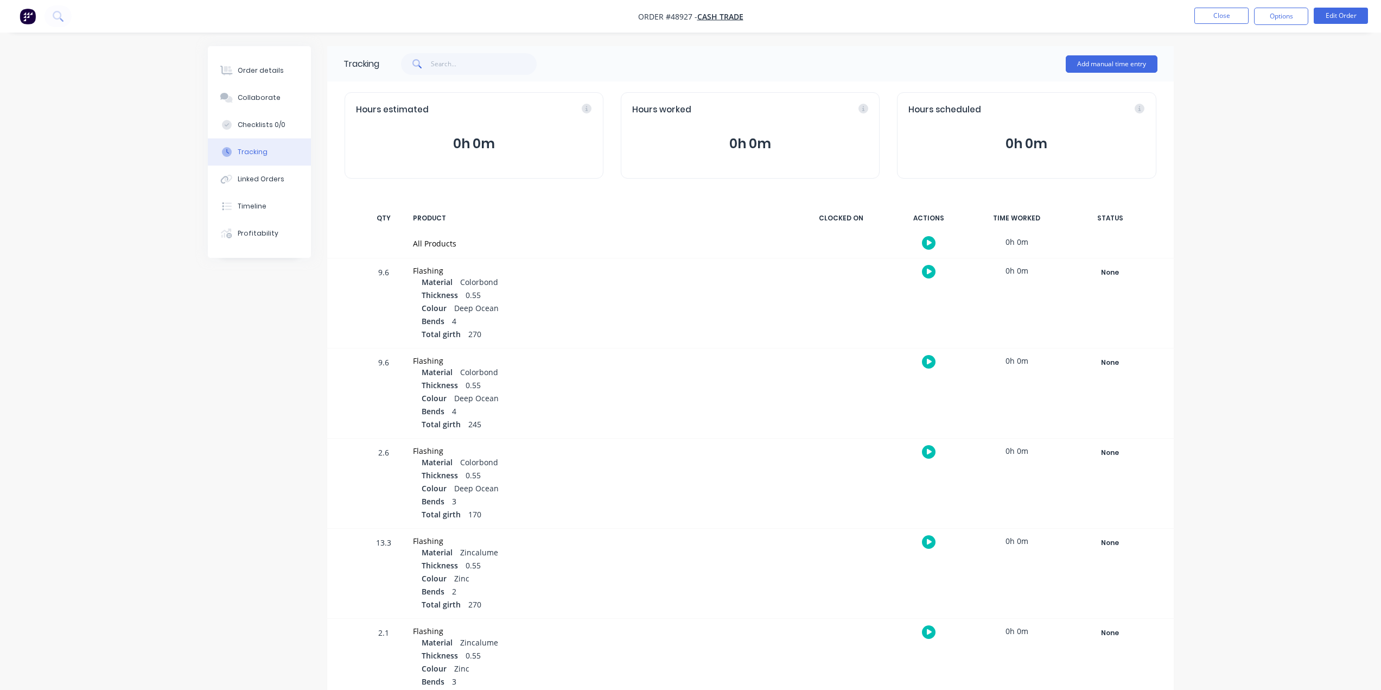
scroll to position [22, 0]
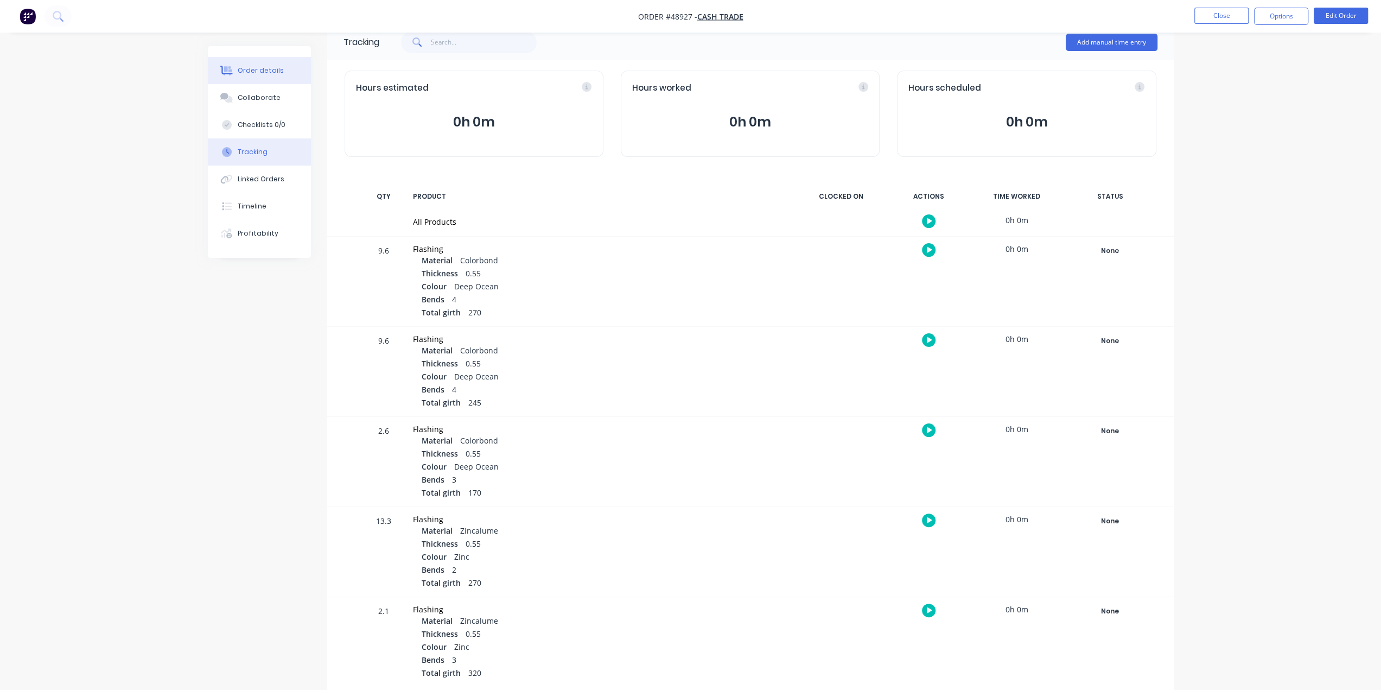
click at [258, 68] on div "Order details" at bounding box center [261, 71] width 46 height 10
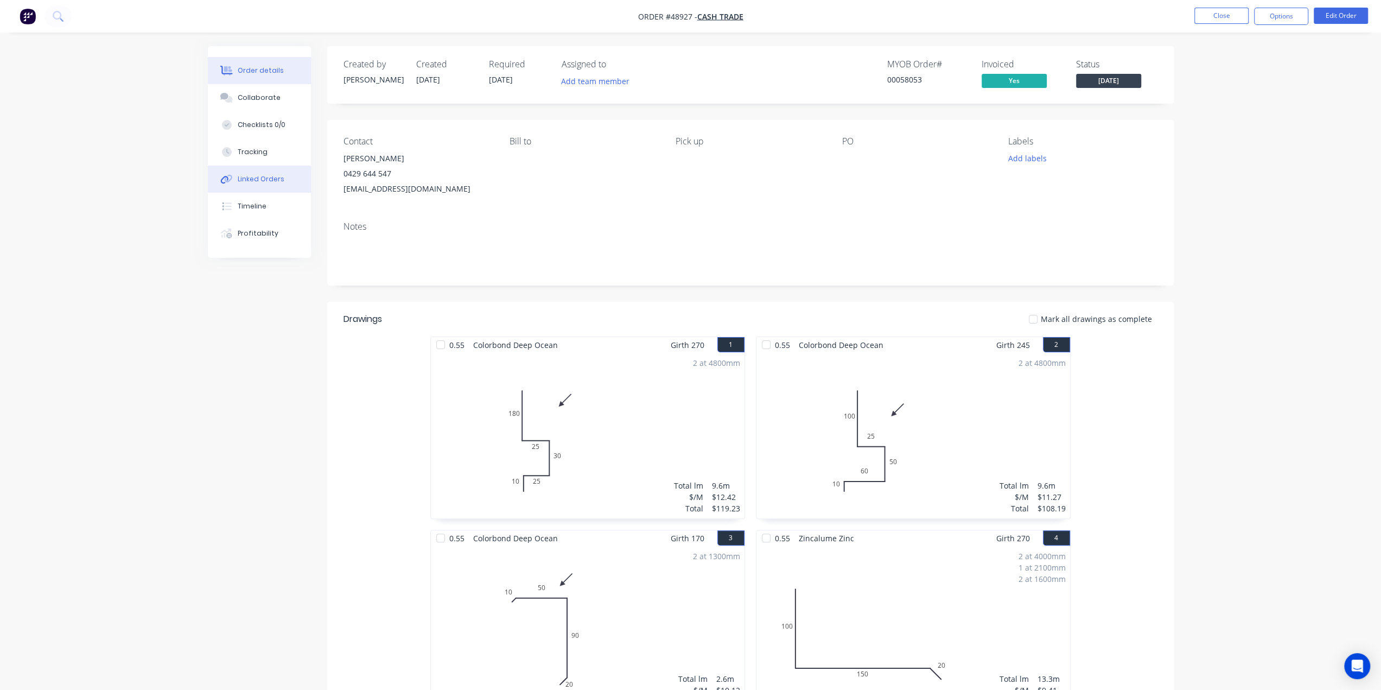
click at [247, 174] on div "Linked Orders" at bounding box center [261, 179] width 47 height 10
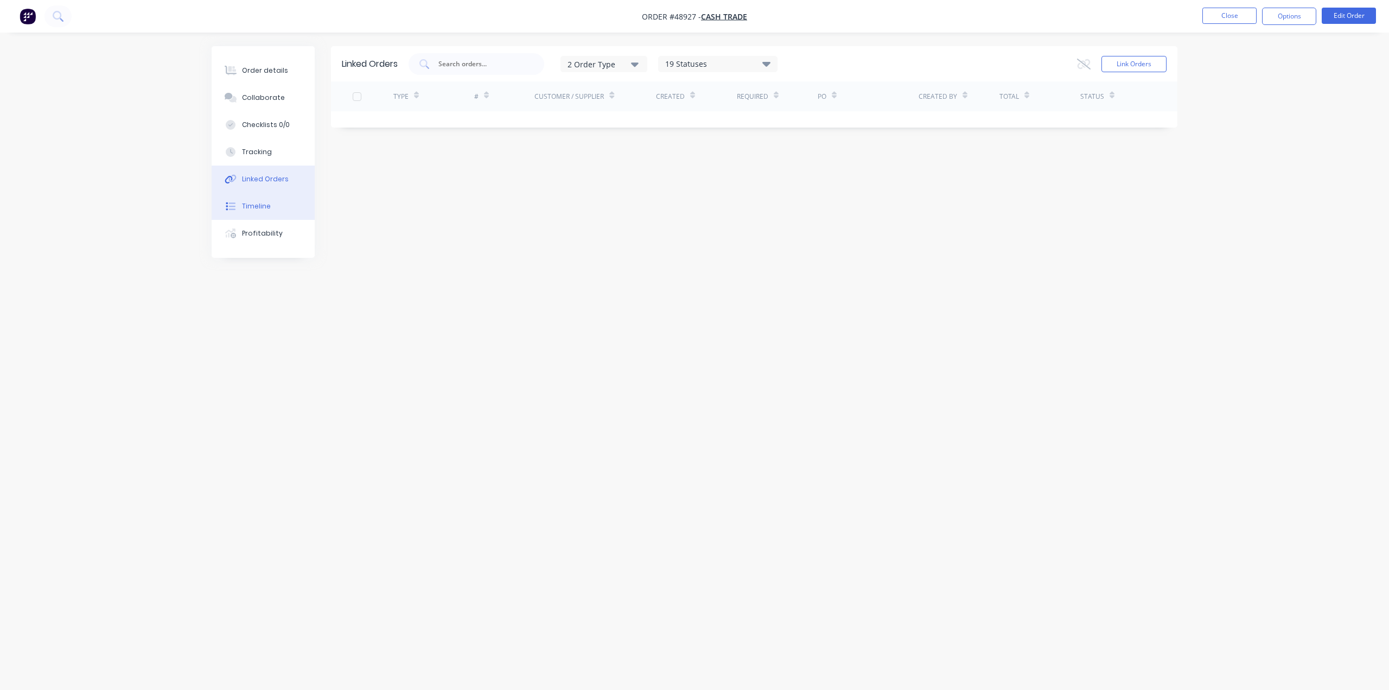
click at [246, 206] on div "Timeline" at bounding box center [256, 206] width 29 height 10
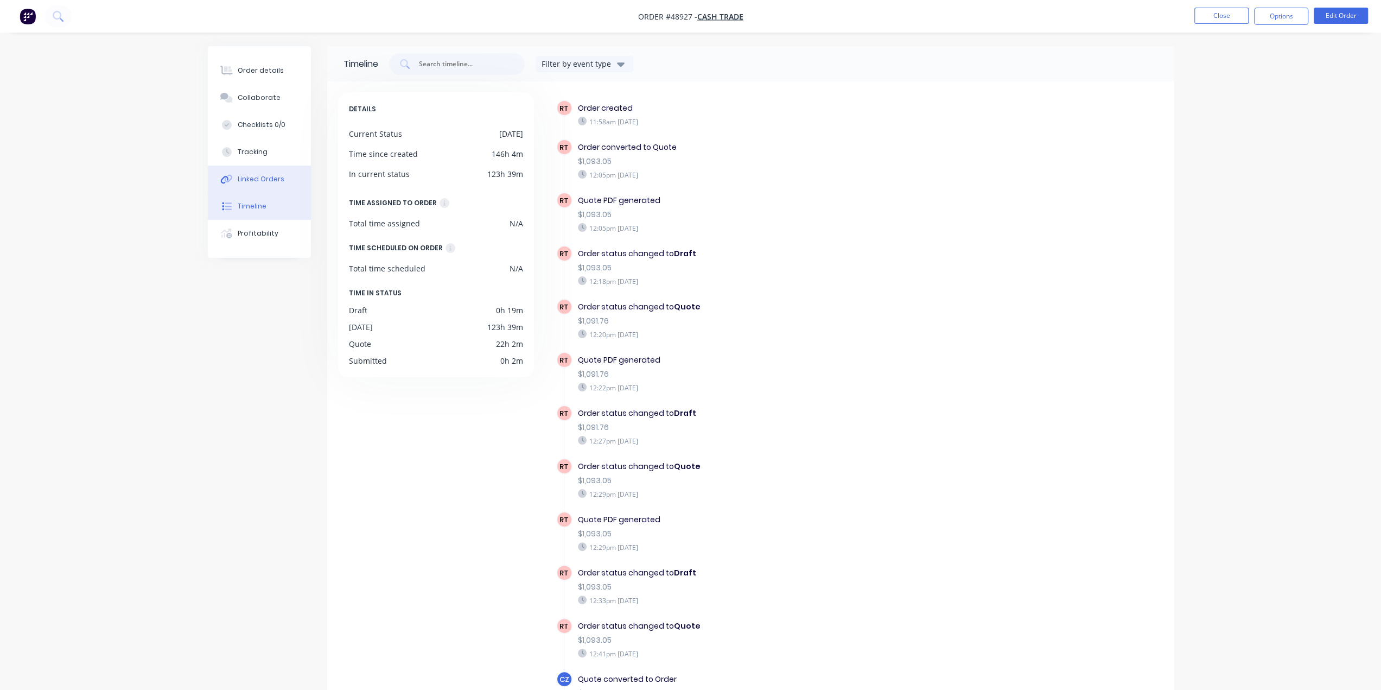
drag, startPoint x: 264, startPoint y: 173, endPoint x: 263, endPoint y: 167, distance: 6.5
click at [264, 173] on button "Linked Orders" at bounding box center [259, 179] width 103 height 27
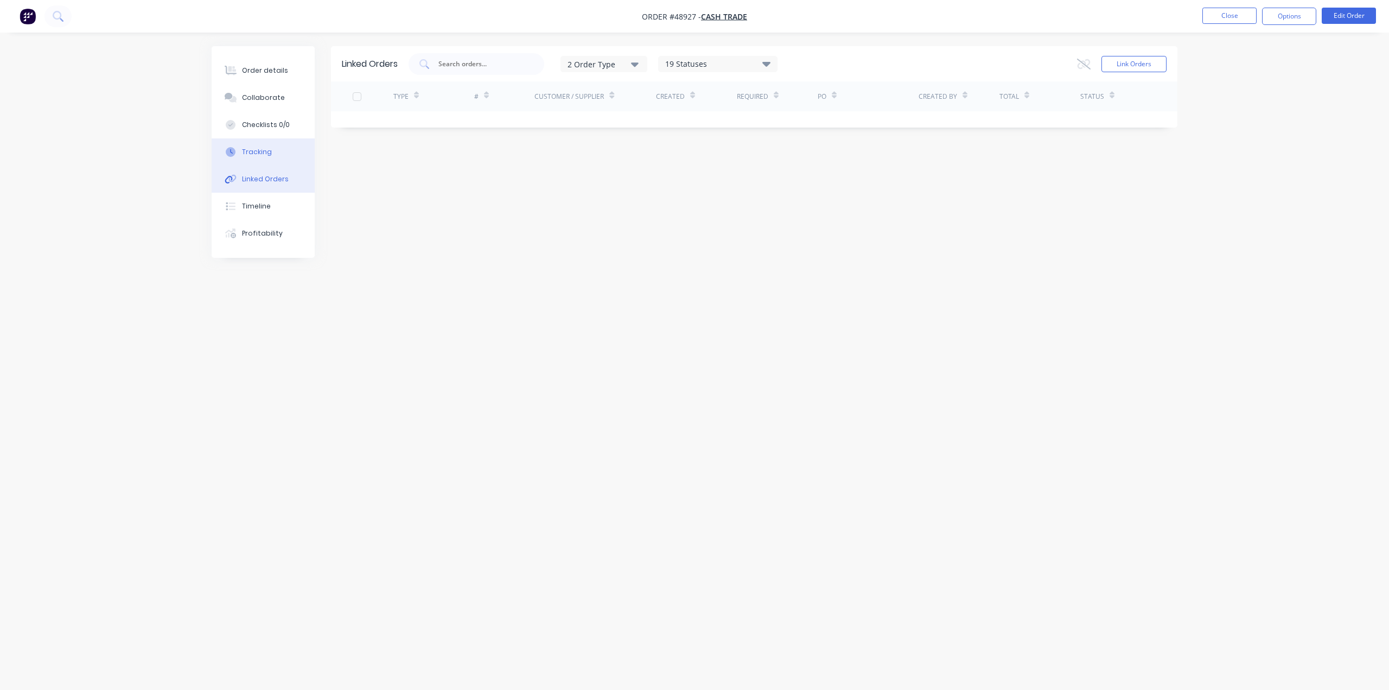
click at [261, 152] on div "Tracking" at bounding box center [257, 152] width 30 height 10
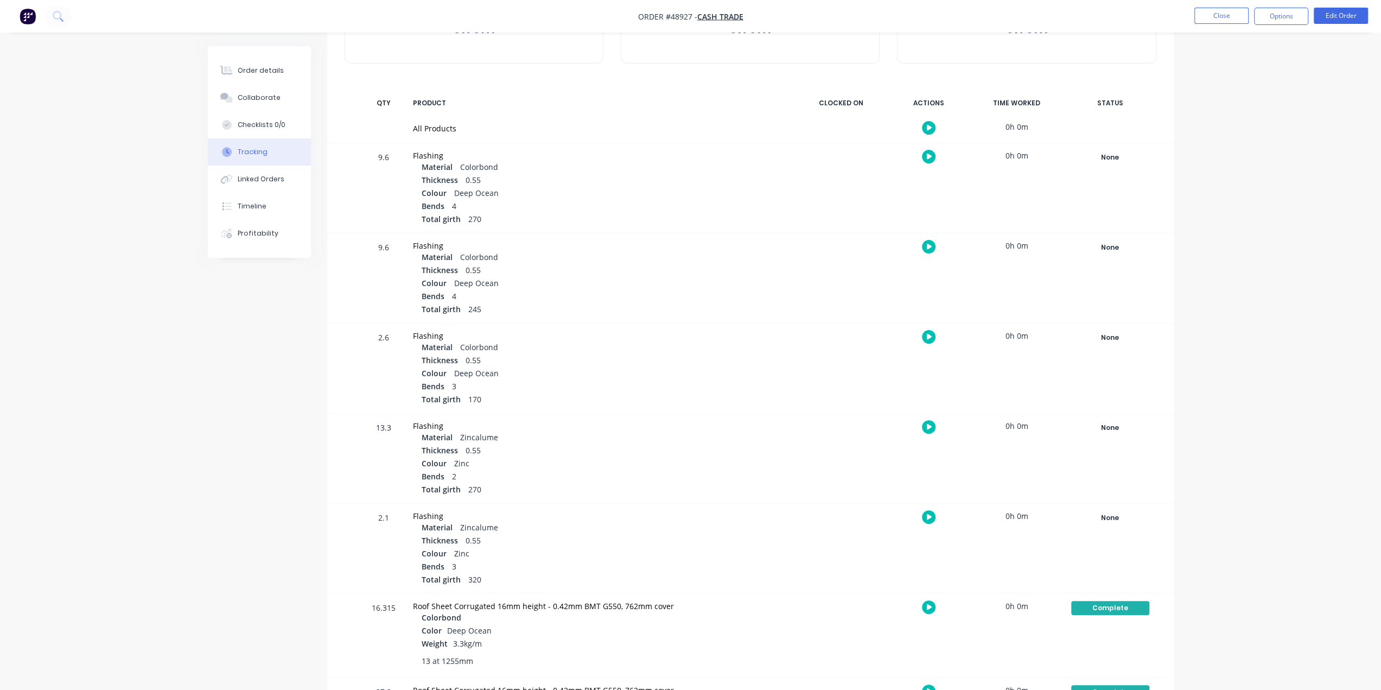
scroll to position [185, 0]
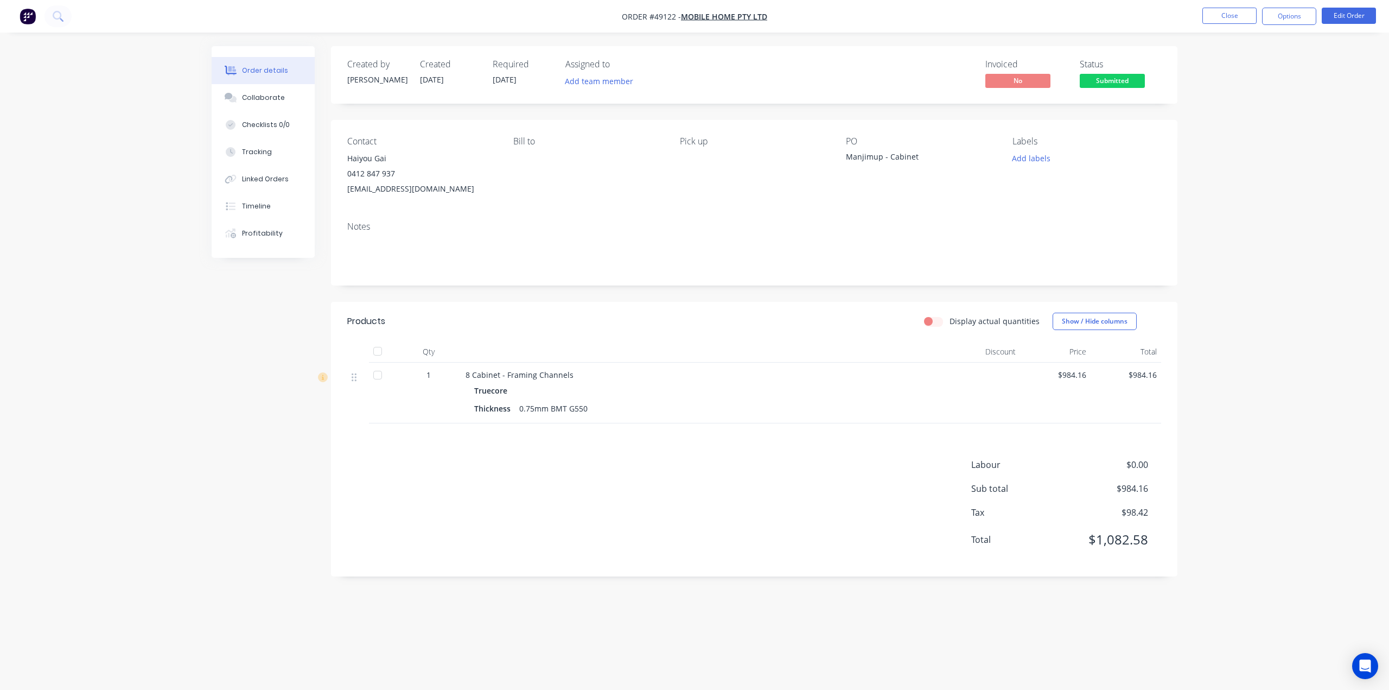
click at [28, 10] on img "button" at bounding box center [28, 16] width 16 height 16
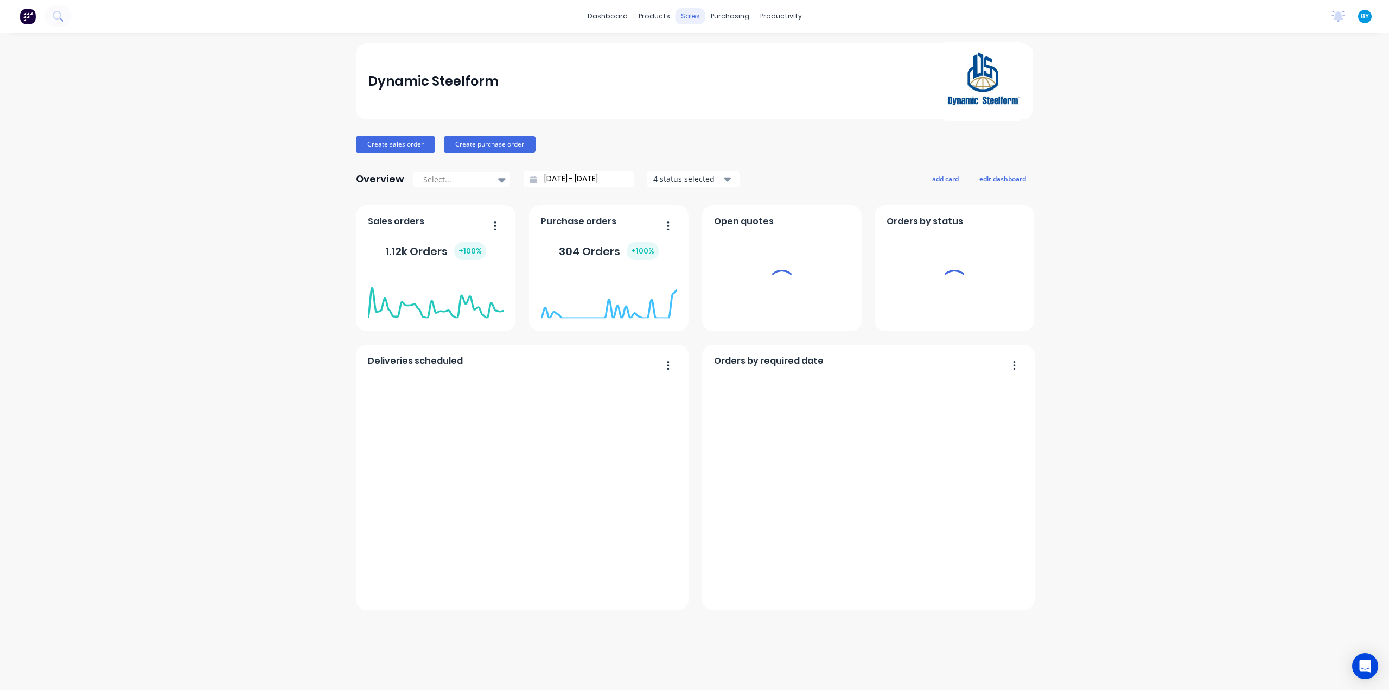
click at [688, 20] on div "sales" at bounding box center [691, 16] width 30 height 16
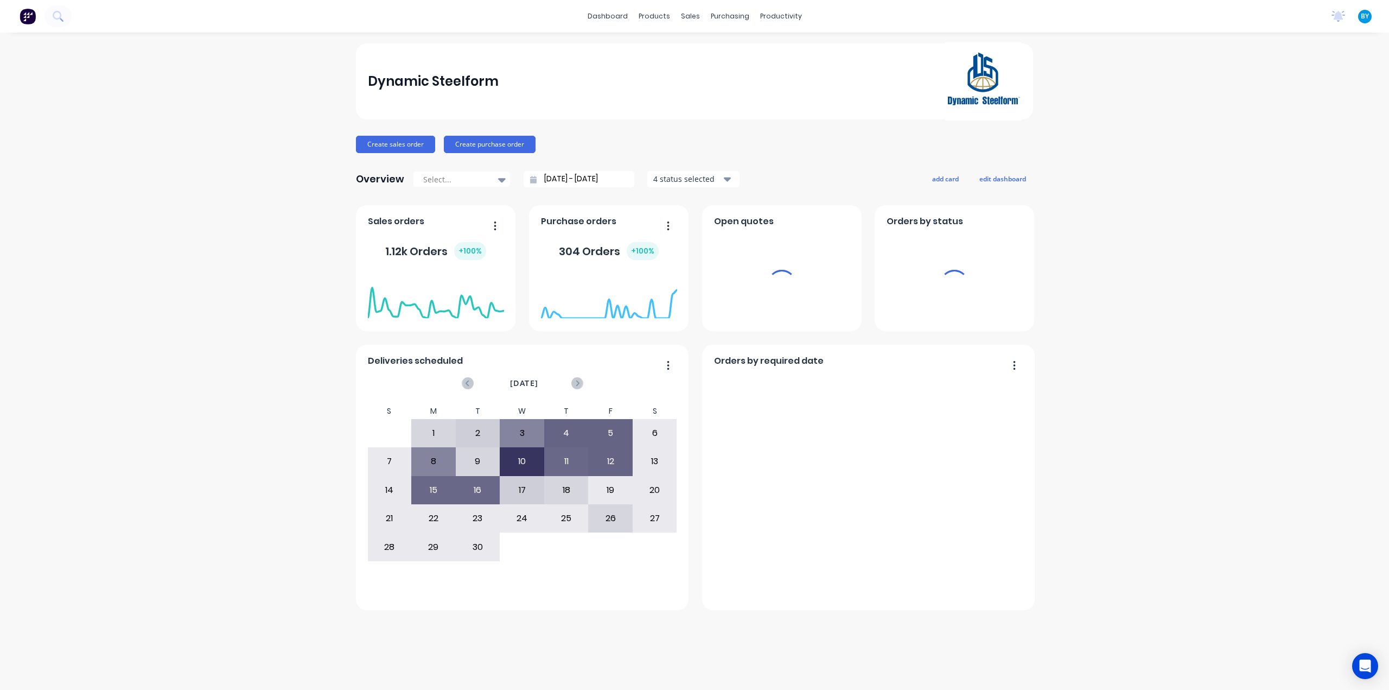
click at [690, 18] on div "sales" at bounding box center [691, 16] width 30 height 16
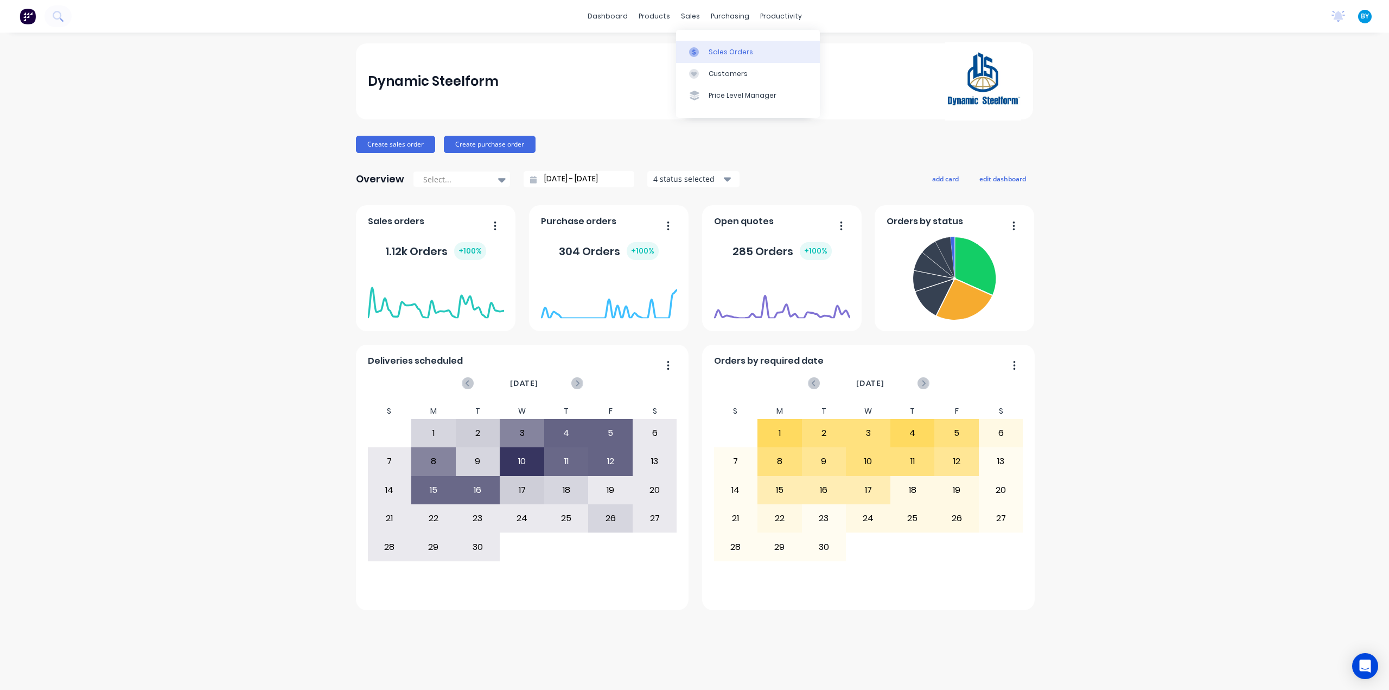
click at [708, 49] on link "Sales Orders" at bounding box center [748, 52] width 144 height 22
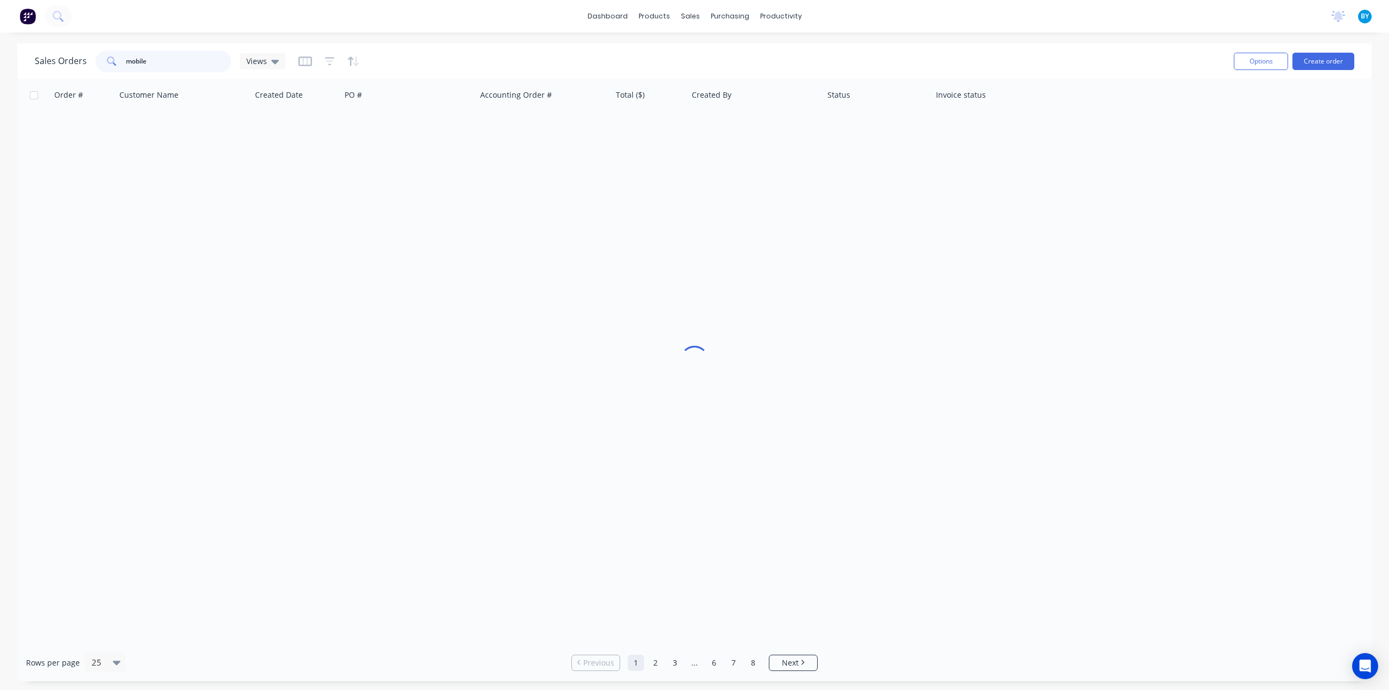
drag, startPoint x: 173, startPoint y: 64, endPoint x: 109, endPoint y: 65, distance: 64.0
click at [109, 65] on div "mobile" at bounding box center [164, 61] width 136 height 22
type input "48927"
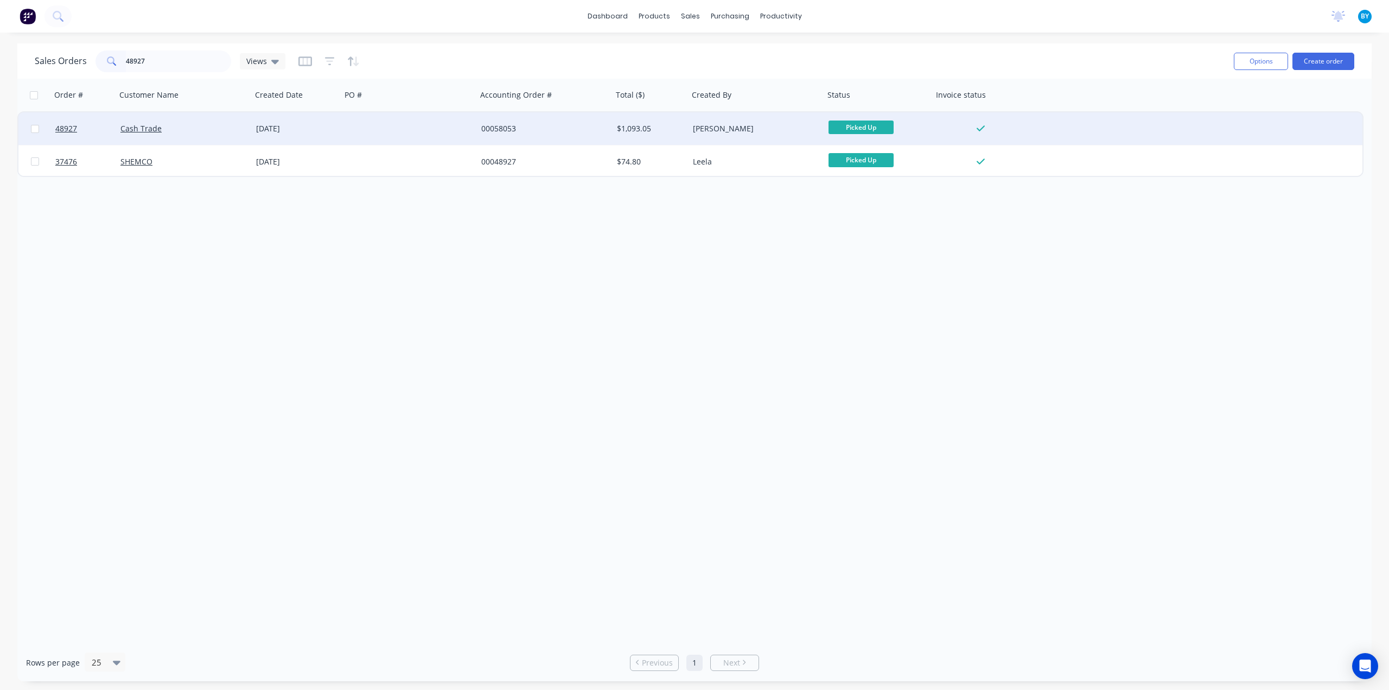
click at [190, 139] on div "Cash Trade" at bounding box center [184, 128] width 136 height 33
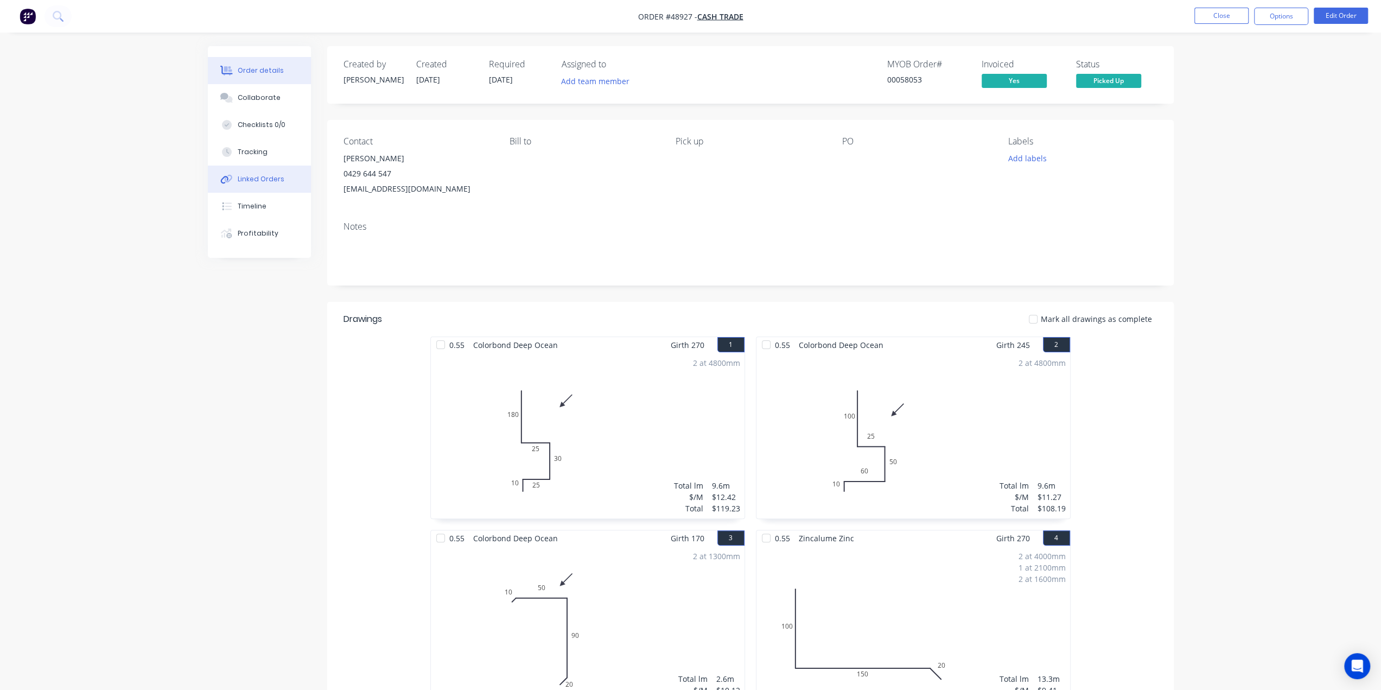
click at [240, 177] on div "Linked Orders" at bounding box center [261, 179] width 47 height 10
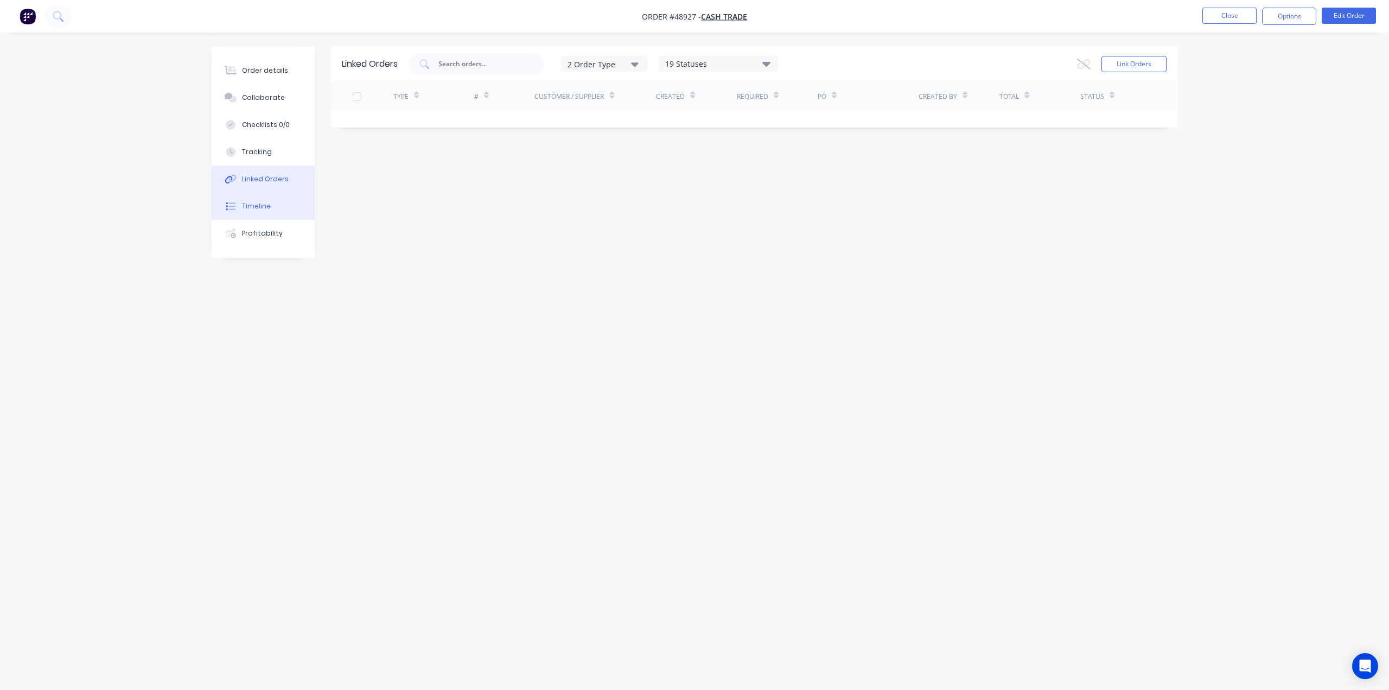
click at [263, 207] on div "Timeline" at bounding box center [256, 206] width 29 height 10
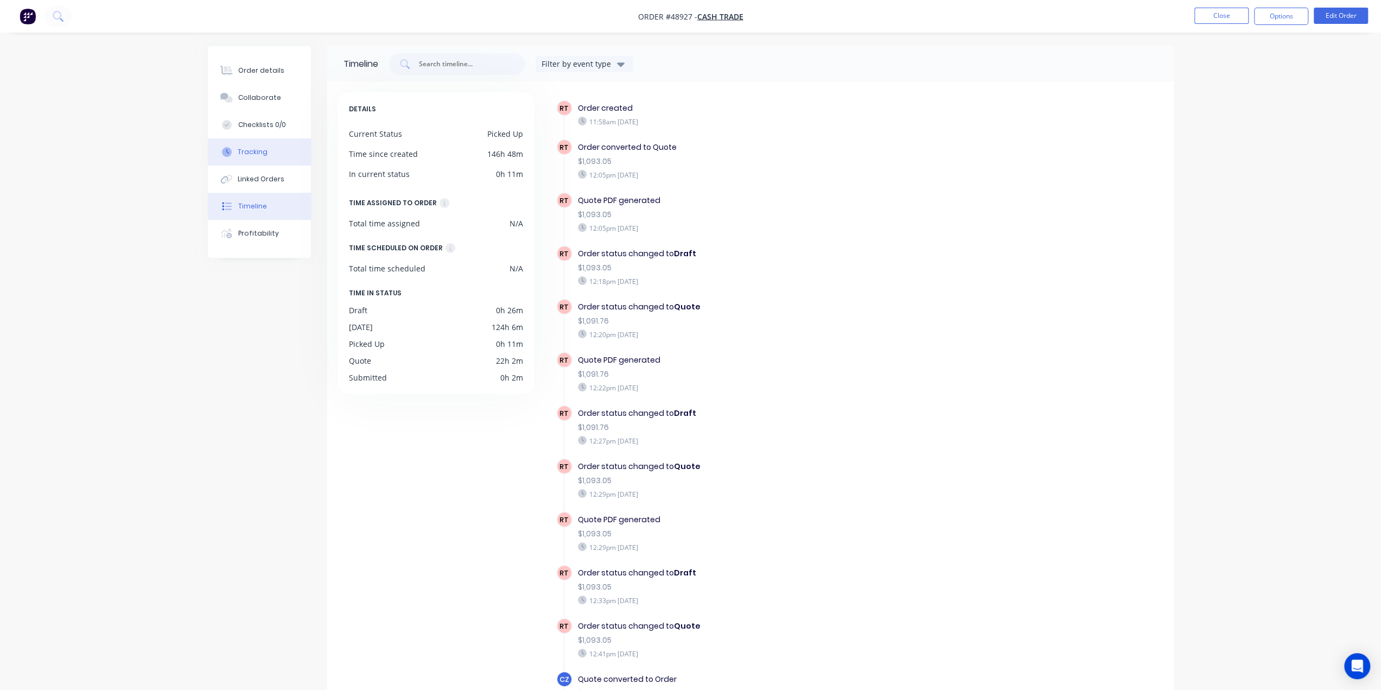
click at [262, 150] on div "Tracking" at bounding box center [253, 152] width 30 height 10
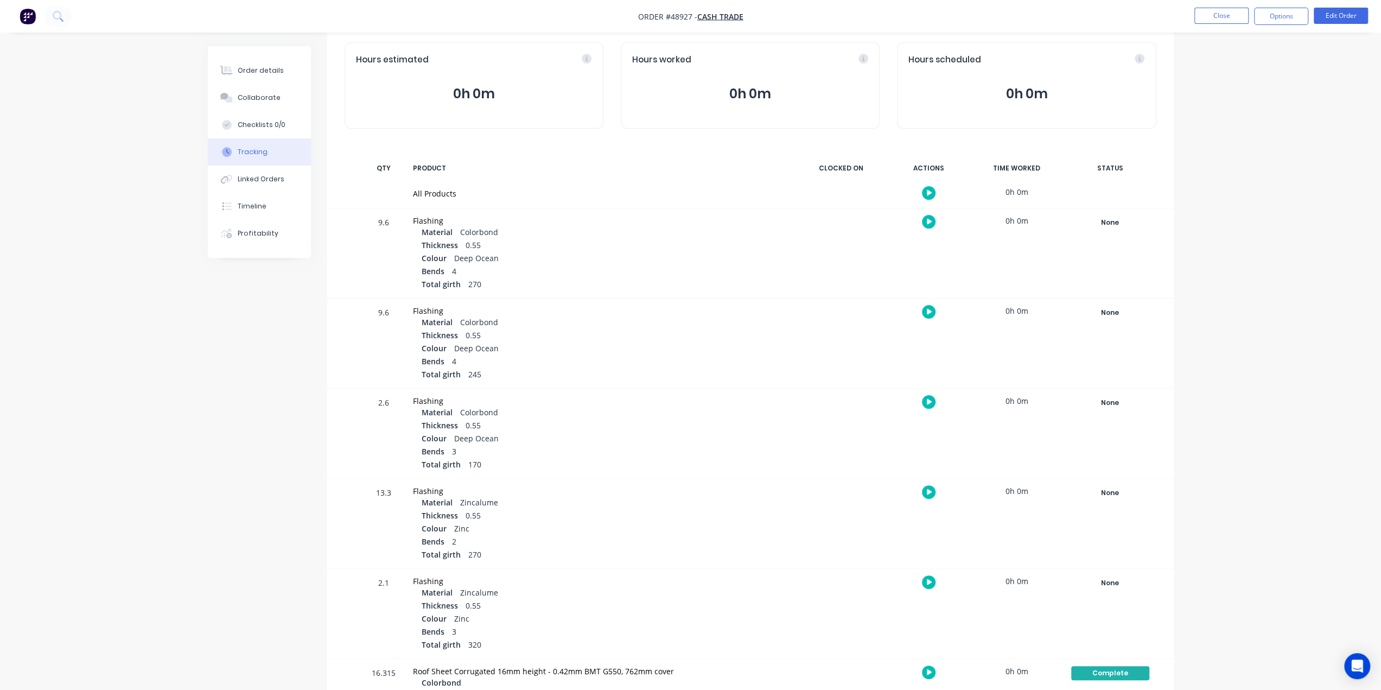
scroll to position [22, 0]
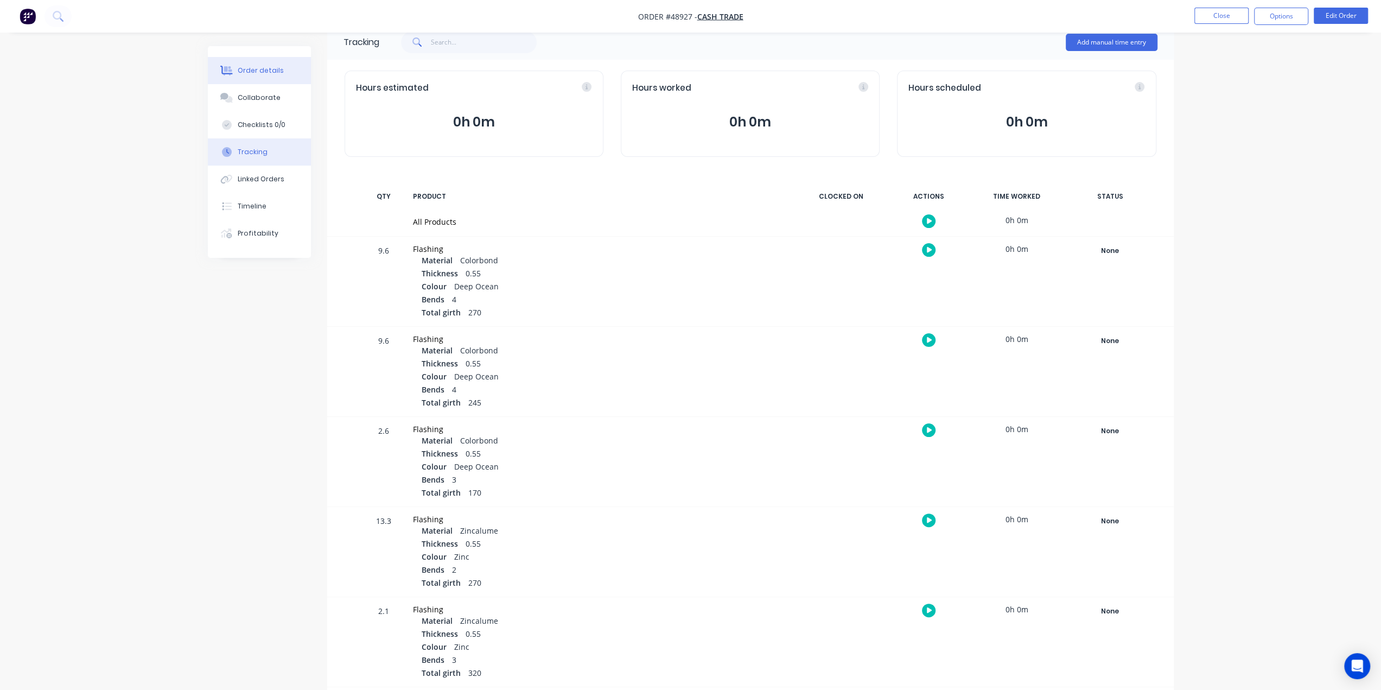
click at [263, 68] on div "Order details" at bounding box center [261, 71] width 46 height 10
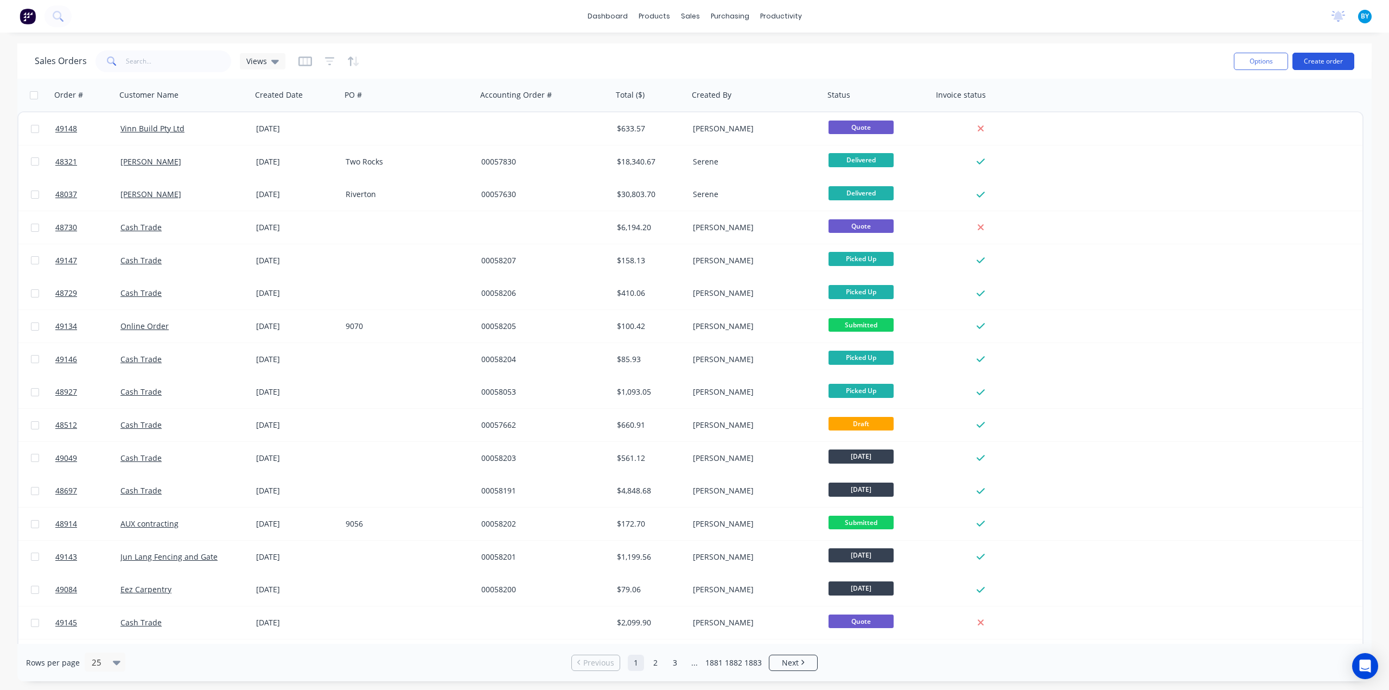
click at [1304, 56] on button "Create order" at bounding box center [1324, 61] width 62 height 17
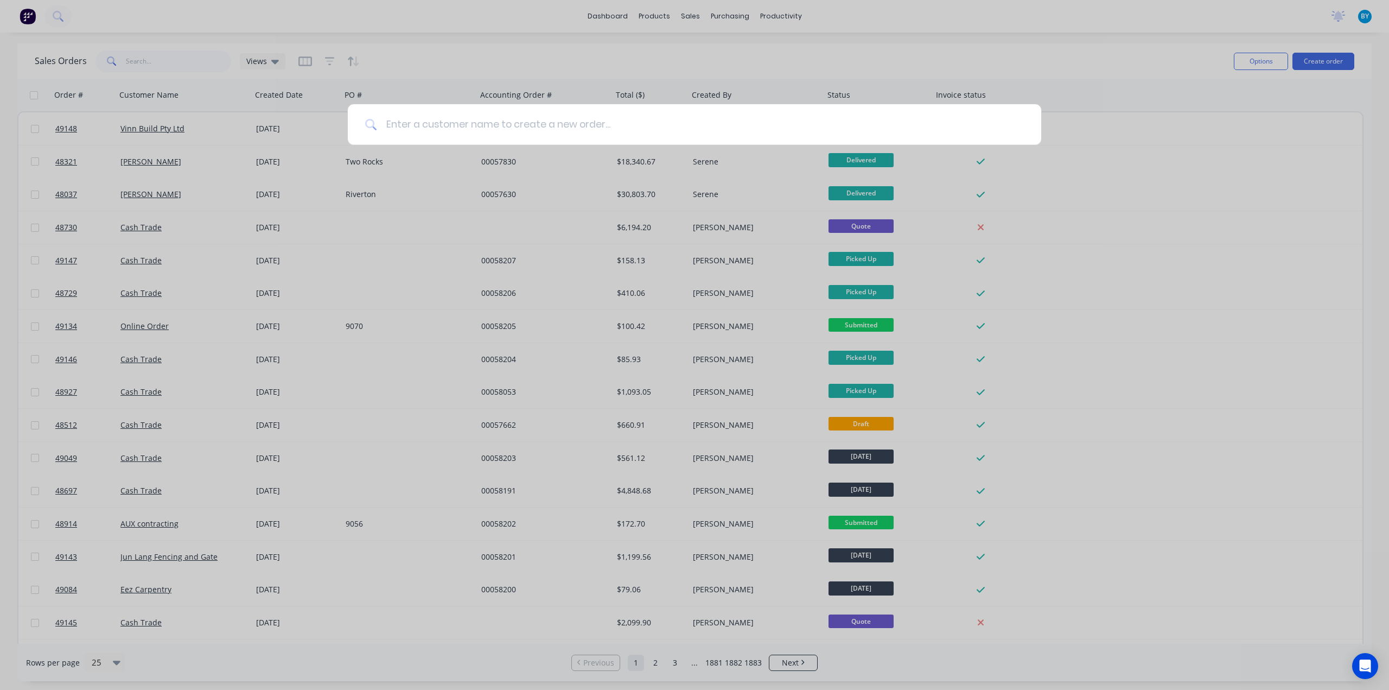
click at [605, 129] on input at bounding box center [700, 124] width 647 height 41
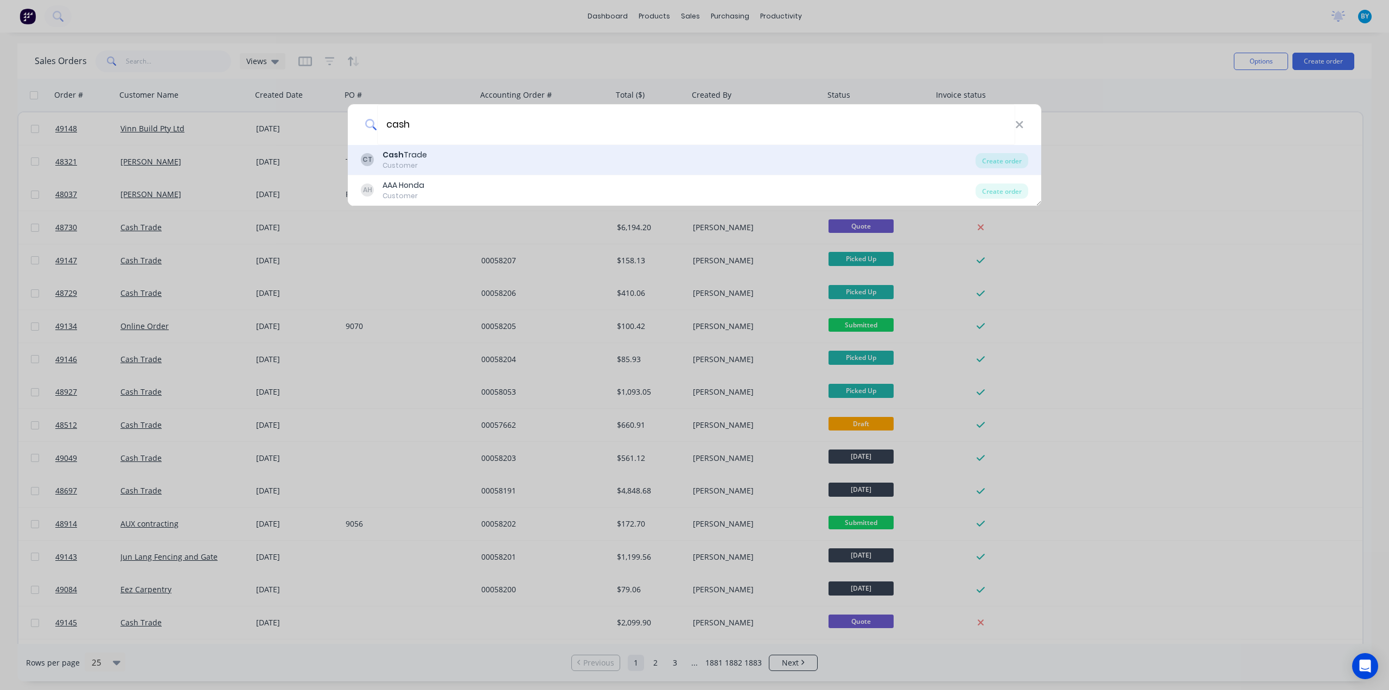
type input "cash"
click at [513, 154] on div "CT Cash Trade Customer" at bounding box center [668, 159] width 615 height 21
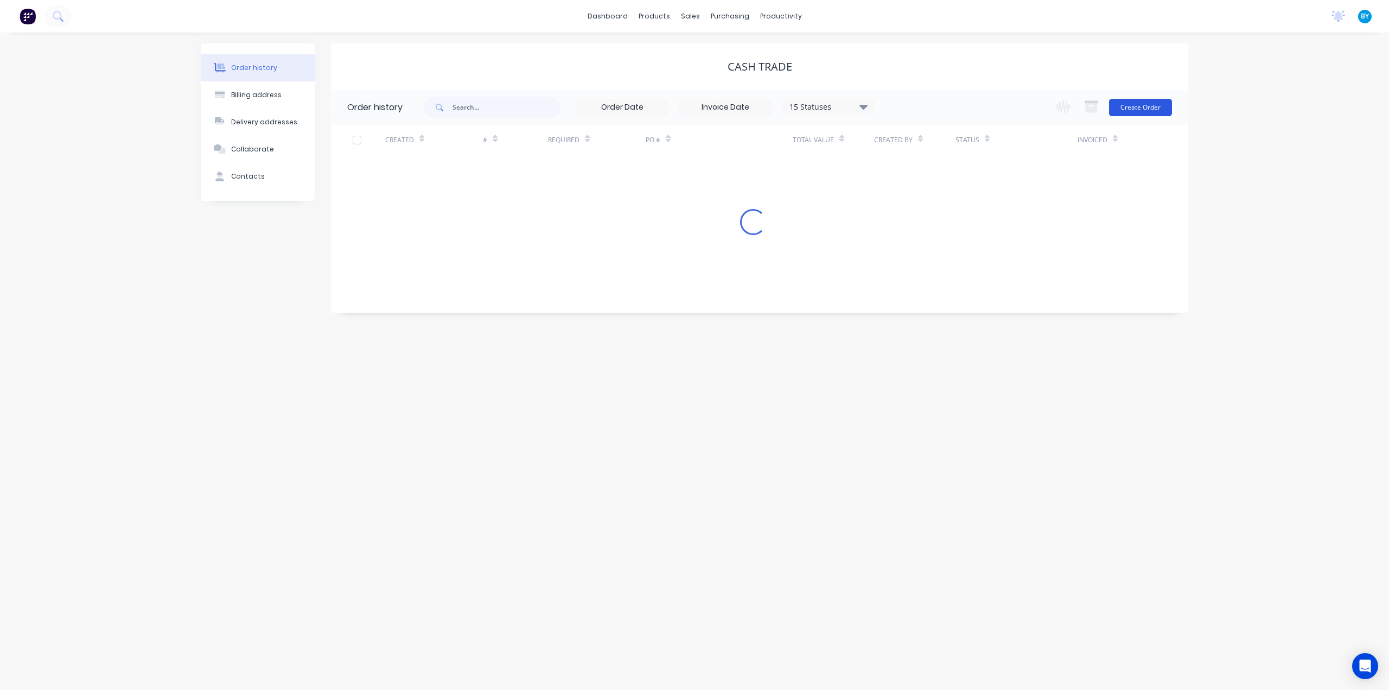
click at [1131, 111] on button "Create Order" at bounding box center [1140, 107] width 63 height 17
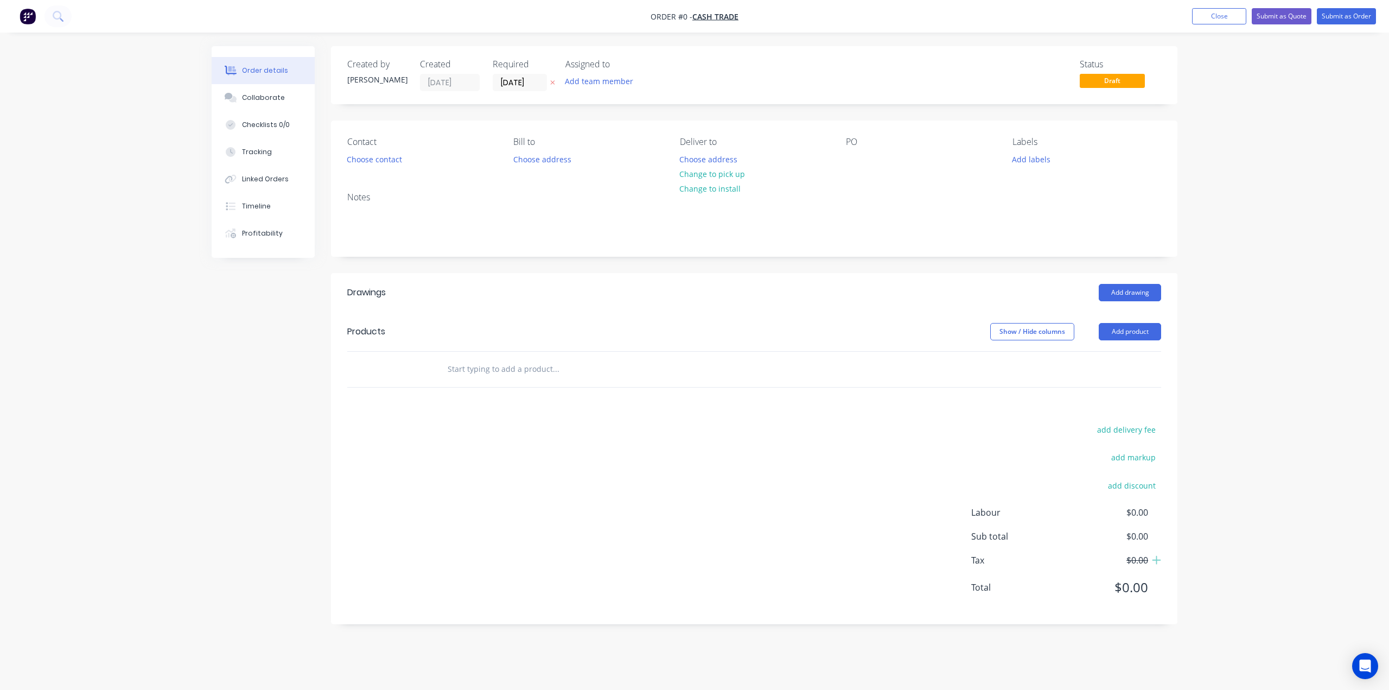
drag, startPoint x: 736, startPoint y: 327, endPoint x: 1090, endPoint y: 326, distance: 353.8
click at [737, 327] on div "Show / Hide columns Add product" at bounding box center [840, 331] width 641 height 17
click at [366, 159] on button "Choose contact" at bounding box center [374, 158] width 67 height 15
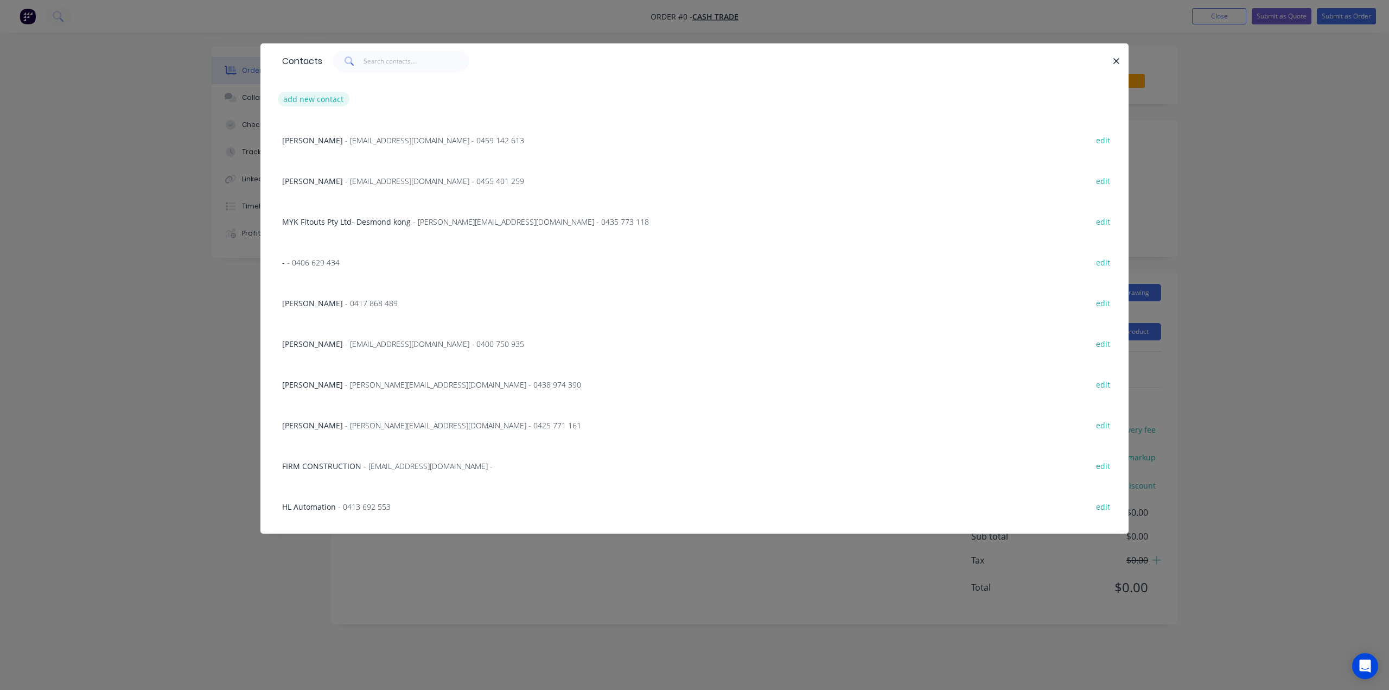
click at [322, 101] on button "add new contact" at bounding box center [314, 99] width 72 height 15
select select "AU"
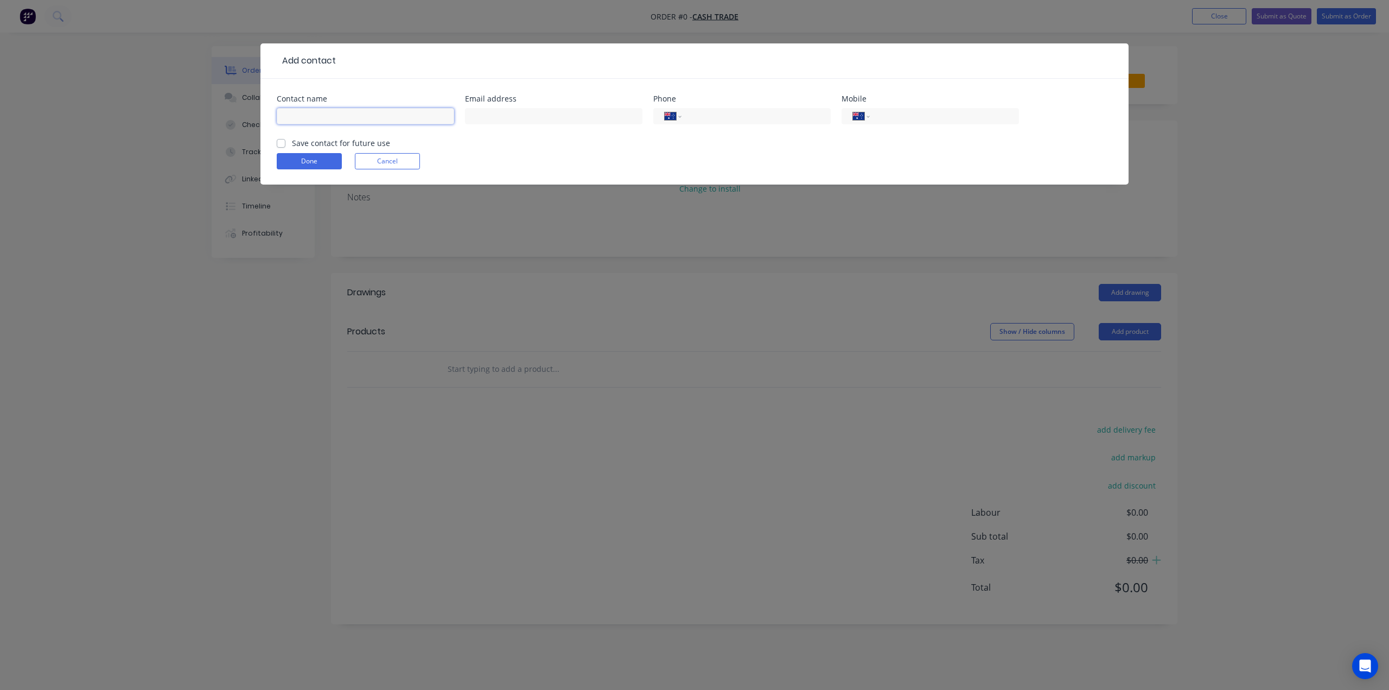
click at [323, 119] on input "text" at bounding box center [365, 116] width 177 height 16
type input "Xinxin Wu"
click at [942, 110] on input "tel" at bounding box center [943, 116] width 130 height 12
paste input "0425 225 389"
type input "0425 225 389"
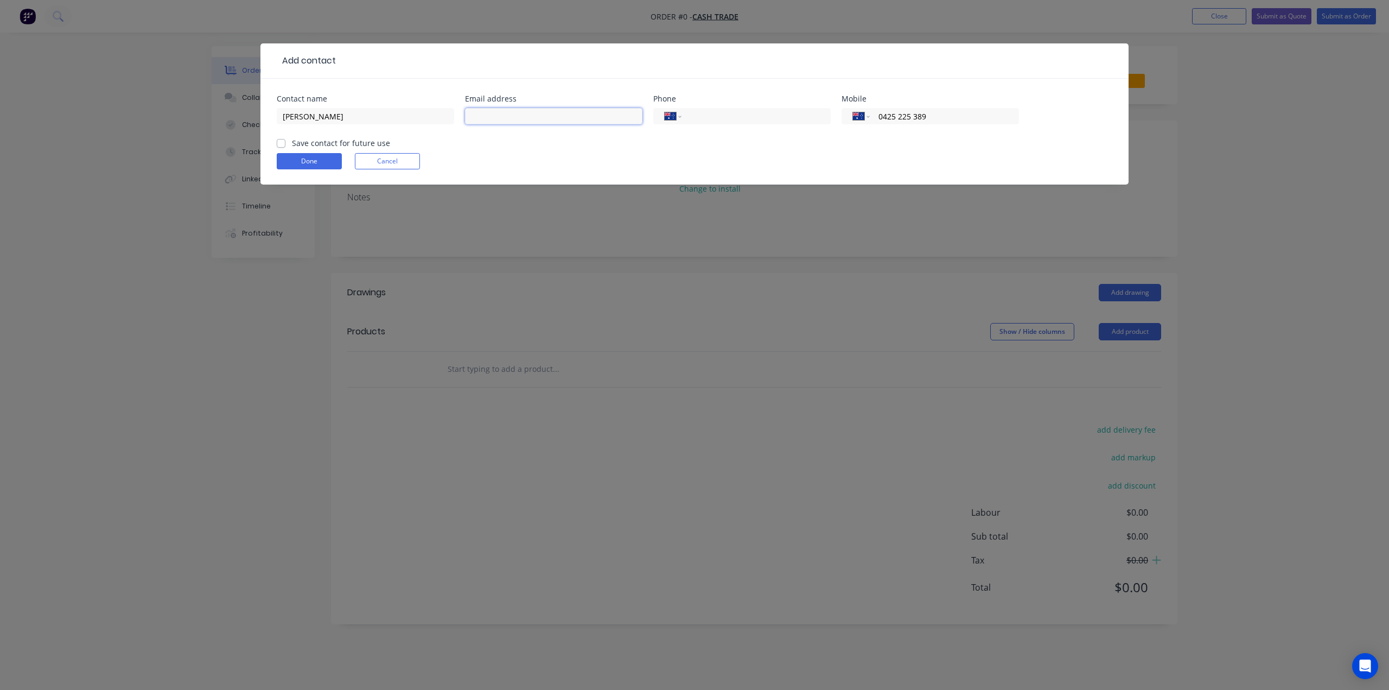
click at [526, 119] on input "text" at bounding box center [553, 116] width 177 height 16
paste input "michaelwu008@gmail.com>"
type input "michaelwu008@gmail.com"
click at [310, 163] on button "Done" at bounding box center [309, 161] width 65 height 16
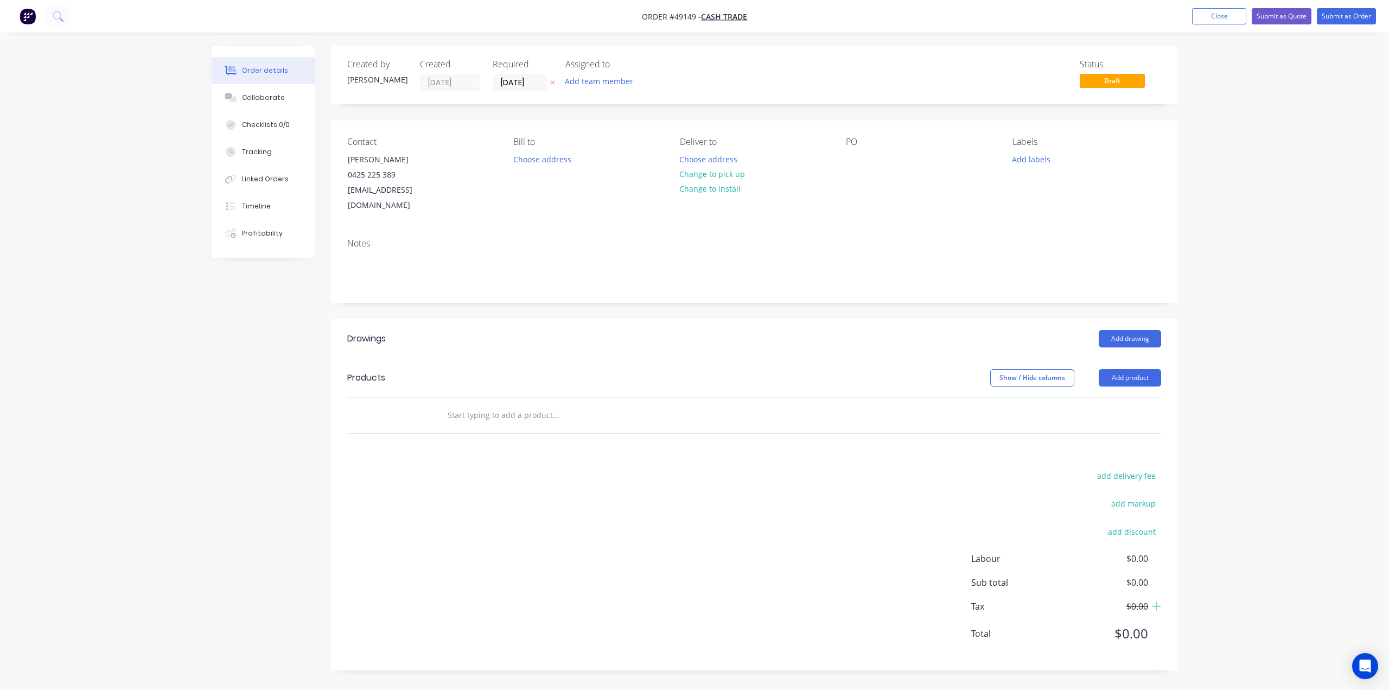
click at [798, 288] on div "Created by Bob Created 11/09/25 Required 11/09/25 Assigned to Add team member S…" at bounding box center [754, 358] width 847 height 624
click at [721, 158] on button "Choose address" at bounding box center [708, 158] width 69 height 15
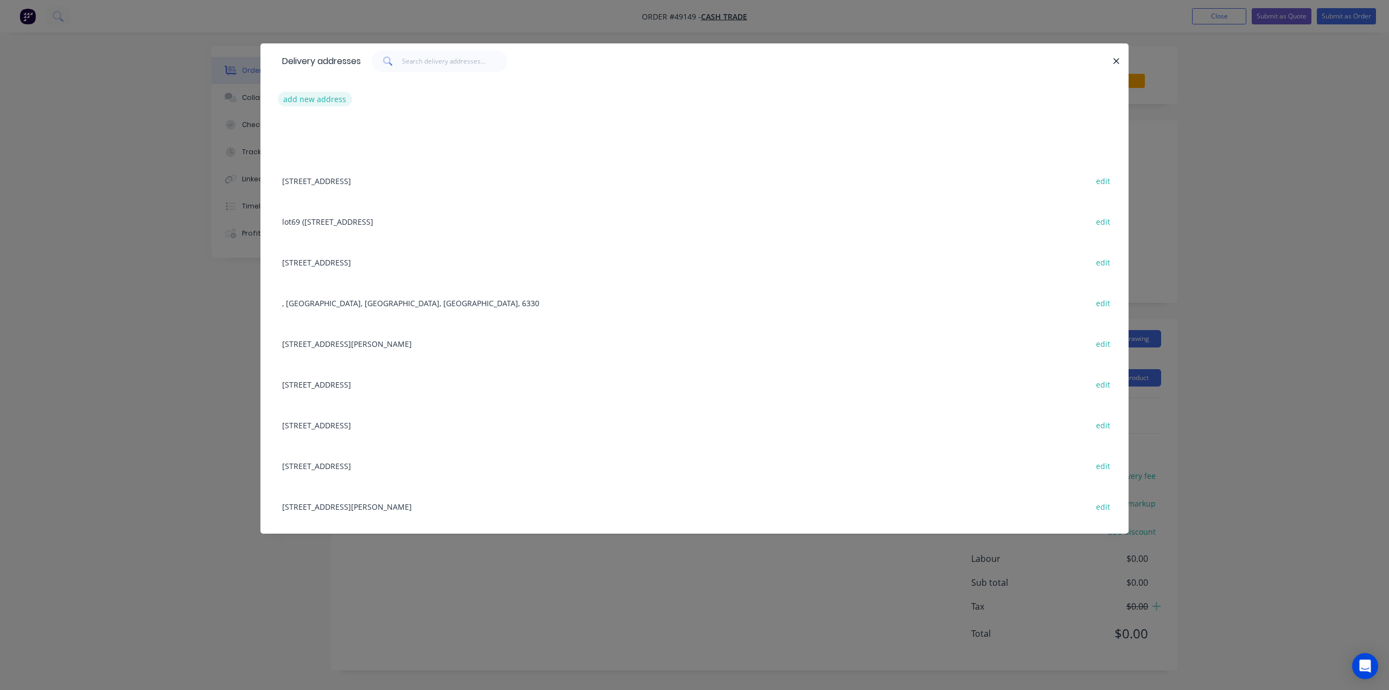
click at [330, 93] on button "add new address" at bounding box center [315, 99] width 74 height 15
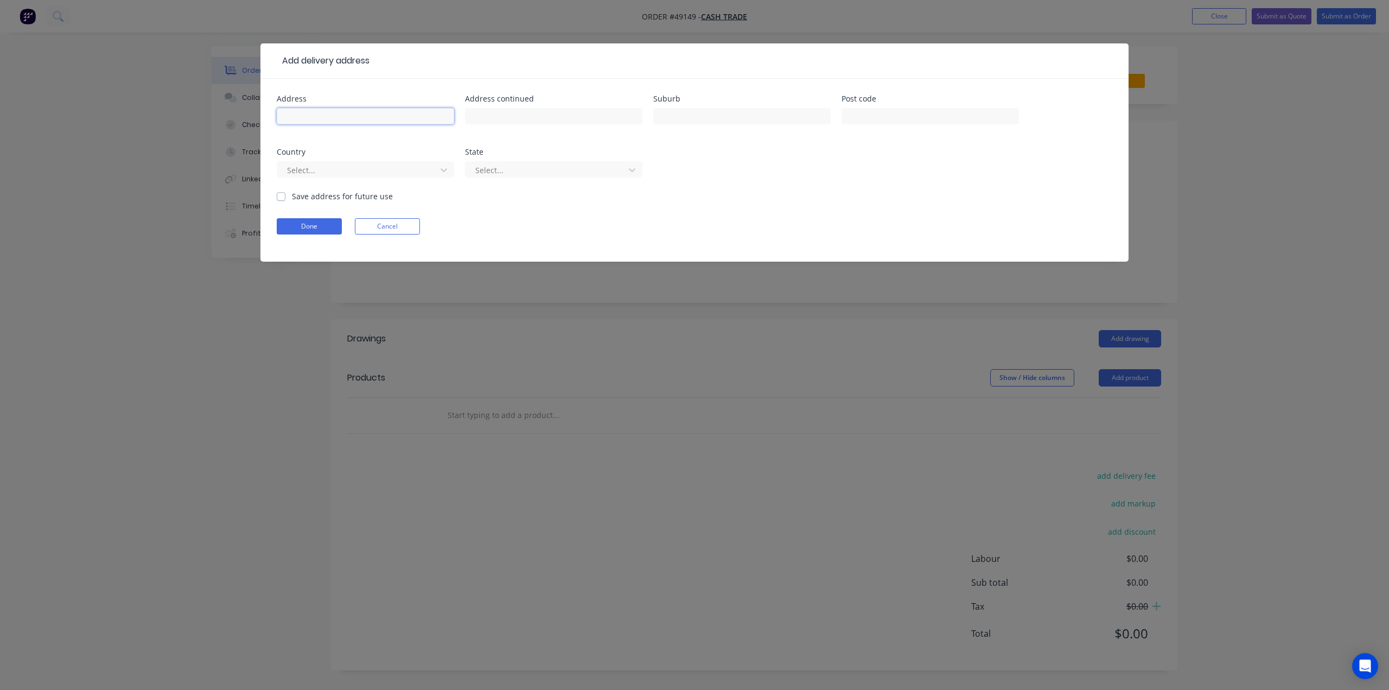
click at [357, 116] on input "text" at bounding box center [365, 116] width 177 height 16
paste input "236B Selby St, Wembley WA 6014"
type input "236B Selby St, Wembley WA 6014"
click at [333, 168] on div at bounding box center [358, 170] width 145 height 14
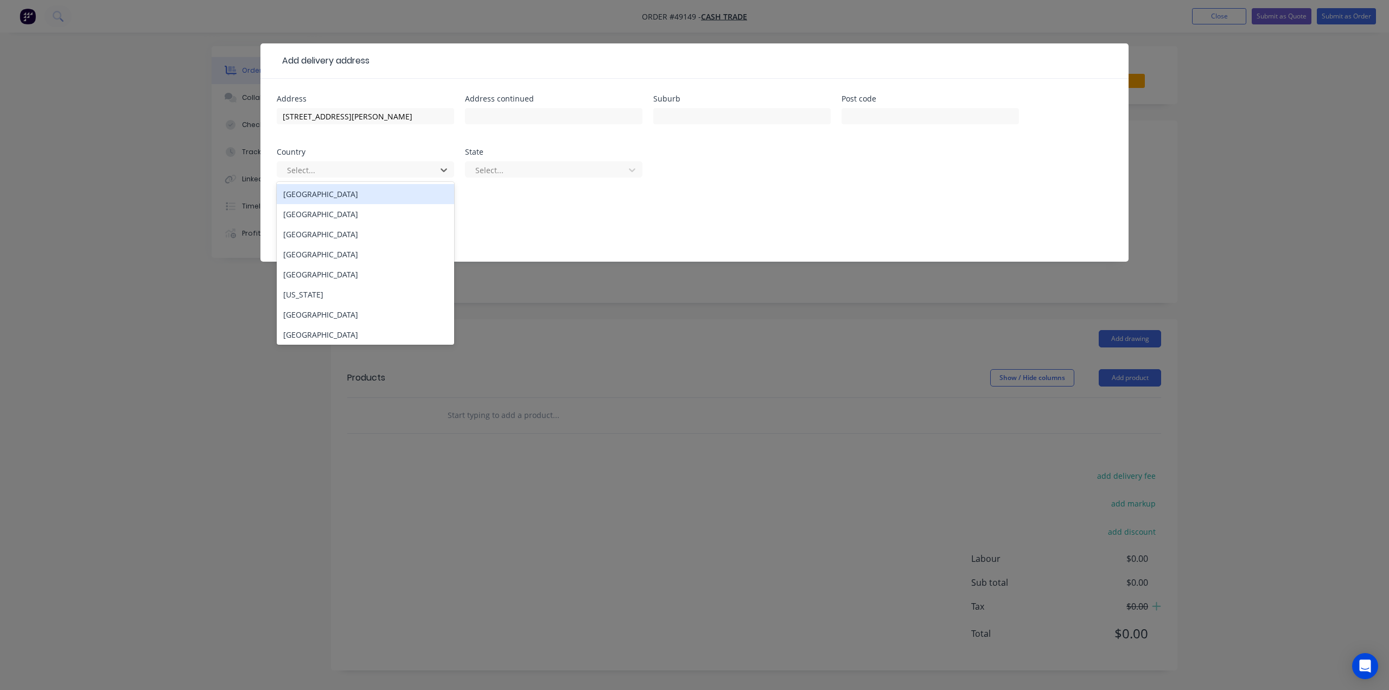
click at [306, 195] on div "Australia" at bounding box center [365, 194] width 177 height 20
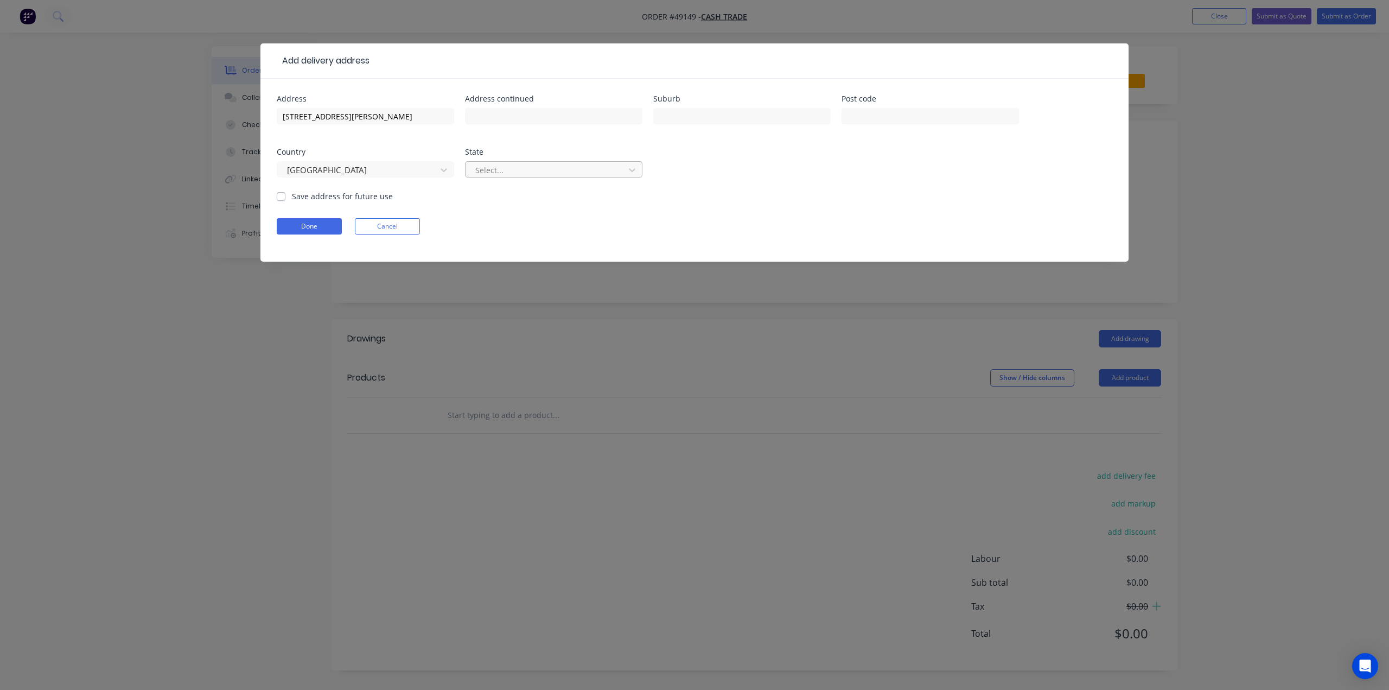
click at [492, 174] on div at bounding box center [546, 170] width 145 height 14
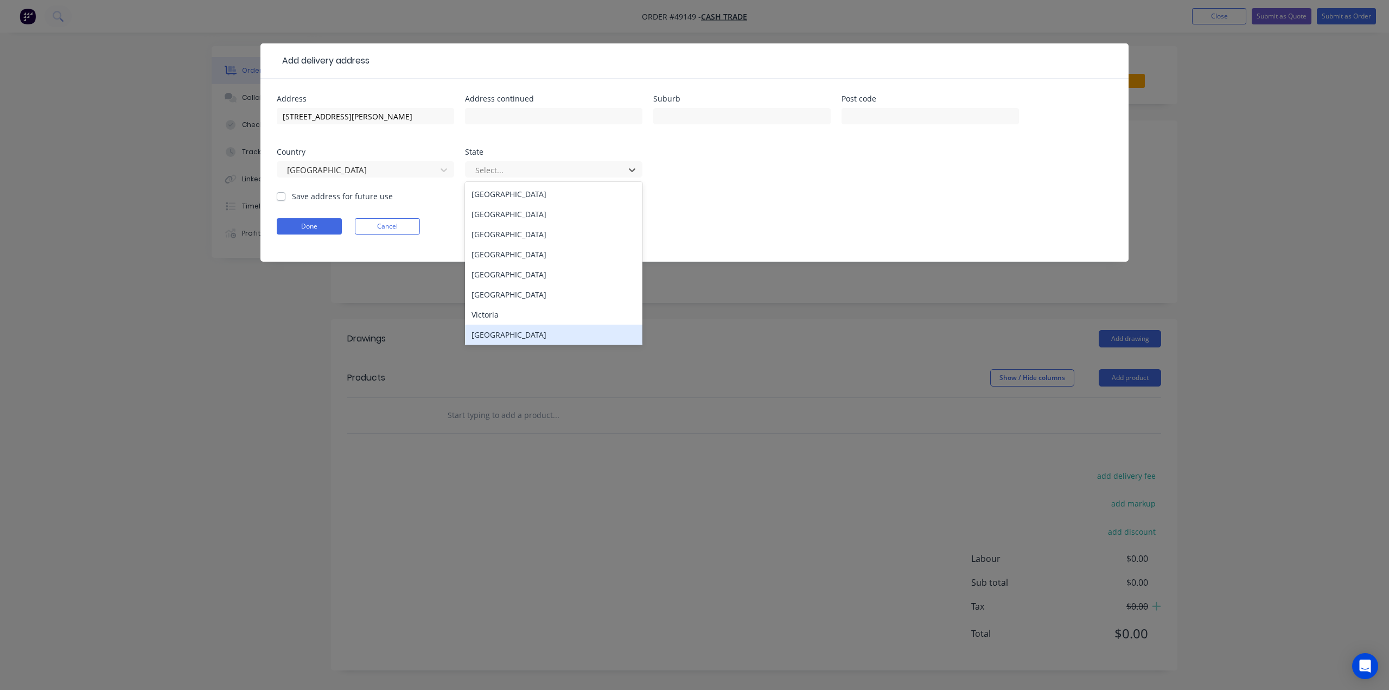
click at [506, 333] on div "Western Australia" at bounding box center [553, 335] width 177 height 20
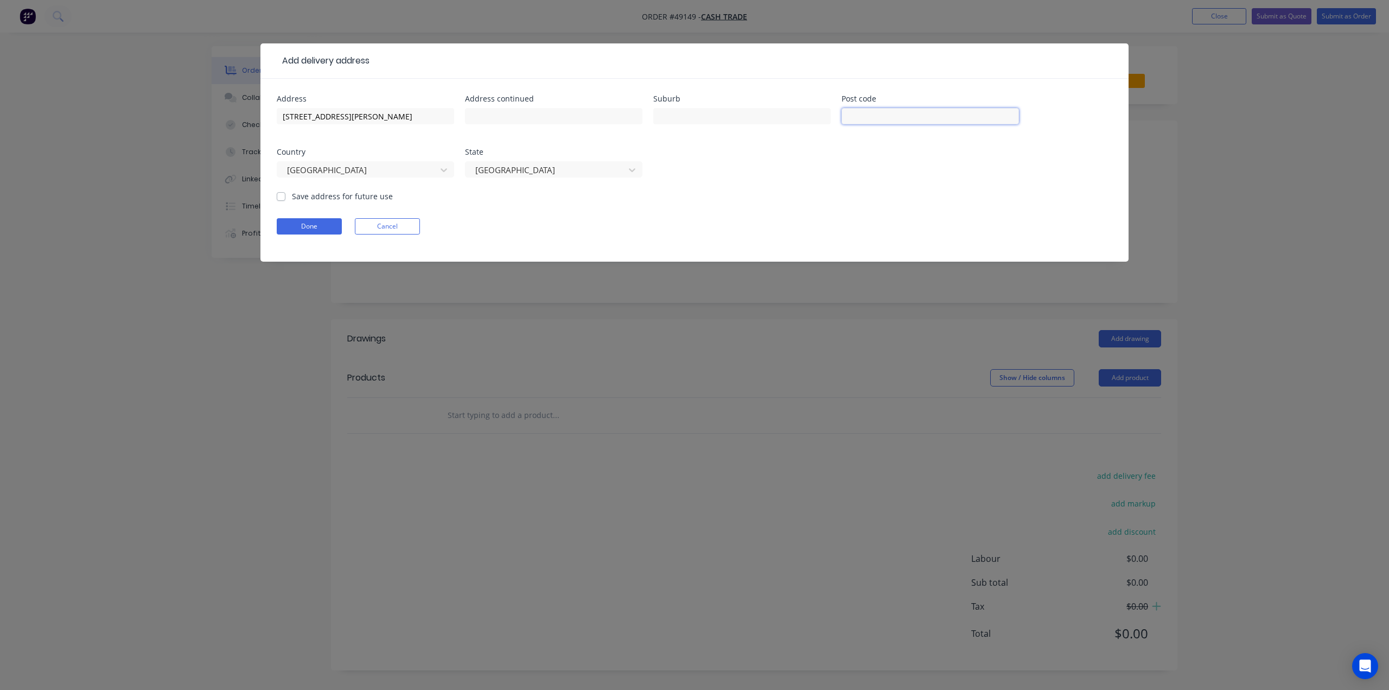
click at [894, 111] on input "text" at bounding box center [930, 116] width 177 height 16
type input "6014"
drag, startPoint x: 335, startPoint y: 115, endPoint x: 367, endPoint y: 113, distance: 31.5
click at [367, 113] on input "236B Selby St, Wembley WA 6014" at bounding box center [365, 116] width 177 height 16
type input "236B Selby St, WA 6014"
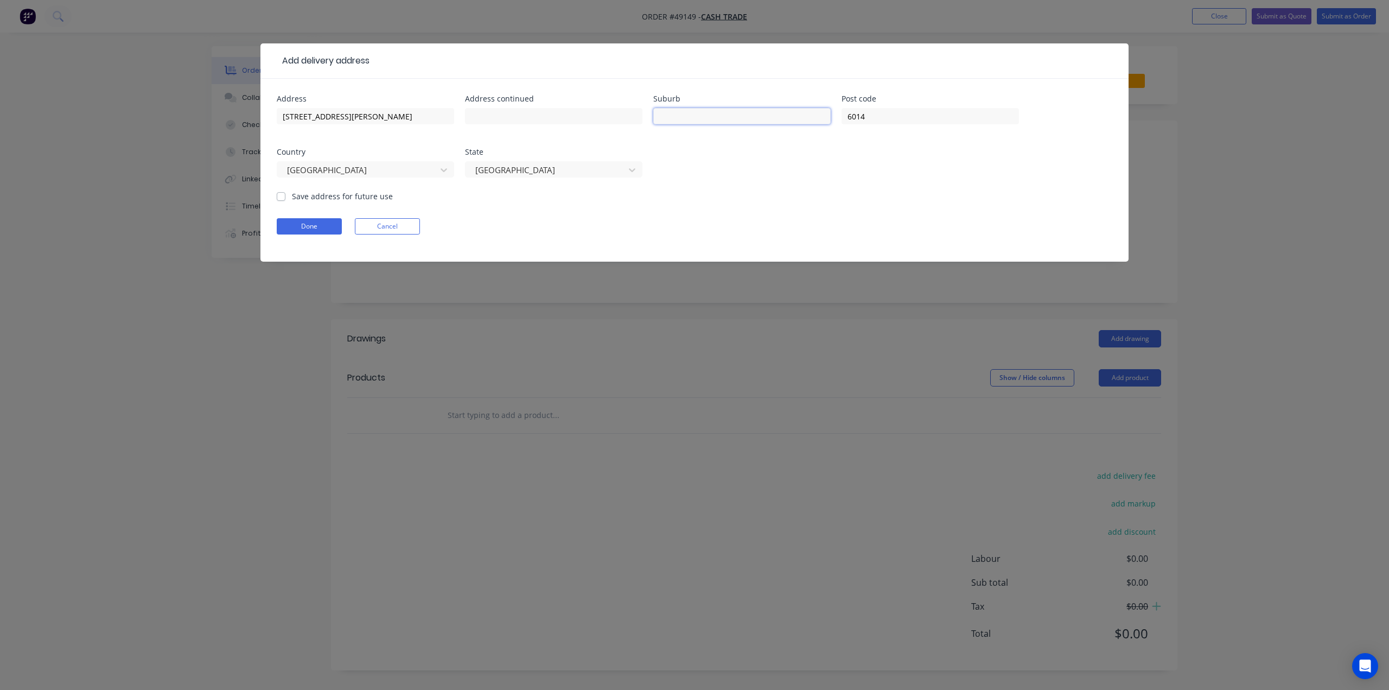
click at [681, 115] on input "text" at bounding box center [741, 116] width 177 height 16
paste input "Wembley"
type input "Wembley"
drag, startPoint x: 373, startPoint y: 119, endPoint x: 330, endPoint y: 122, distance: 43.0
click at [330, 122] on input "236B Selby St, WA 6014" at bounding box center [365, 116] width 177 height 16
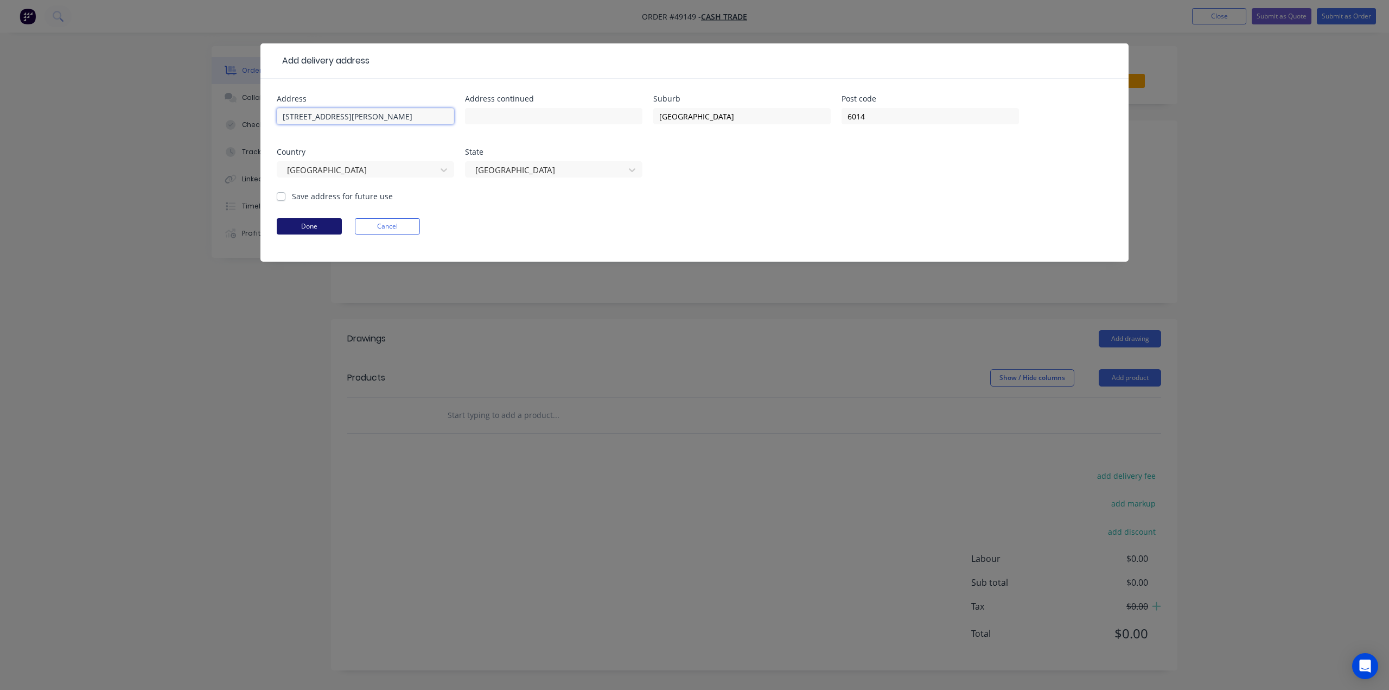
type input "236B Selby St"
click at [327, 225] on button "Done" at bounding box center [309, 226] width 65 height 16
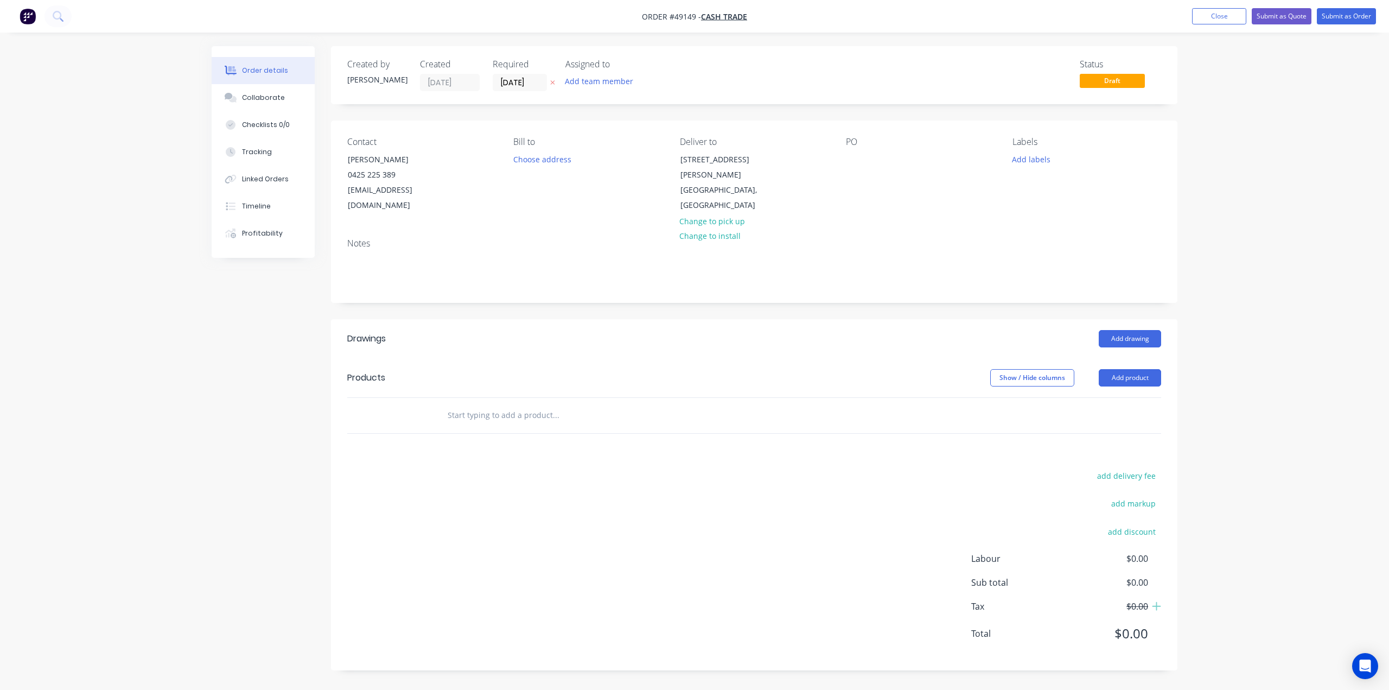
drag, startPoint x: 872, startPoint y: 173, endPoint x: 930, endPoint y: 231, distance: 82.1
click at [875, 181] on div "PO" at bounding box center [920, 175] width 149 height 77
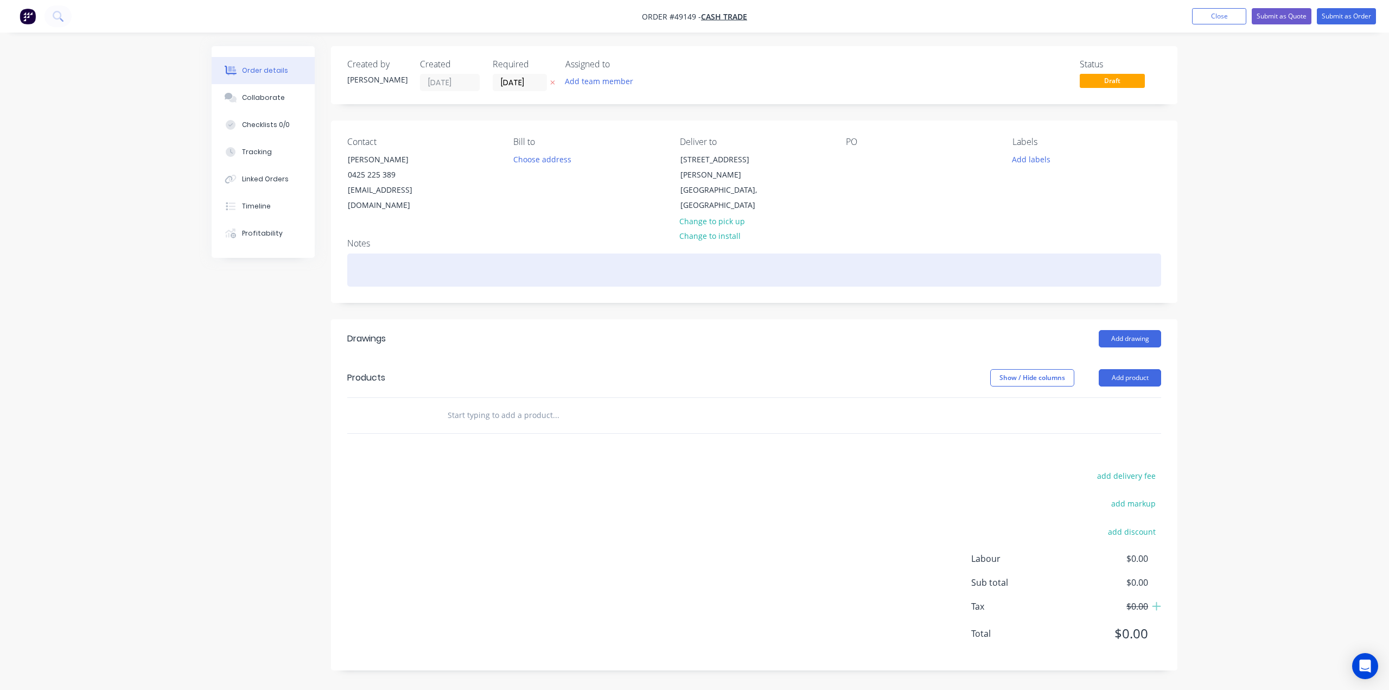
drag, startPoint x: 930, startPoint y: 231, endPoint x: 977, endPoint y: 245, distance: 48.8
click at [929, 238] on div "Notes" at bounding box center [754, 243] width 814 height 10
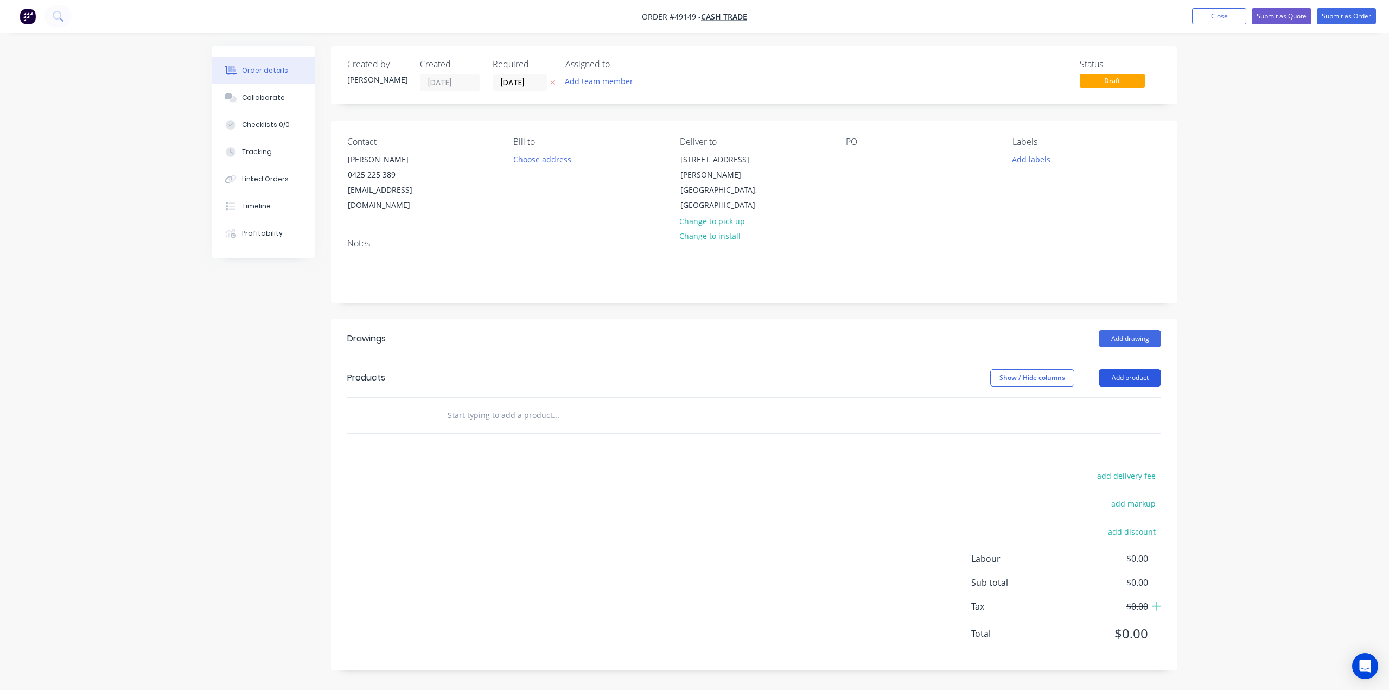
click at [1111, 369] on button "Add product" at bounding box center [1130, 377] width 62 height 17
click at [1110, 395] on button "Product catalogue" at bounding box center [1109, 406] width 103 height 22
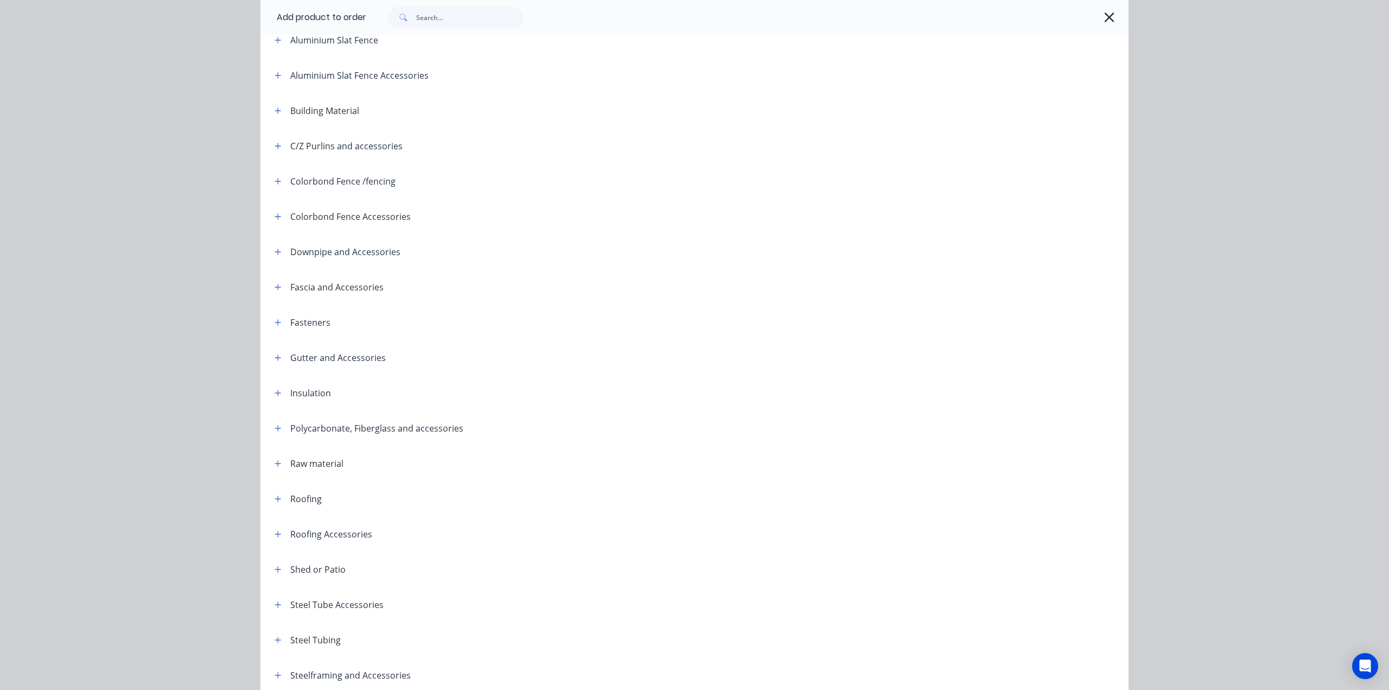
scroll to position [147, 0]
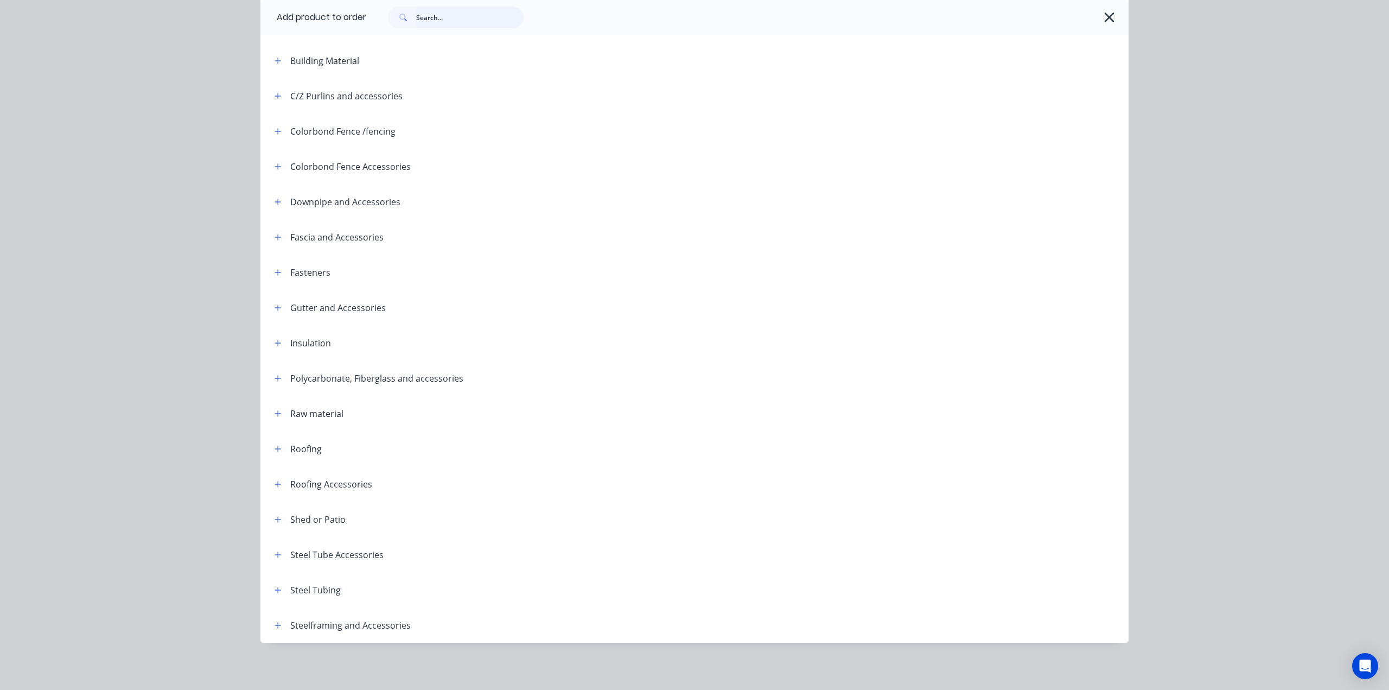
click at [444, 12] on input "text" at bounding box center [469, 18] width 107 height 22
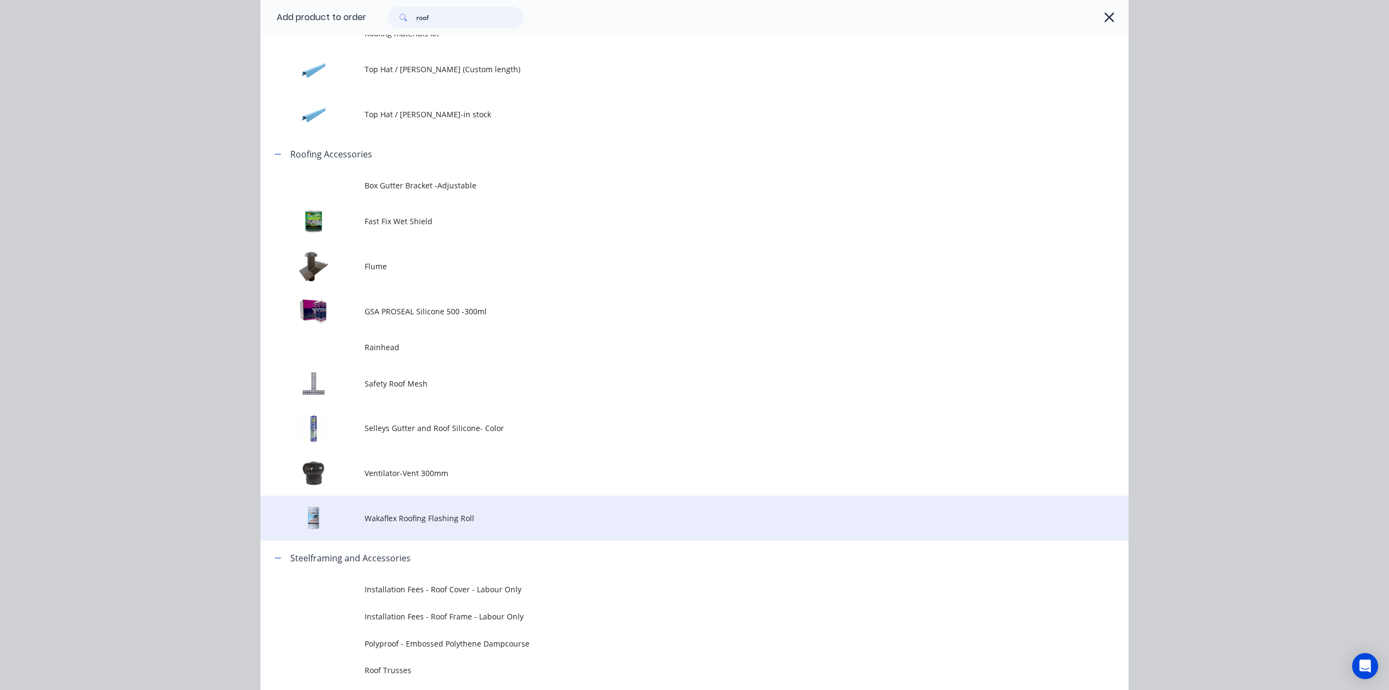
scroll to position [758, 0]
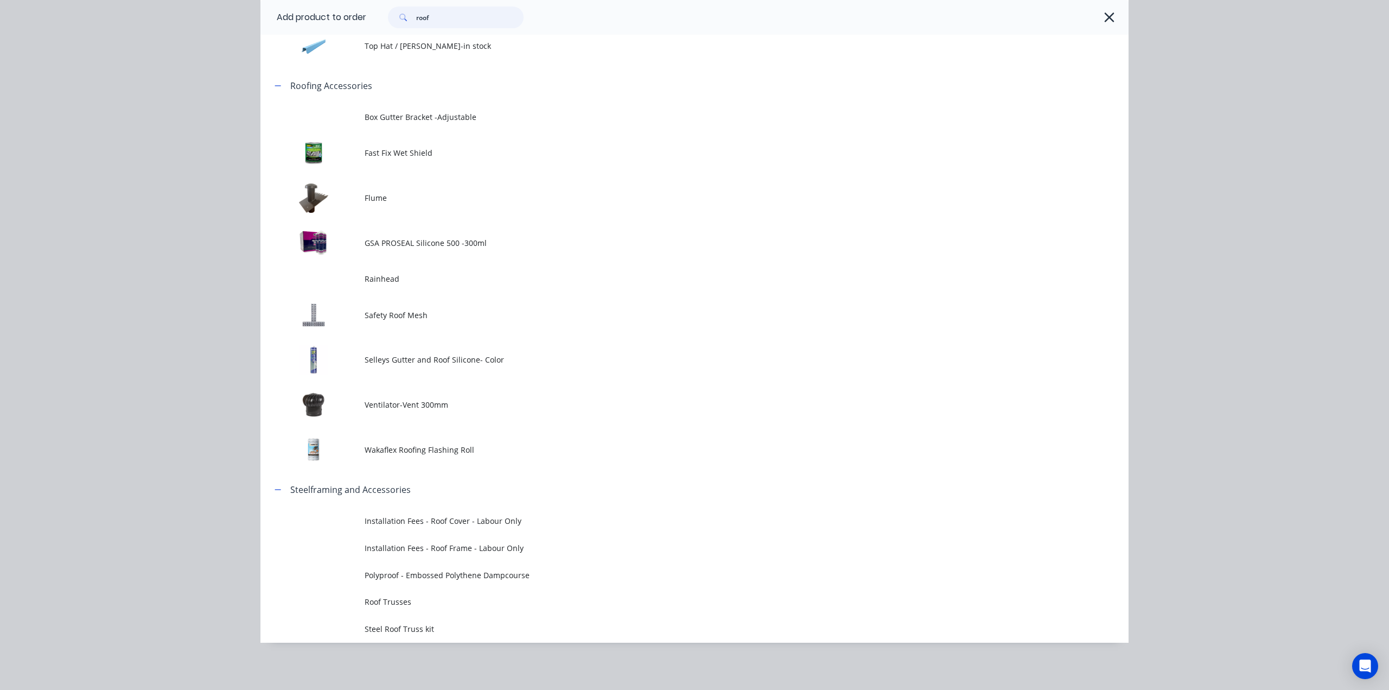
type input "roof"
click at [465, 628] on span "Steel Roof Truss kit" at bounding box center [670, 628] width 611 height 11
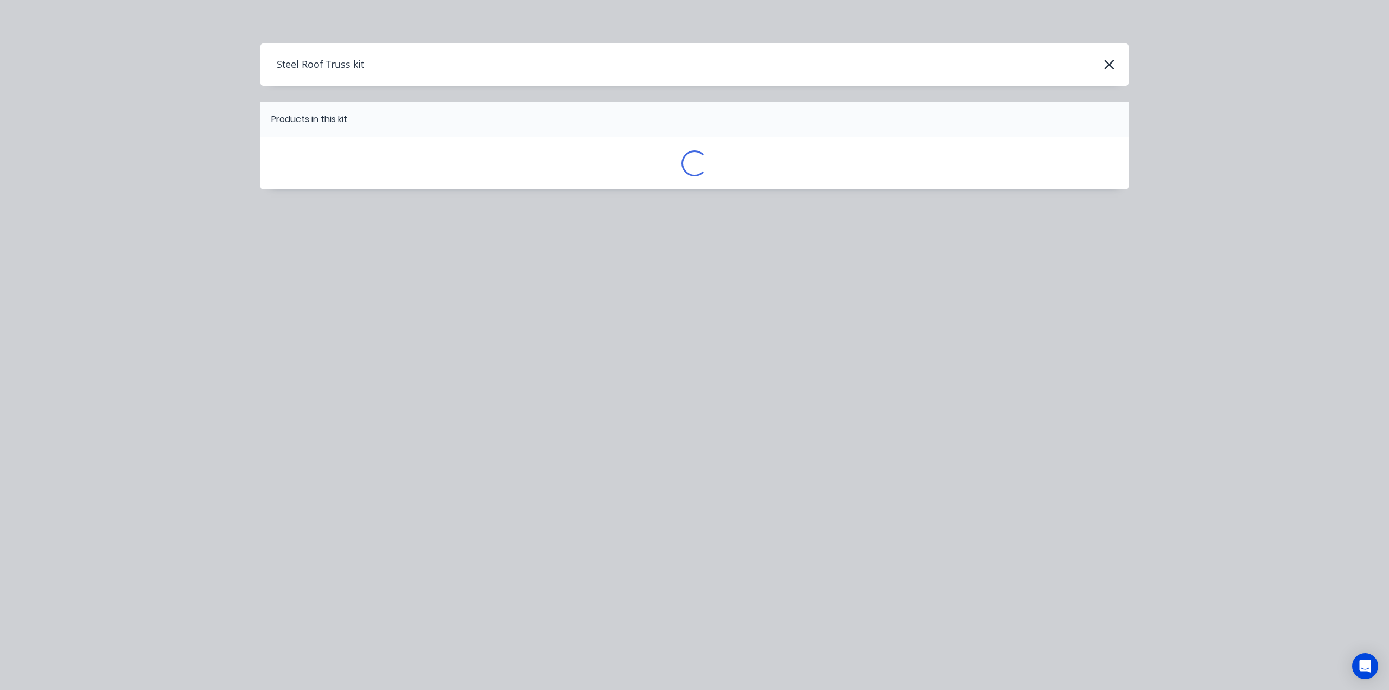
scroll to position [0, 0]
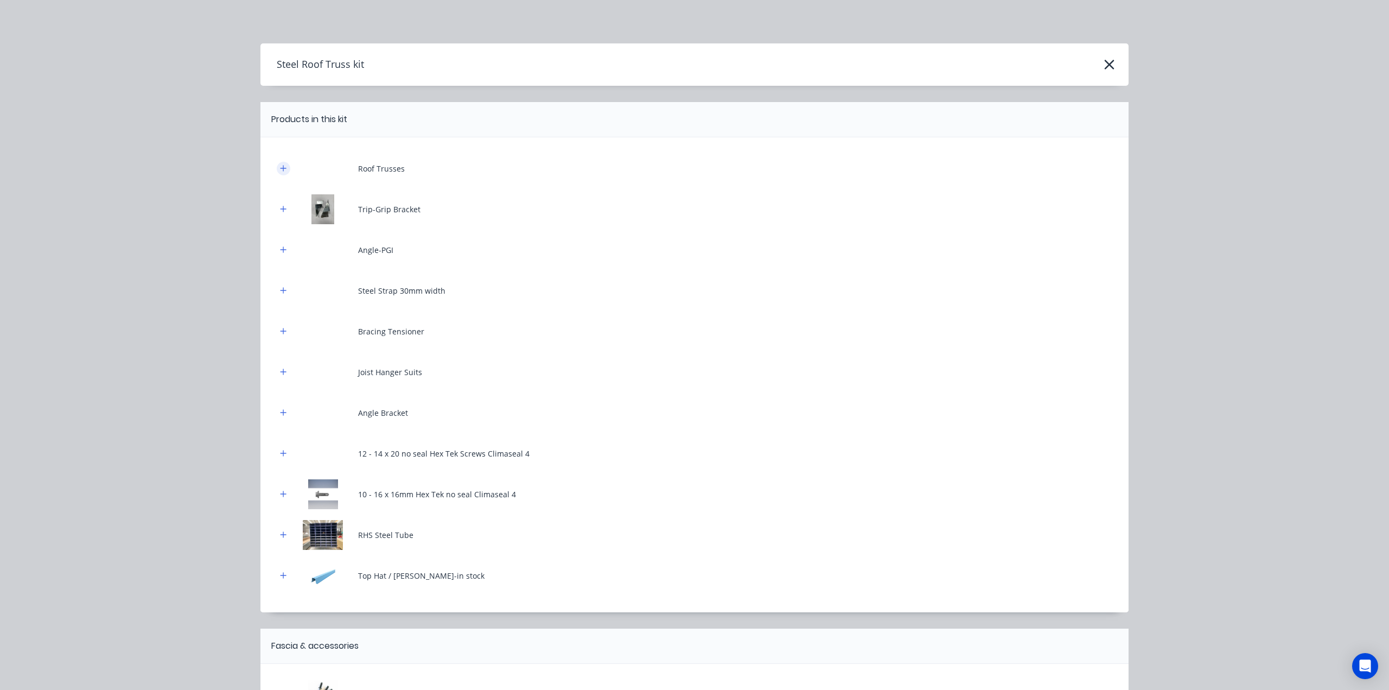
click at [277, 168] on button "button" at bounding box center [284, 169] width 14 height 14
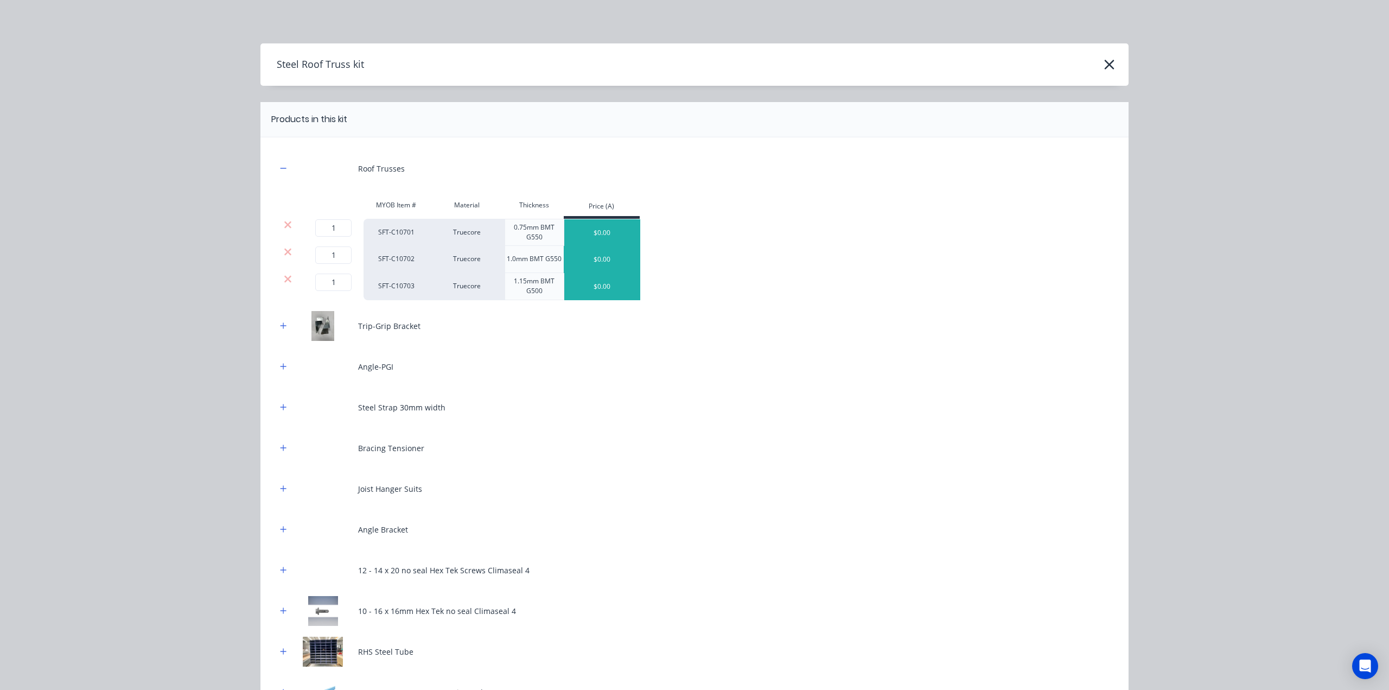
click at [596, 260] on div "$0.00" at bounding box center [602, 259] width 76 height 27
click at [284, 227] on icon at bounding box center [288, 224] width 8 height 11
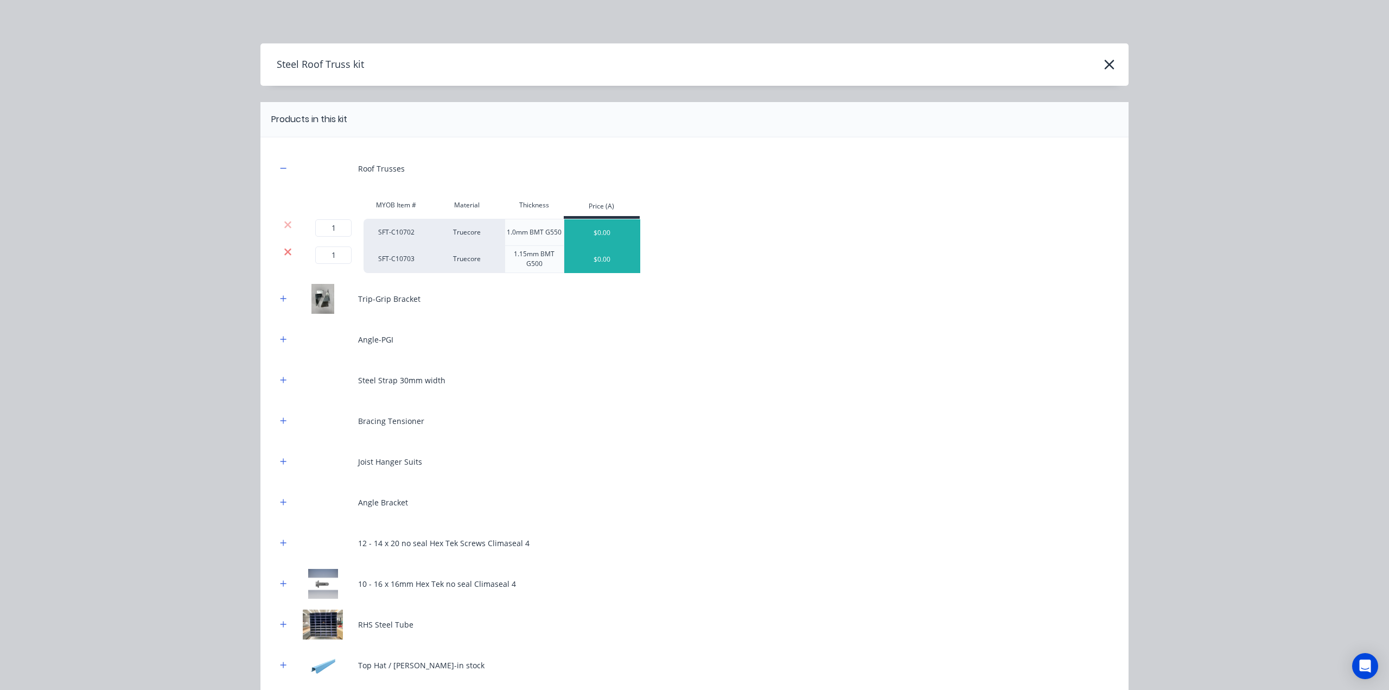
click at [284, 250] on icon at bounding box center [287, 251] width 7 height 7
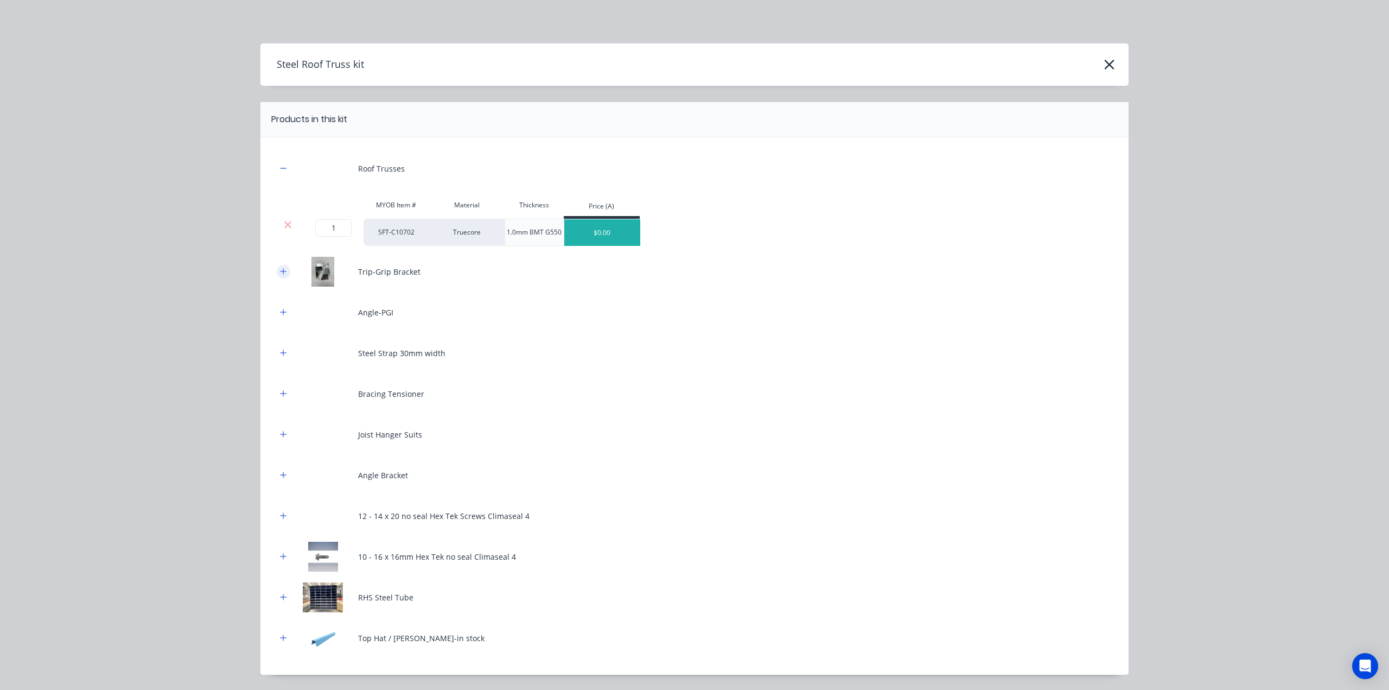
drag, startPoint x: 275, startPoint y: 267, endPoint x: 280, endPoint y: 270, distance: 5.6
click at [277, 268] on button "button" at bounding box center [284, 272] width 14 height 14
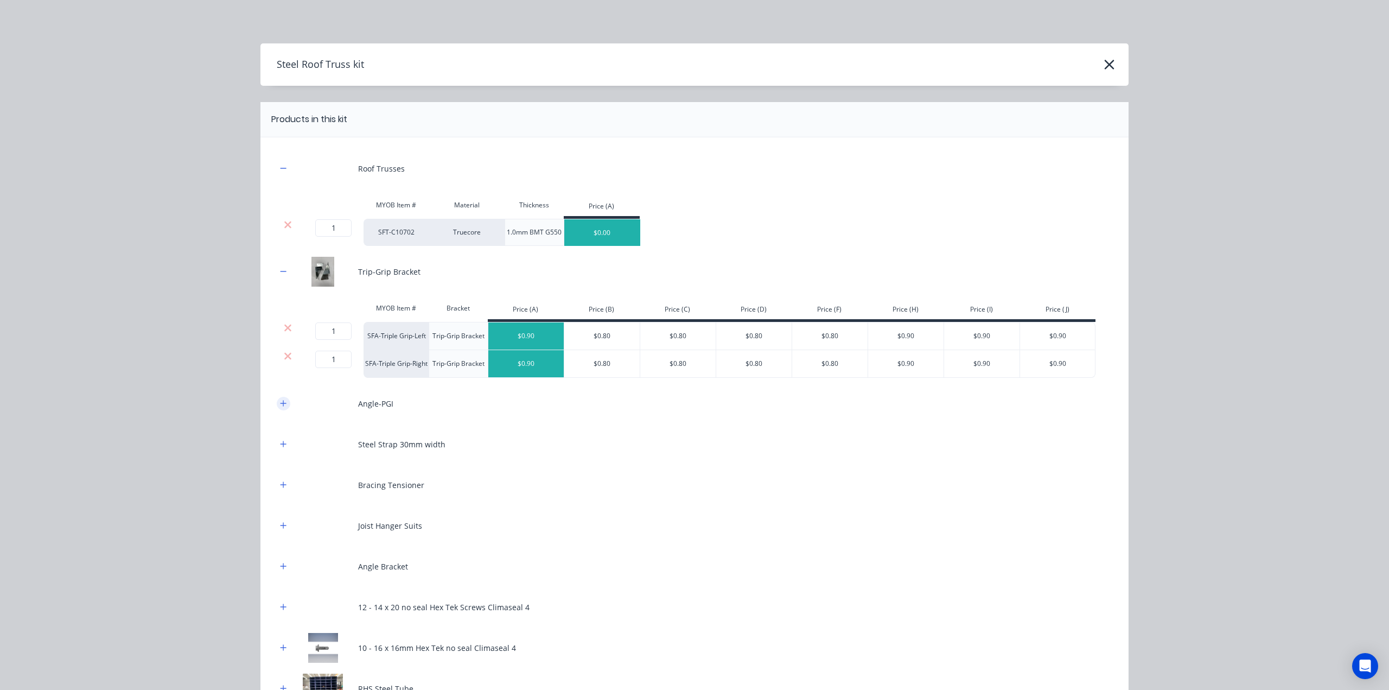
click at [278, 406] on button "button" at bounding box center [284, 404] width 14 height 14
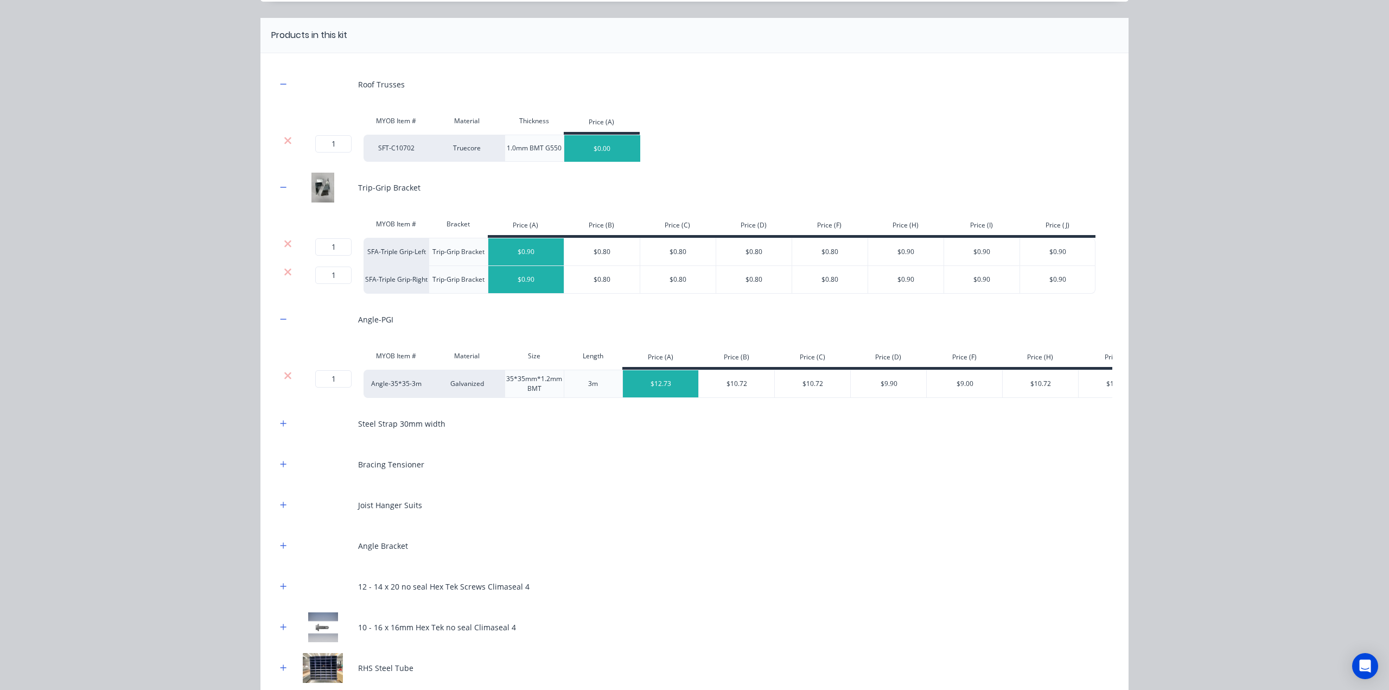
scroll to position [181, 0]
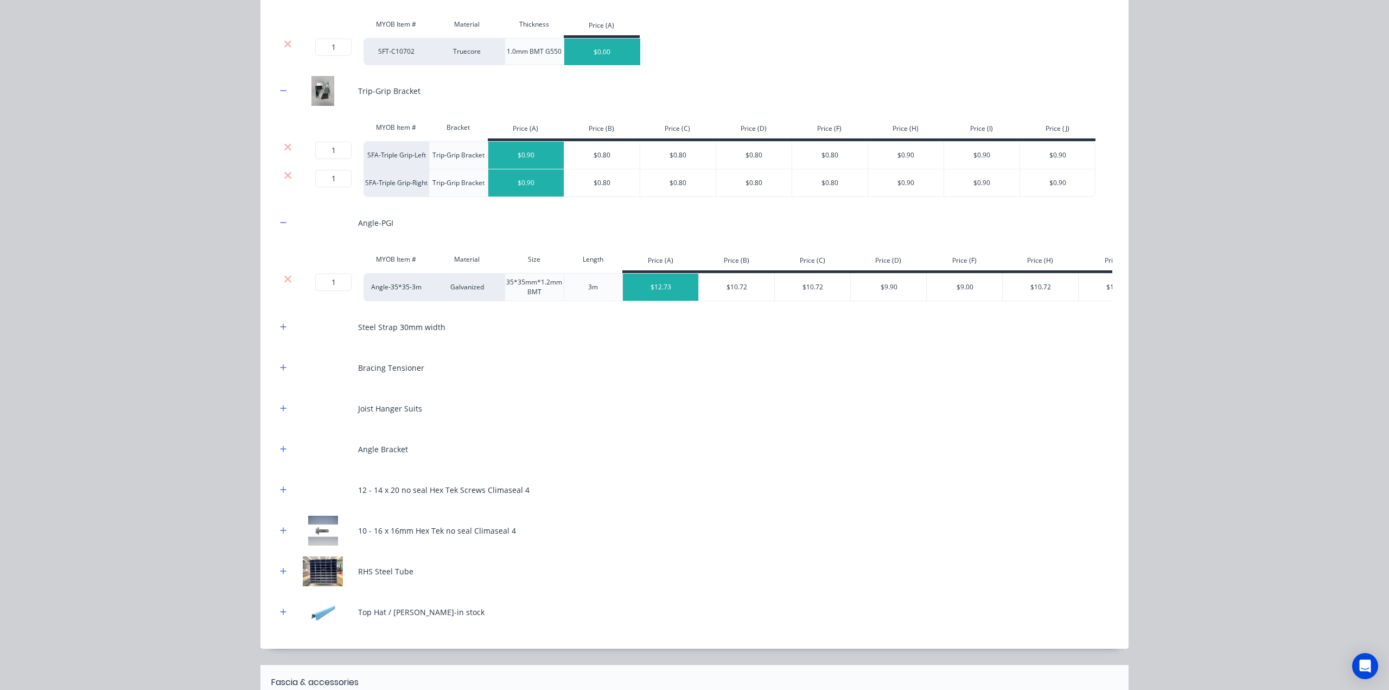
click at [278, 282] on div at bounding box center [287, 279] width 21 height 11
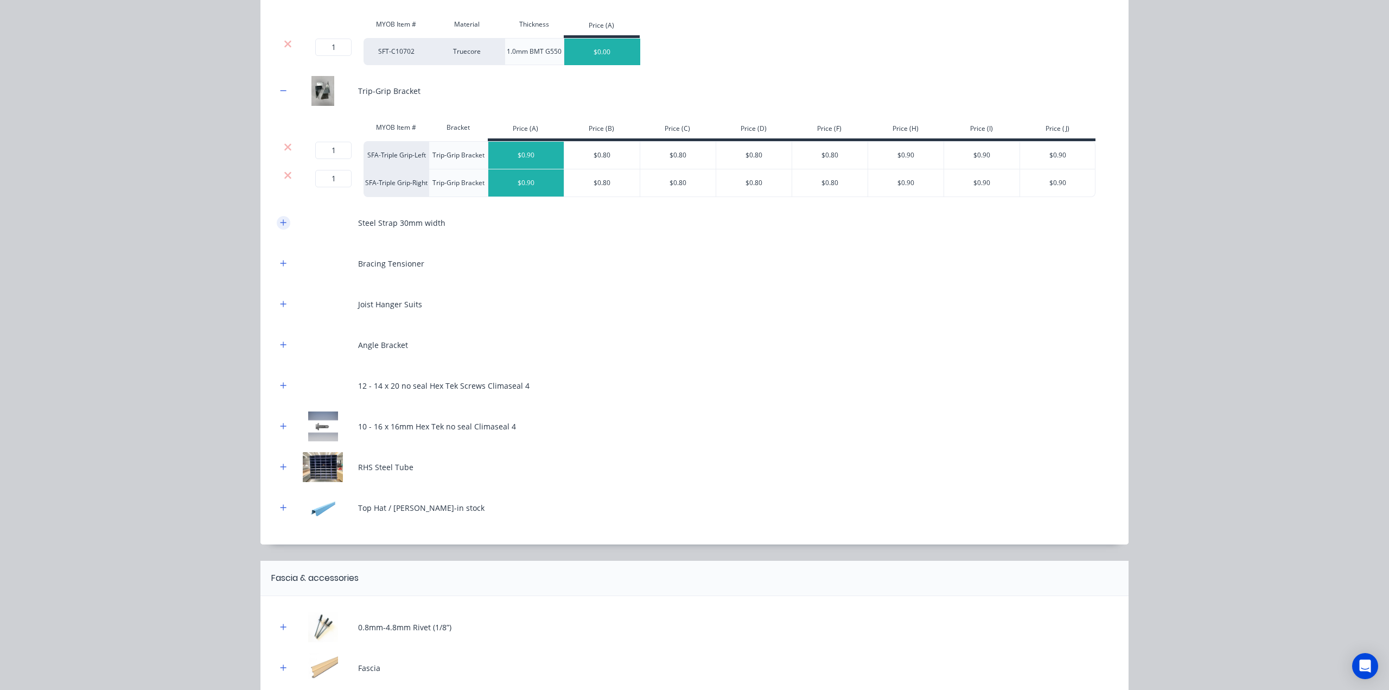
drag, startPoint x: 285, startPoint y: 225, endPoint x: 279, endPoint y: 227, distance: 6.9
click at [283, 226] on div at bounding box center [284, 223] width 14 height 14
click at [277, 226] on button "button" at bounding box center [284, 223] width 14 height 14
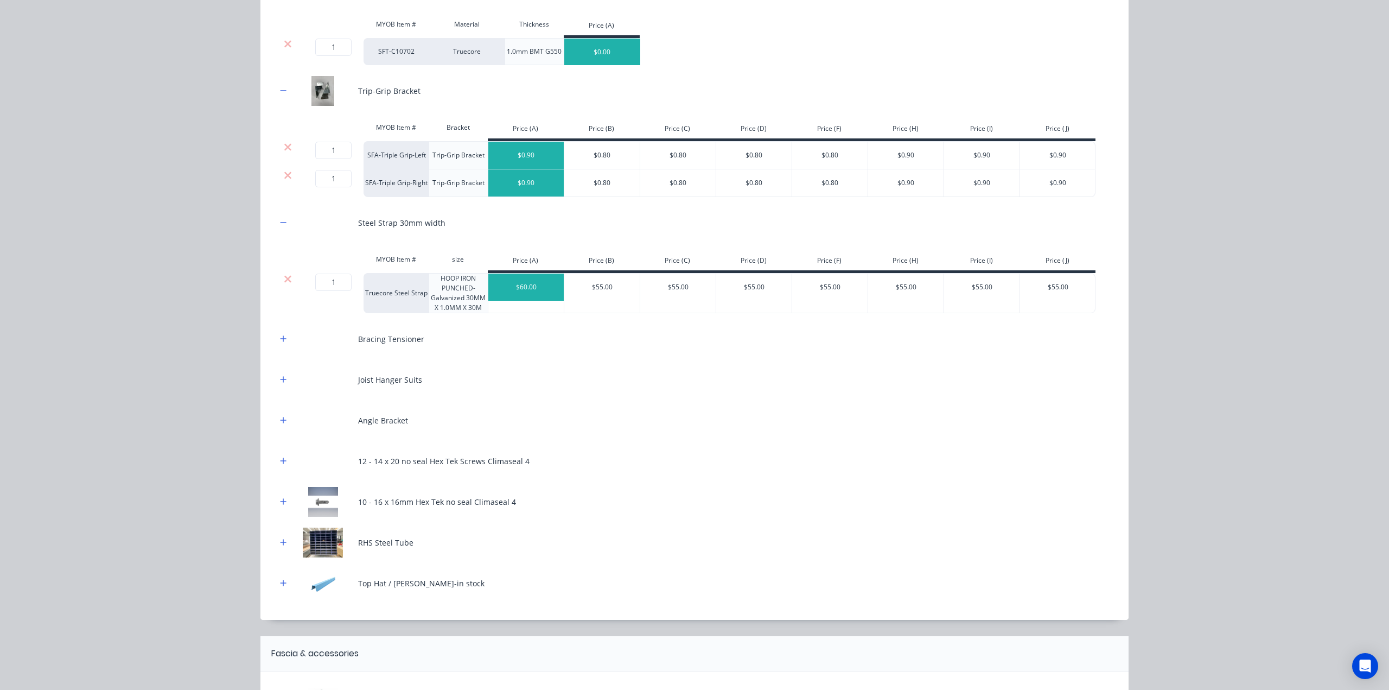
click at [284, 276] on icon at bounding box center [288, 279] width 8 height 11
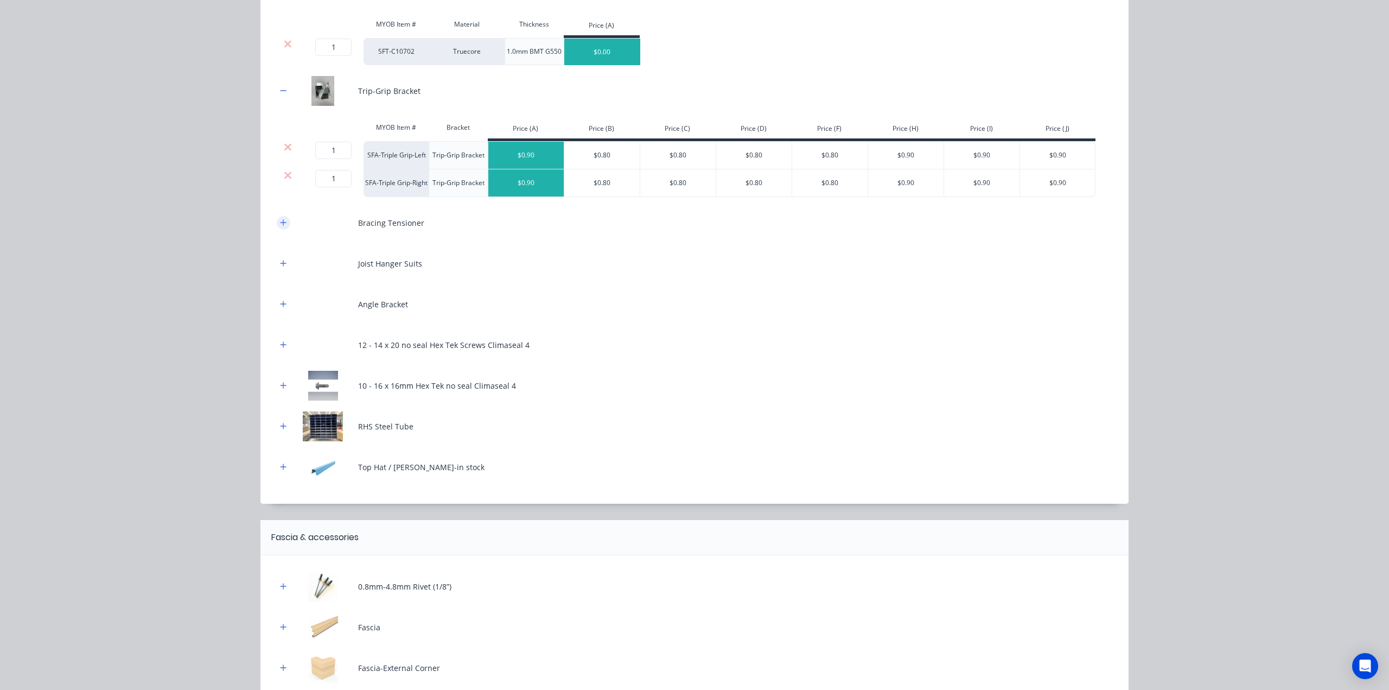
click at [280, 221] on icon "button" at bounding box center [283, 223] width 7 height 8
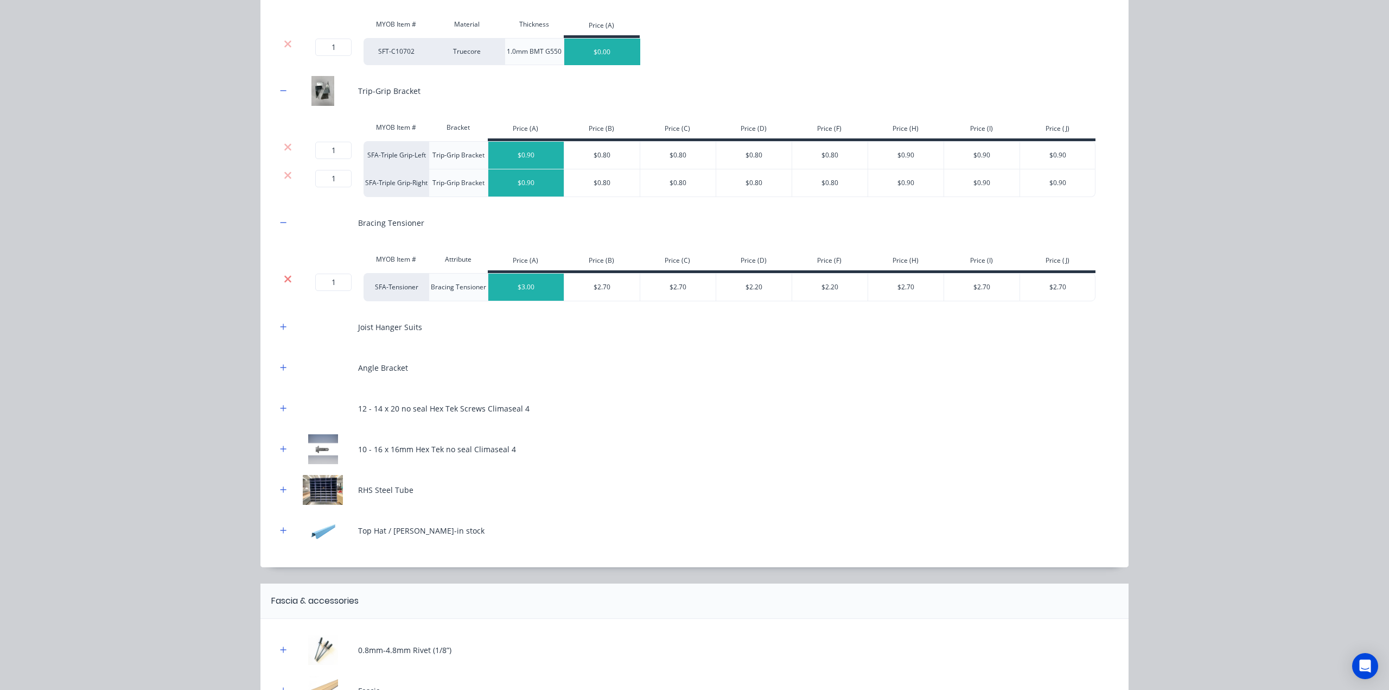
click at [284, 275] on icon at bounding box center [288, 279] width 8 height 11
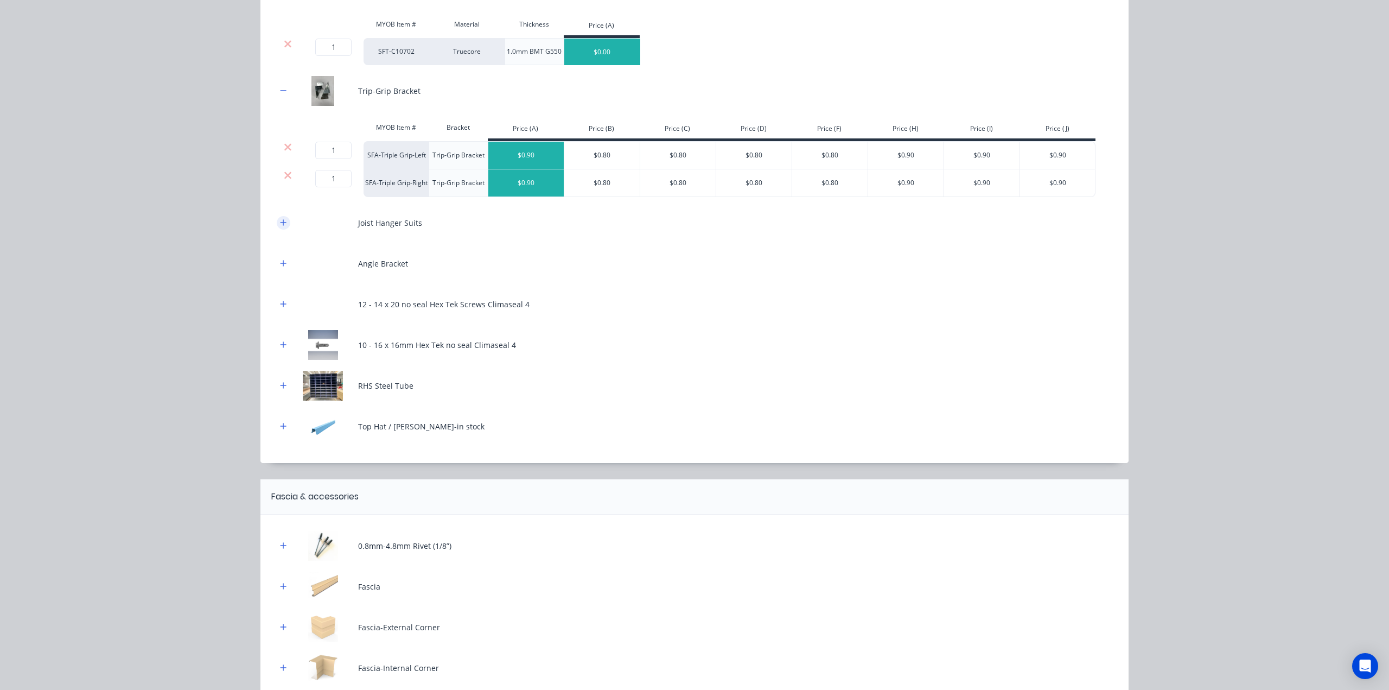
click at [277, 224] on button "button" at bounding box center [284, 223] width 14 height 14
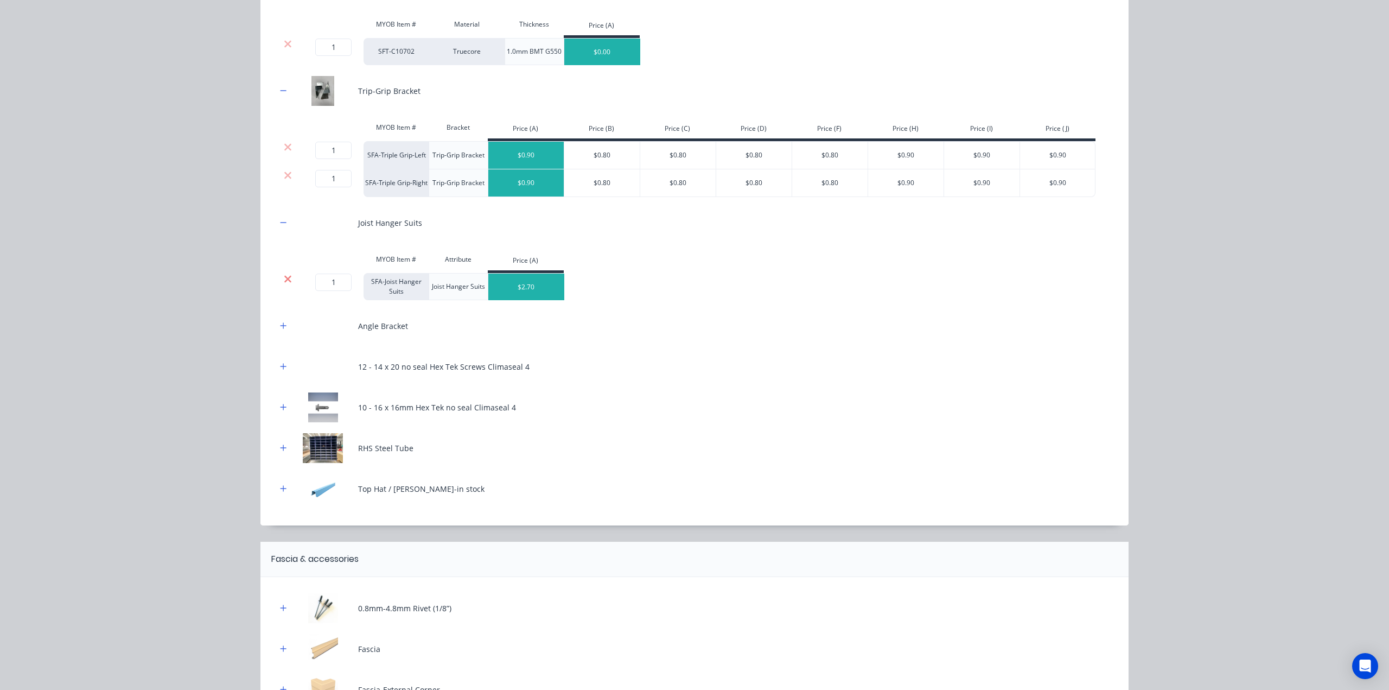
click at [284, 277] on icon at bounding box center [288, 279] width 8 height 11
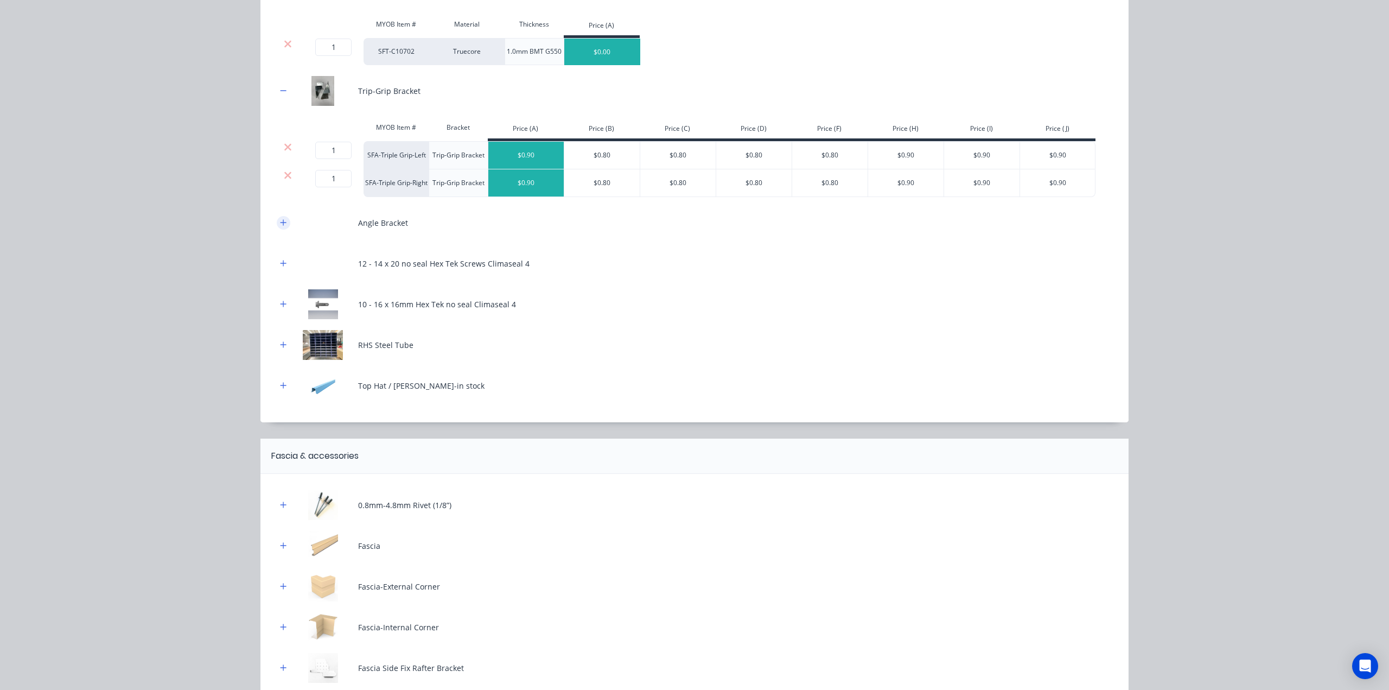
click at [279, 226] on button "button" at bounding box center [284, 223] width 14 height 14
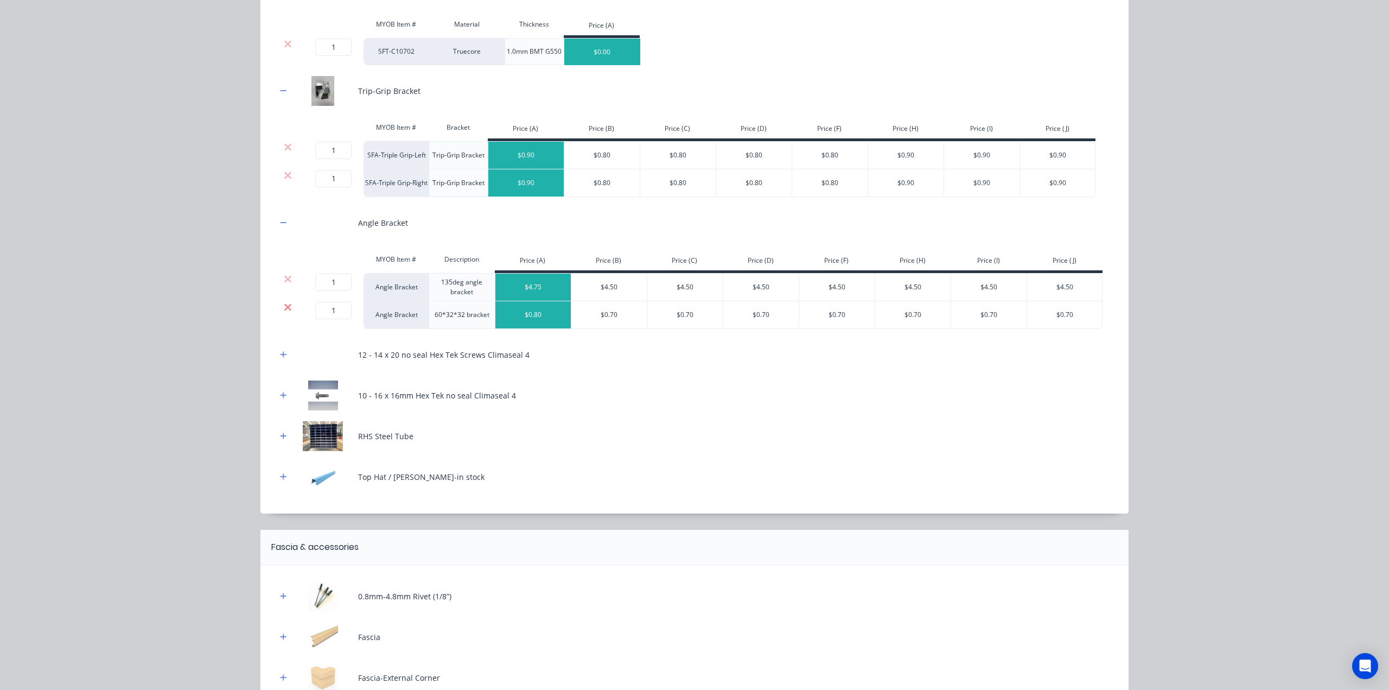
click at [285, 303] on icon at bounding box center [287, 306] width 7 height 7
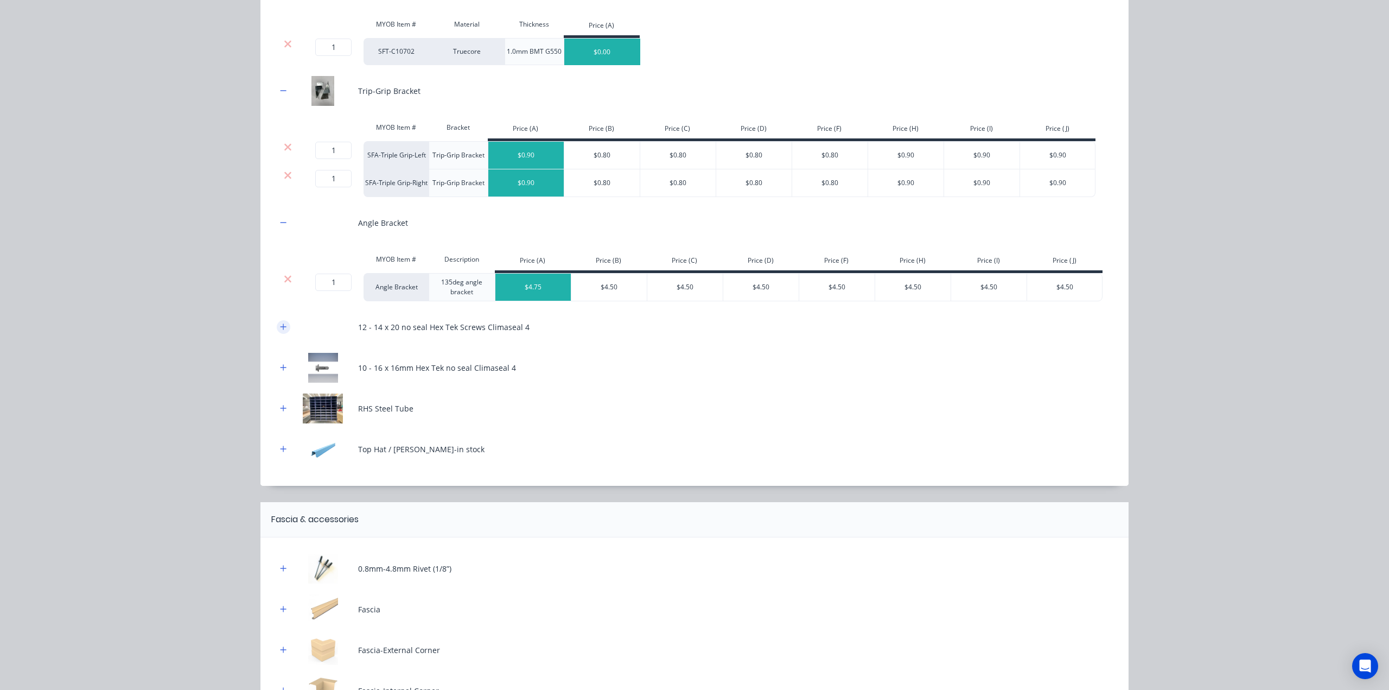
click at [278, 321] on button "button" at bounding box center [284, 327] width 14 height 14
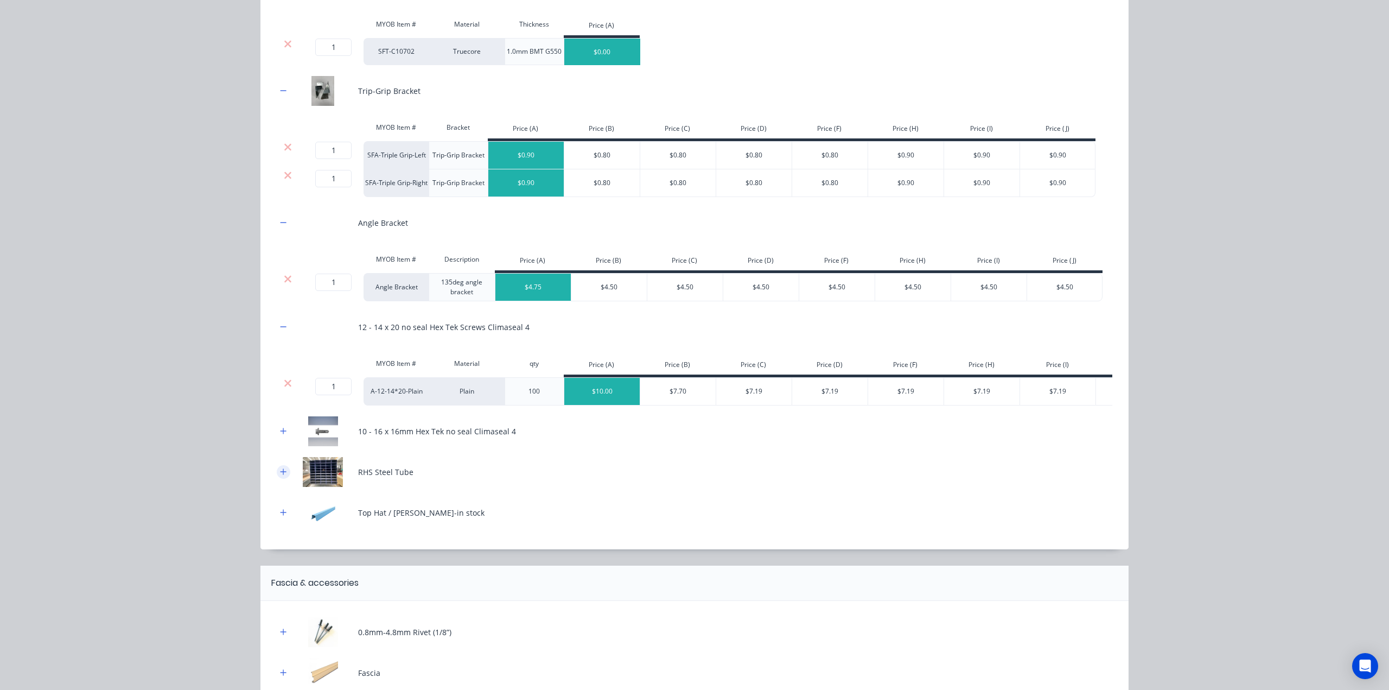
click at [277, 479] on button "button" at bounding box center [284, 472] width 14 height 14
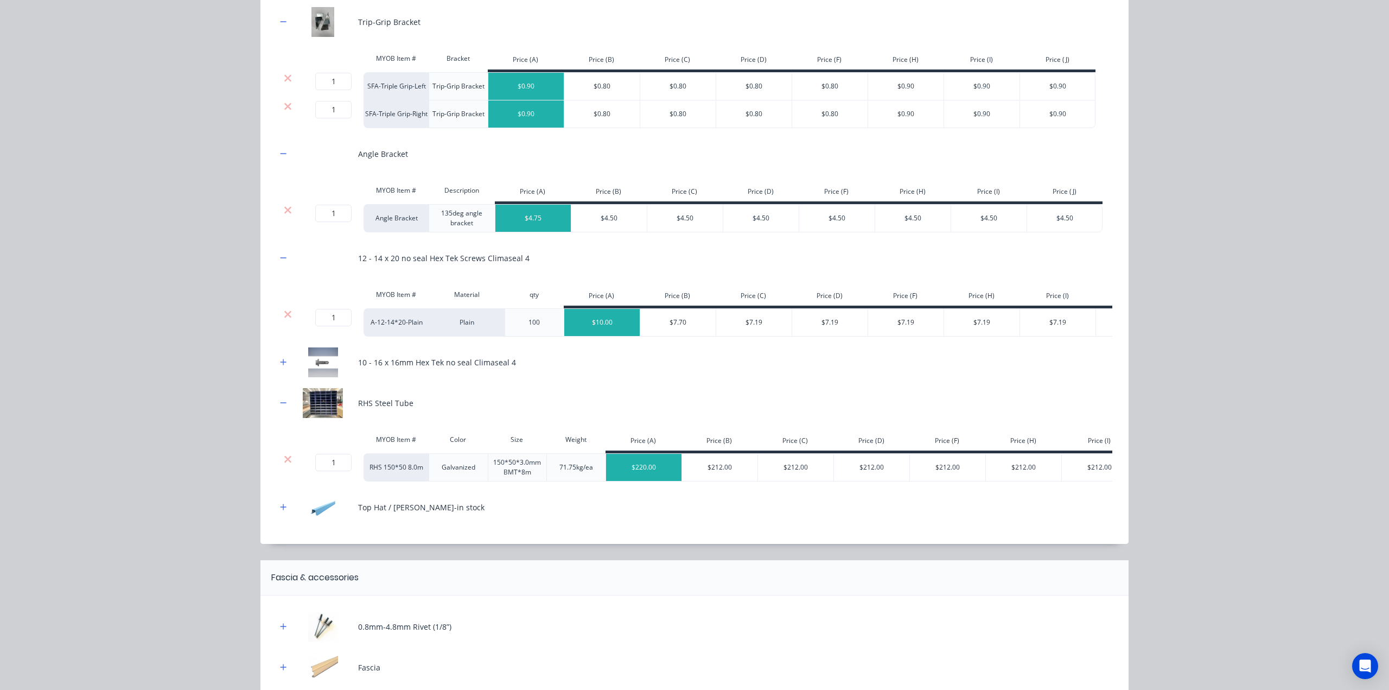
scroll to position [361, 0]
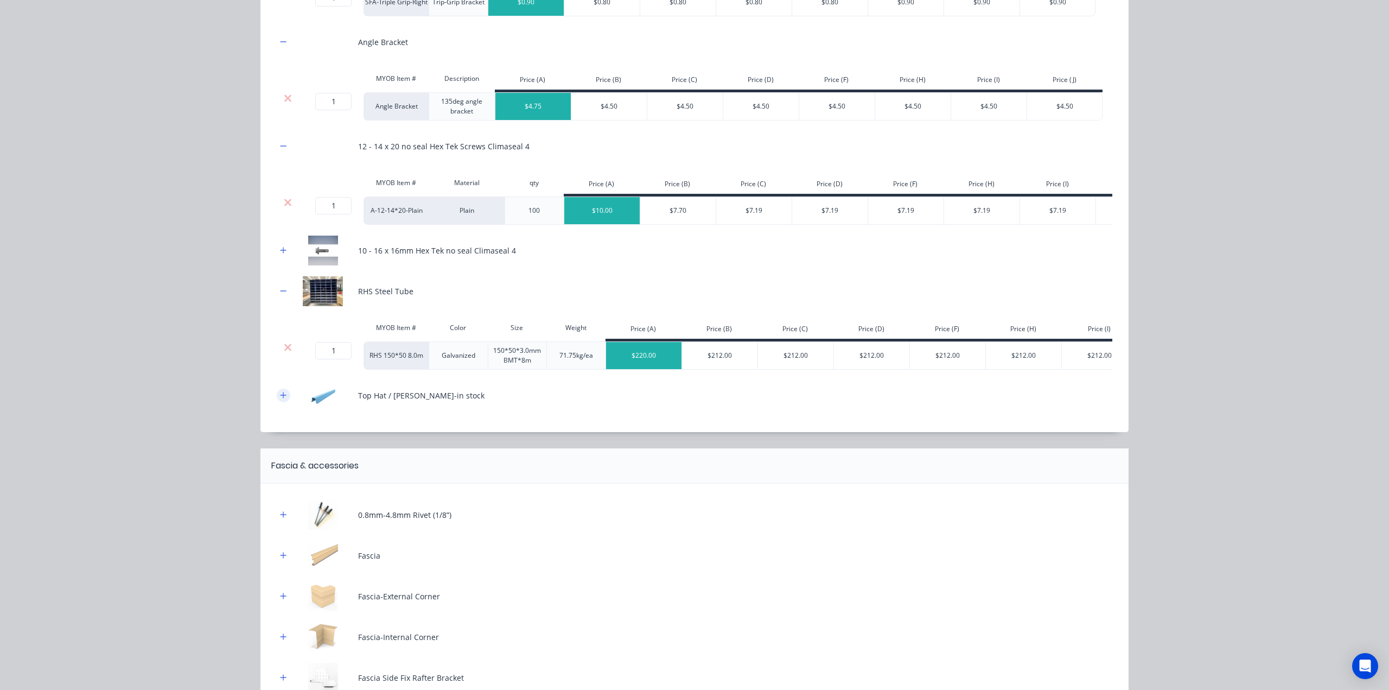
click at [277, 402] on button "button" at bounding box center [284, 396] width 14 height 14
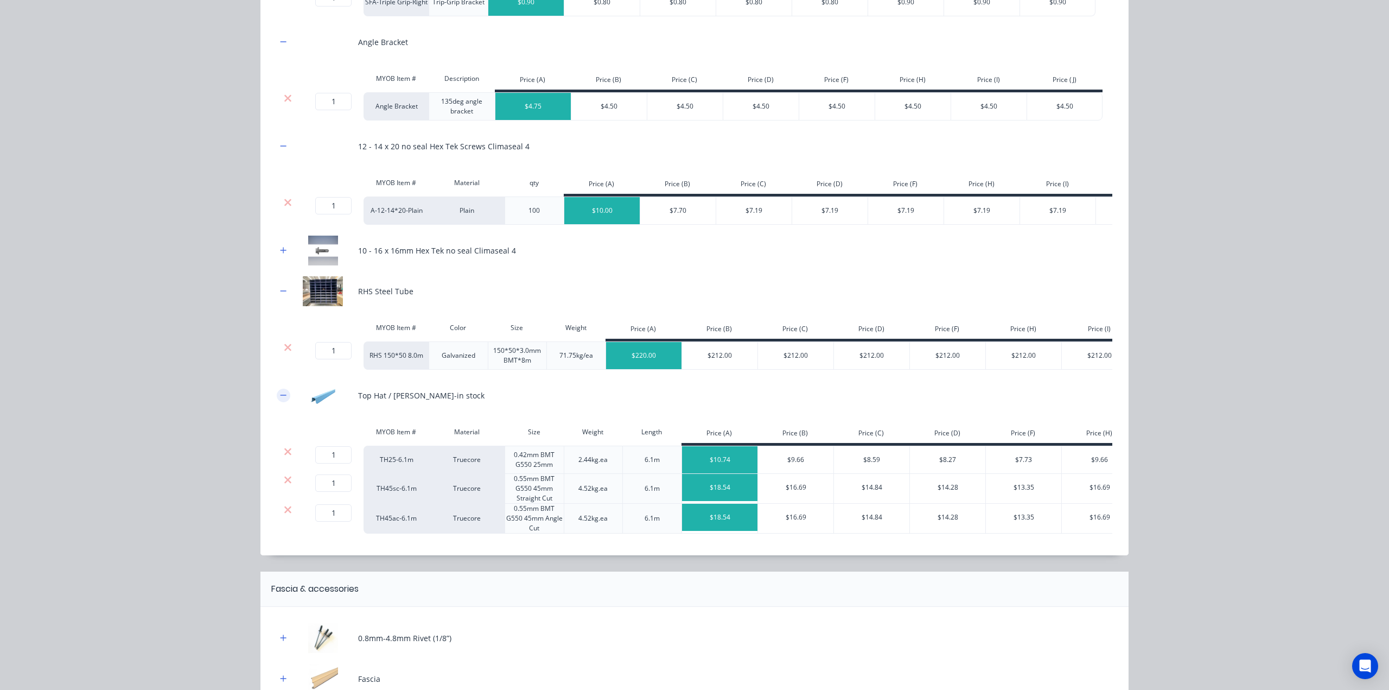
click at [280, 399] on icon "button" at bounding box center [283, 395] width 7 height 8
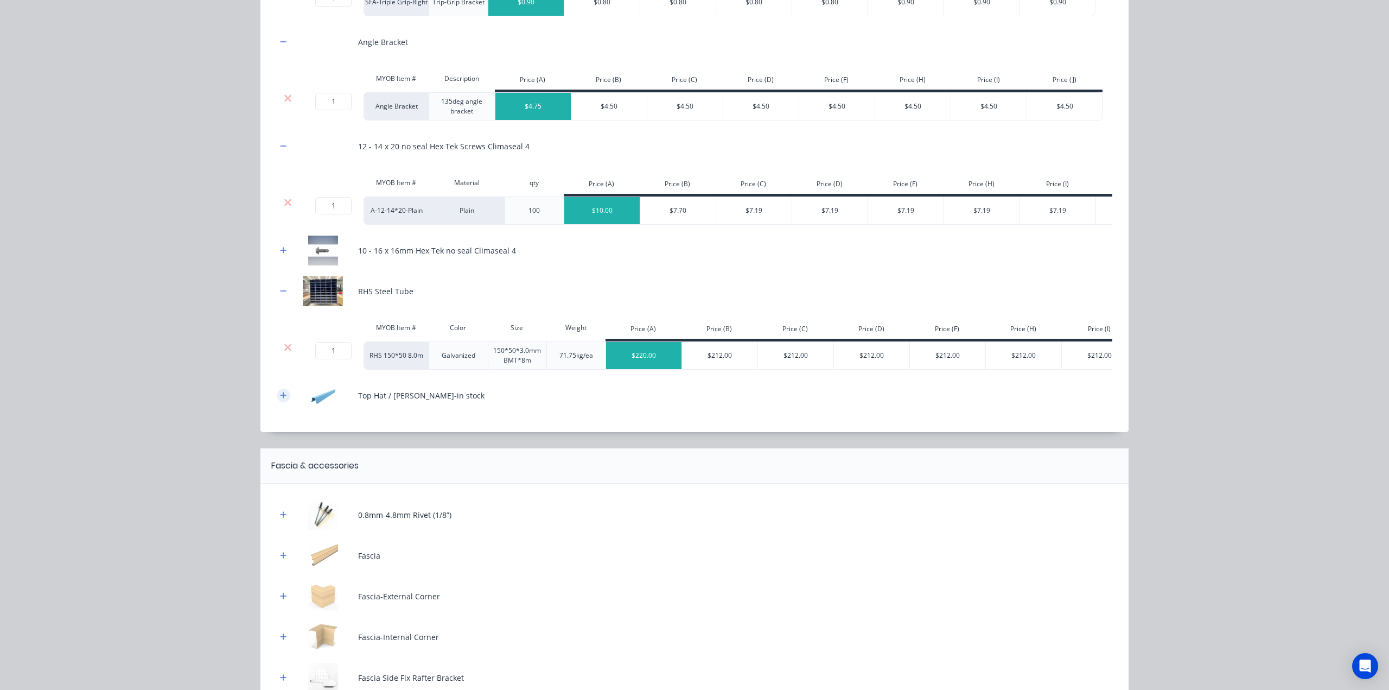
click at [281, 399] on icon "button" at bounding box center [283, 395] width 7 height 8
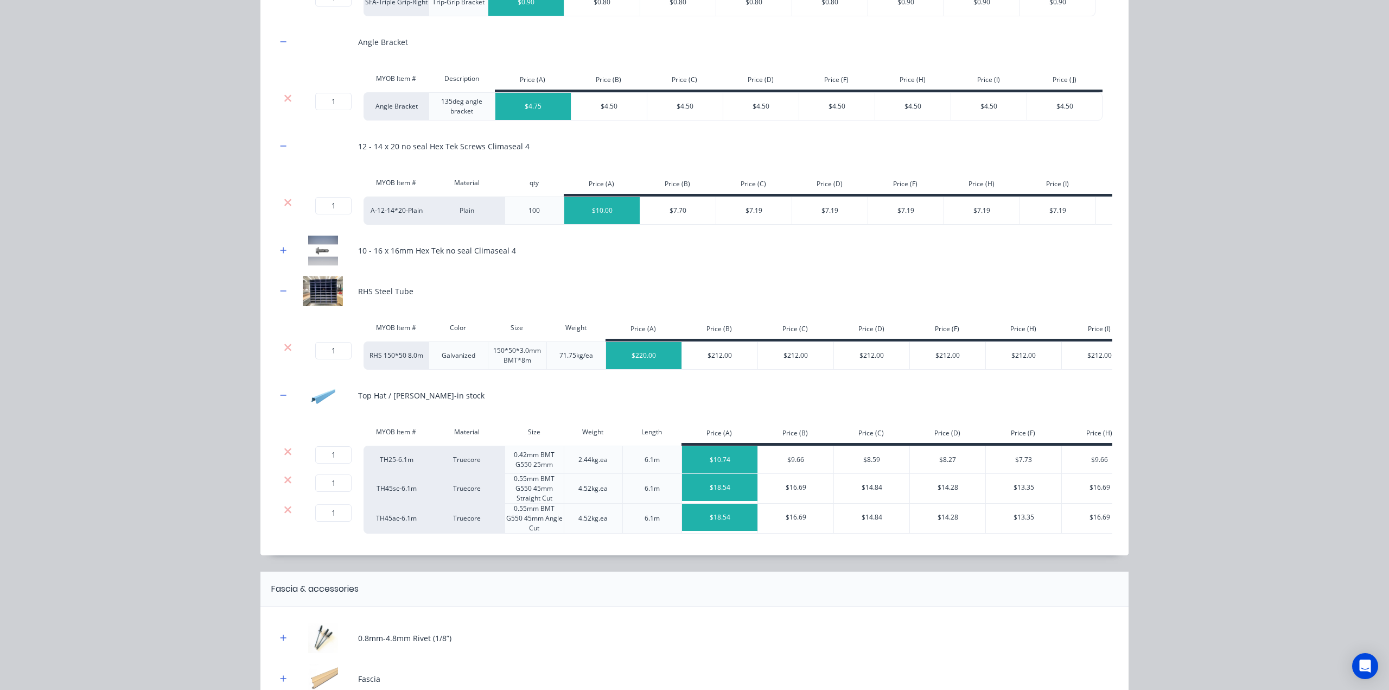
click at [284, 528] on div at bounding box center [288, 519] width 22 height 30
click at [284, 515] on icon at bounding box center [288, 509] width 8 height 11
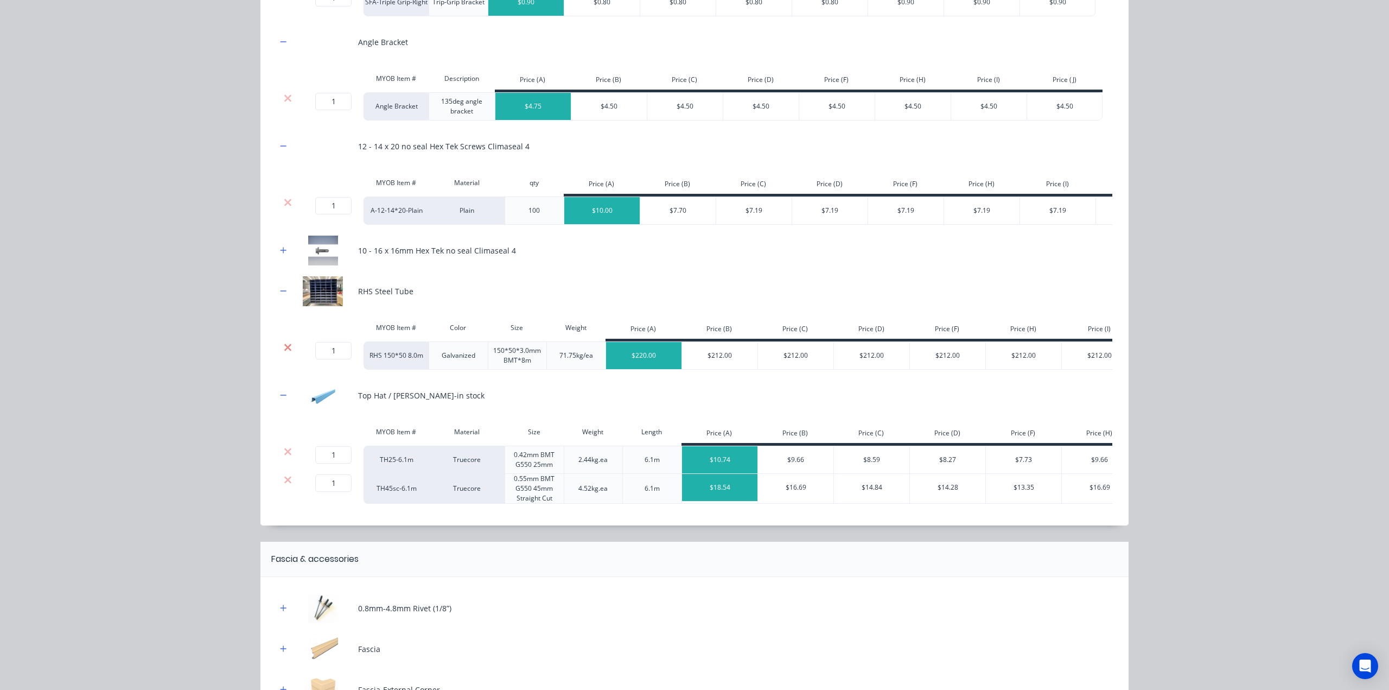
click at [284, 352] on icon at bounding box center [288, 347] width 8 height 11
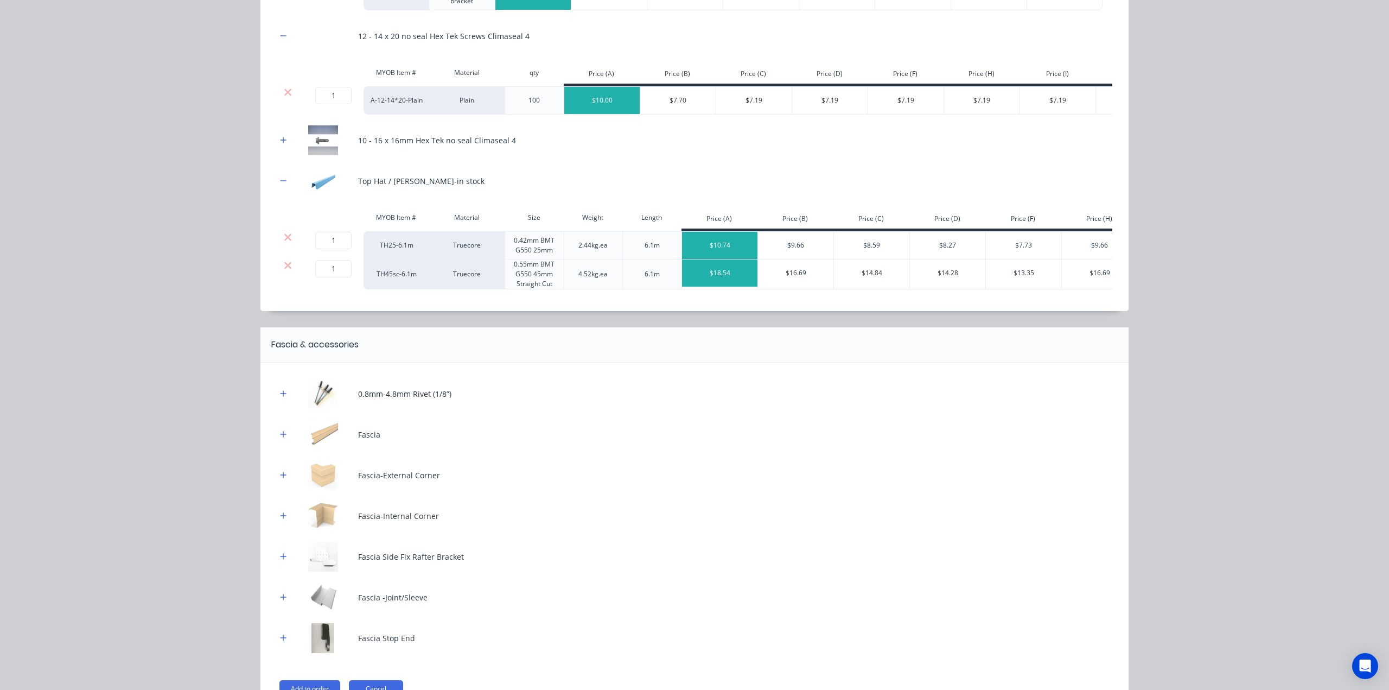
scroll to position [549, 0]
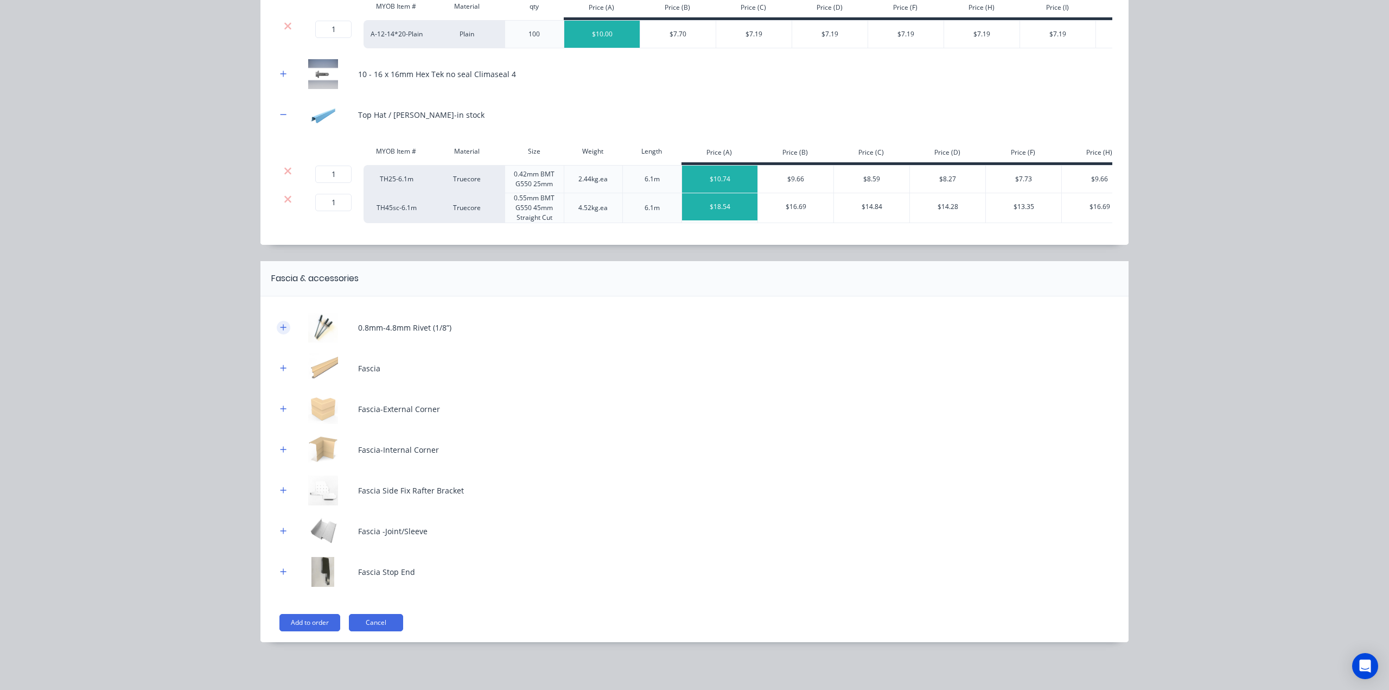
click at [283, 326] on button "button" at bounding box center [284, 328] width 14 height 14
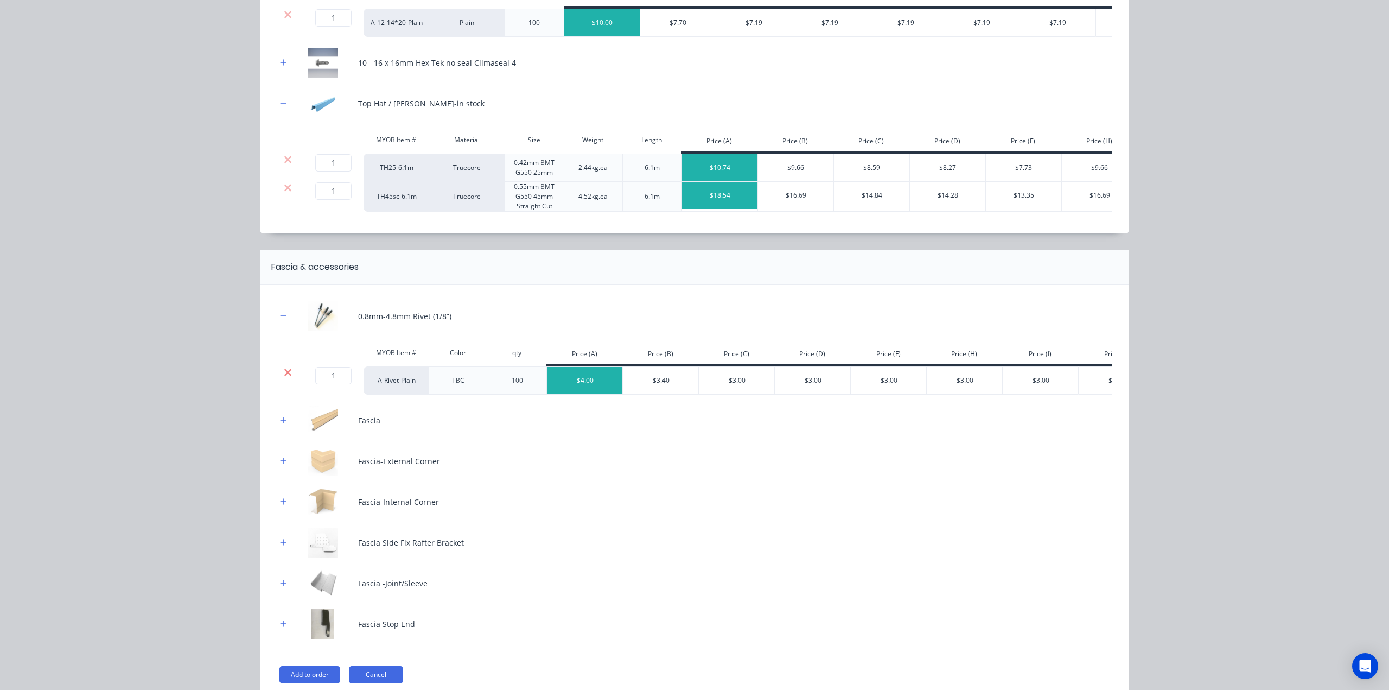
click at [284, 378] on icon at bounding box center [288, 372] width 8 height 11
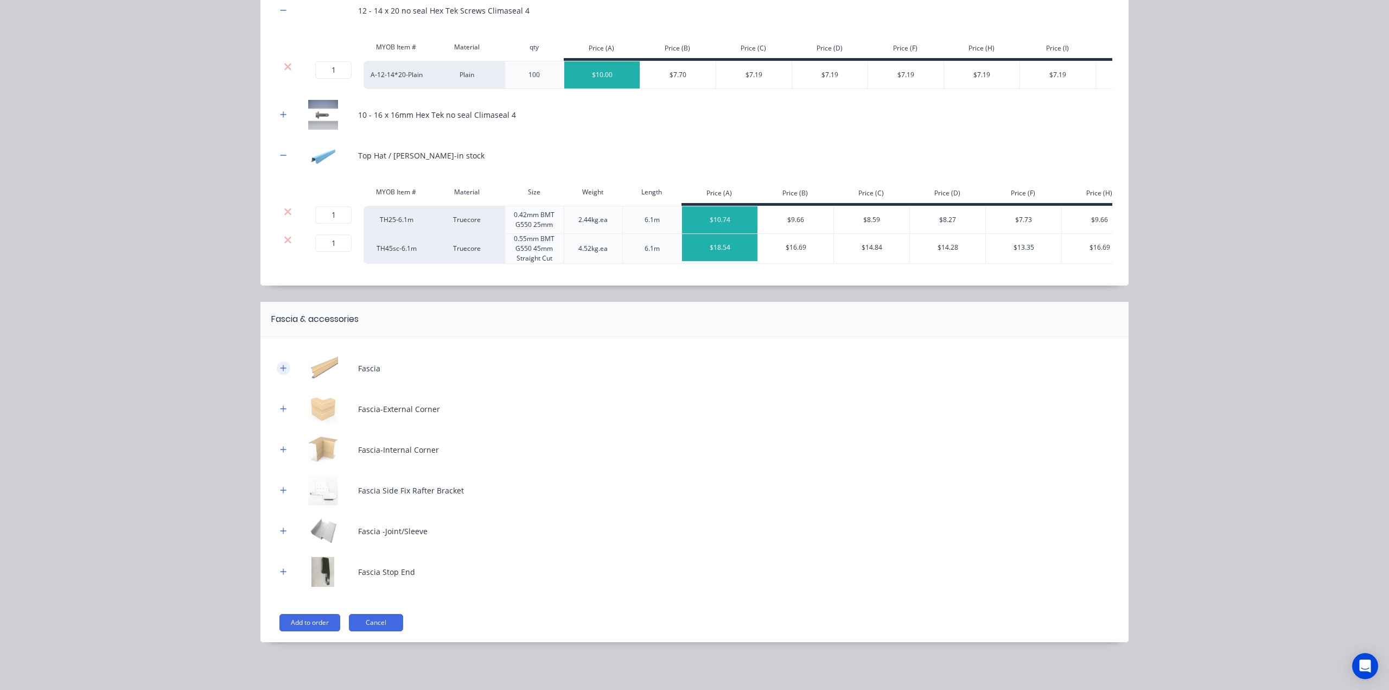
click at [279, 367] on button "button" at bounding box center [284, 368] width 14 height 14
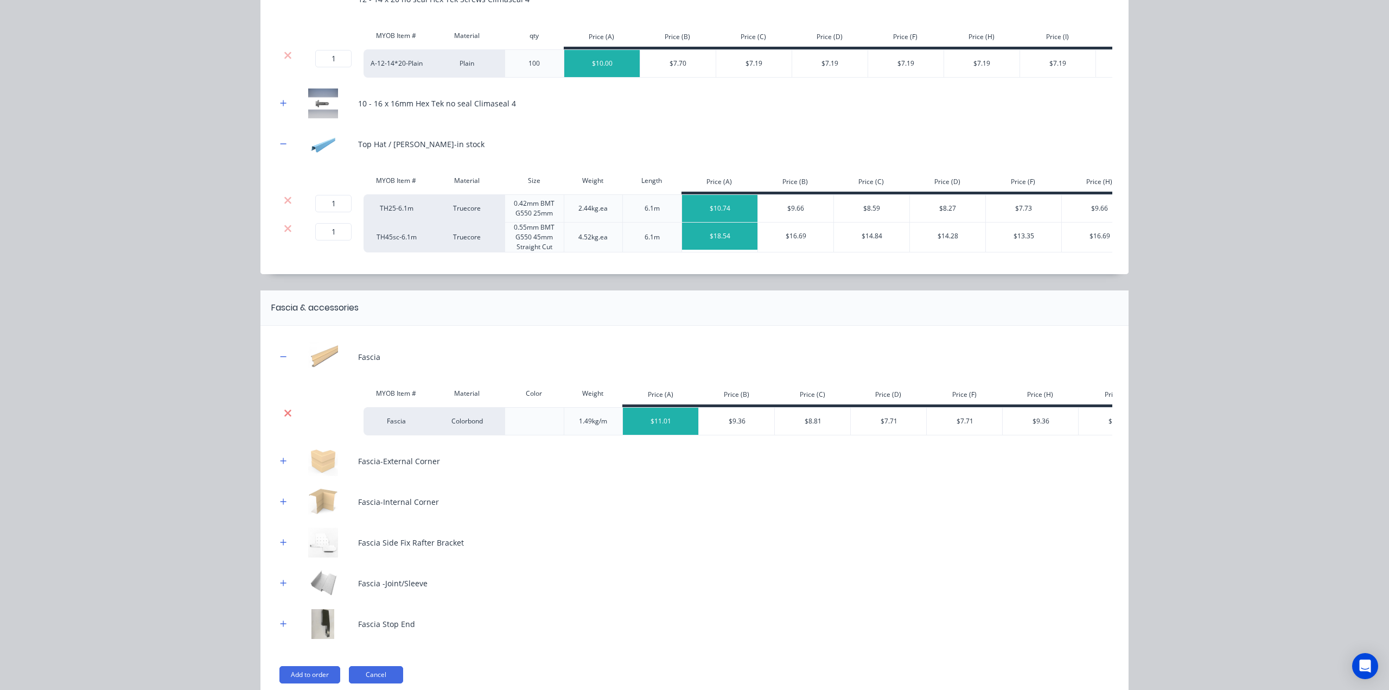
click at [285, 418] on icon at bounding box center [288, 413] width 8 height 11
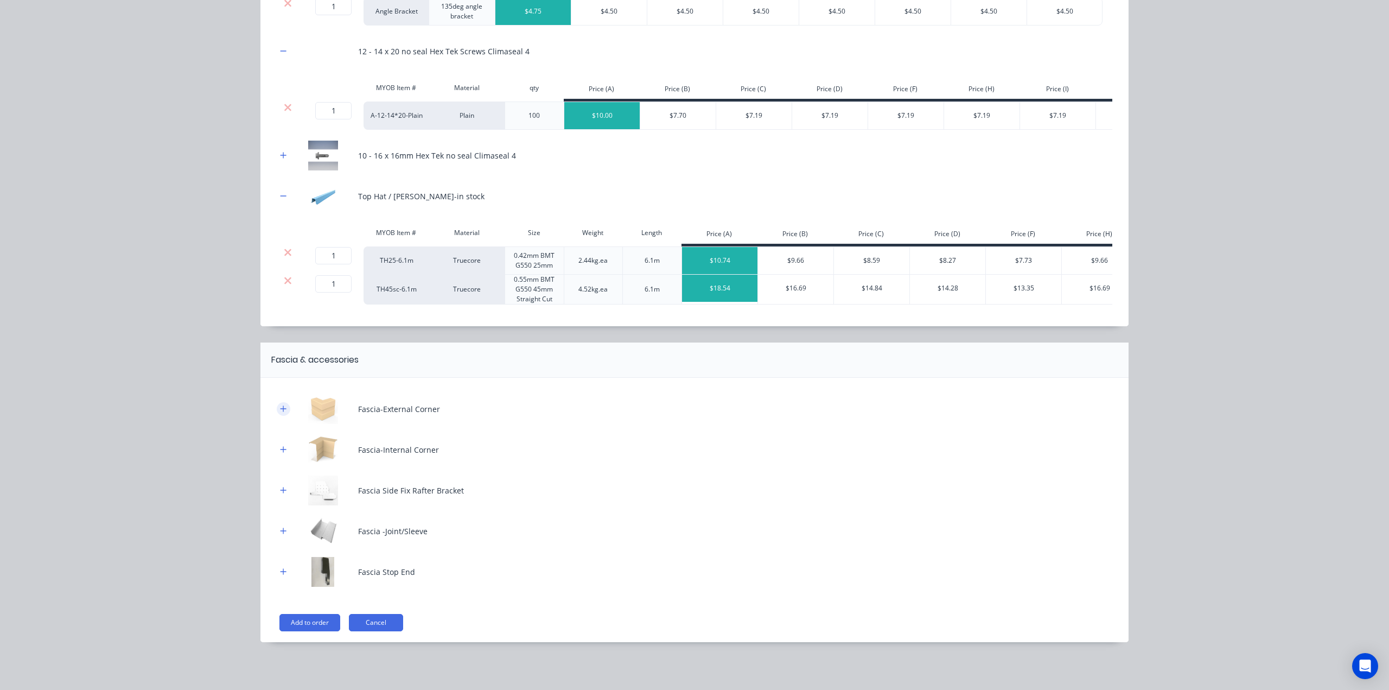
click at [278, 414] on button "button" at bounding box center [284, 409] width 14 height 14
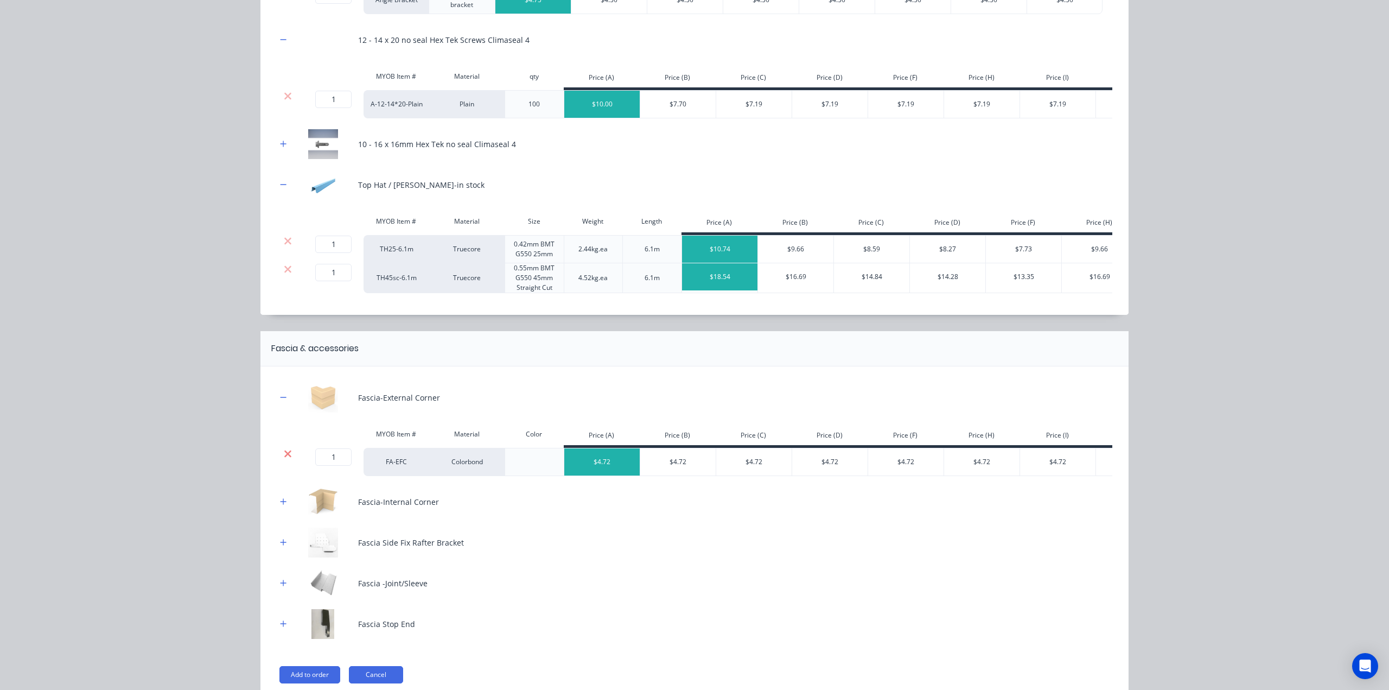
click at [284, 457] on icon at bounding box center [287, 453] width 7 height 7
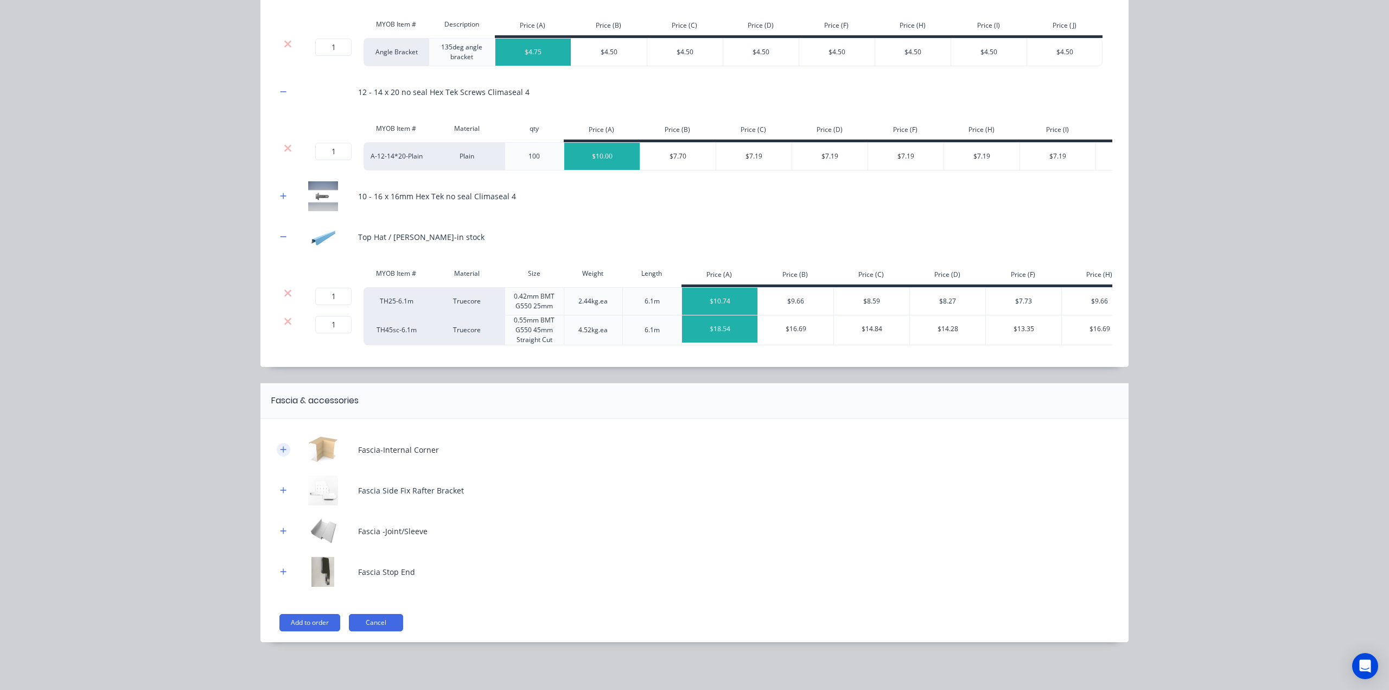
drag, startPoint x: 279, startPoint y: 447, endPoint x: 282, endPoint y: 453, distance: 6.1
click at [282, 451] on icon "button" at bounding box center [283, 450] width 7 height 8
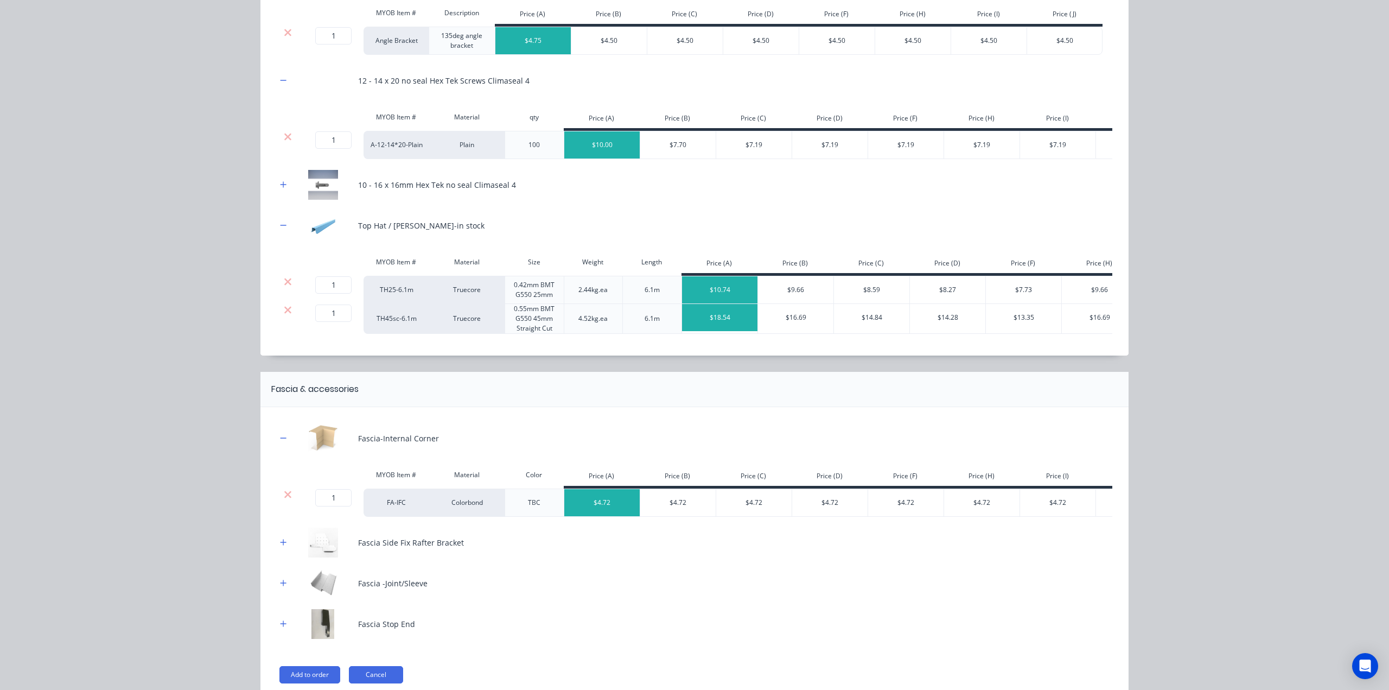
click at [284, 498] on icon at bounding box center [287, 494] width 7 height 7
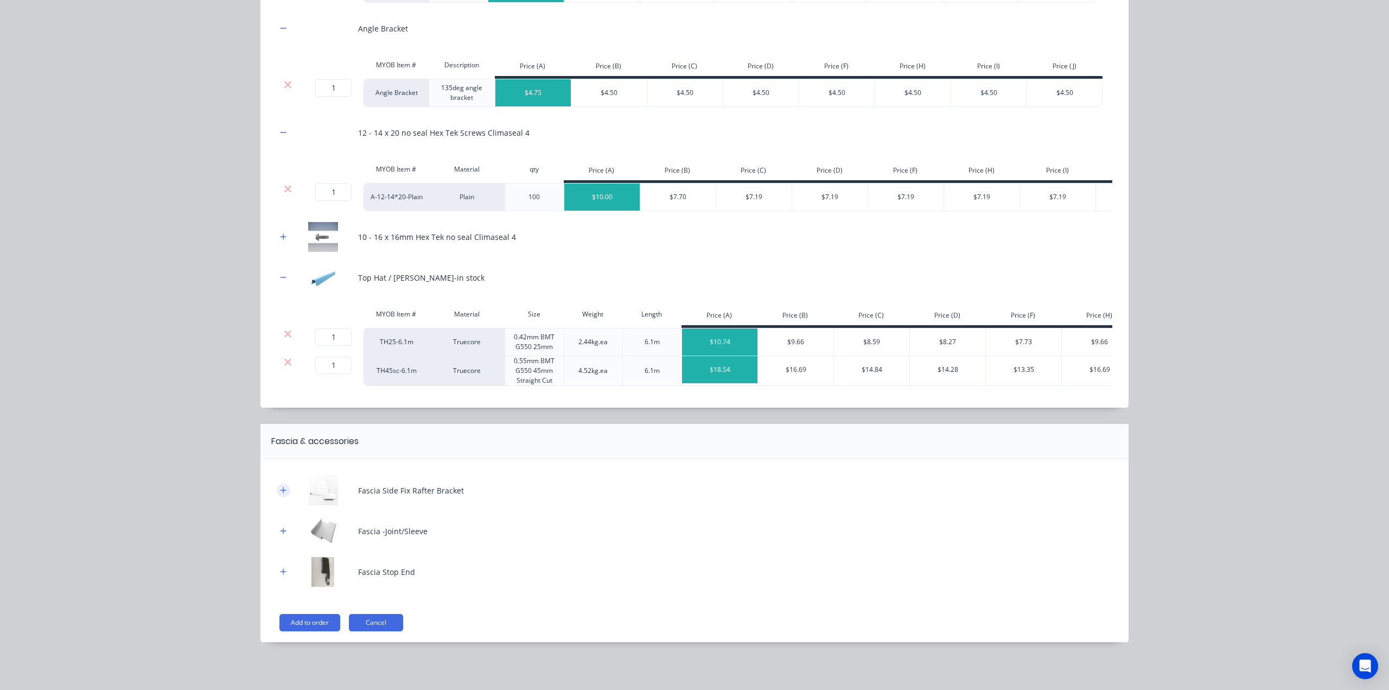
drag, startPoint x: 278, startPoint y: 492, endPoint x: 280, endPoint y: 498, distance: 6.4
click at [280, 494] on icon "button" at bounding box center [283, 490] width 7 height 8
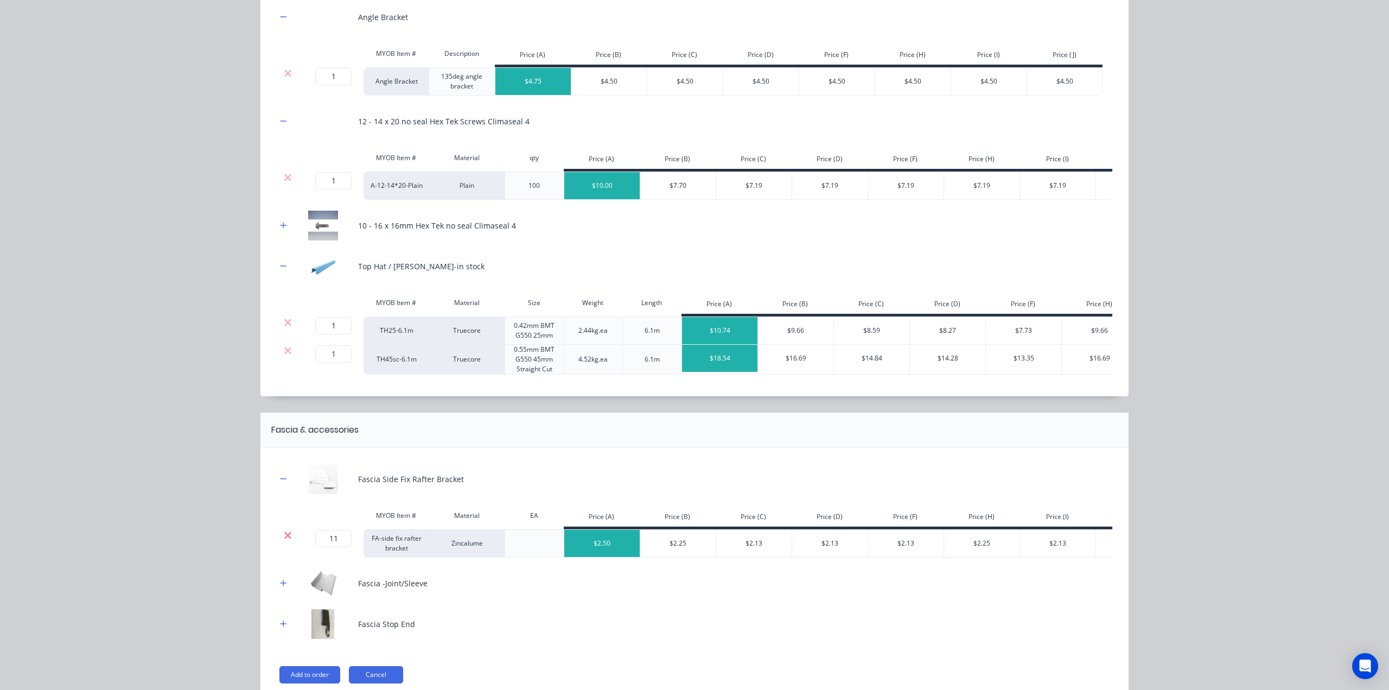
click at [284, 538] on icon at bounding box center [287, 534] width 7 height 7
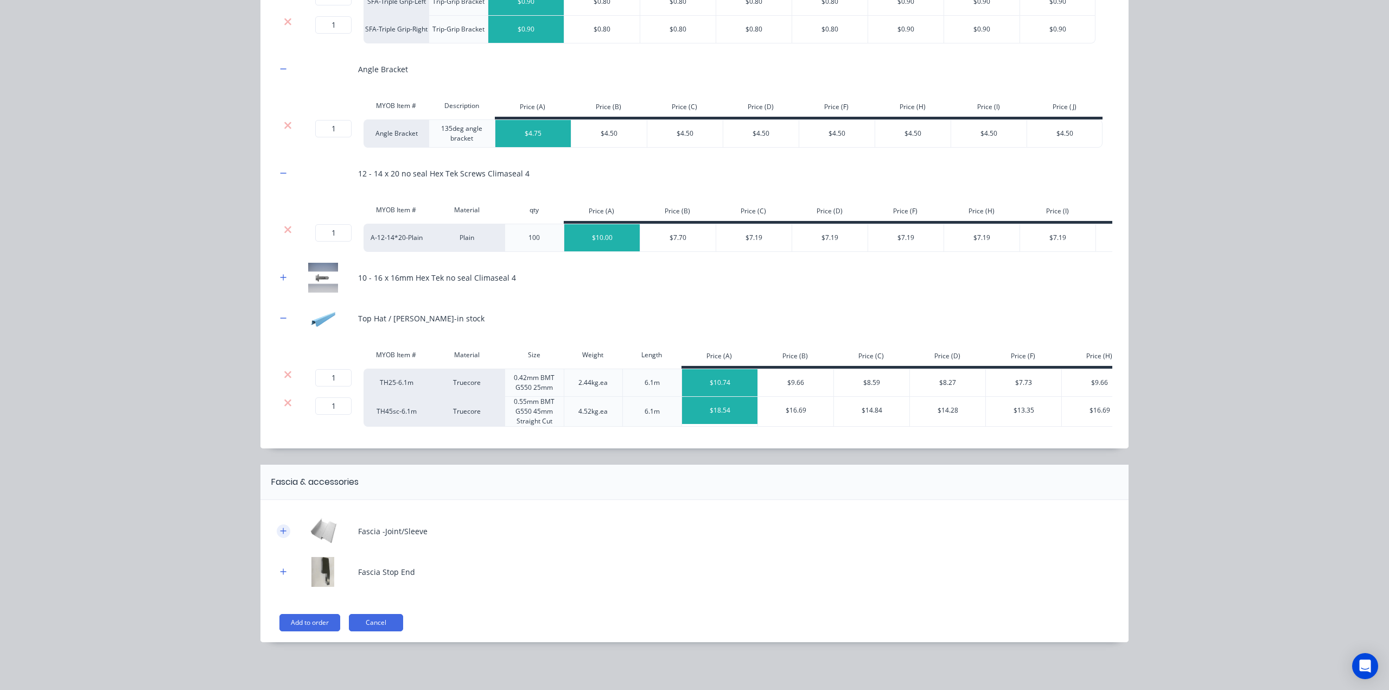
click at [280, 530] on icon "button" at bounding box center [283, 531] width 7 height 8
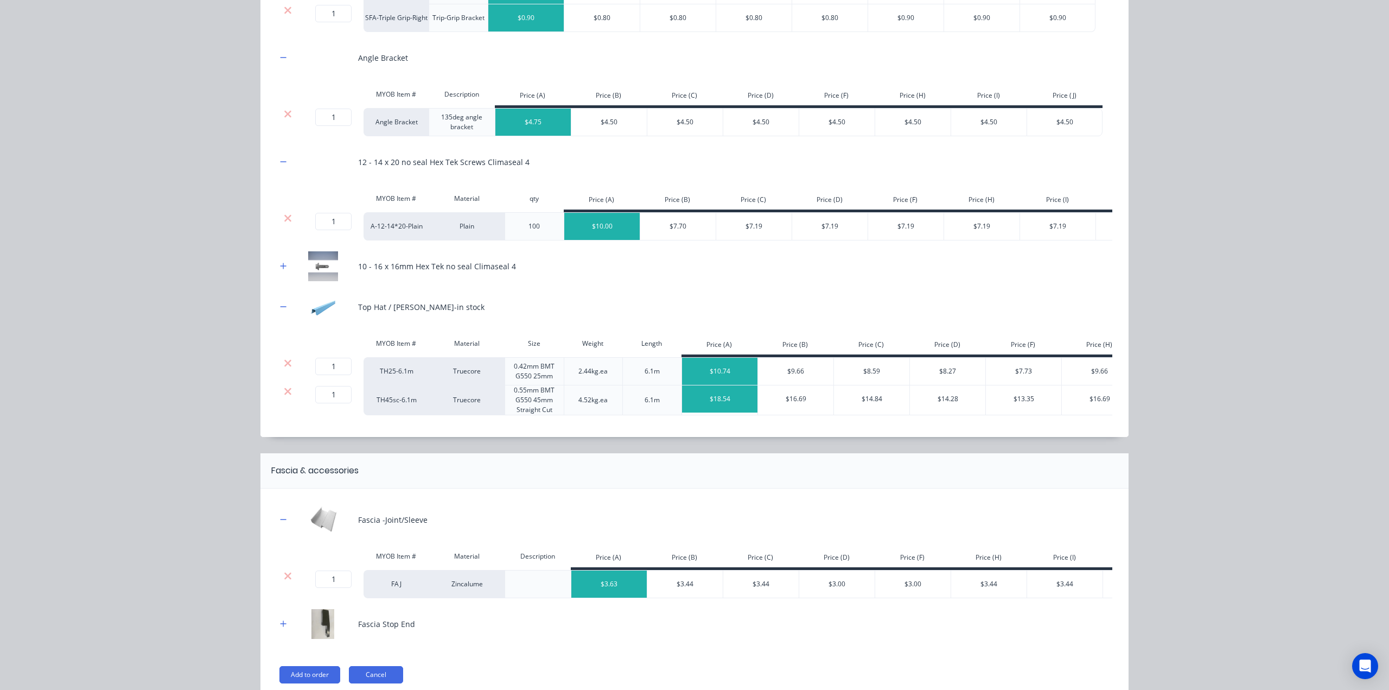
click at [287, 581] on icon at bounding box center [288, 575] width 8 height 11
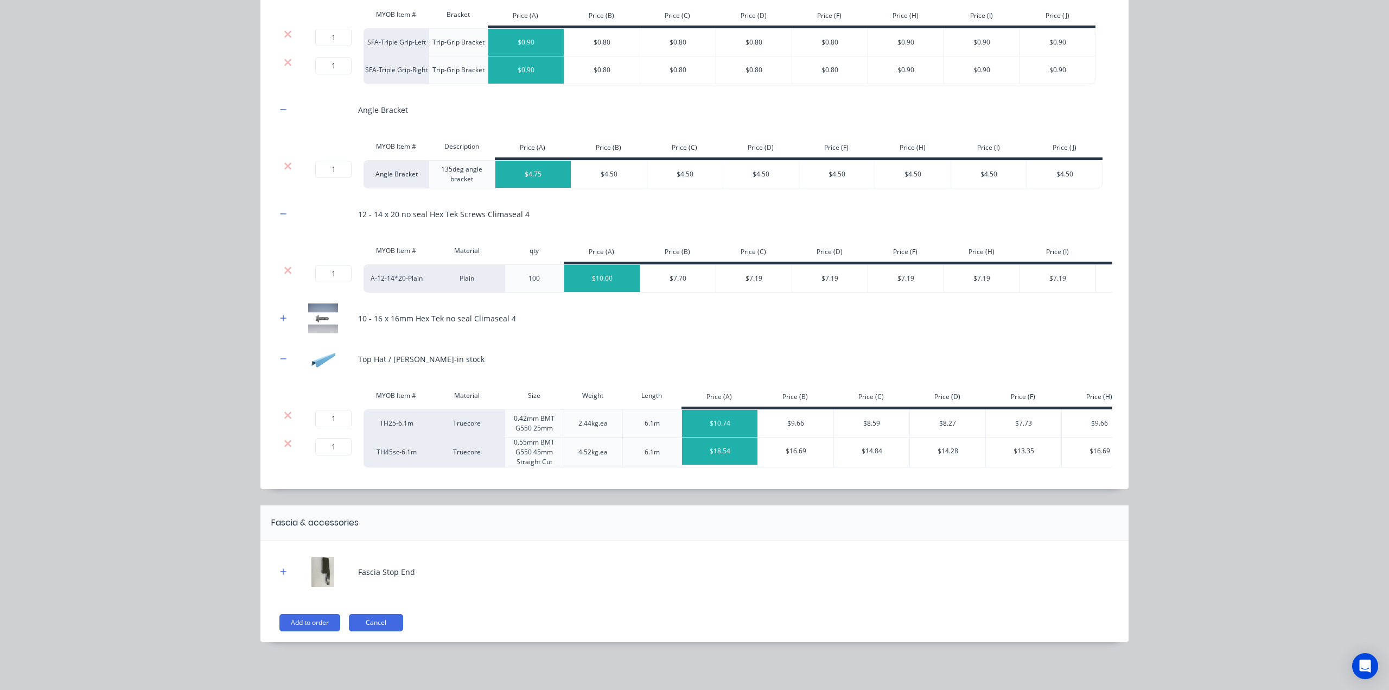
scroll to position [305, 0]
drag, startPoint x: 282, startPoint y: 569, endPoint x: 285, endPoint y: 586, distance: 17.1
click at [282, 571] on icon "button" at bounding box center [283, 572] width 7 height 8
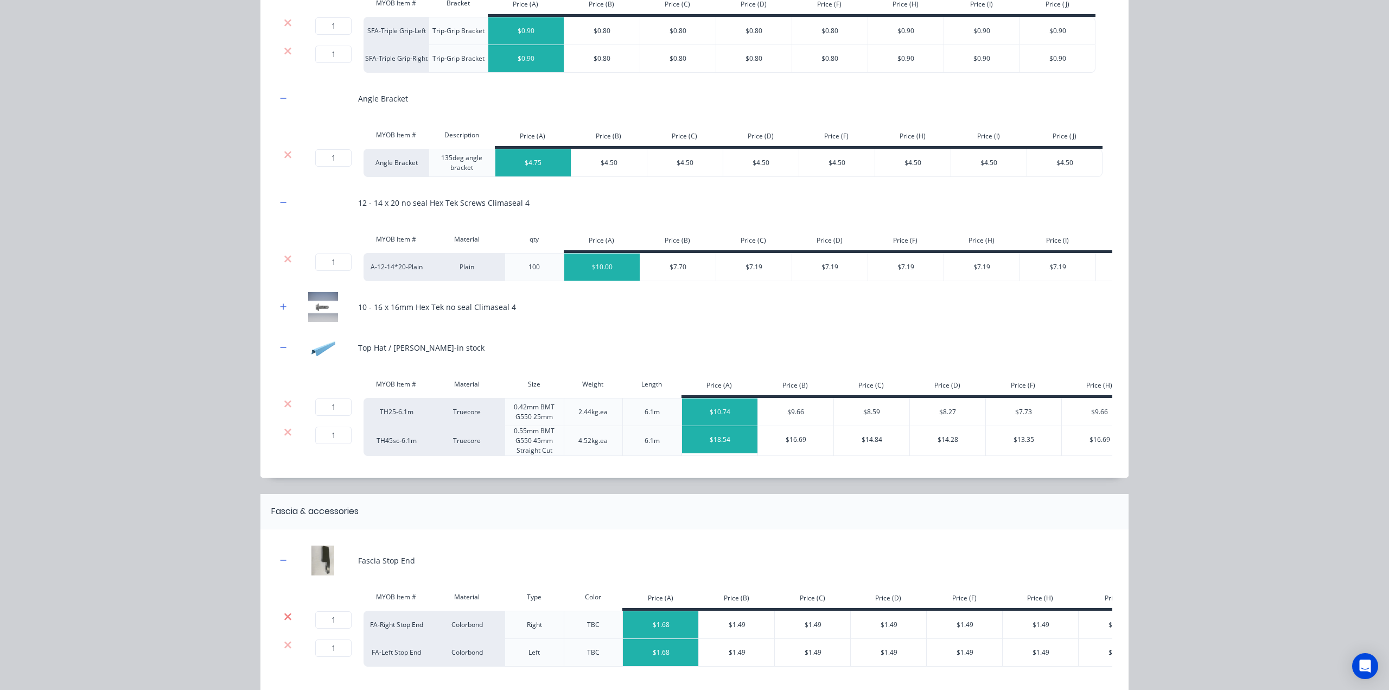
click at [284, 622] on icon at bounding box center [288, 616] width 8 height 11
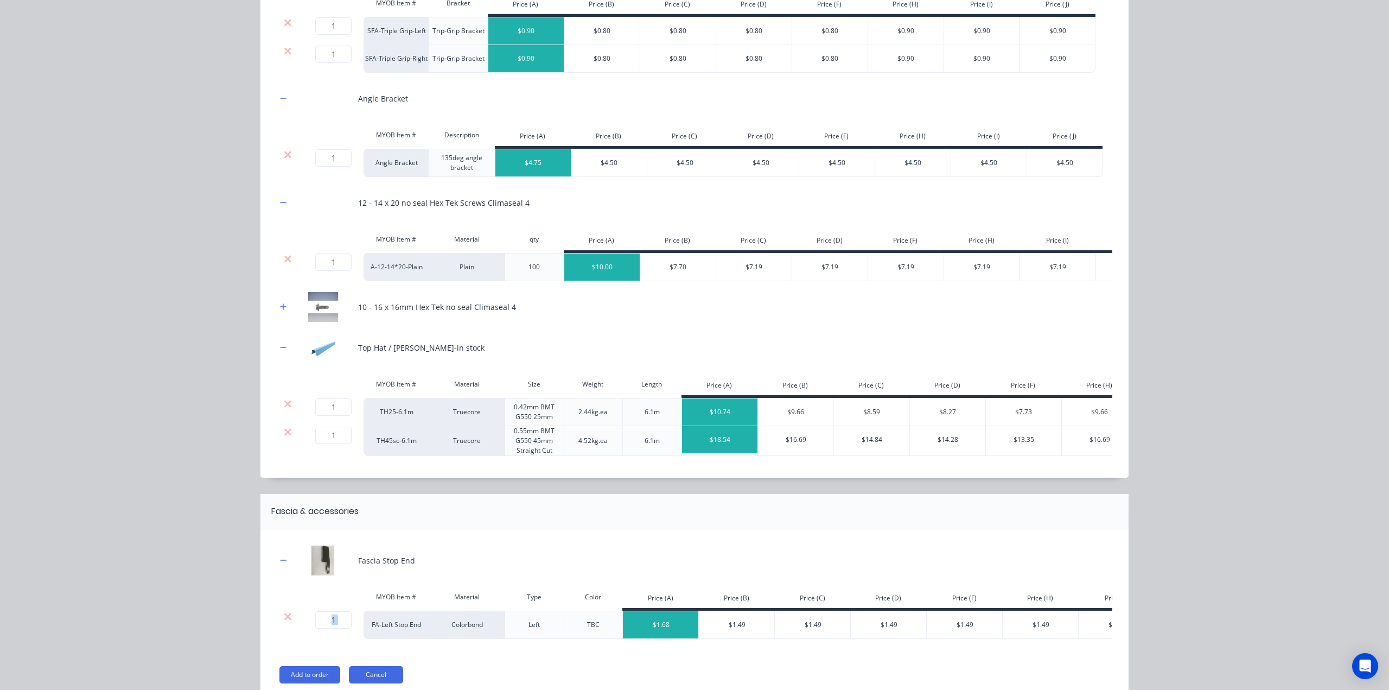
click at [284, 622] on icon at bounding box center [288, 616] width 8 height 11
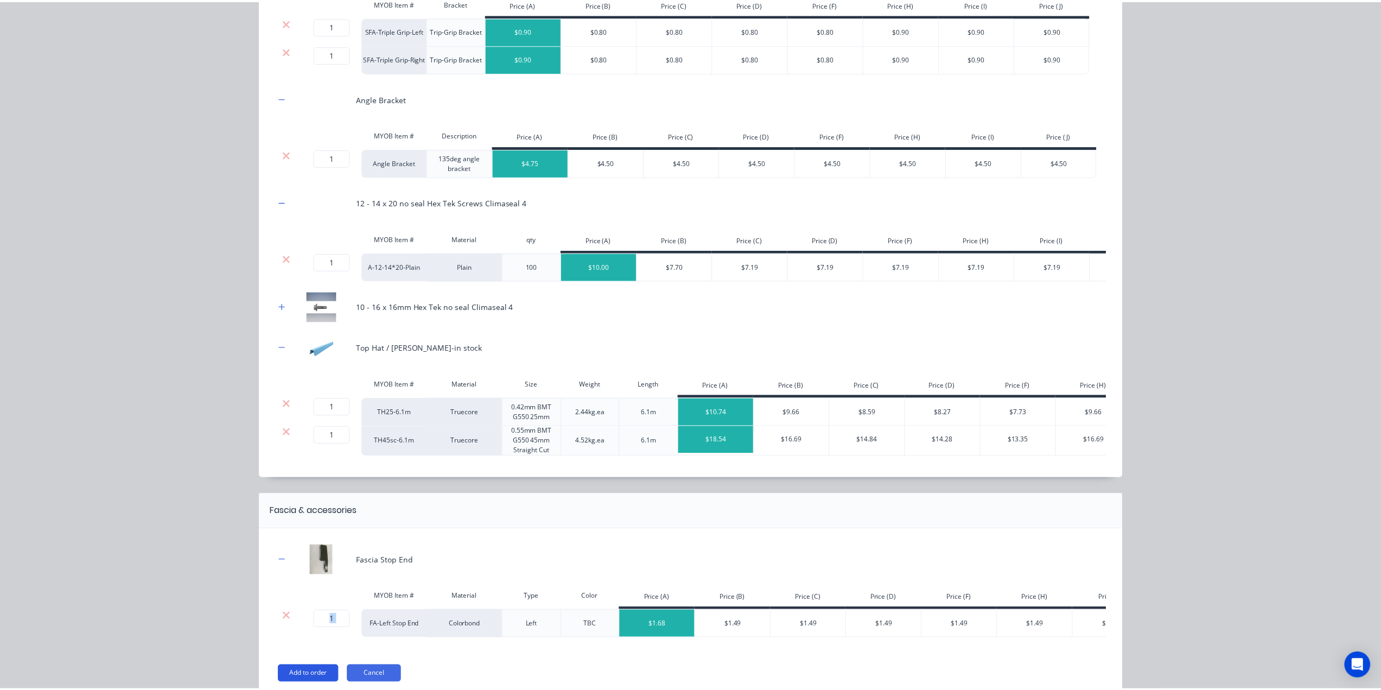
scroll to position [264, 0]
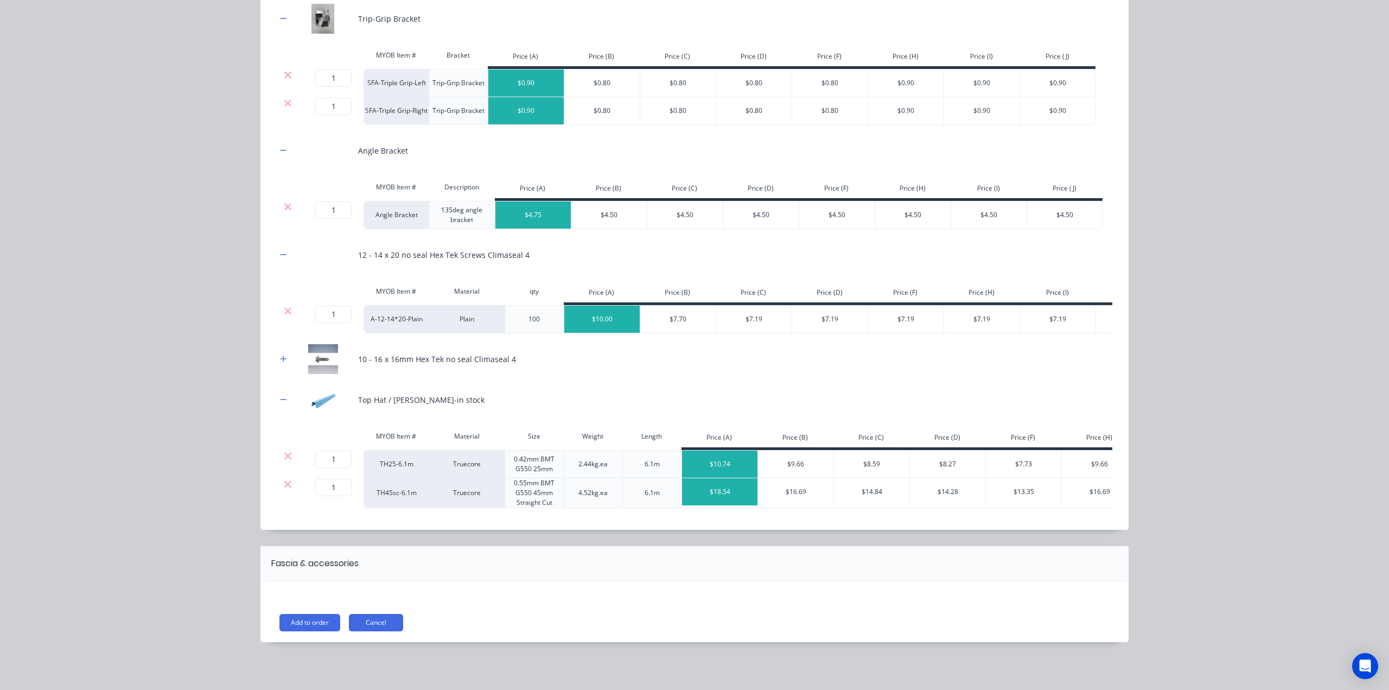
click at [297, 619] on button "Add to order" at bounding box center [309, 622] width 61 height 17
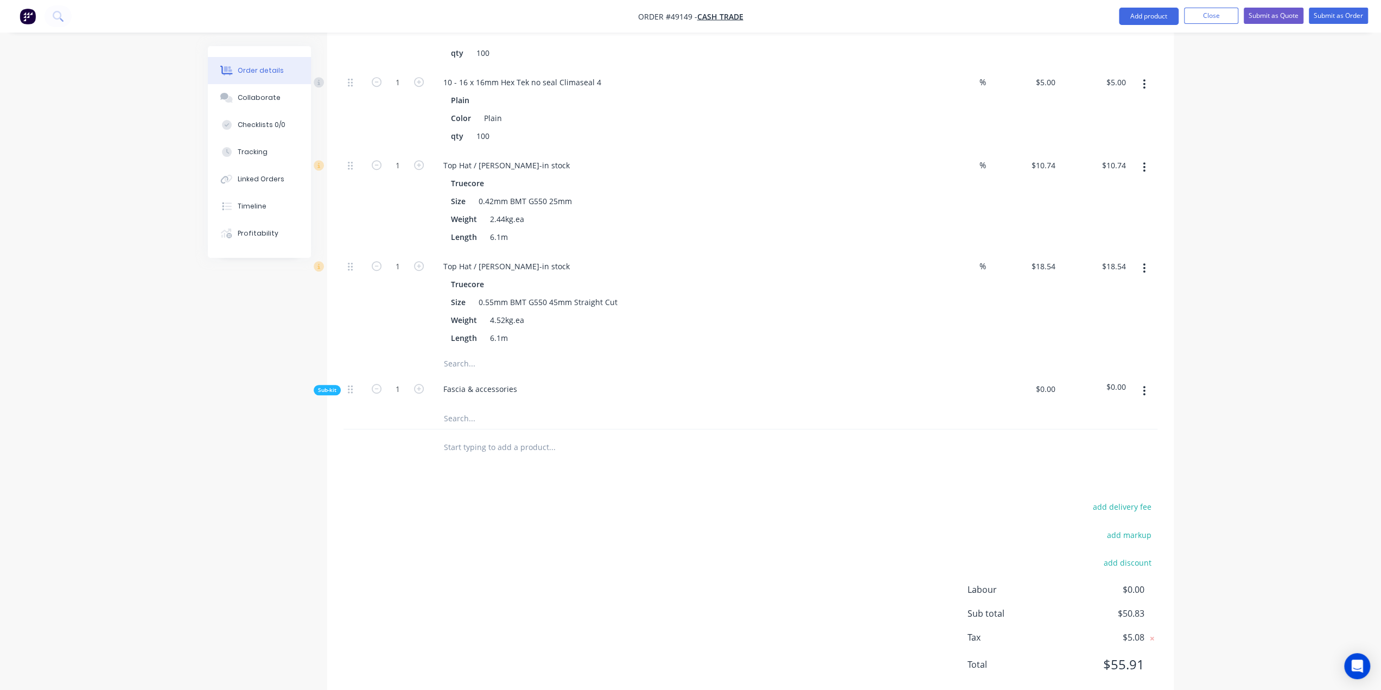
scroll to position [697, 0]
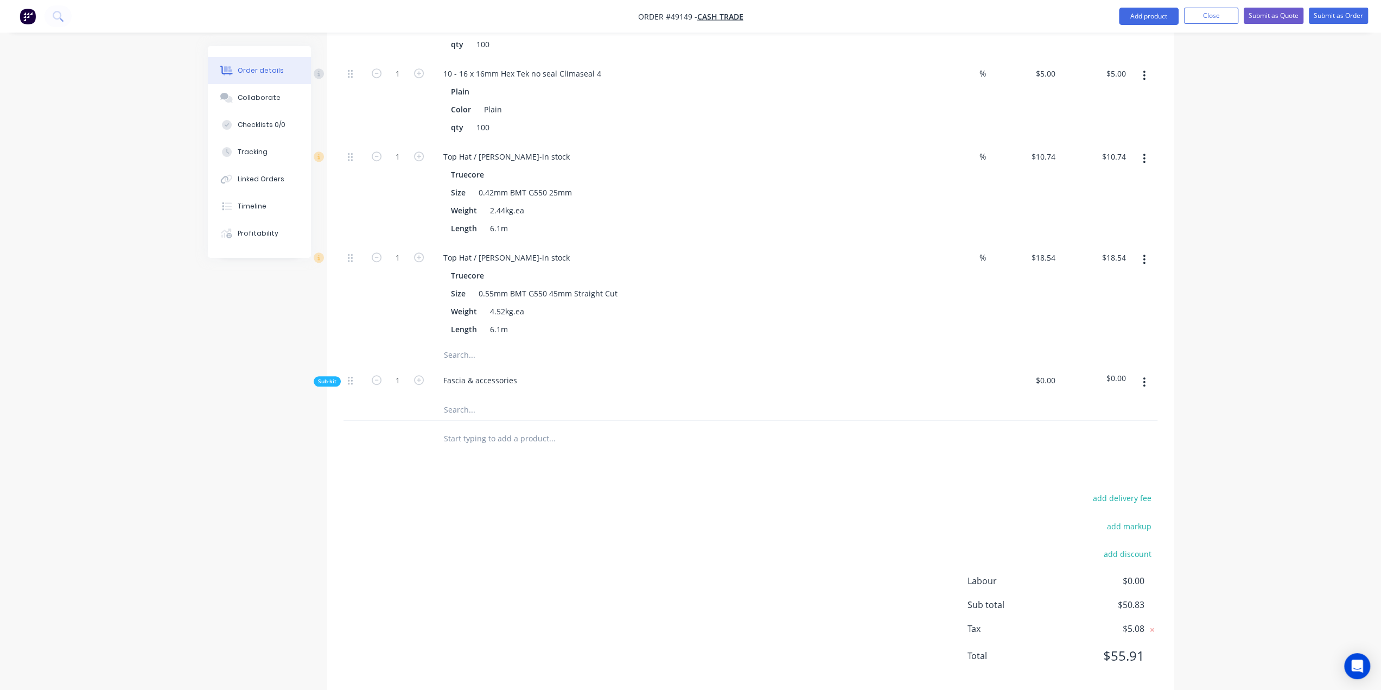
click at [1144, 376] on icon "button" at bounding box center [1144, 382] width 3 height 12
click at [1120, 424] on div "Delete" at bounding box center [1106, 432] width 84 height 16
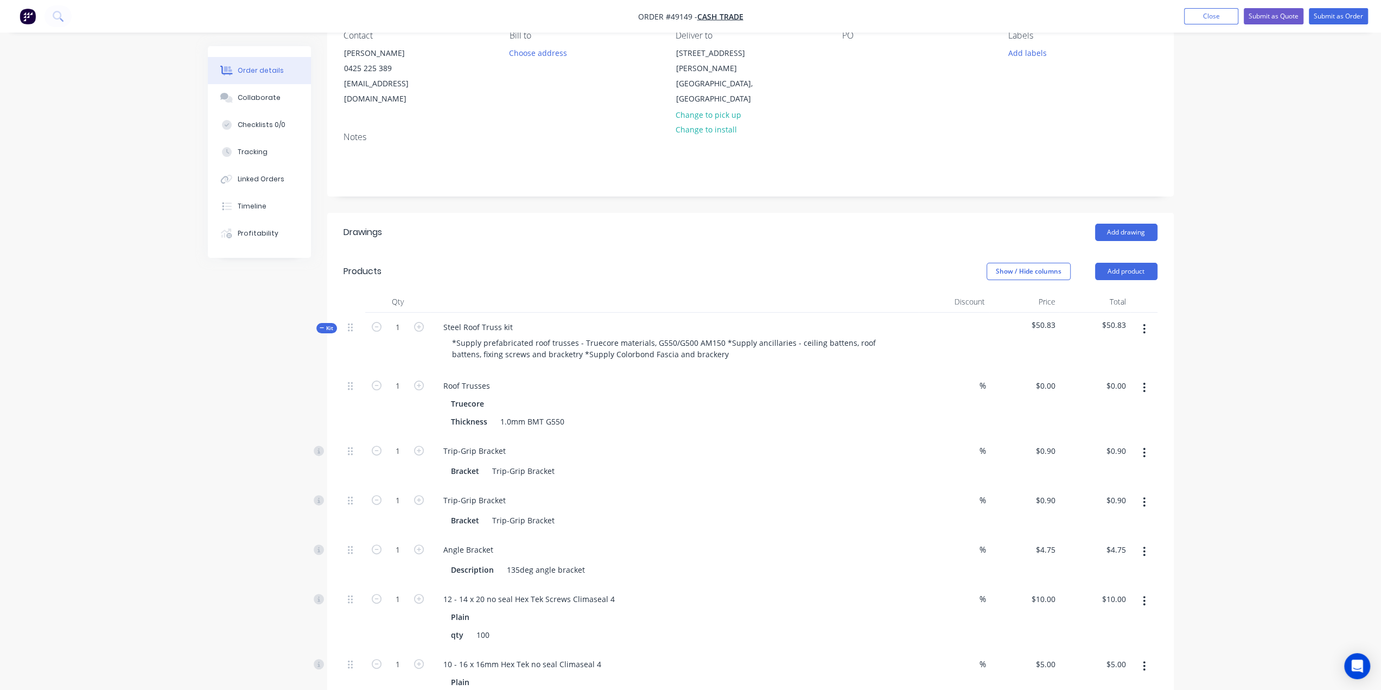
scroll to position [10, 0]
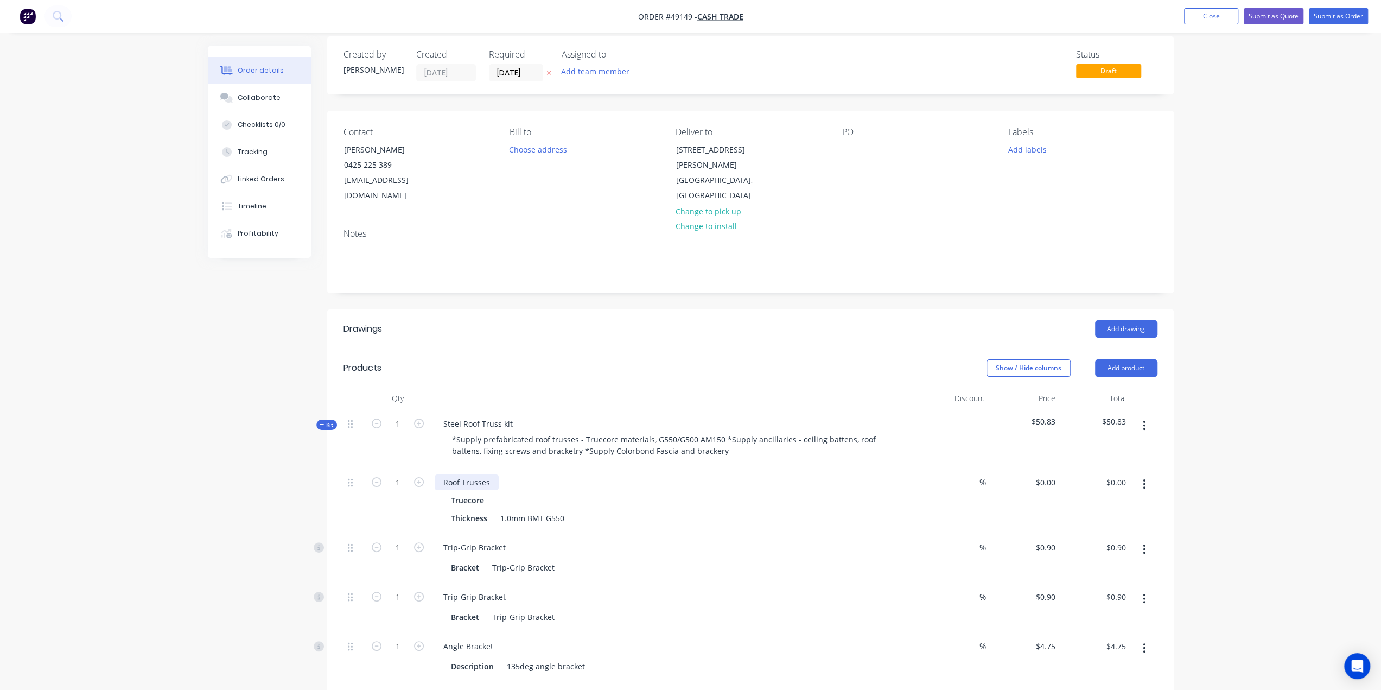
click at [492, 474] on div "Roof Trusses" at bounding box center [467, 482] width 64 height 16
click at [581, 474] on div "Roof Trusses" at bounding box center [675, 482] width 480 height 16
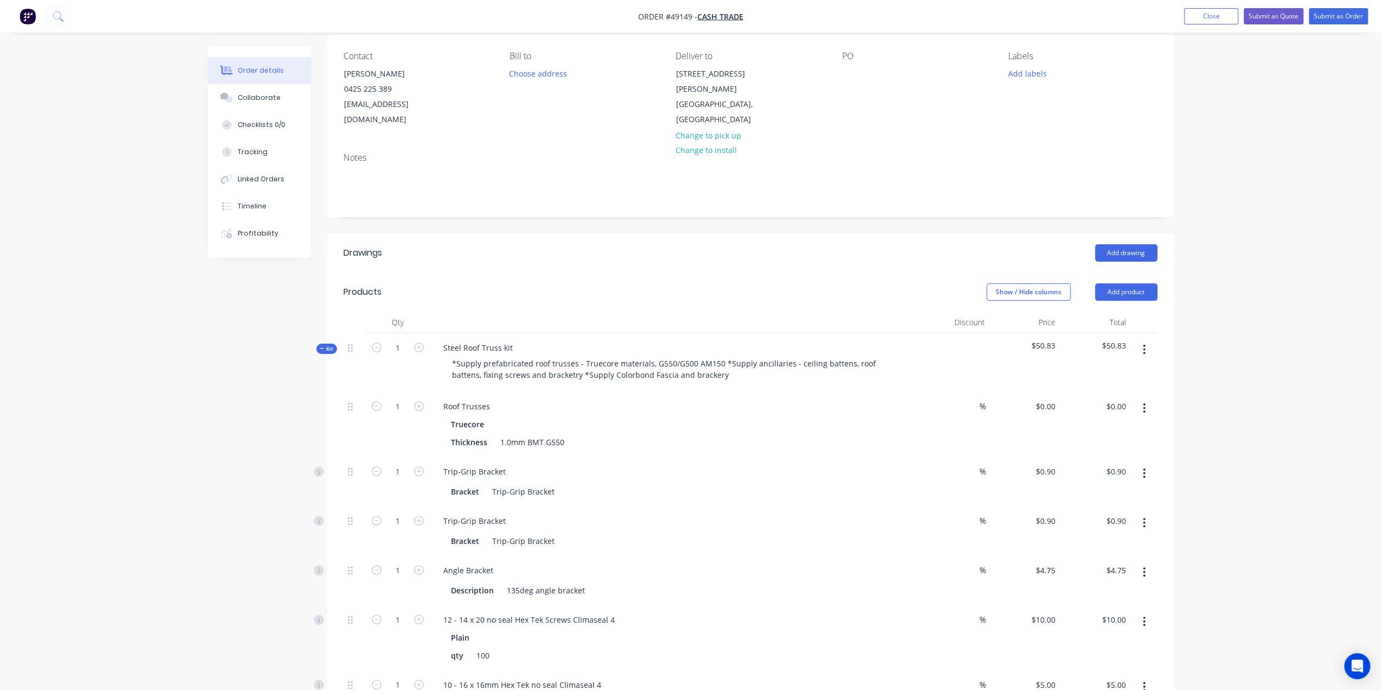
scroll to position [173, 0]
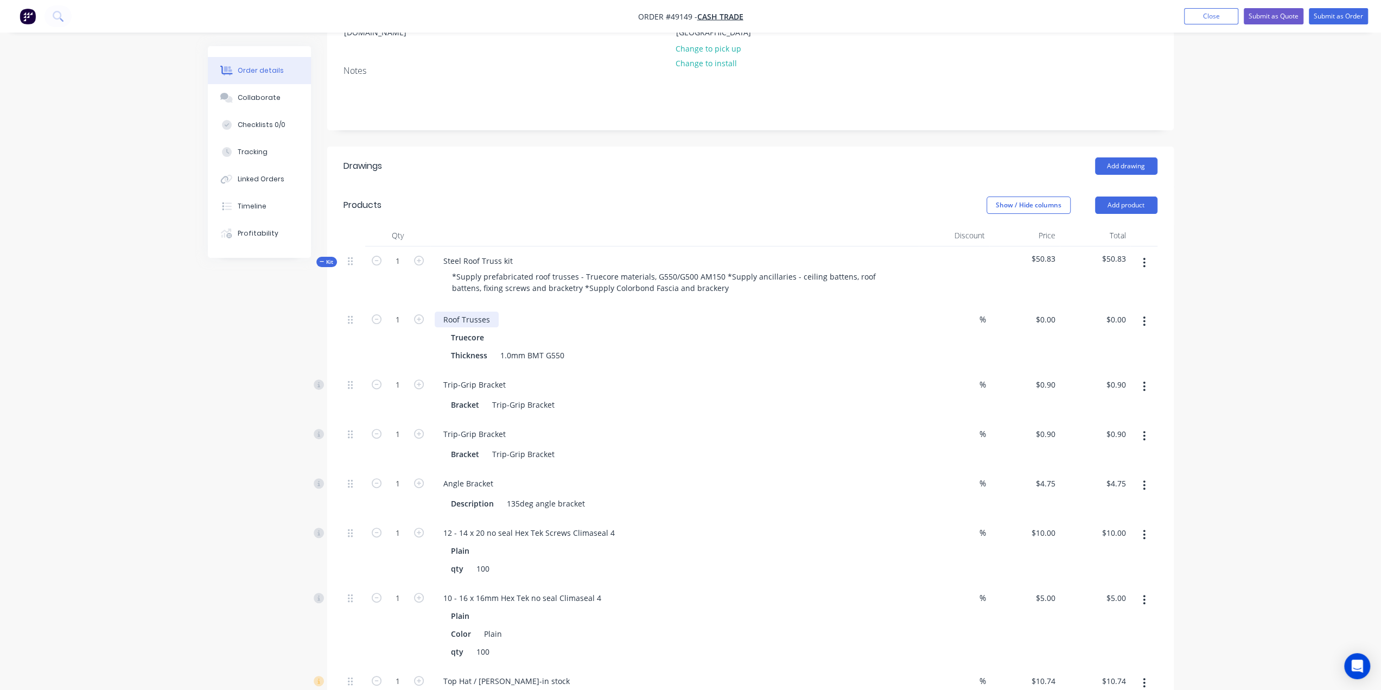
click at [493, 312] on div "Roof Trusses" at bounding box center [467, 320] width 64 height 16
click at [666, 312] on div "Roof Trusses - 25 deg, hip roof, with solar panels and air conditionor" at bounding box center [568, 320] width 266 height 16
drag, startPoint x: 649, startPoint y: 360, endPoint x: 649, endPoint y: 368, distance: 8.7
click at [649, 377] on div "Trip-Grip Bracket" at bounding box center [675, 385] width 480 height 16
click at [401, 378] on div "1" at bounding box center [397, 394] width 65 height 49
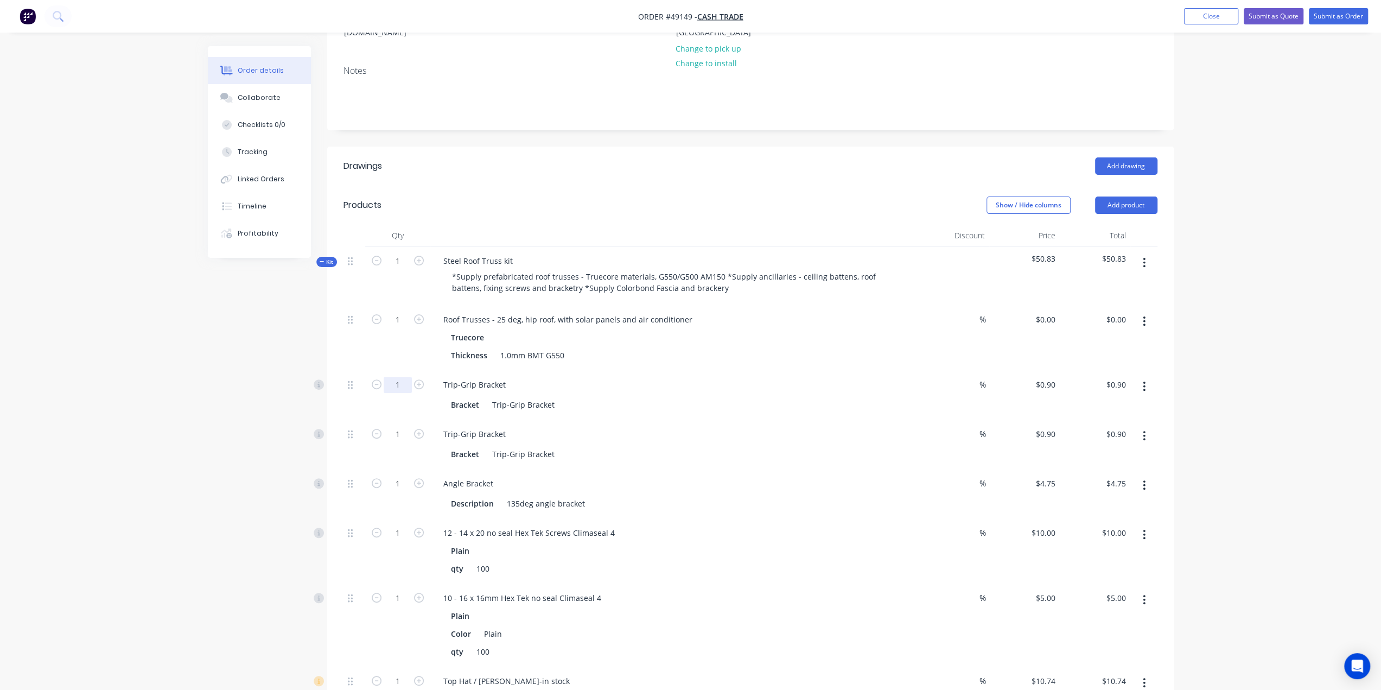
click at [405, 377] on input "1" at bounding box center [398, 385] width 28 height 16
type input "210"
type input "$189.00"
type input "210"
type input "$189.00"
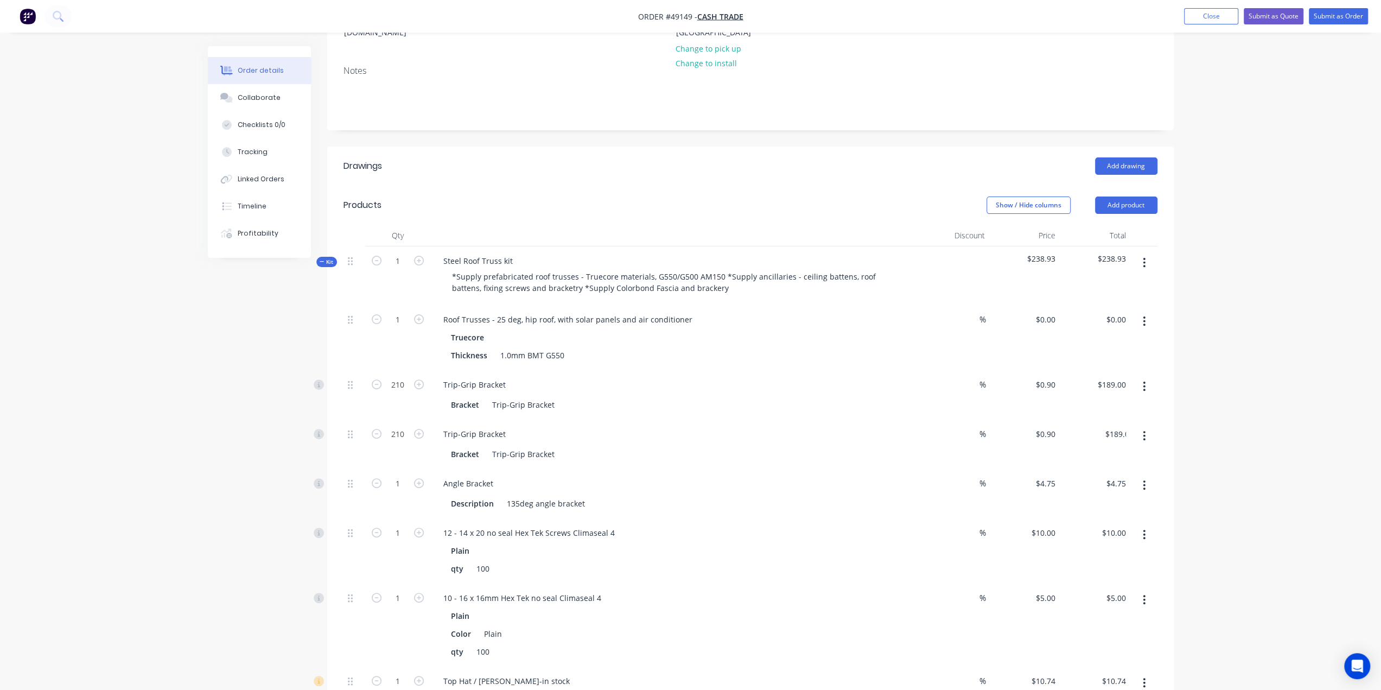
click at [187, 462] on div "Order details Collaborate Checklists 0/0 Tracking Linked Orders Timeline Profit…" at bounding box center [690, 502] width 1381 height 1351
type input "24"
type input "$114.00"
drag, startPoint x: 237, startPoint y: 489, endPoint x: 257, endPoint y: 511, distance: 29.6
click at [237, 491] on div "Created by Bob Created 11/09/25 Required 11/09/25 Assigned to Add team member S…" at bounding box center [691, 526] width 966 height 1305
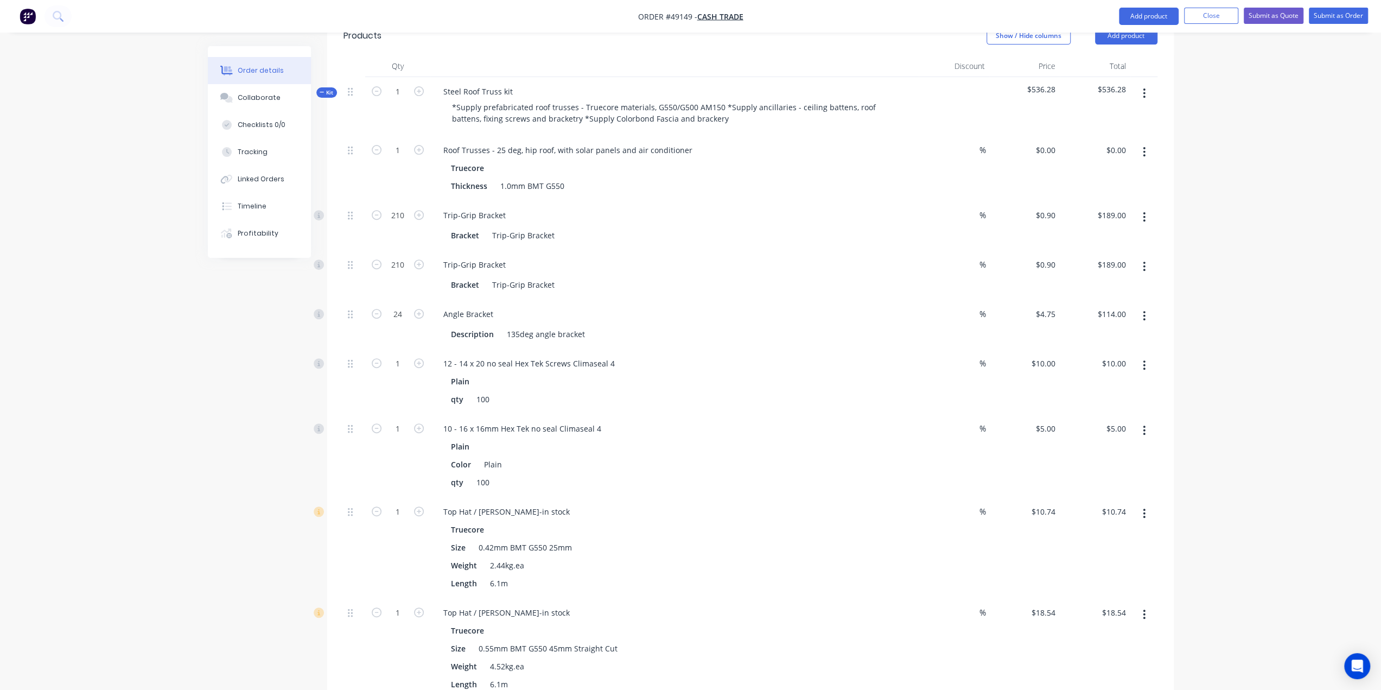
scroll to position [353, 0]
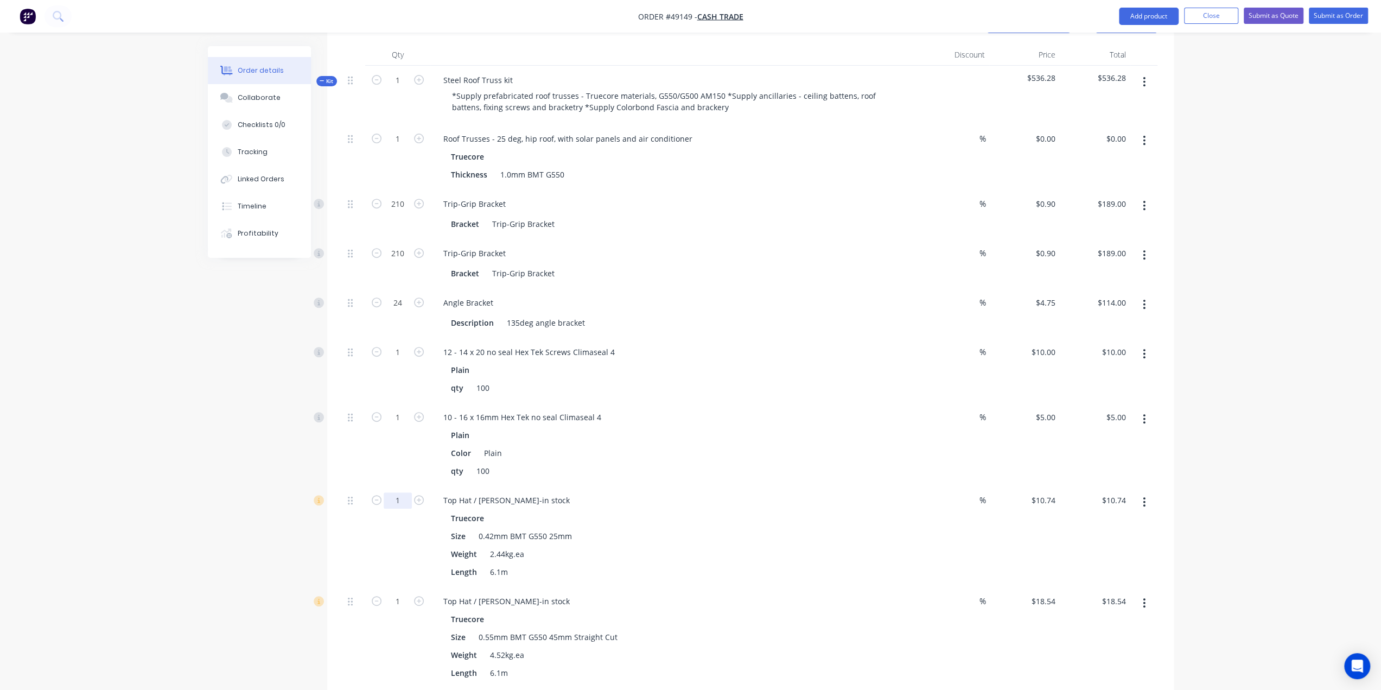
click at [406, 492] on input "1" at bounding box center [398, 500] width 28 height 16
click at [230, 441] on div "Created by Bob Created 11/09/25 Required 11/09/25 Assigned to Add team member S…" at bounding box center [691, 345] width 966 height 1305
click at [402, 492] on input "1" at bounding box center [398, 500] width 28 height 16
drag, startPoint x: 118, startPoint y: 484, endPoint x: 132, endPoint y: 488, distance: 14.6
click at [118, 485] on div "Order details Collaborate Checklists 0/0 Tracking Linked Orders Timeline Profit…" at bounding box center [690, 322] width 1381 height 1351
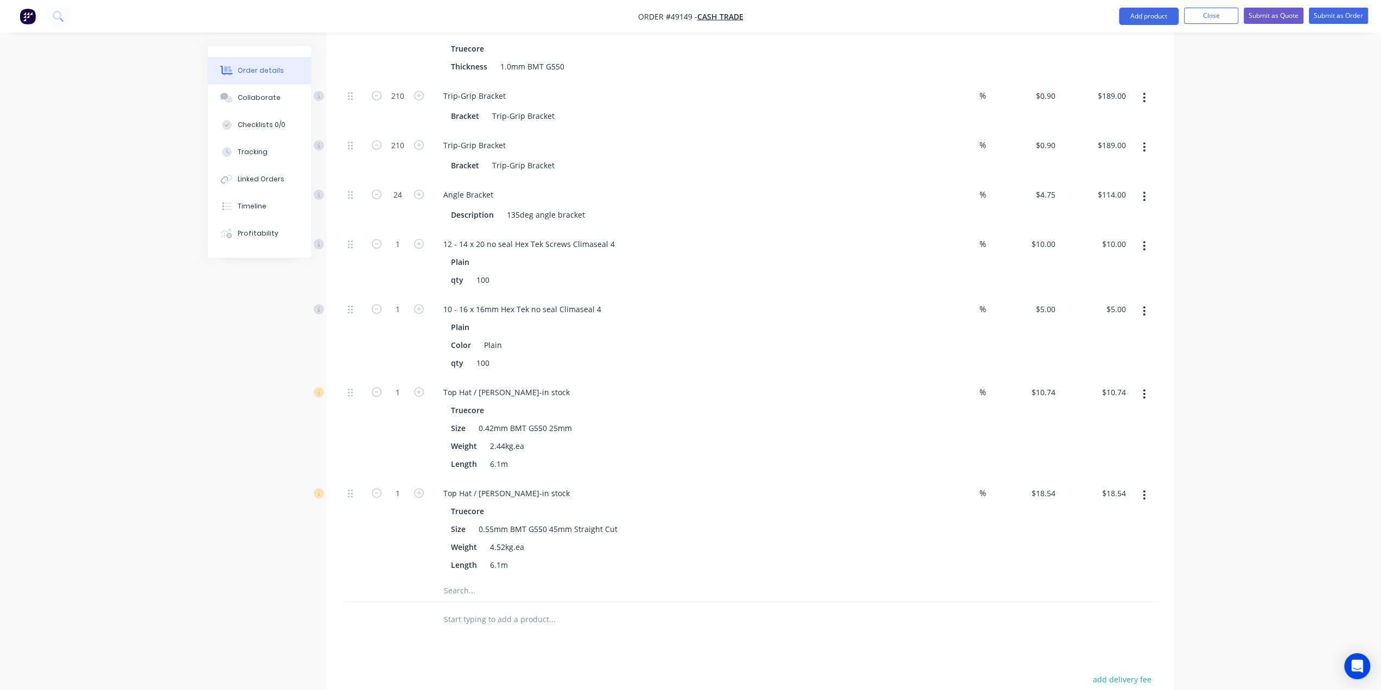
scroll to position [462, 0]
click at [400, 384] on input "1" at bounding box center [398, 392] width 28 height 16
type input "124"
type input "$1,331.76"
click at [389, 421] on div "124" at bounding box center [397, 427] width 65 height 101
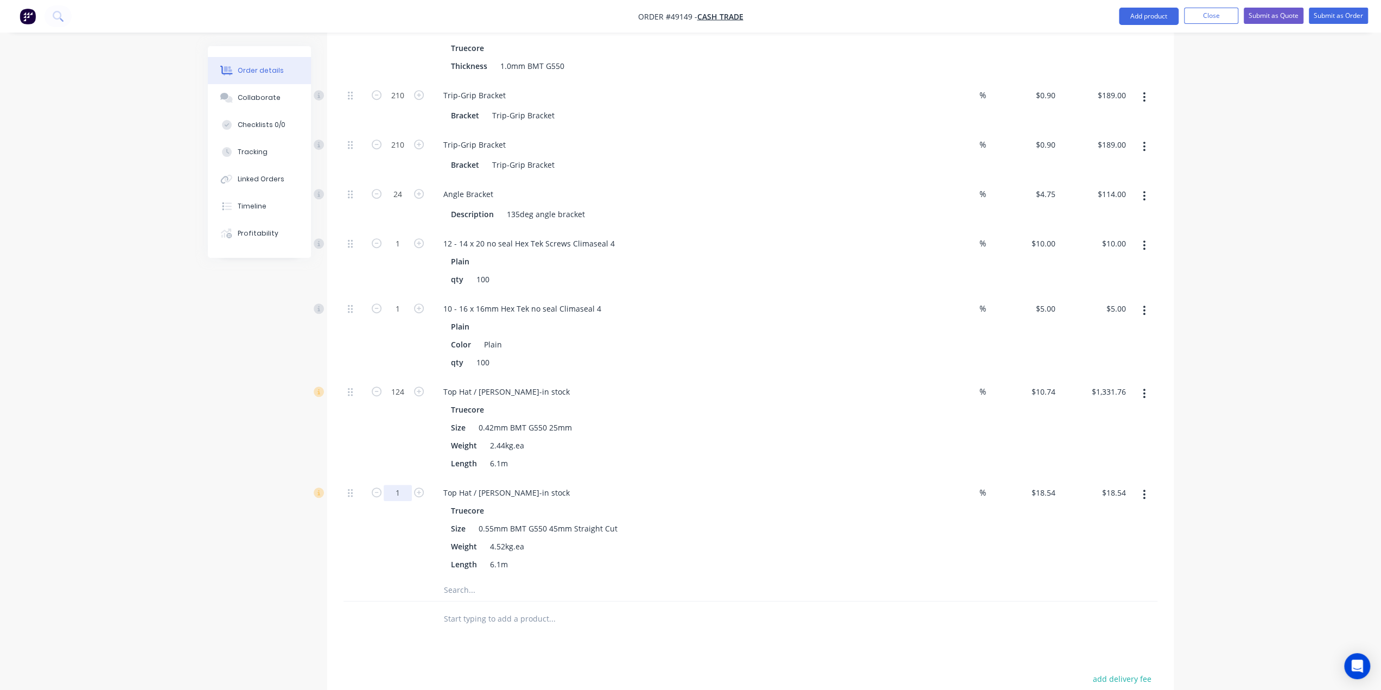
click at [398, 485] on input "1" at bounding box center [398, 493] width 28 height 16
drag, startPoint x: 403, startPoint y: 474, endPoint x: 344, endPoint y: 465, distance: 60.0
click at [348, 478] on div "260 Top Hat / Batten-in stock Truecore Size 0.55mm BMT G550 45mm Straight Cut W…" at bounding box center [751, 528] width 814 height 101
type input "124"
type input "$2,298.96"
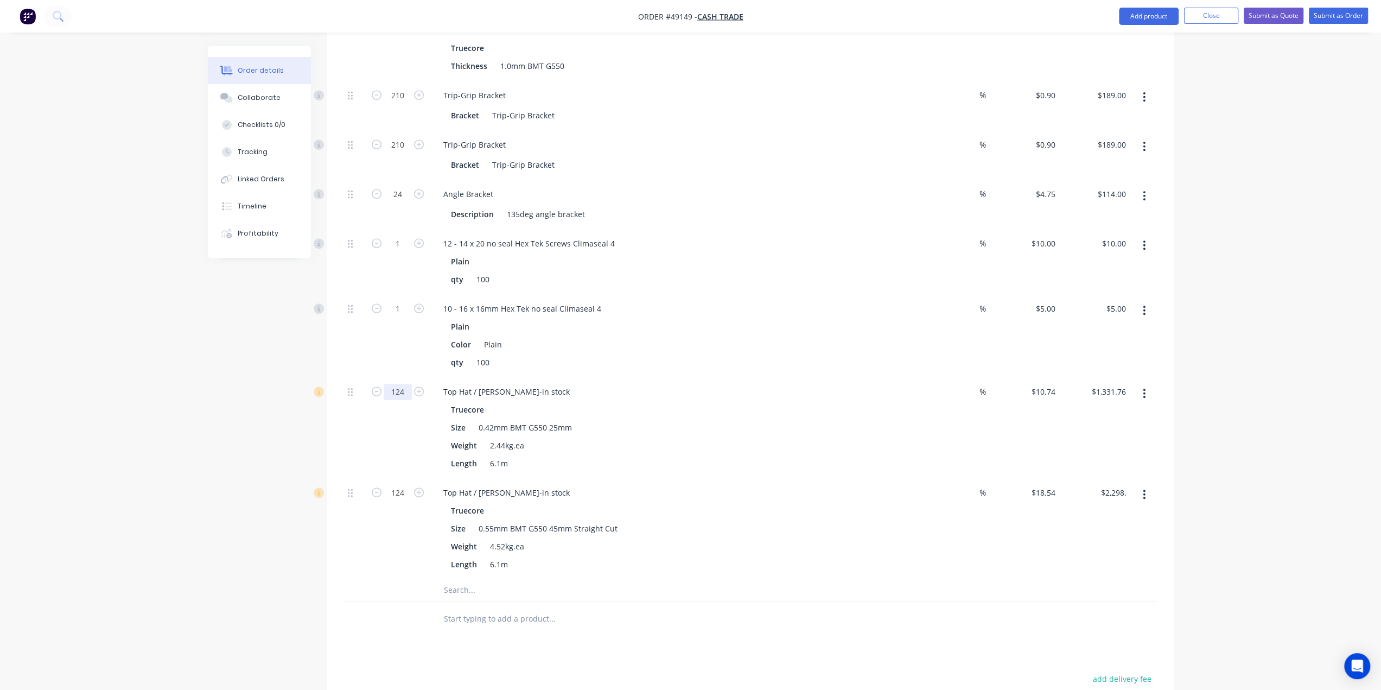
click at [393, 384] on input "124" at bounding box center [398, 392] width 28 height 16
type input "260"
type input "$2,792.40"
click at [331, 434] on div "Qty Discount Price Total Kit 1 Steel Roof Truss kit *Supply prefabricated roof …" at bounding box center [750, 285] width 847 height 701
drag, startPoint x: 348, startPoint y: 473, endPoint x: 405, endPoint y: 379, distance: 109.5
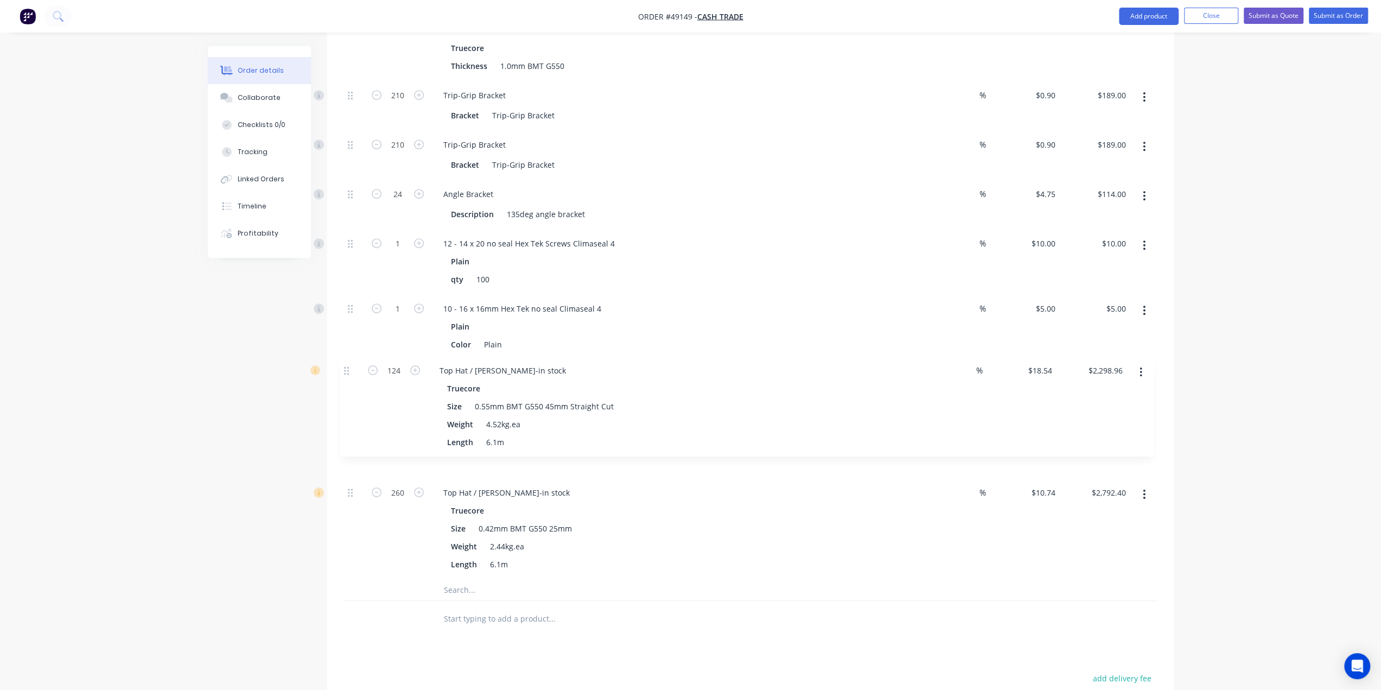
click at [344, 364] on div "1 Roof Trusses - 25 deg, hip roof, with solar panels and air conditioner Trueco…" at bounding box center [751, 297] width 814 height 563
click at [532, 384] on div "Top Hat / Batten-in stock" at bounding box center [507, 392] width 144 height 16
click at [529, 485] on div "Top Hat / Batten-in stock" at bounding box center [507, 493] width 144 height 16
drag, startPoint x: 177, startPoint y: 484, endPoint x: 180, endPoint y: 503, distance: 19.7
click at [177, 489] on div "Order details Collaborate Checklists 0/0 Tracking Linked Orders Timeline Profit…" at bounding box center [690, 213] width 1381 height 1351
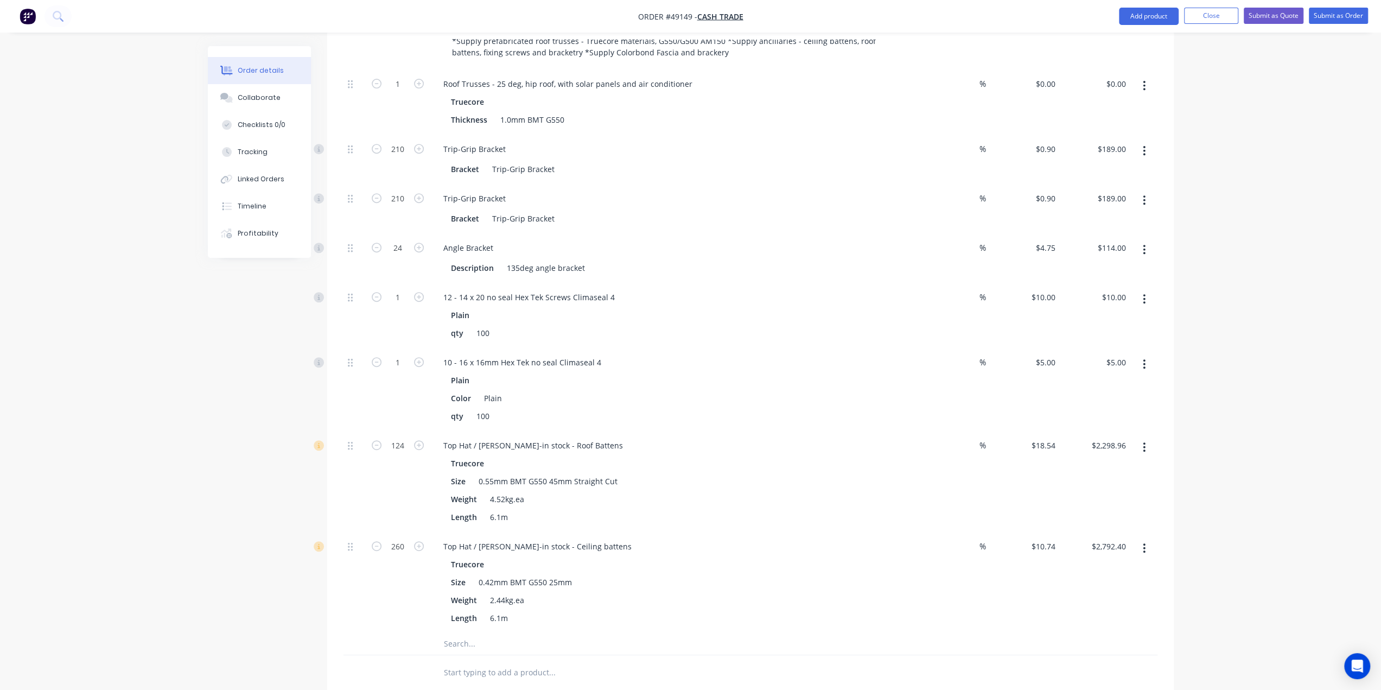
scroll to position [371, 0]
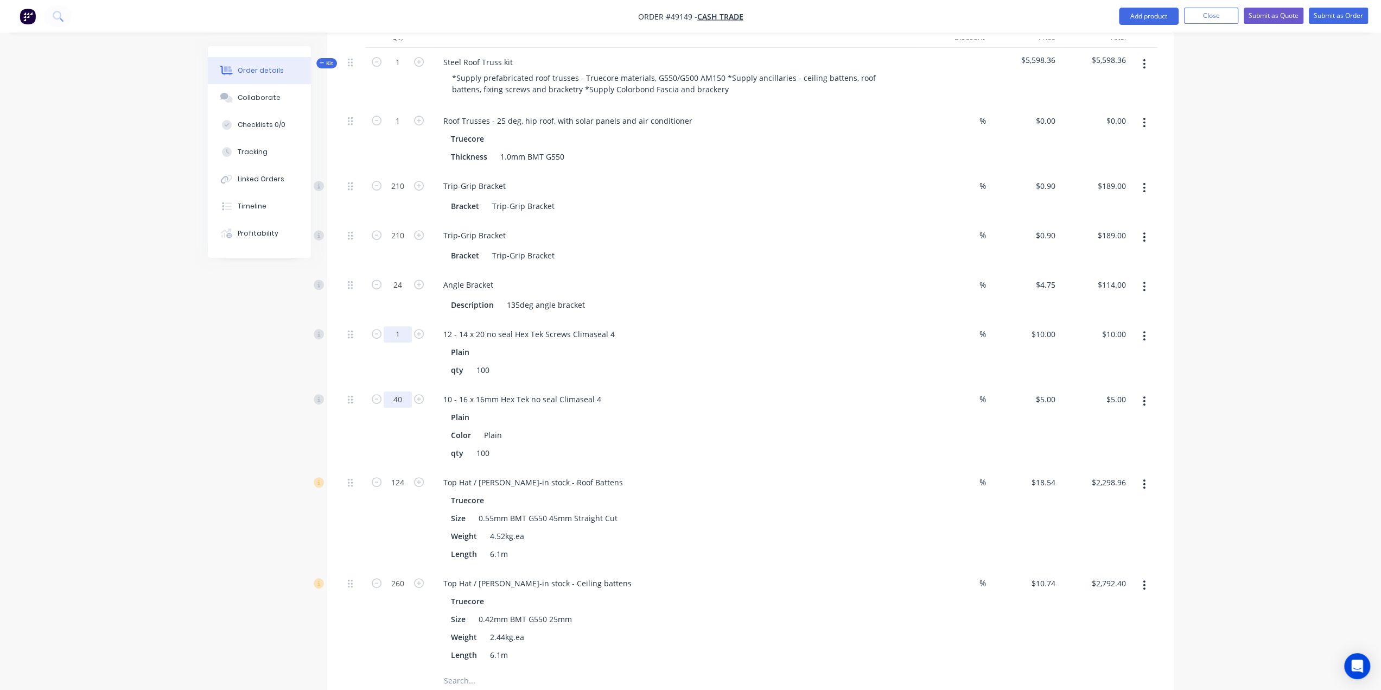
type input "40"
type input "$200.00"
click at [402, 326] on input "1" at bounding box center [398, 334] width 28 height 16
type input "20"
type input "$200.00"
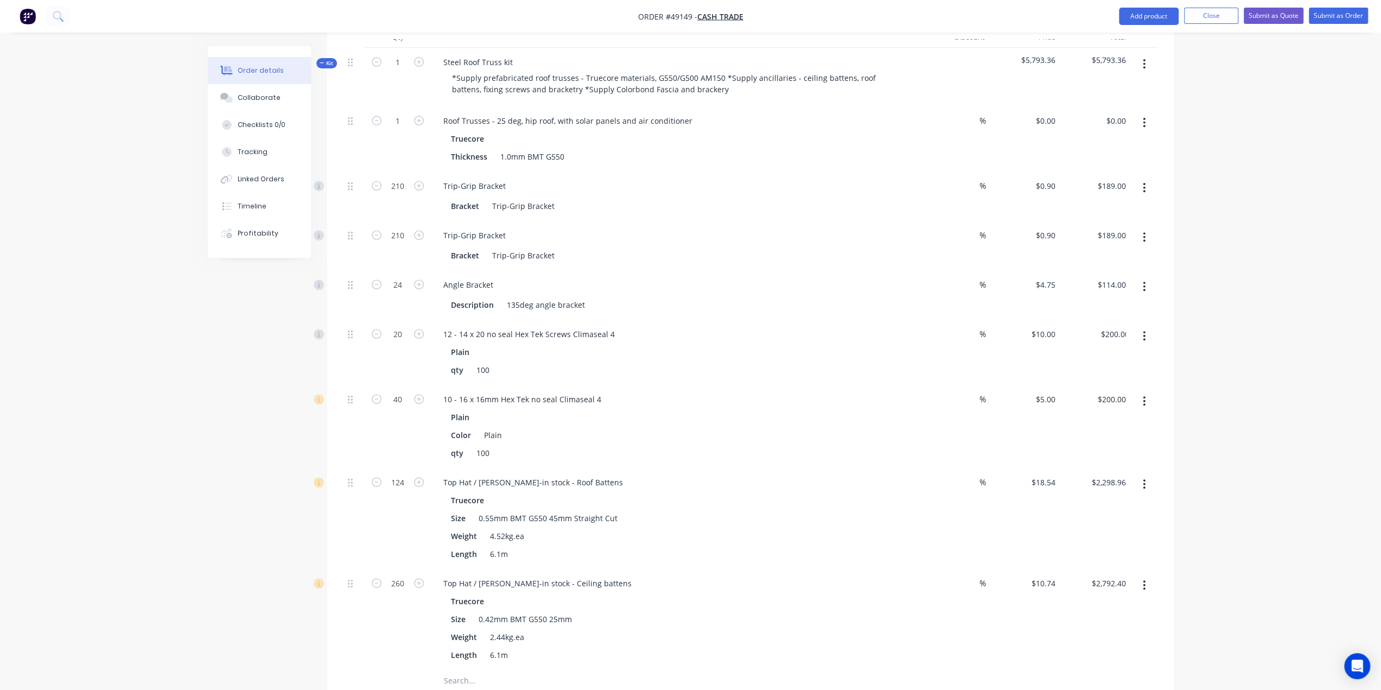
click at [171, 344] on div "Order details Collaborate Checklists 0/0 Tracking Linked Orders Timeline Profit…" at bounding box center [690, 304] width 1381 height 1351
drag, startPoint x: 281, startPoint y: 330, endPoint x: 281, endPoint y: 340, distance: 9.8
click at [281, 331] on div "Created by Bob Created 11/09/25 Required 11/09/25 Assigned to Add team member S…" at bounding box center [691, 327] width 966 height 1305
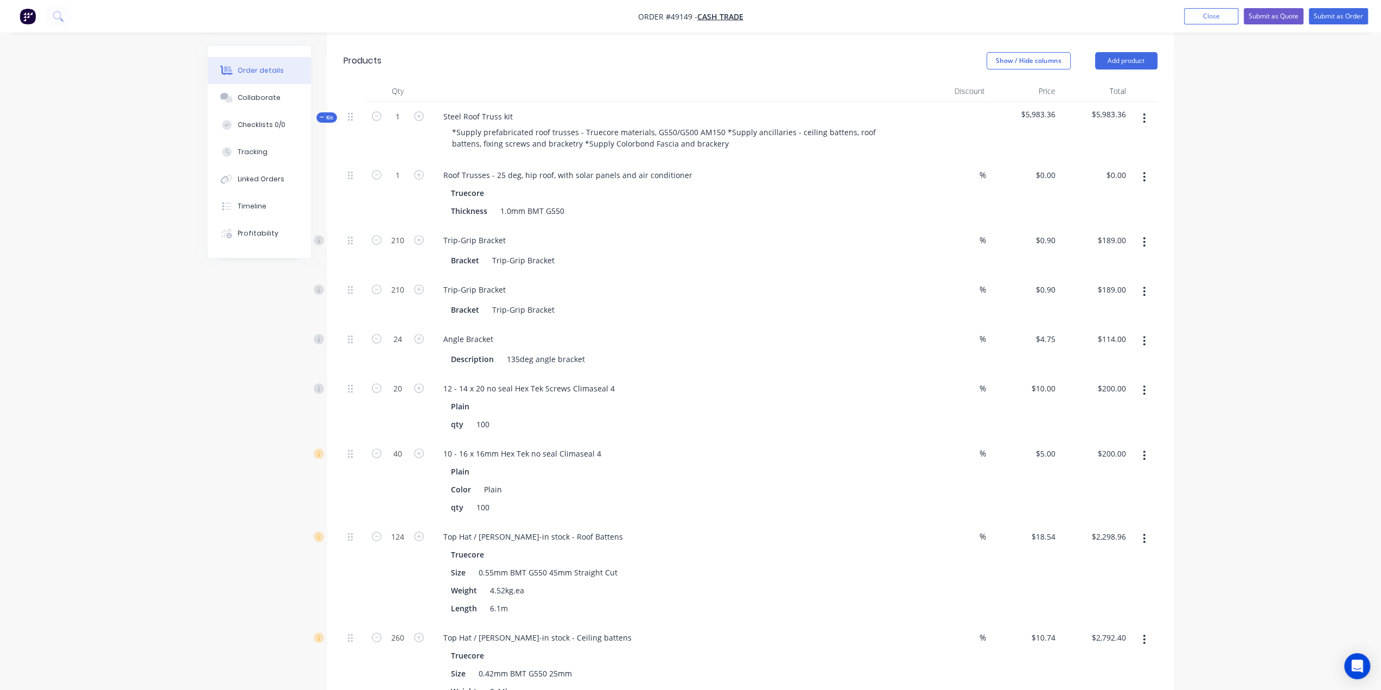
click at [230, 386] on div "Created by Bob Created 11/09/25 Required 11/09/25 Assigned to Add team member S…" at bounding box center [691, 381] width 966 height 1305
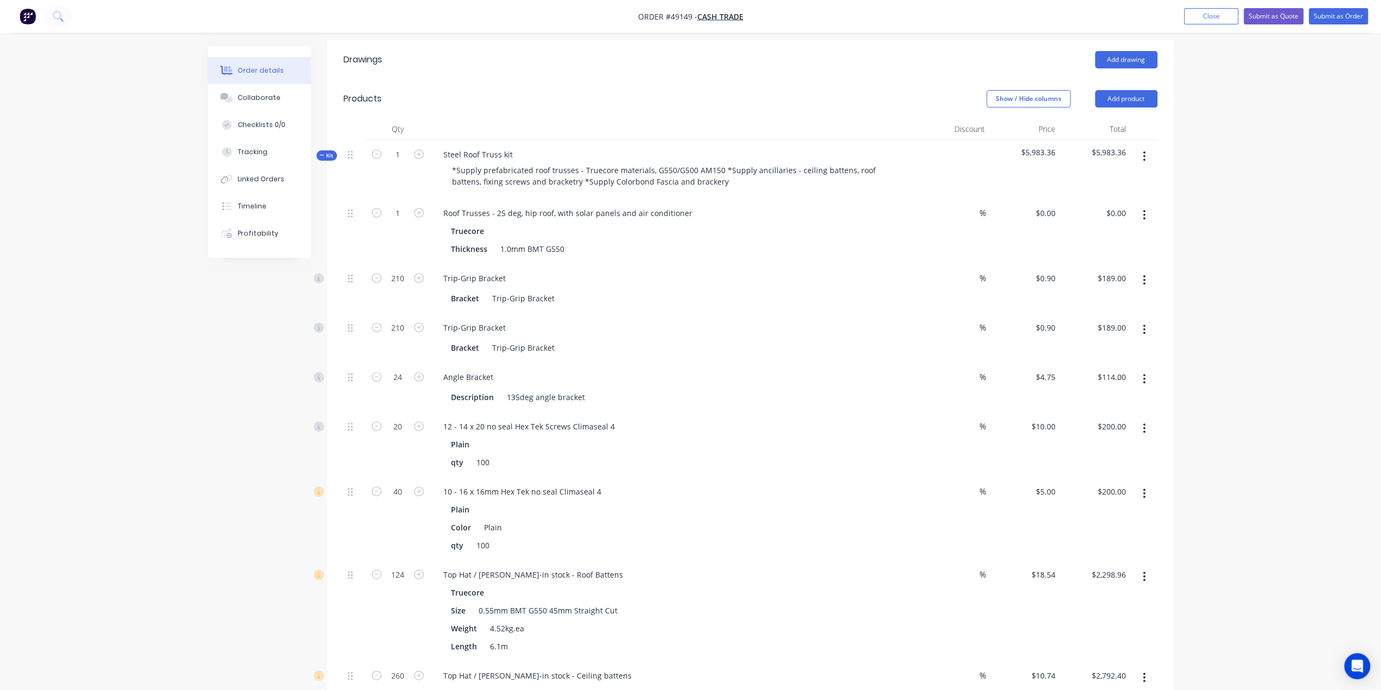
scroll to position [190, 0]
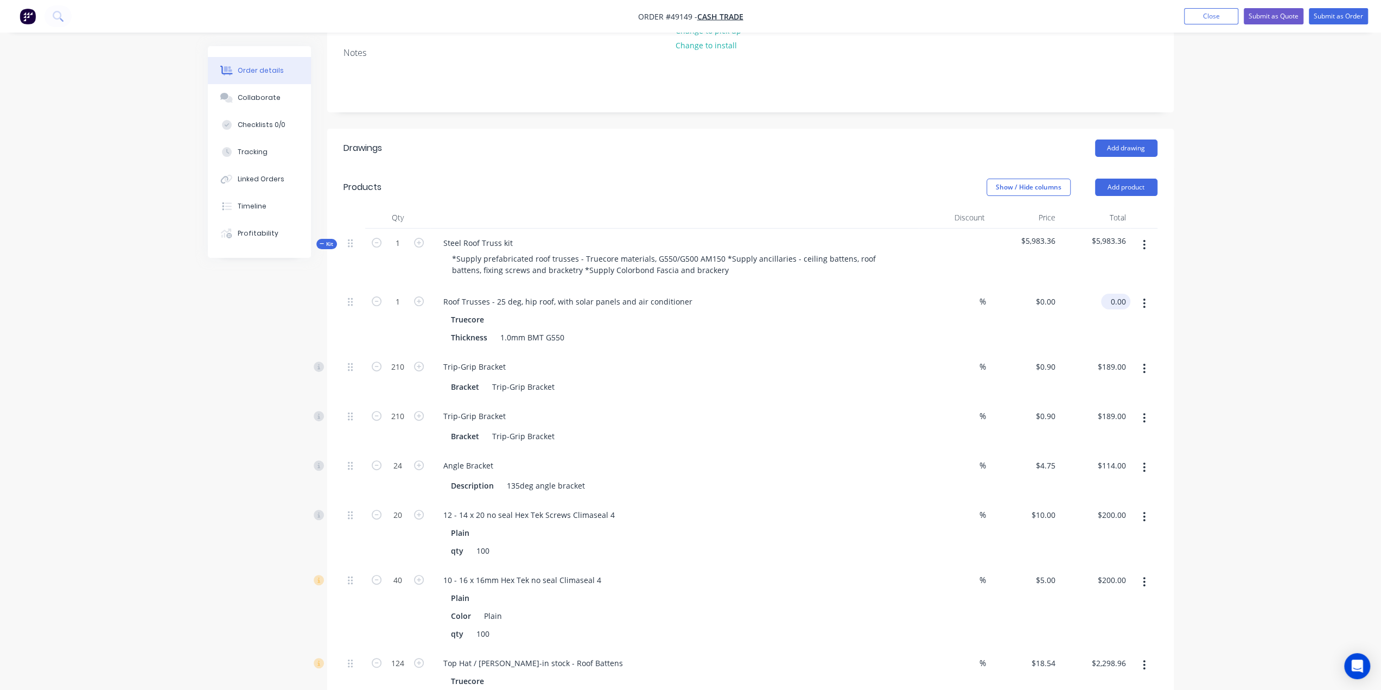
click at [1117, 294] on input "0.00" at bounding box center [1117, 302] width 25 height 16
type input "22673.39"
type input "$22,673.39"
click at [1217, 301] on div "Order details Collaborate Checklists 0/0 Tracking Linked Orders Timeline Profit…" at bounding box center [690, 485] width 1381 height 1351
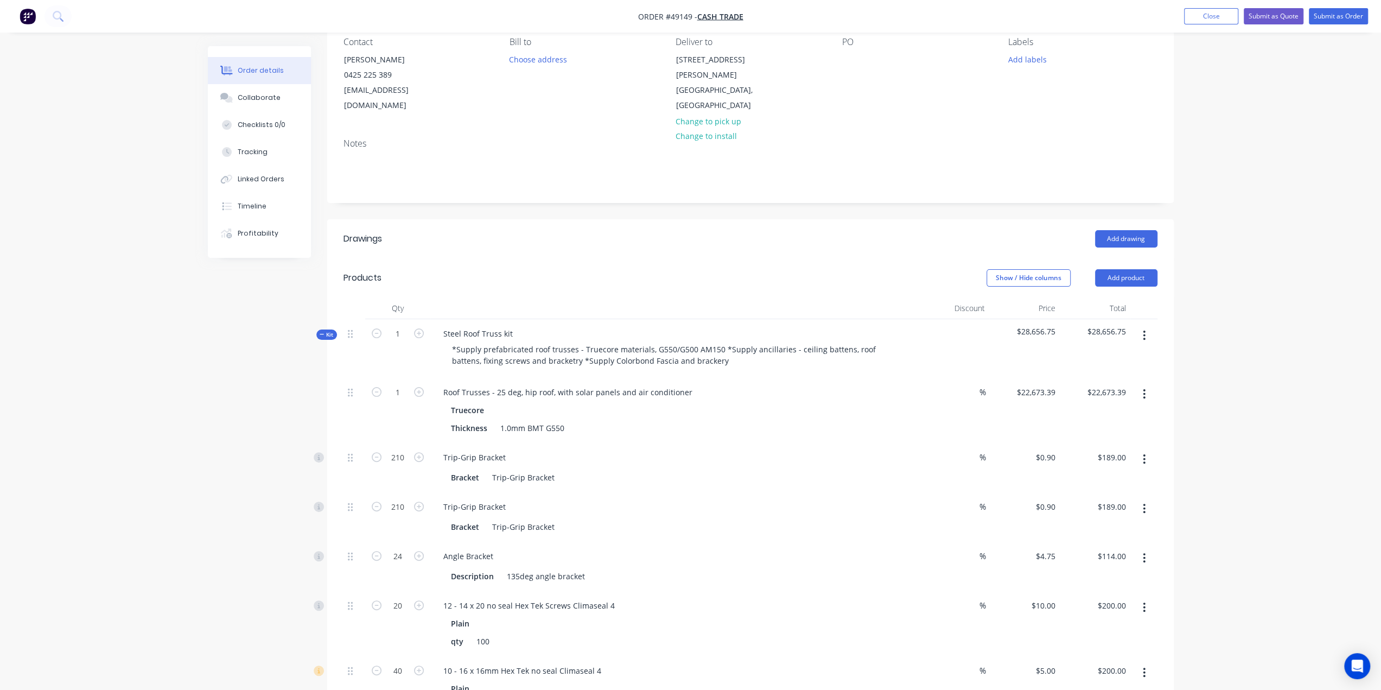
scroll to position [0, 0]
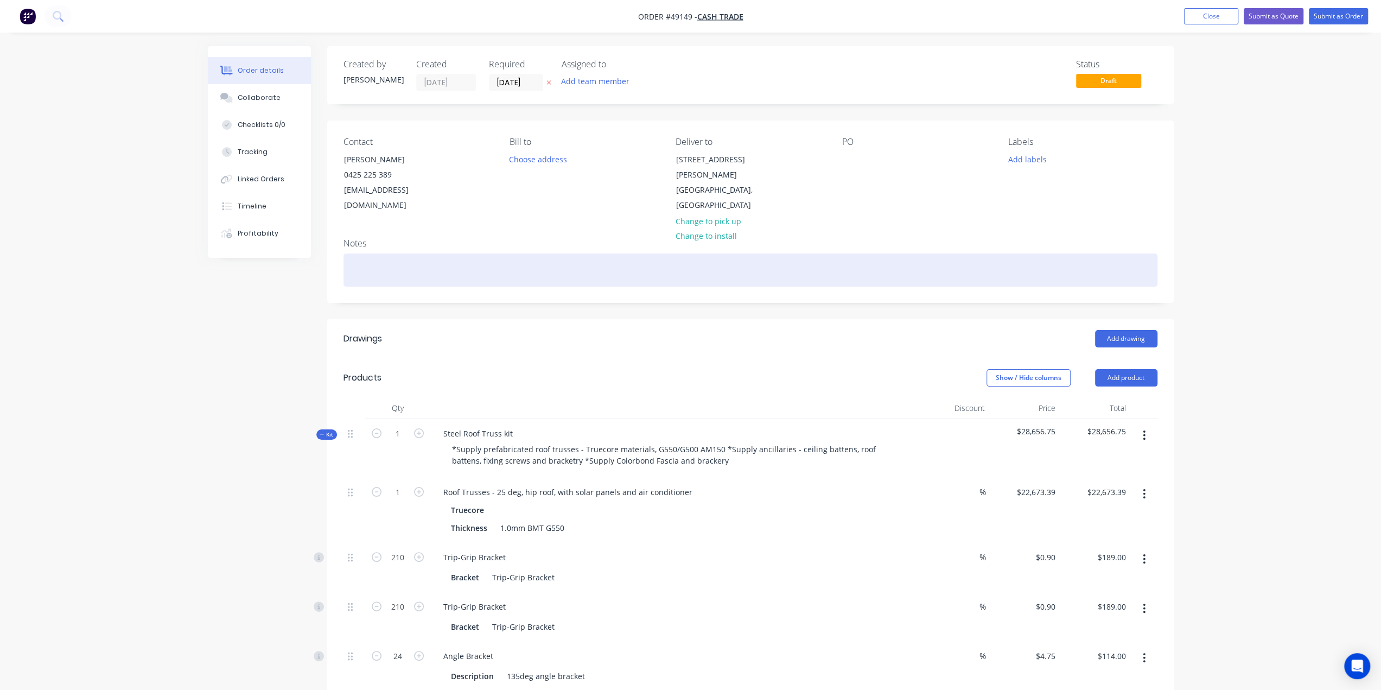
click at [377, 253] on div at bounding box center [751, 269] width 814 height 33
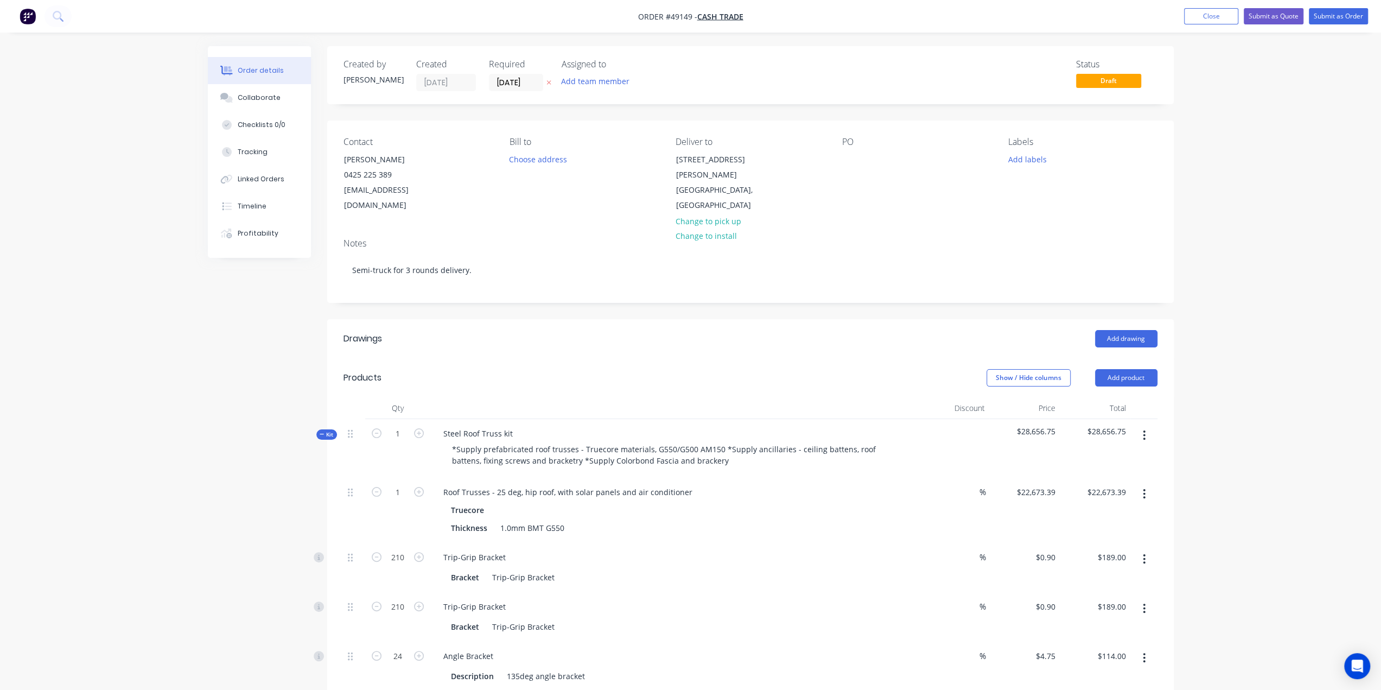
click at [152, 347] on div "Order details Collaborate Checklists 0/0 Tracking Linked Orders Timeline Profit…" at bounding box center [690, 675] width 1381 height 1351
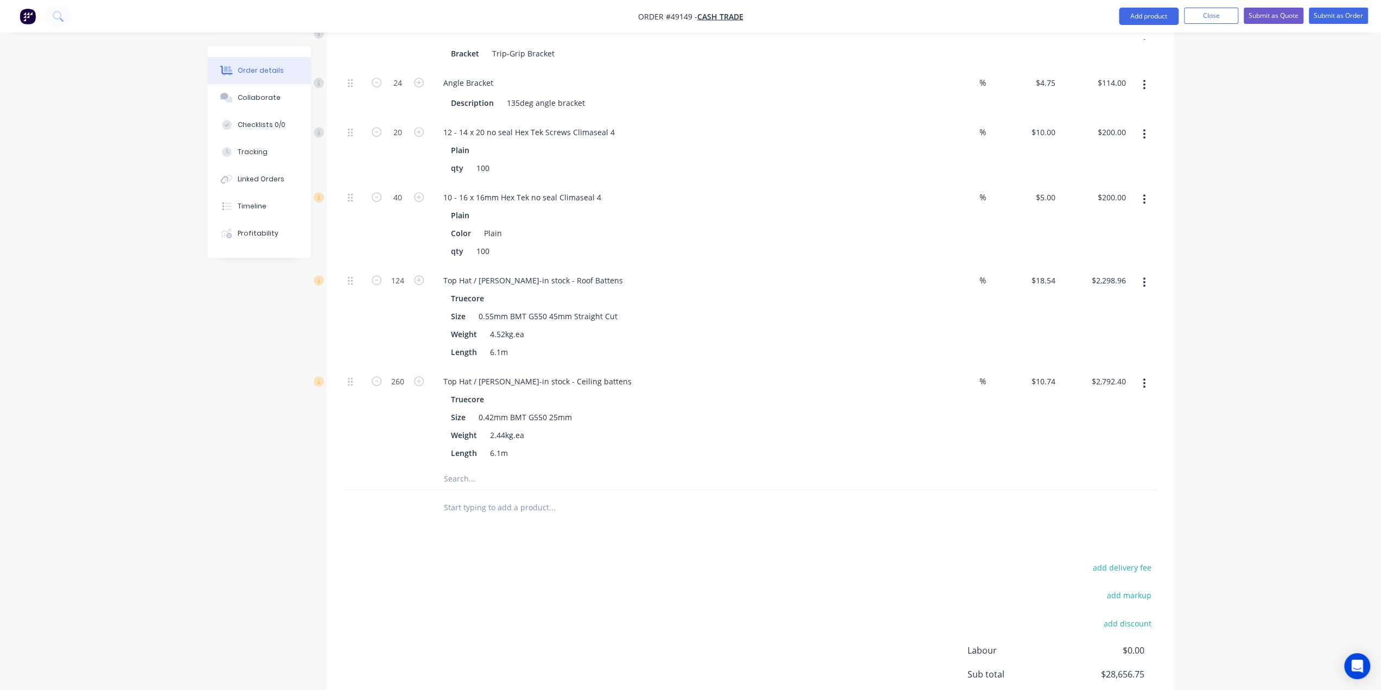
scroll to position [643, 0]
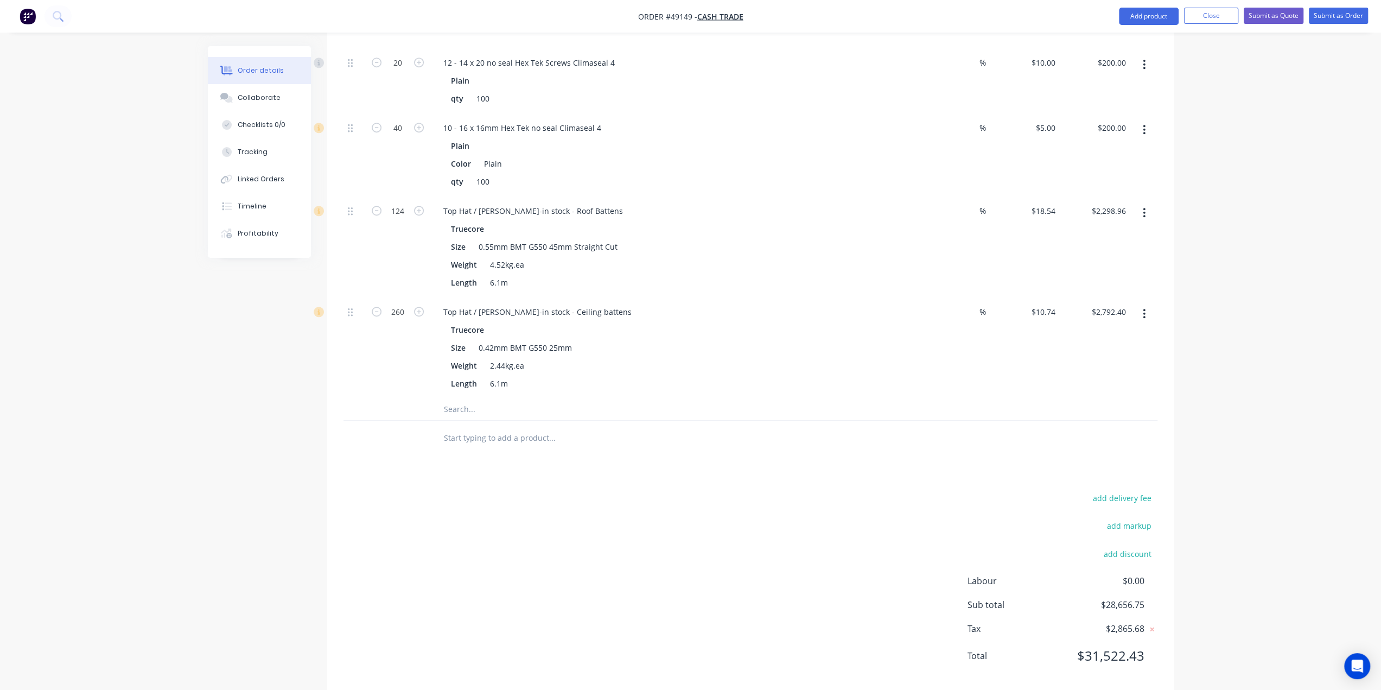
drag, startPoint x: 499, startPoint y: 585, endPoint x: 508, endPoint y: 584, distance: 9.2
click at [500, 585] on div "add delivery fee add markup add discount Labour $0.00 Sub total $28,656.75 Tax …" at bounding box center [751, 584] width 814 height 186
click at [1115, 491] on button "add delivery fee" at bounding box center [1123, 498] width 70 height 15
type input "1740"
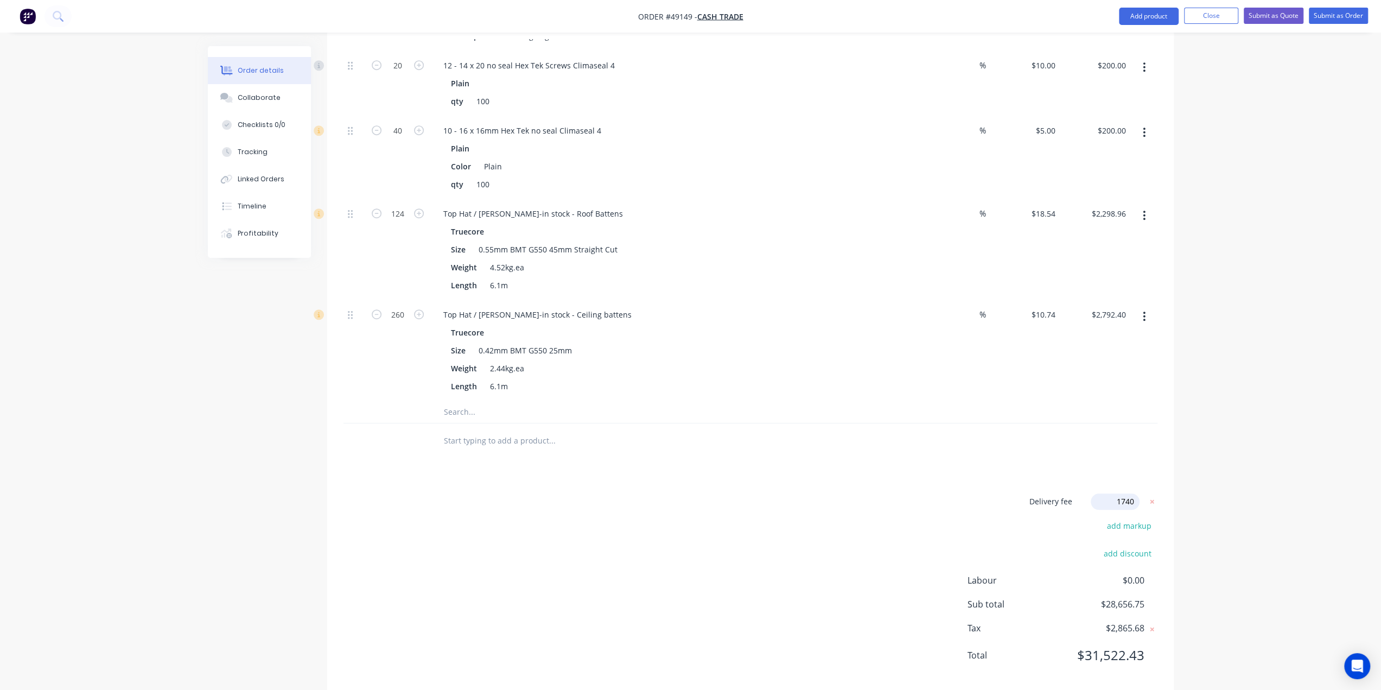
click input "submit" at bounding box center [0, 0] width 0 height 0
click at [1235, 447] on div "Order details Collaborate Checklists 0/0 Tracking Linked Orders Timeline Profit…" at bounding box center [690, 35] width 1381 height 1346
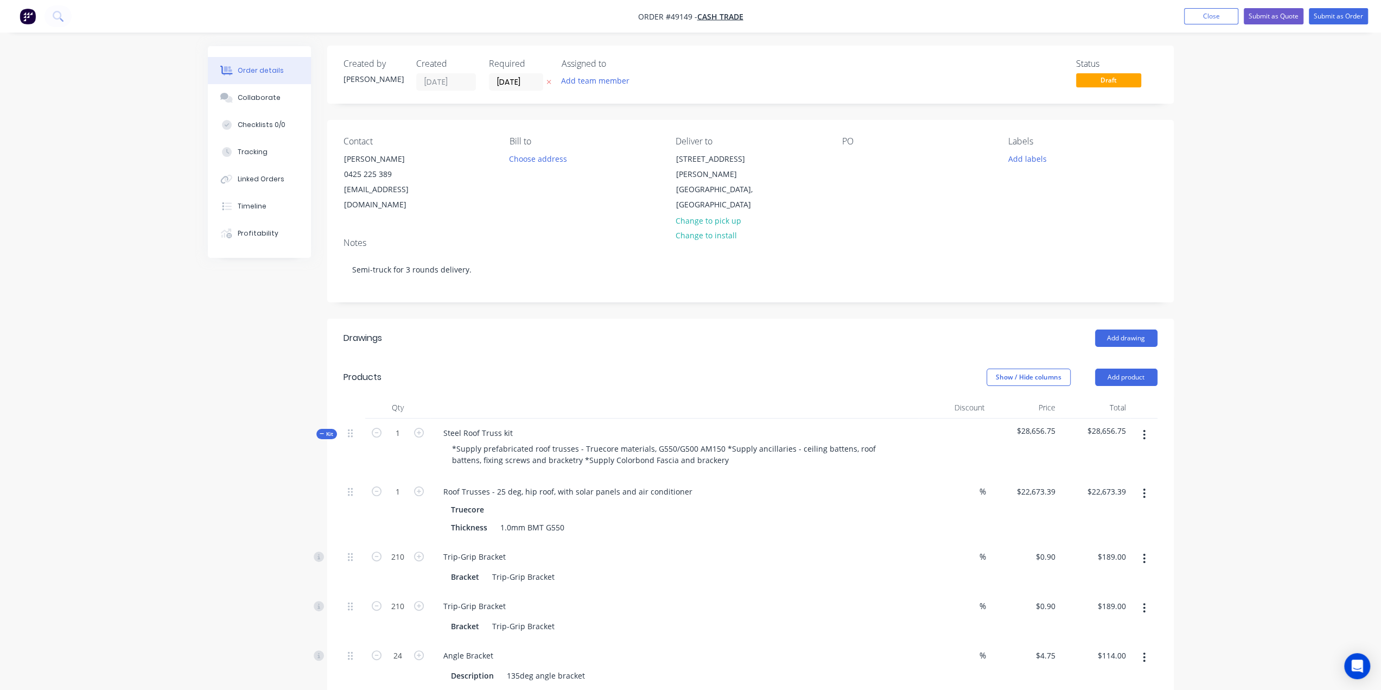
scroll to position [0, 0]
click at [1245, 263] on div "Order details Collaborate Checklists 0/0 Tracking Linked Orders Timeline Profit…" at bounding box center [690, 673] width 1381 height 1346
click at [1264, 18] on button "Submit as Quote" at bounding box center [1274, 16] width 60 height 16
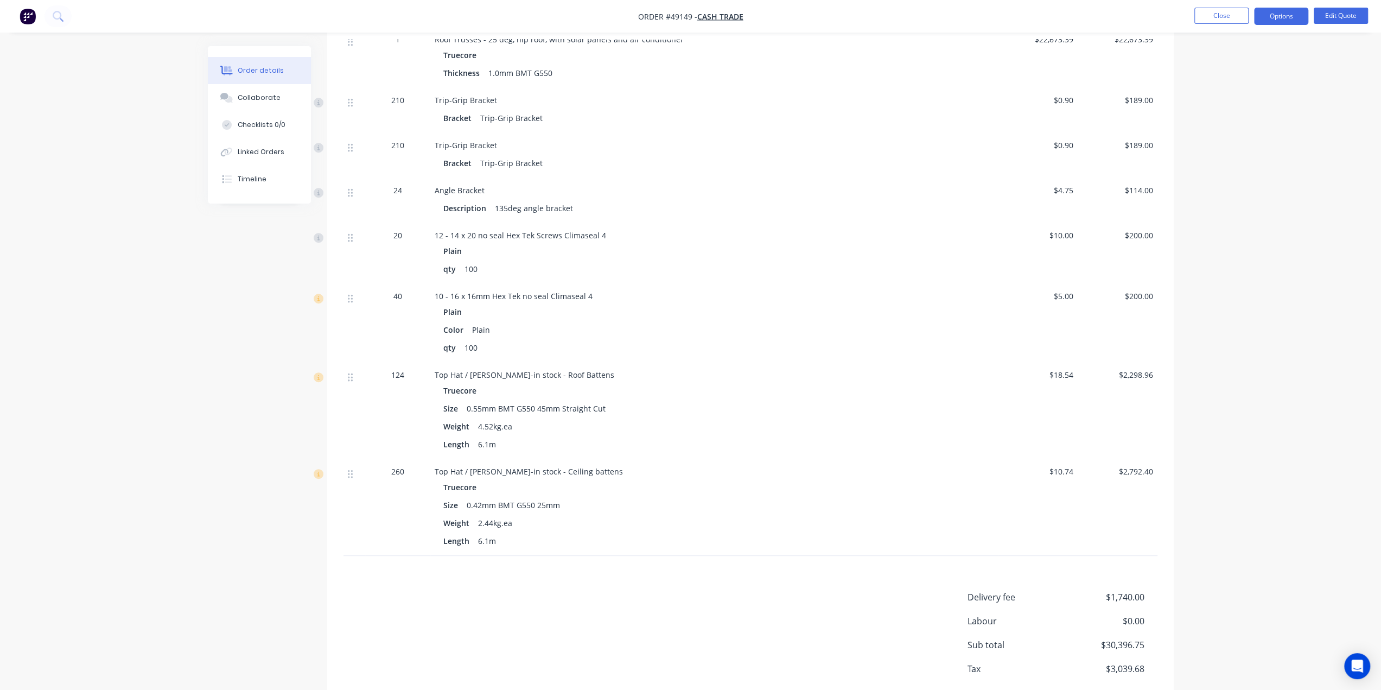
scroll to position [449, 0]
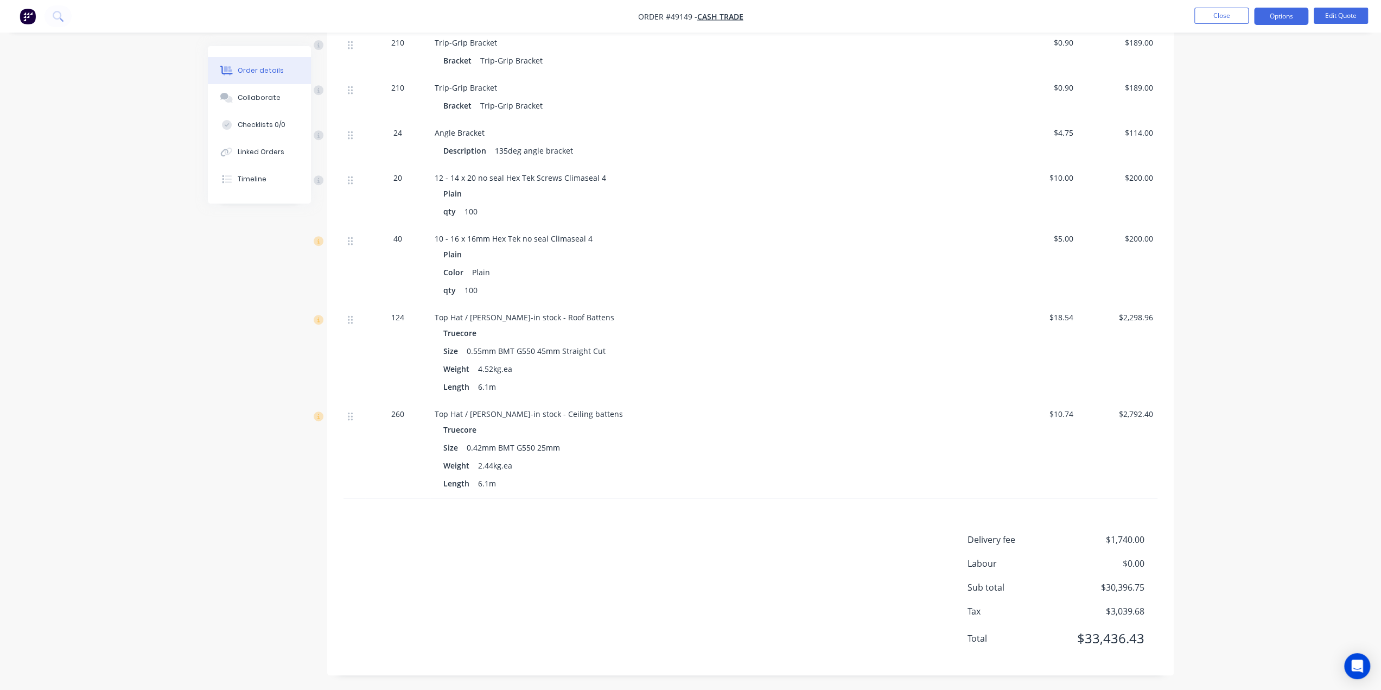
click at [1264, 412] on div "Order details Collaborate Checklists 0/0 Linked Orders Timeline Order details C…" at bounding box center [690, 121] width 1381 height 1141
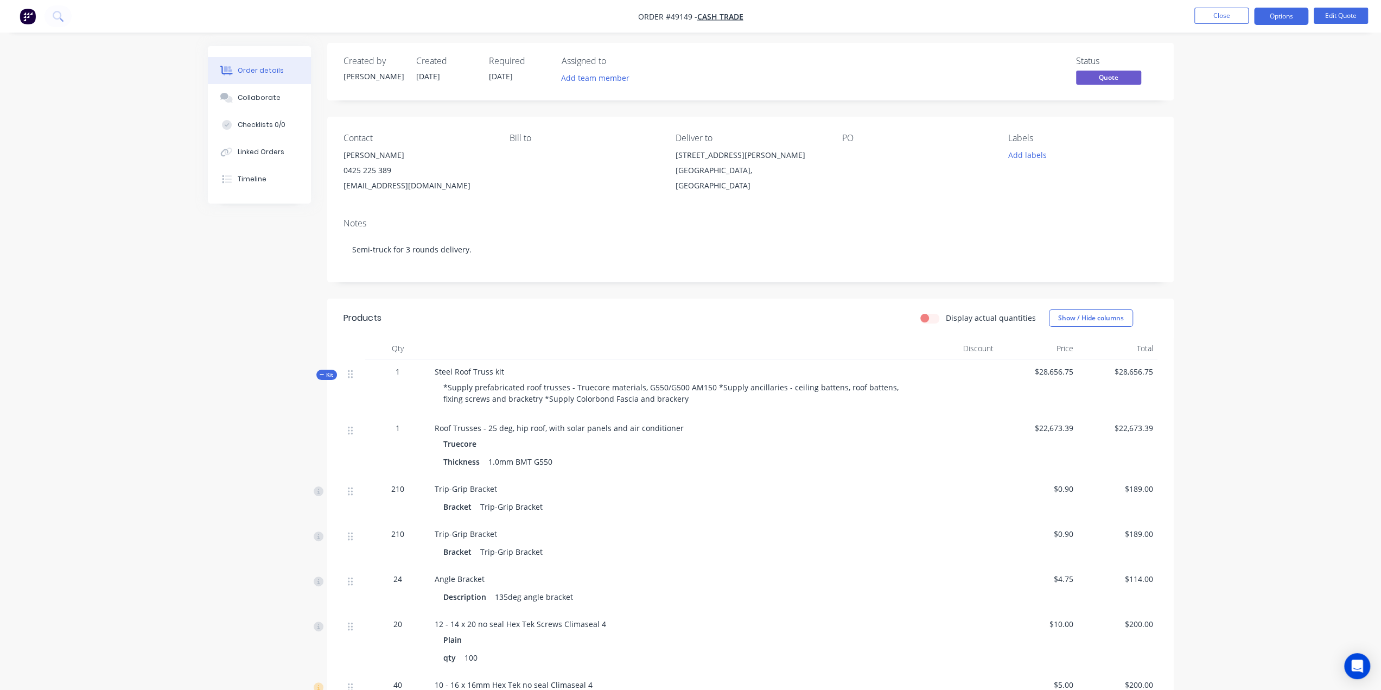
scroll to position [0, 0]
click at [1287, 14] on button "Options" at bounding box center [1281, 16] width 54 height 17
click at [1229, 60] on div "Quote" at bounding box center [1249, 66] width 100 height 16
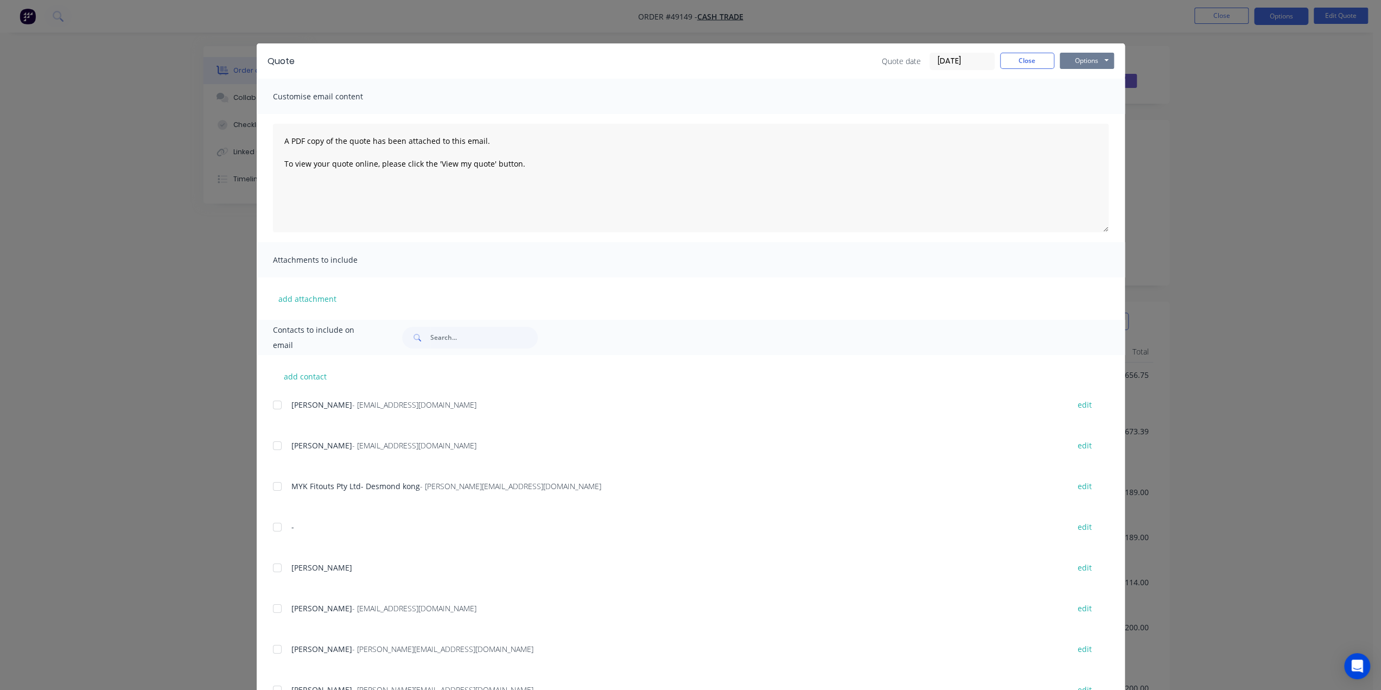
click at [1090, 64] on button "Options" at bounding box center [1087, 61] width 54 height 16
click at [1088, 98] on button "Print" at bounding box center [1094, 98] width 69 height 18
drag, startPoint x: 1371, startPoint y: 231, endPoint x: 1359, endPoint y: 215, distance: 20.1
click at [1369, 226] on div "Quote Quote date 11/09/25 Close Options Preview Print Email Customise email con…" at bounding box center [690, 345] width 1381 height 690
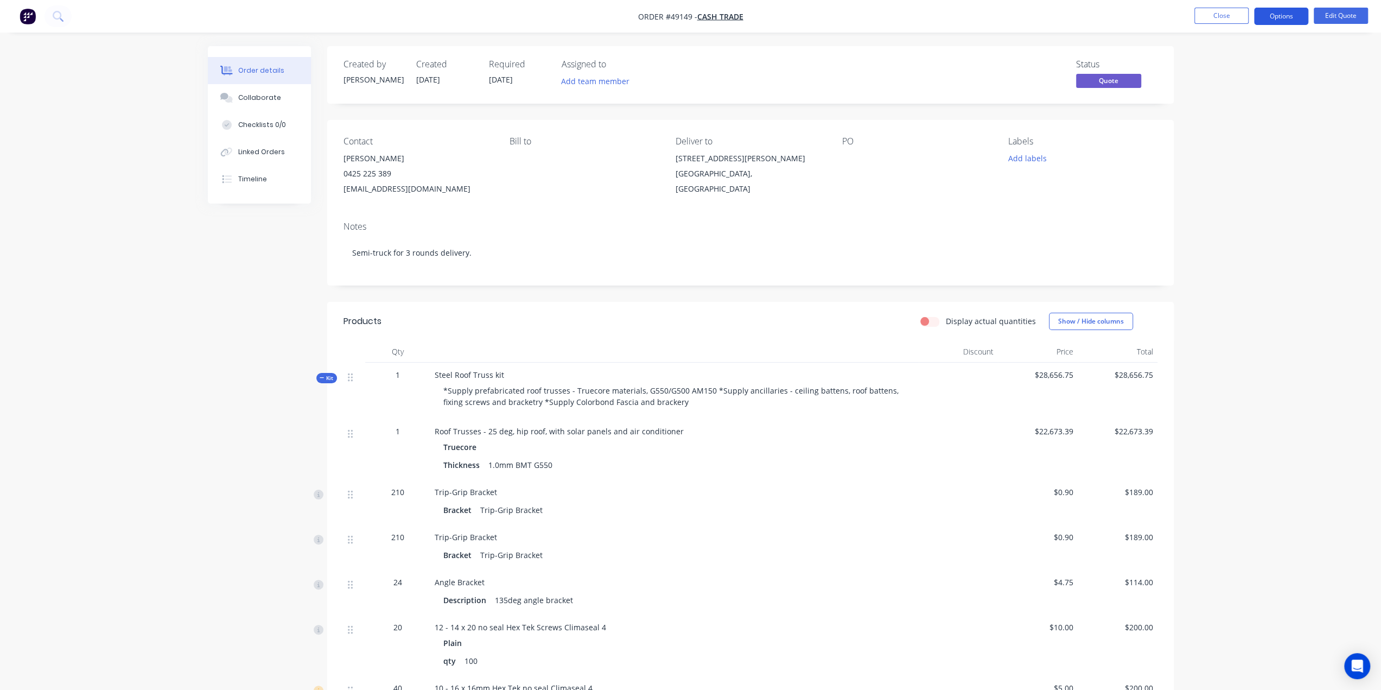
click at [1282, 14] on button "Options" at bounding box center [1281, 16] width 54 height 17
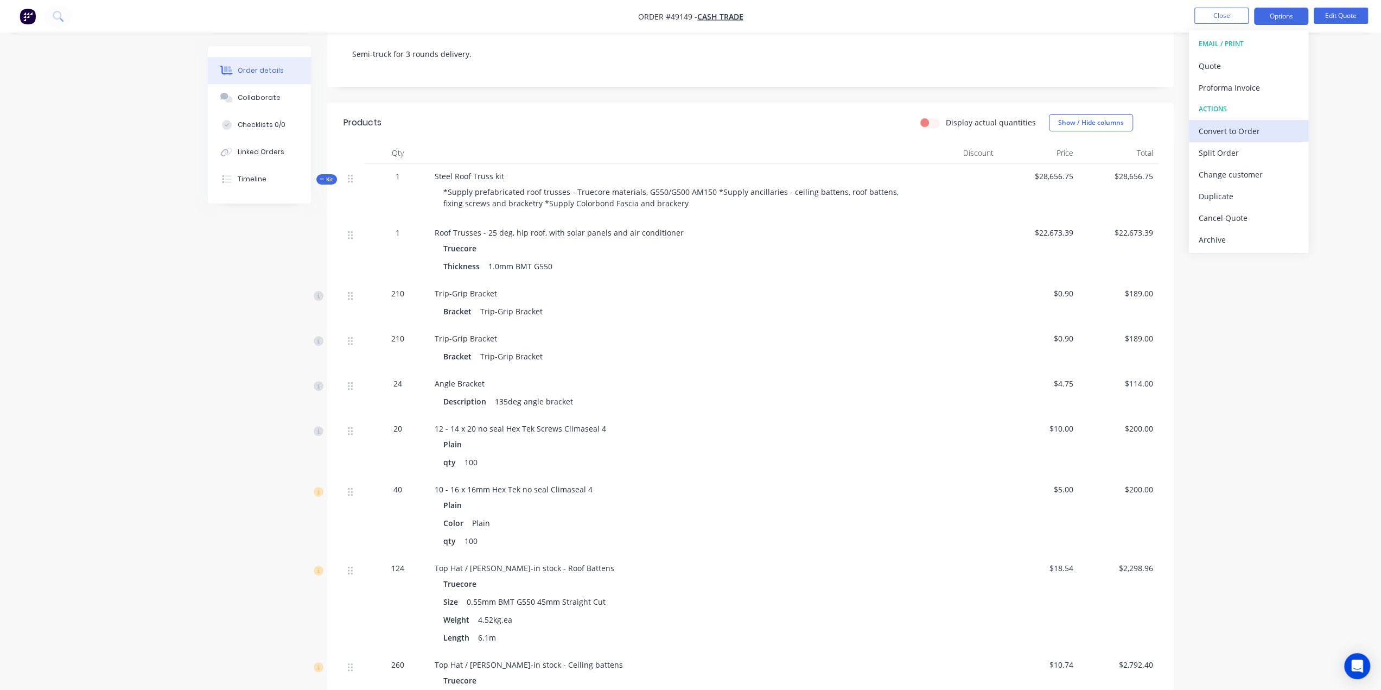
click at [1254, 128] on div "Convert to Order" at bounding box center [1249, 131] width 100 height 16
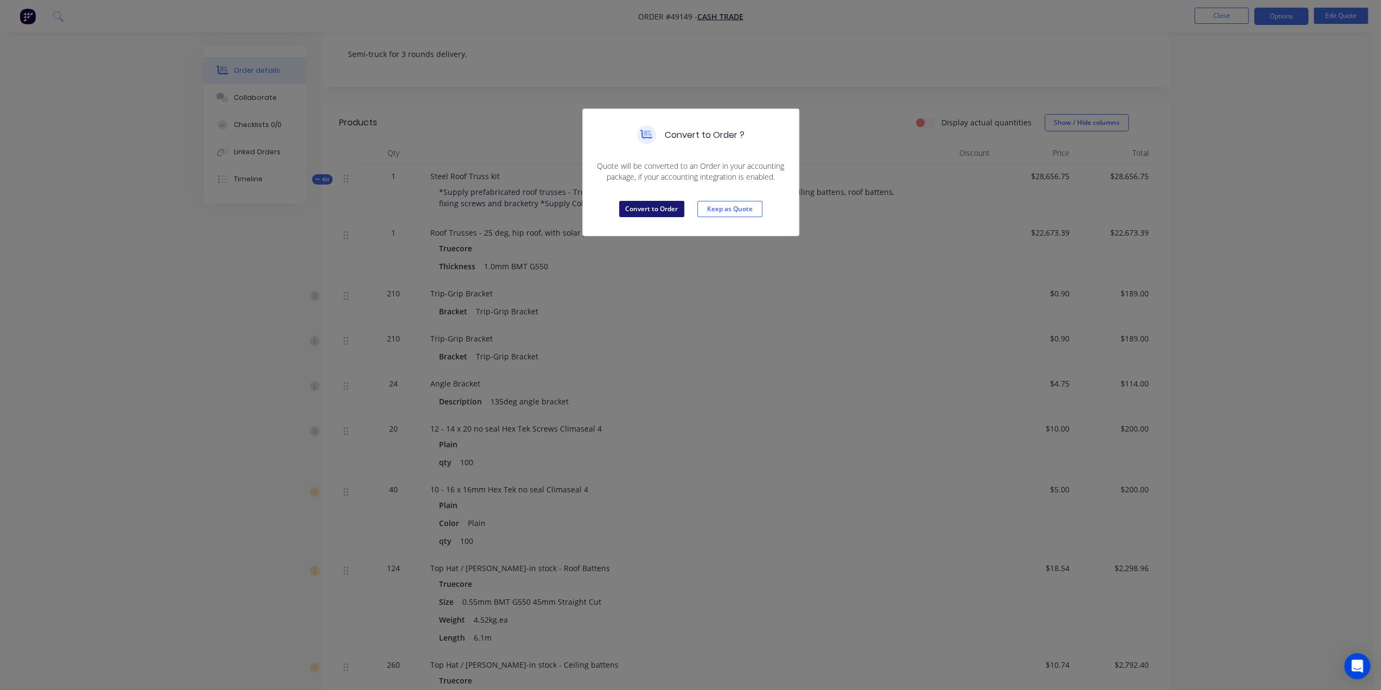
click at [667, 201] on button "Convert to Order" at bounding box center [651, 209] width 65 height 16
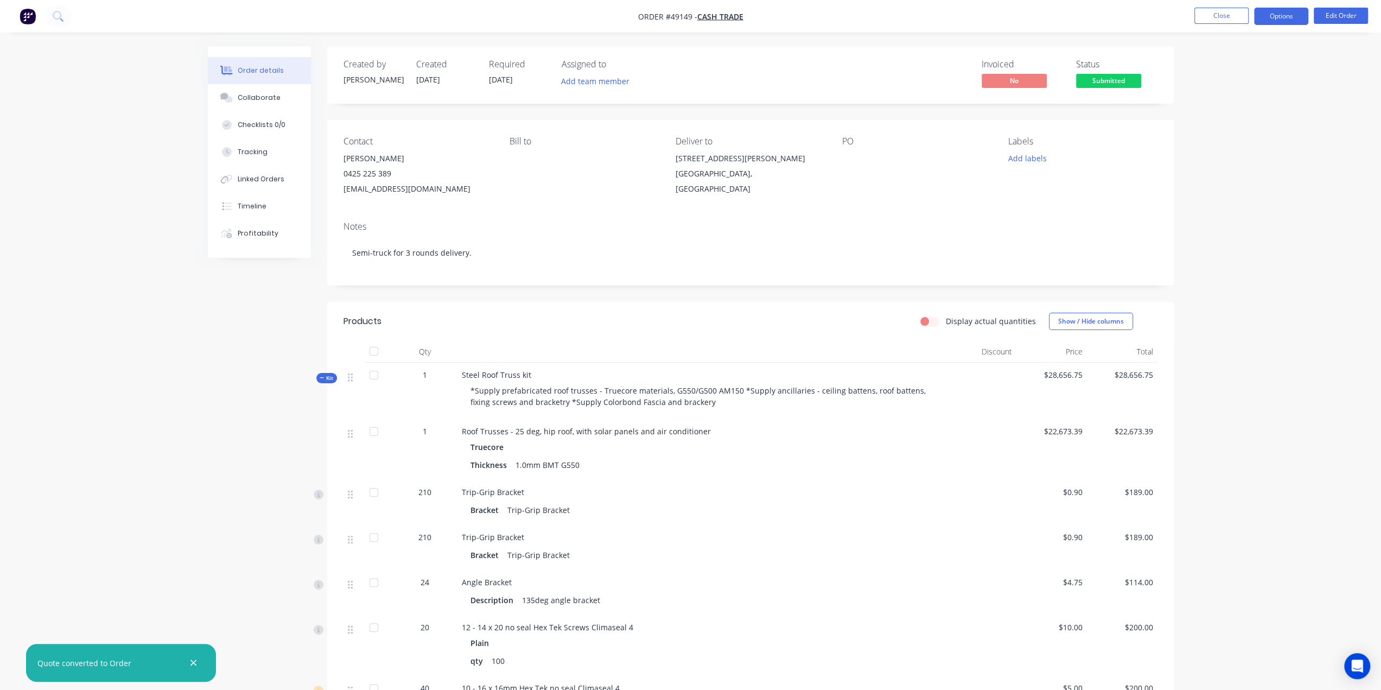
click at [1281, 14] on button "Options" at bounding box center [1281, 16] width 54 height 17
click at [1256, 149] on div "Delivery Docket" at bounding box center [1249, 153] width 100 height 16
click at [1233, 99] on button "Without pricing" at bounding box center [1248, 109] width 119 height 22
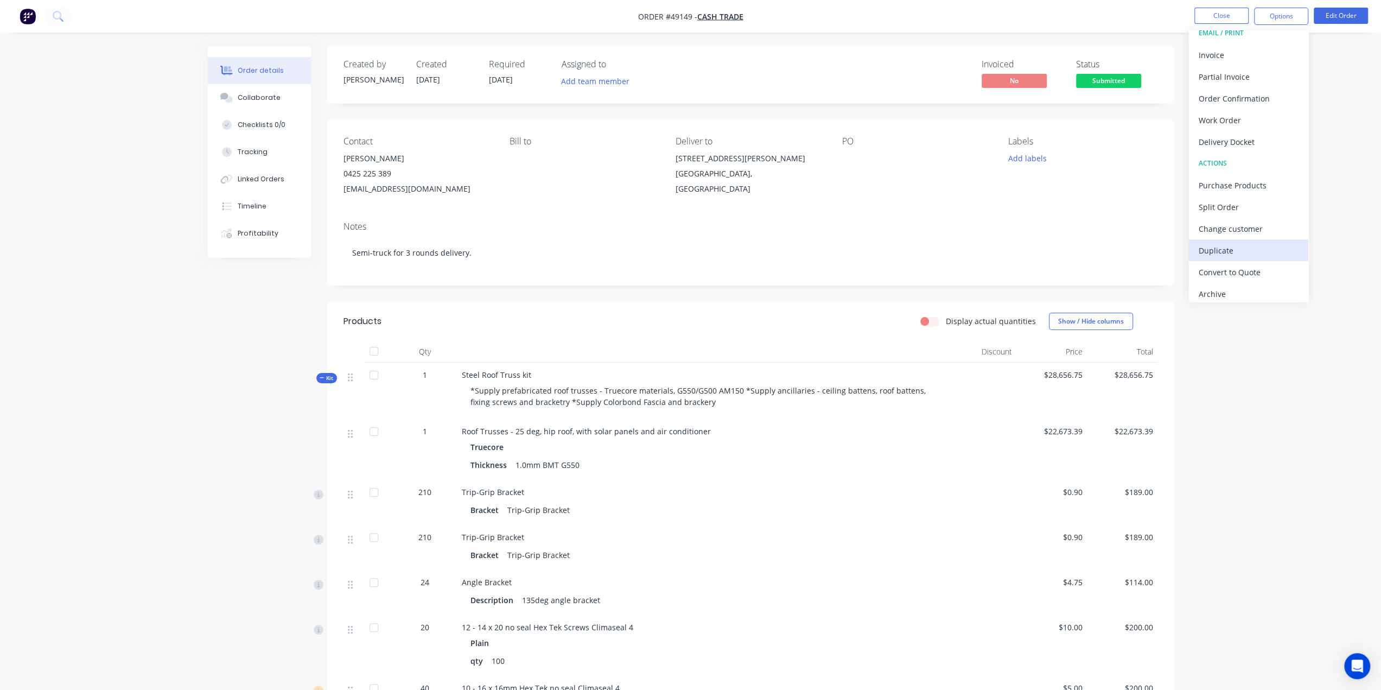
scroll to position [16, 0]
click at [1245, 264] on div "Convert to Quote" at bounding box center [1249, 267] width 100 height 16
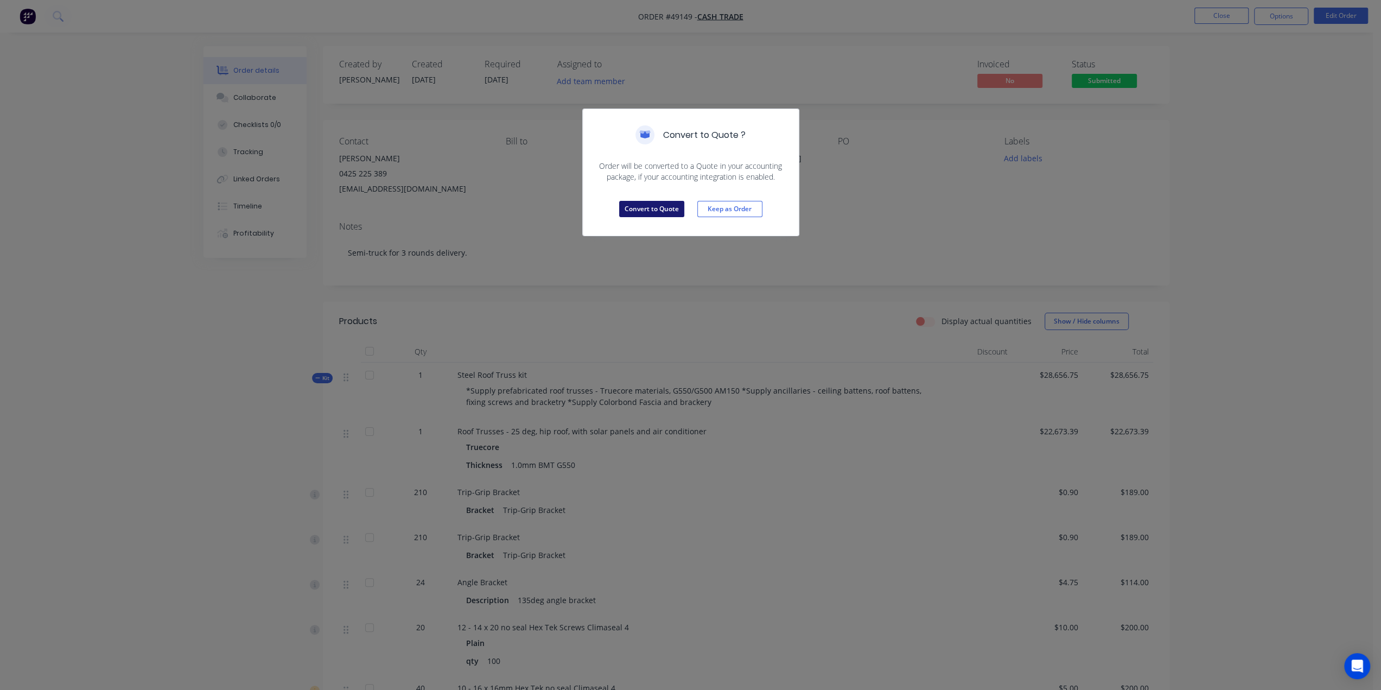
click at [659, 205] on button "Convert to Quote" at bounding box center [651, 209] width 65 height 16
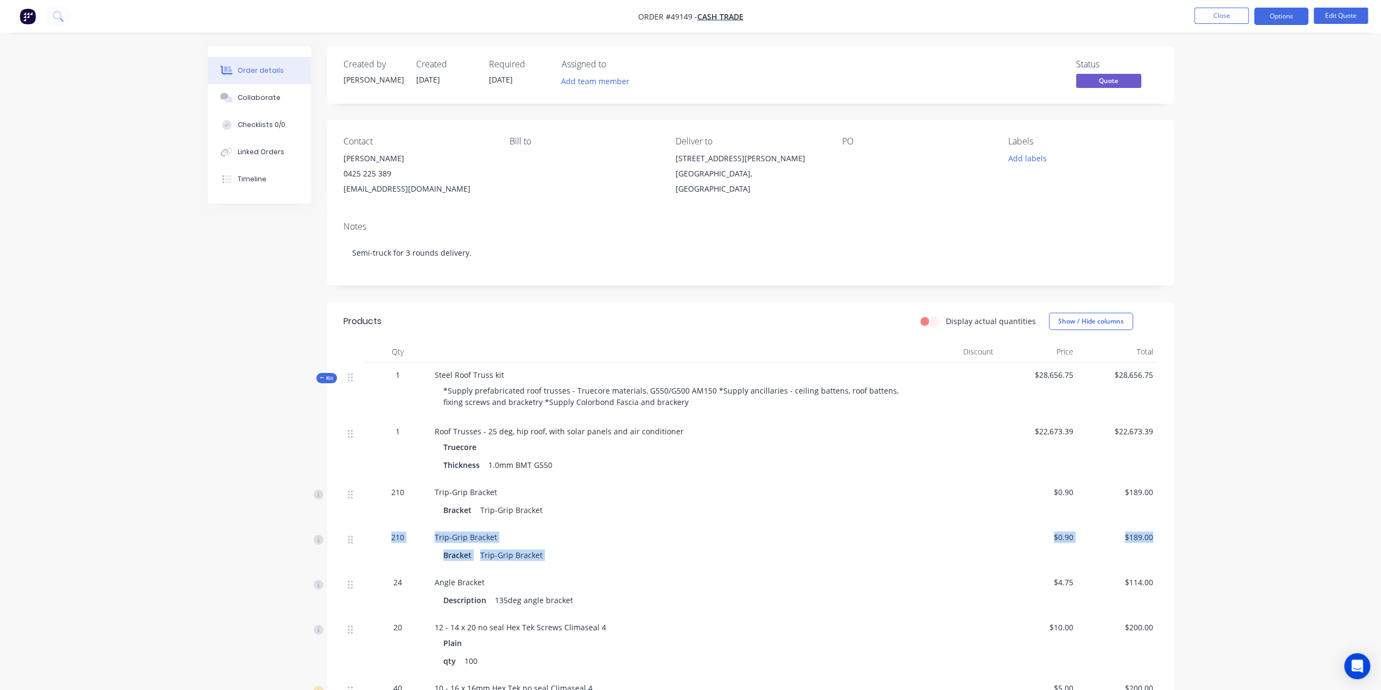
drag, startPoint x: 1295, startPoint y: 522, endPoint x: 1280, endPoint y: 520, distance: 15.3
click at [1293, 522] on div "Order details Collaborate Checklists 0/0 Linked Orders Timeline Order details C…" at bounding box center [690, 570] width 1381 height 1141
drag, startPoint x: 1281, startPoint y: 453, endPoint x: 1274, endPoint y: 450, distance: 7.8
click at [1275, 449] on div "Order details Collaborate Checklists 0/0 Linked Orders Timeline Order details C…" at bounding box center [690, 570] width 1381 height 1141
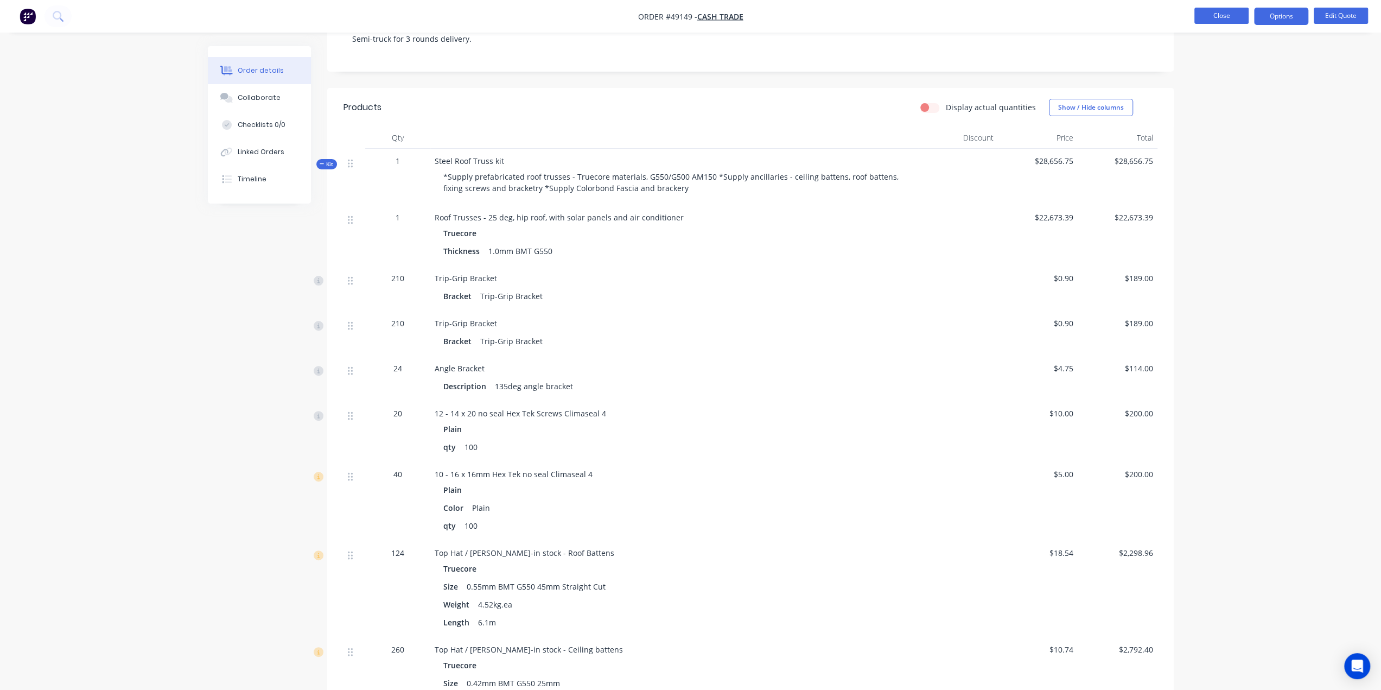
scroll to position [124, 0]
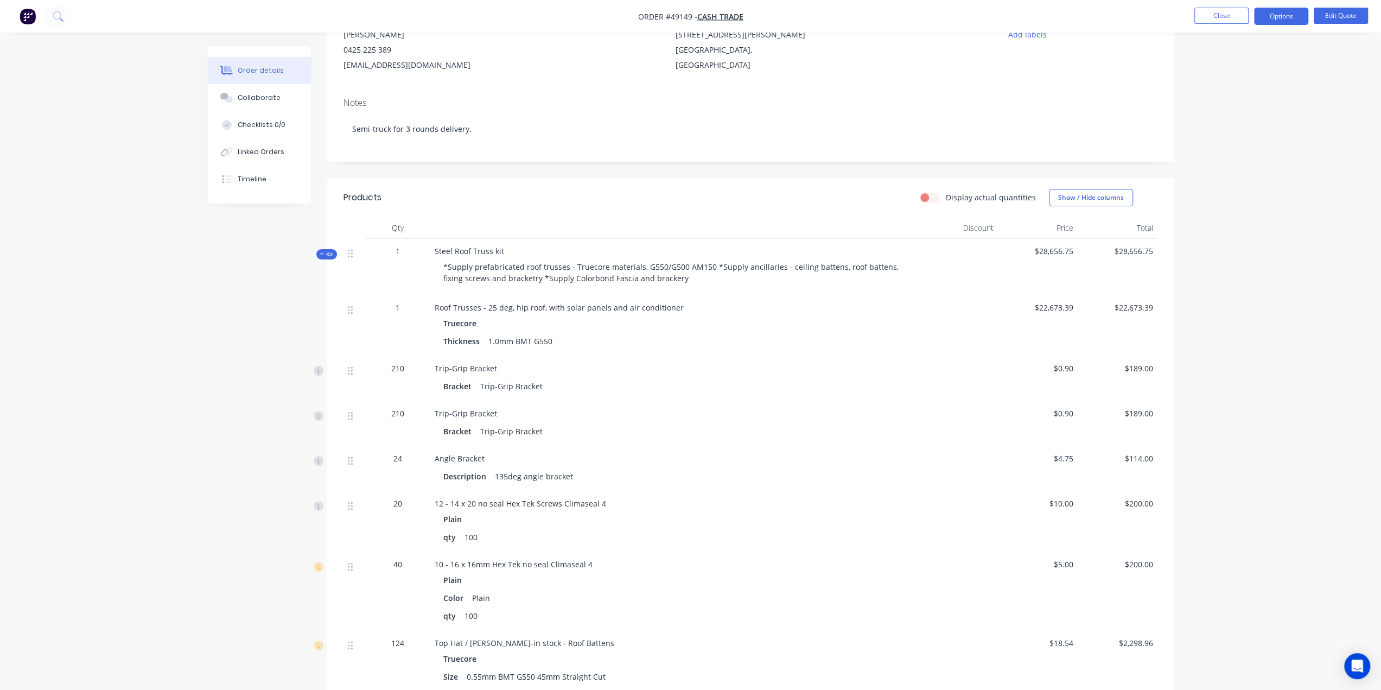
click at [1247, 219] on div "Order details Collaborate Checklists 0/0 Linked Orders Timeline Order details C…" at bounding box center [690, 446] width 1381 height 1141
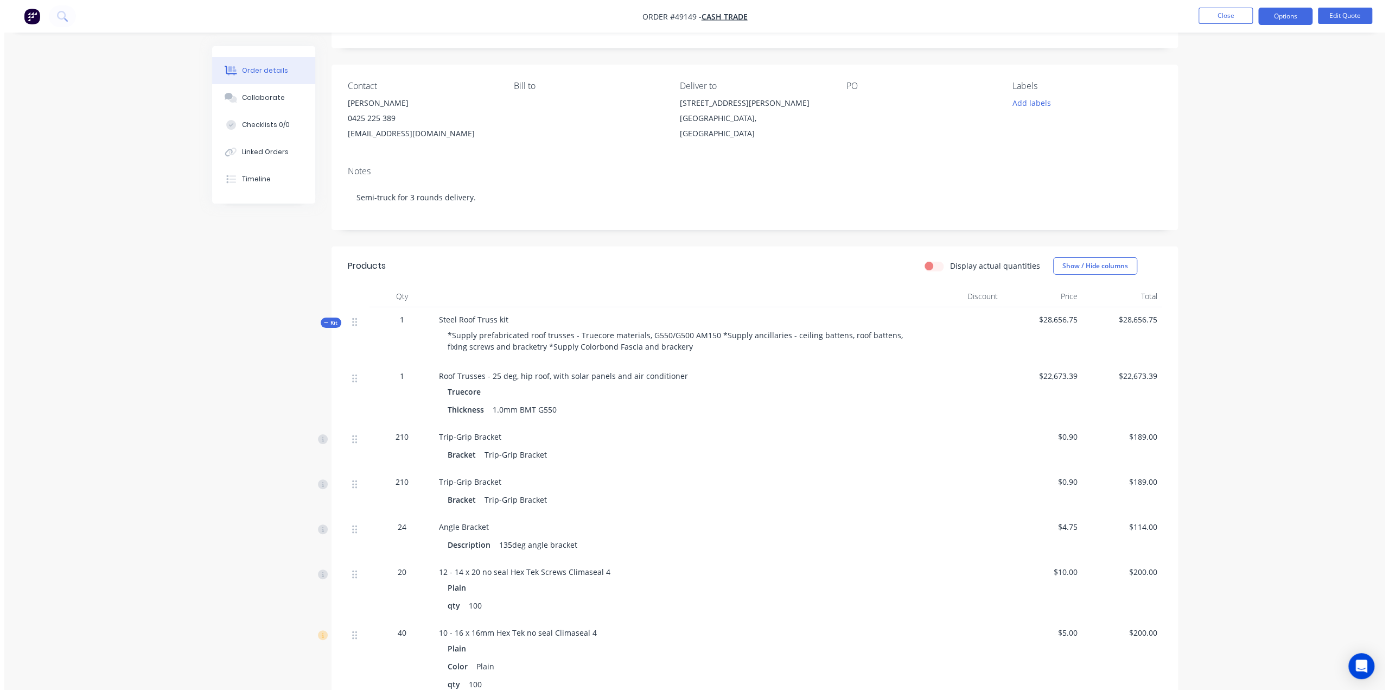
scroll to position [0, 0]
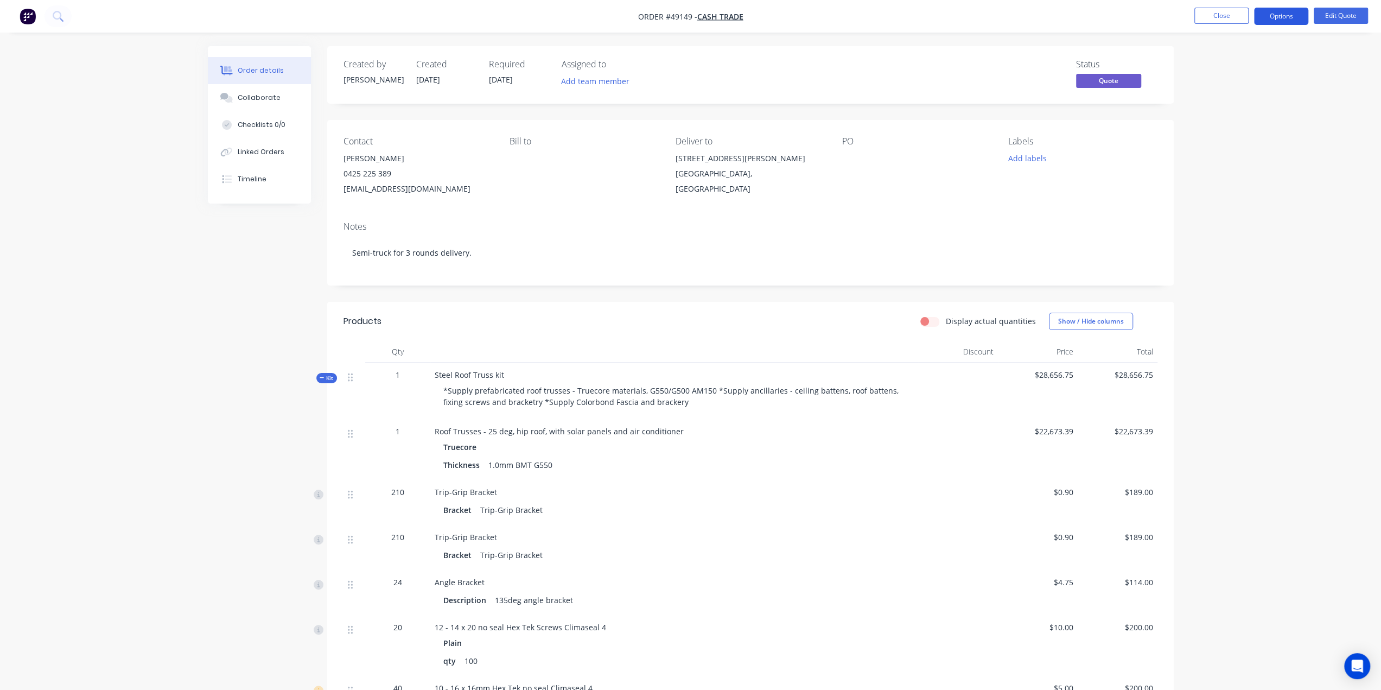
click at [1270, 18] on button "Options" at bounding box center [1281, 16] width 54 height 17
click at [1232, 63] on div "Quote" at bounding box center [1249, 66] width 100 height 16
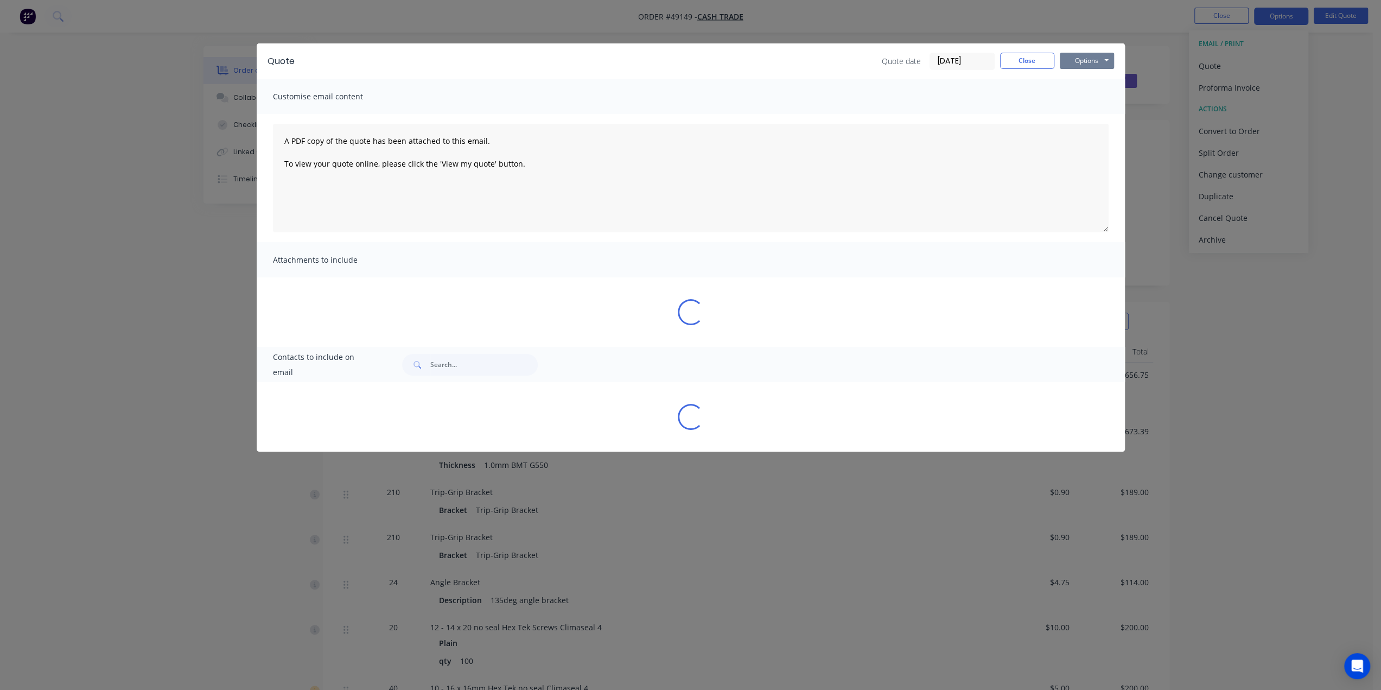
click at [1085, 57] on button "Options" at bounding box center [1087, 61] width 54 height 16
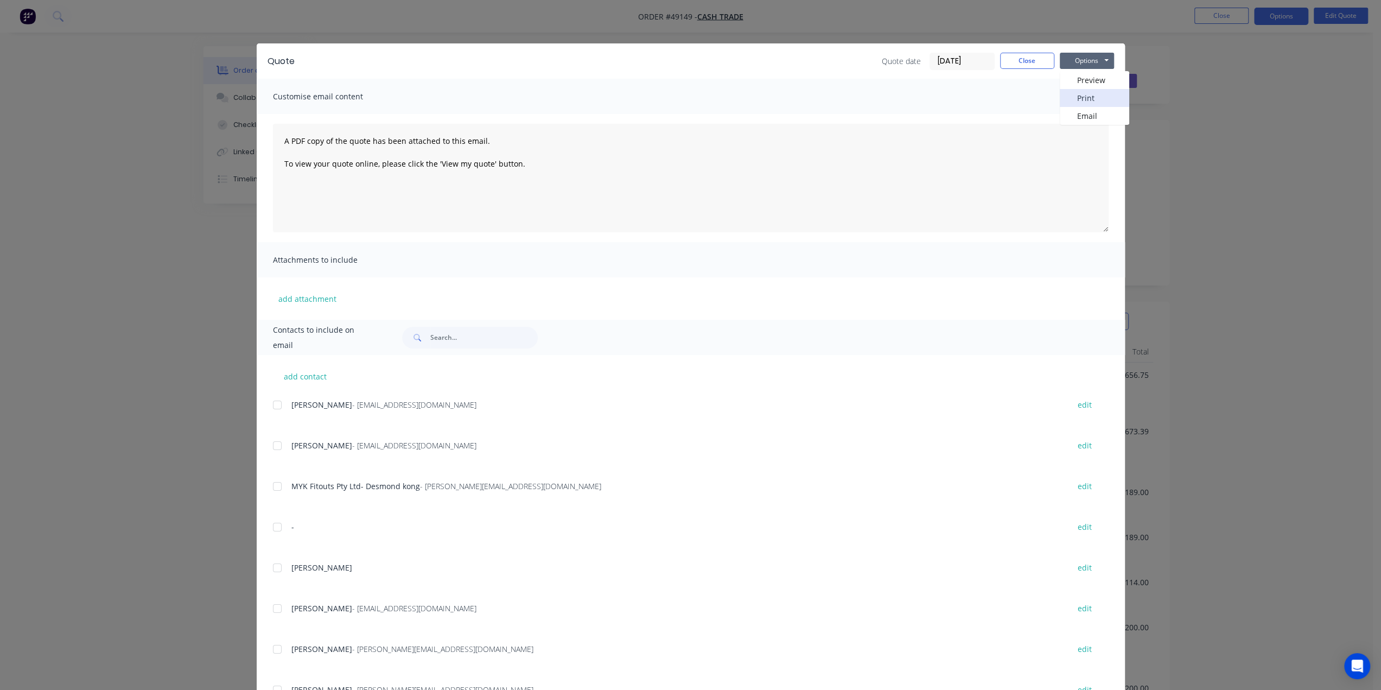
click at [1076, 99] on button "Print" at bounding box center [1094, 98] width 69 height 18
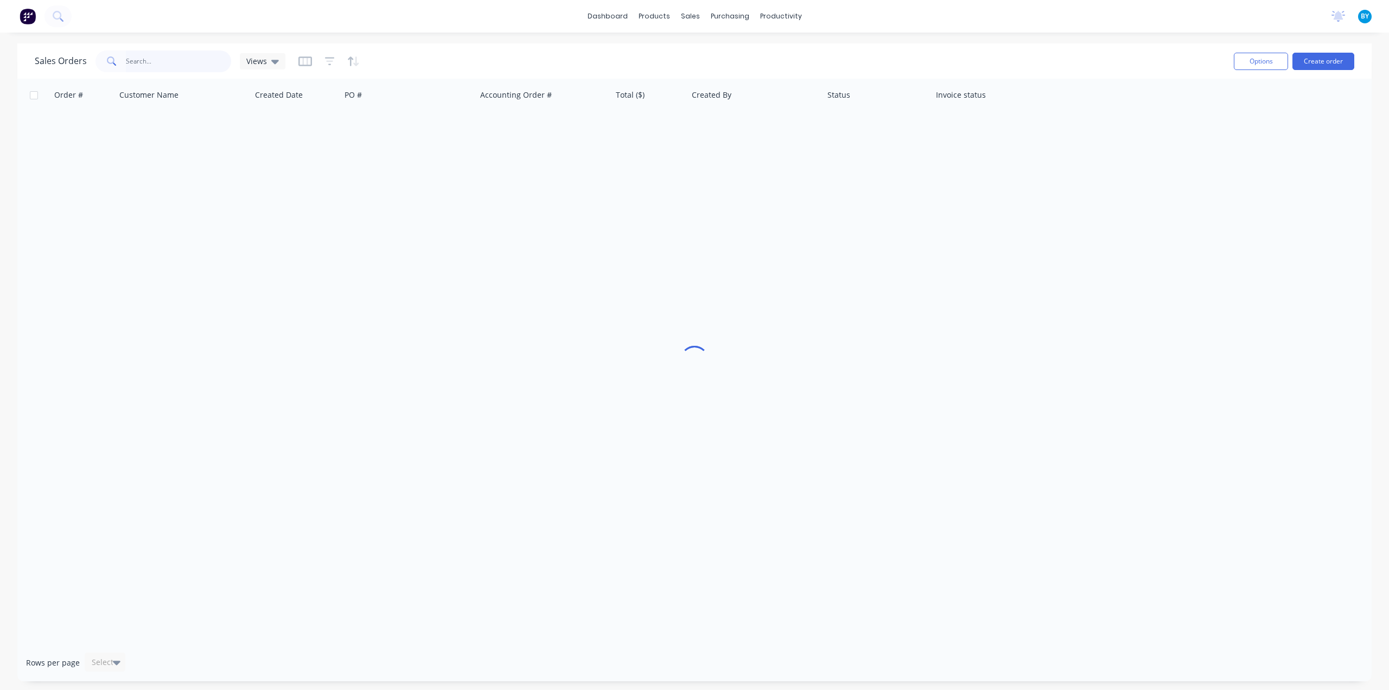
click at [188, 60] on input "text" at bounding box center [179, 61] width 106 height 22
type input "s"
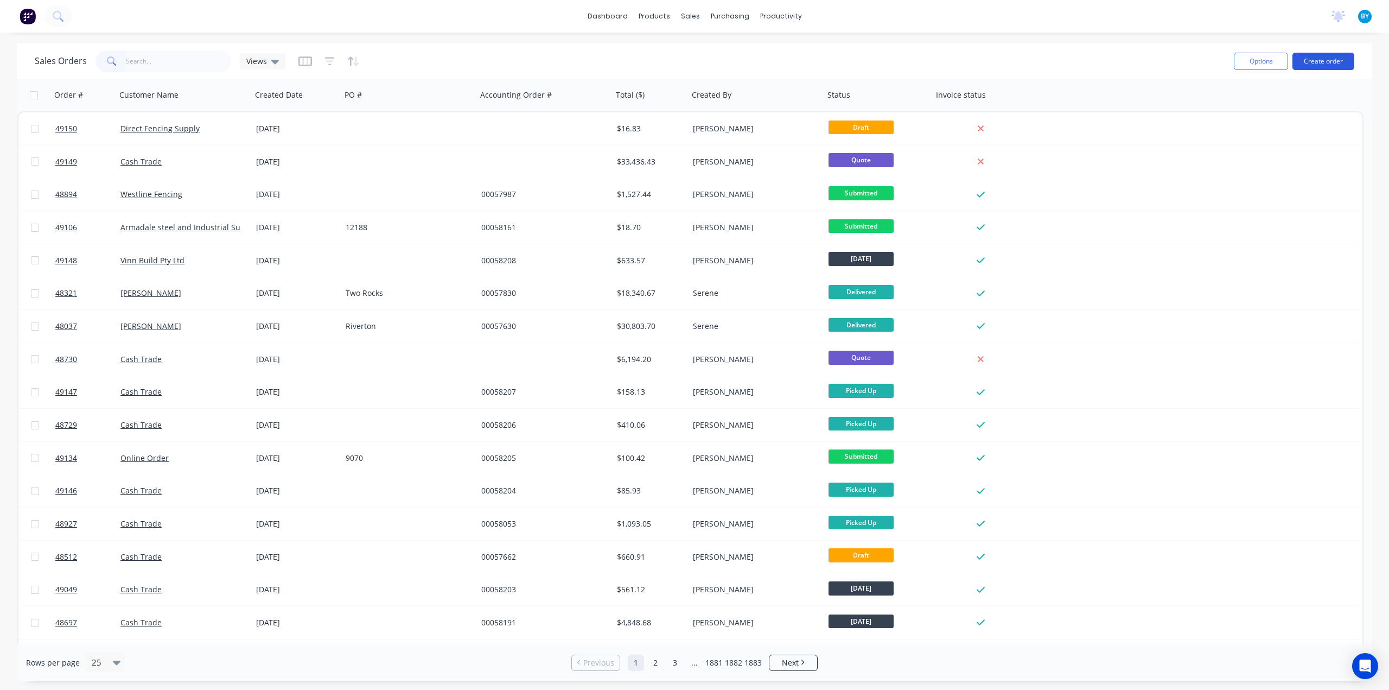
click at [1326, 63] on button "Create order" at bounding box center [1324, 61] width 62 height 17
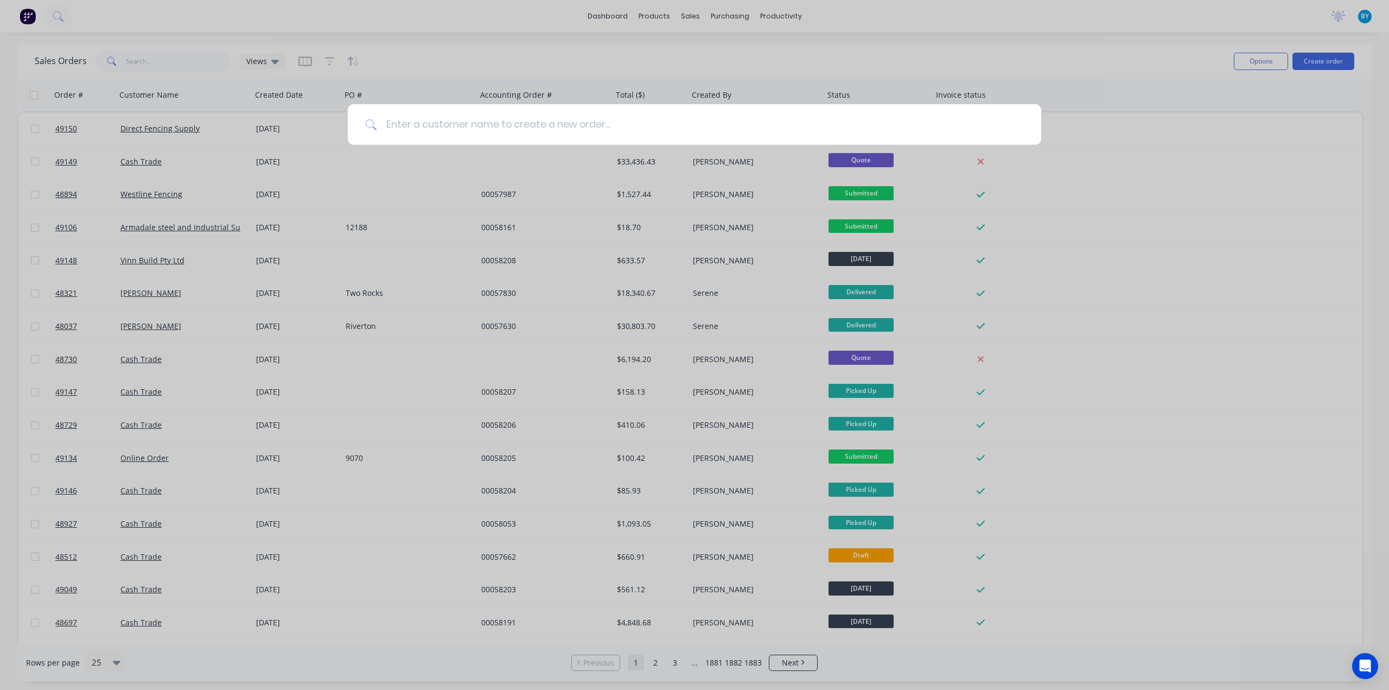
click at [629, 121] on input at bounding box center [700, 124] width 647 height 41
type input "granny"
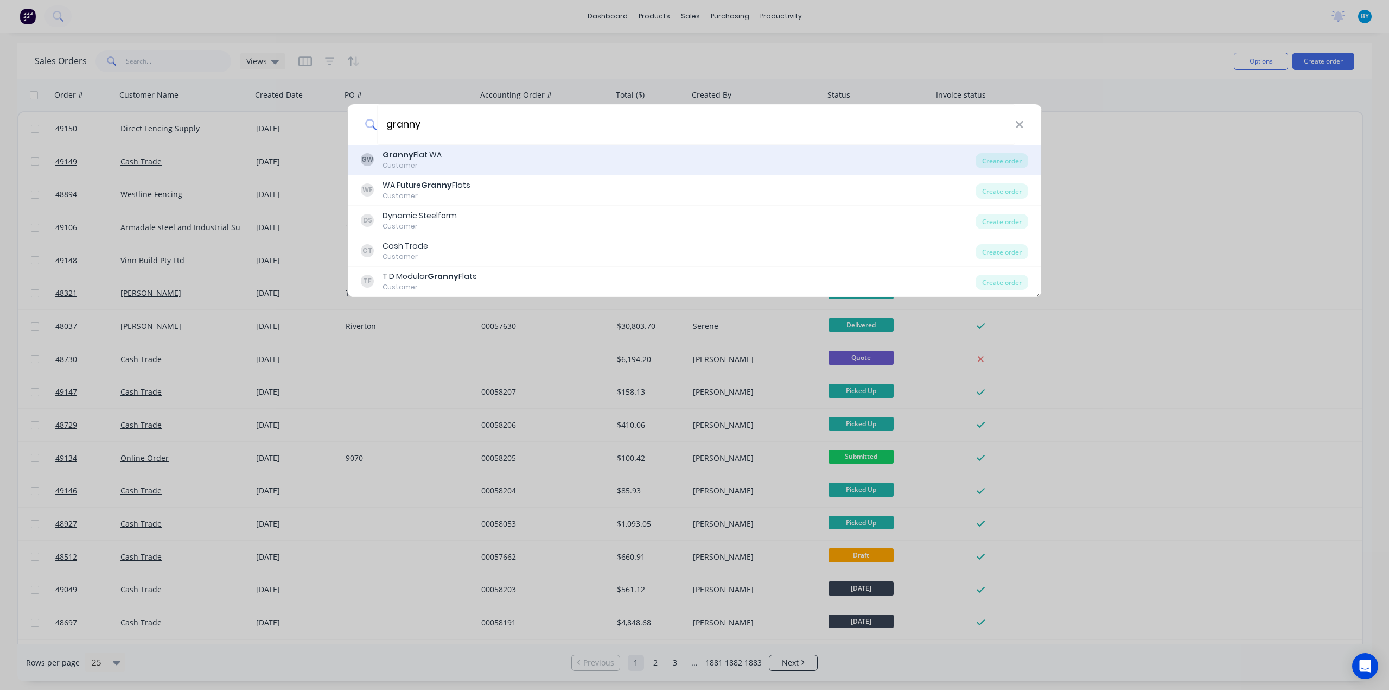
click at [477, 150] on div "GW Granny Flat WA Customer" at bounding box center [668, 159] width 615 height 21
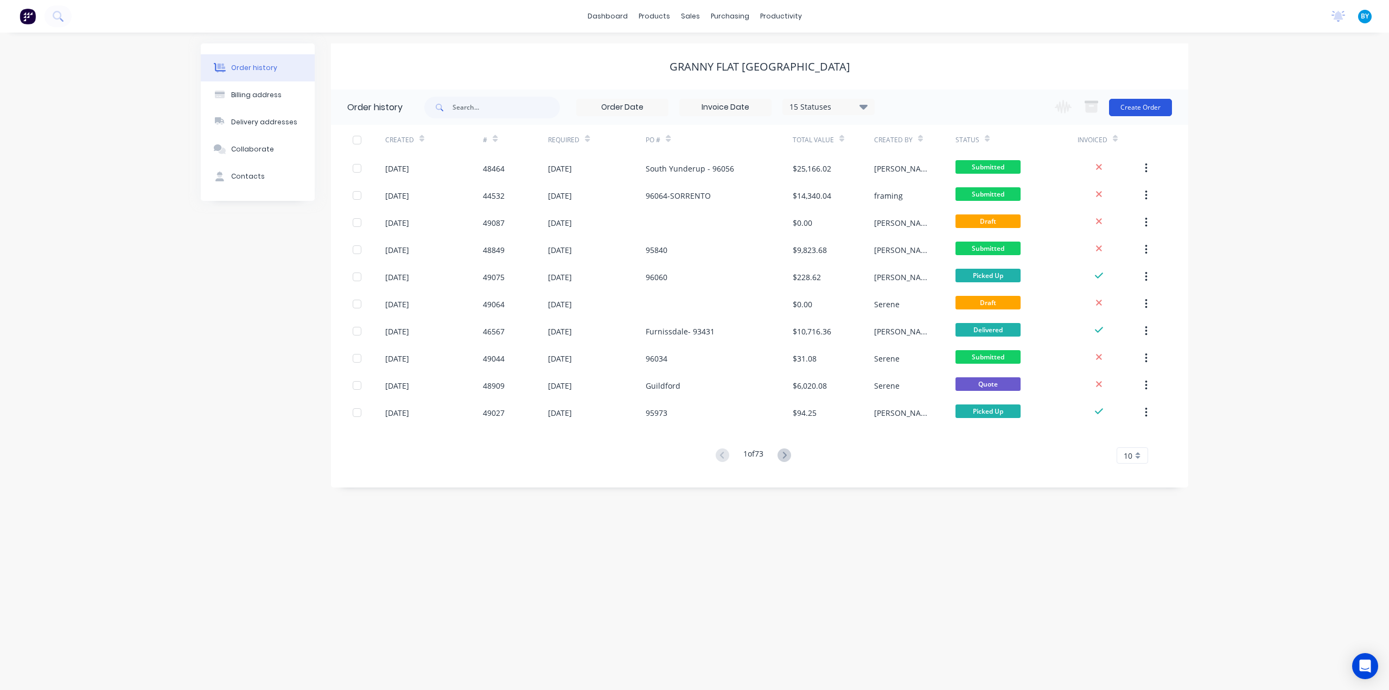
click at [1124, 107] on button "Create Order" at bounding box center [1140, 107] width 63 height 17
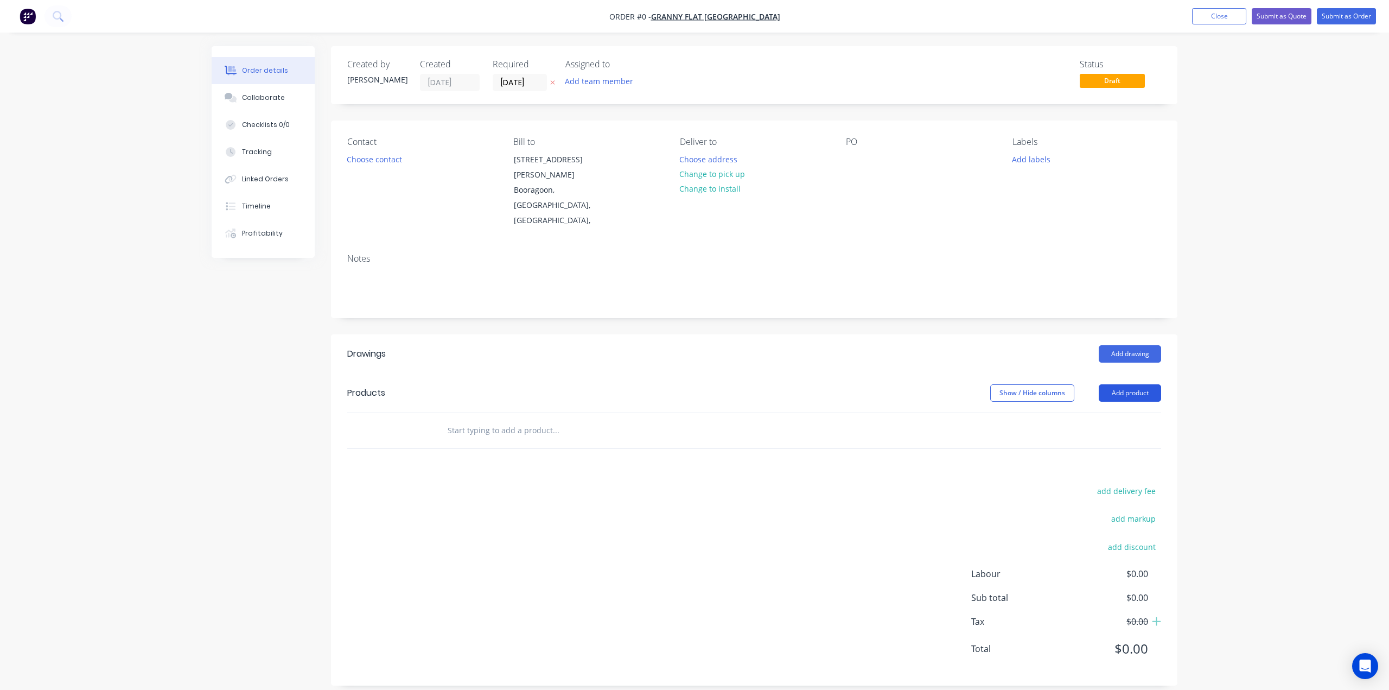
click at [1143, 384] on button "Add product" at bounding box center [1130, 392] width 62 height 17
click at [1110, 412] on div "Product catalogue" at bounding box center [1110, 420] width 84 height 16
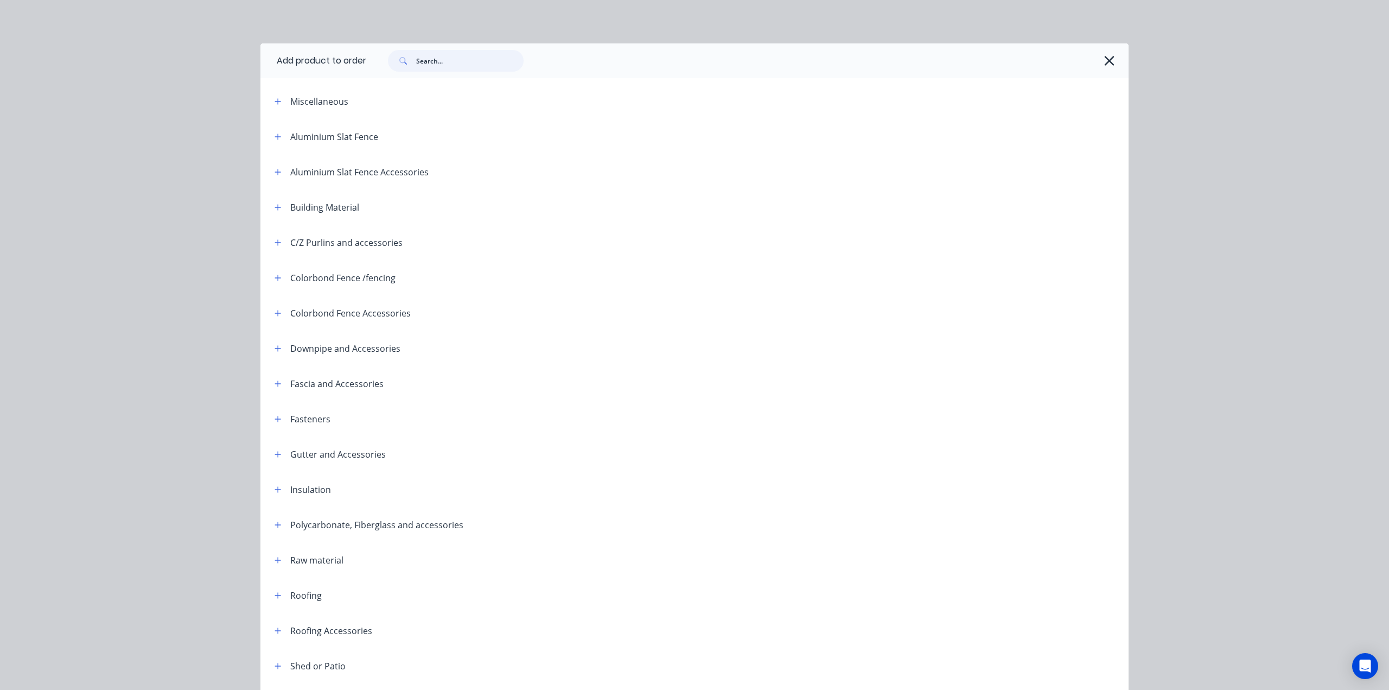
drag, startPoint x: 441, startPoint y: 68, endPoint x: 446, endPoint y: 63, distance: 6.9
click at [443, 67] on input "text" at bounding box center [469, 61] width 107 height 22
click at [446, 63] on input "text" at bounding box center [469, 61] width 107 height 22
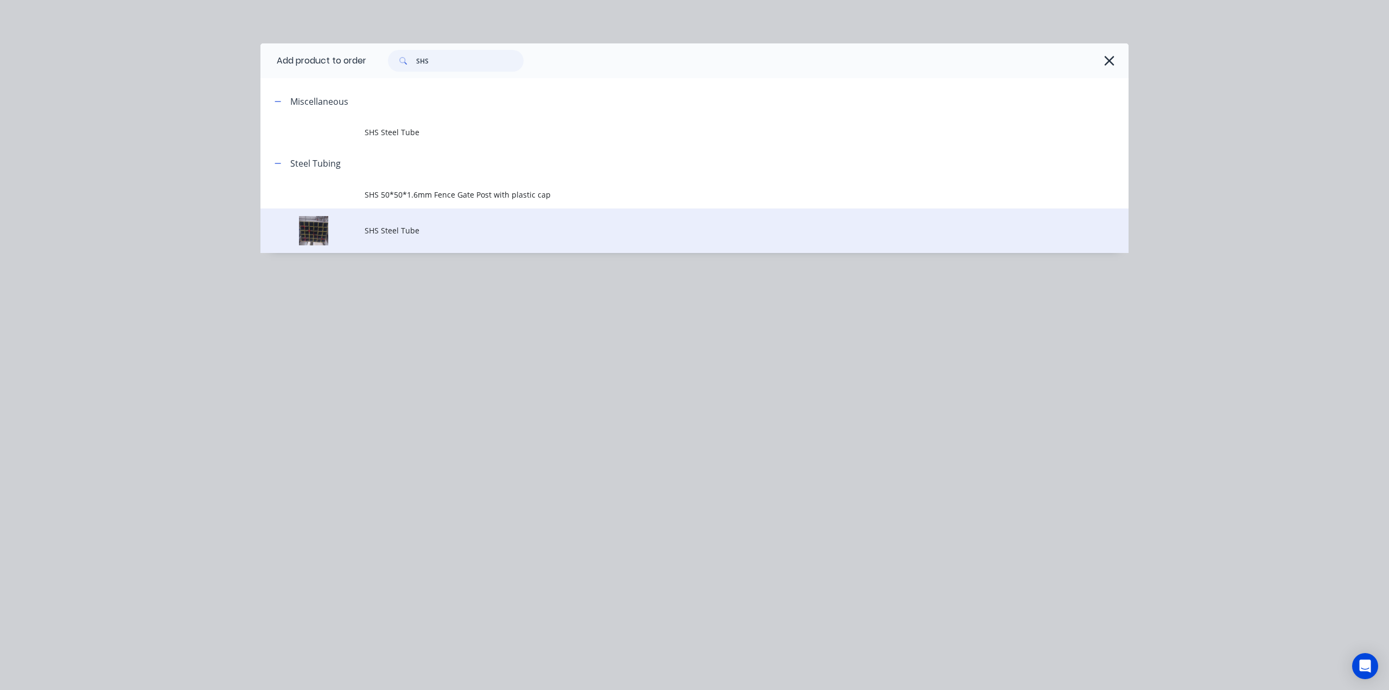
type input "SHS"
click at [419, 232] on span "SHS Steel Tube" at bounding box center [670, 230] width 611 height 11
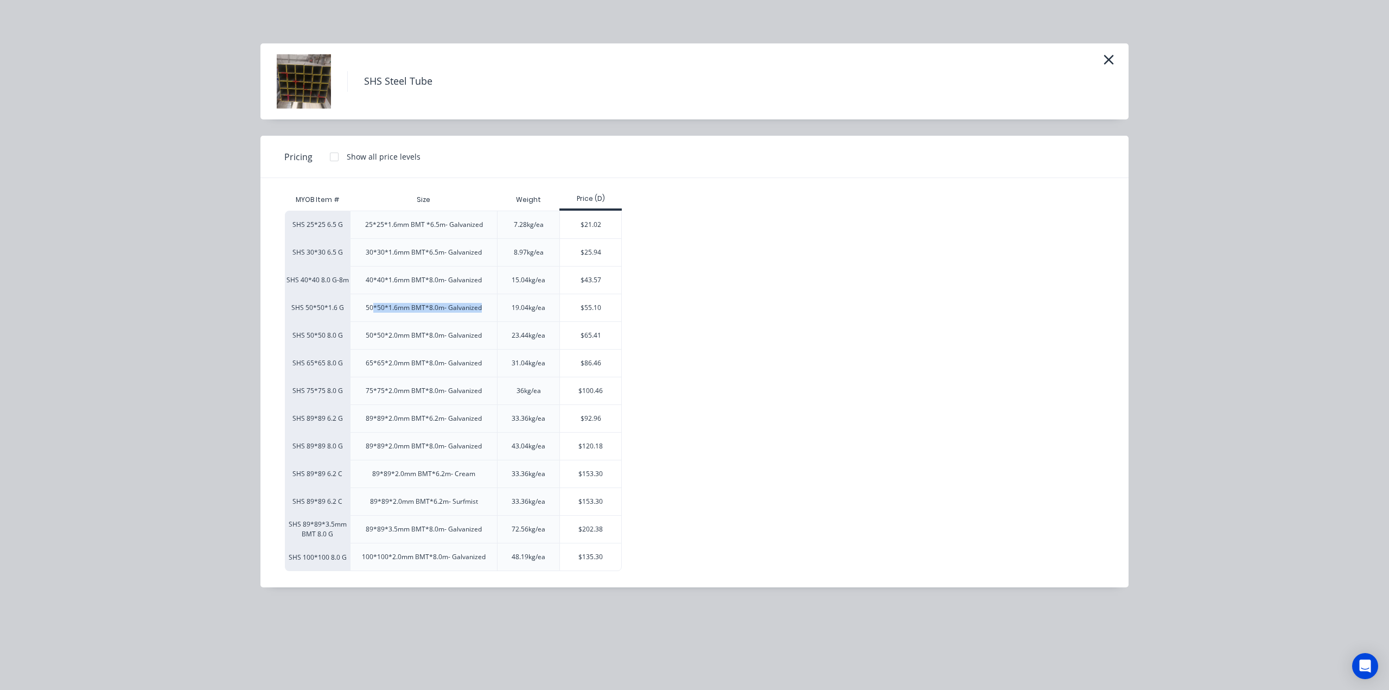
drag, startPoint x: 384, startPoint y: 306, endPoint x: 497, endPoint y: 308, distance: 112.4
click at [497, 308] on div "50*50*1.6mm BMT*8.0m- Galvanized" at bounding box center [423, 308] width 147 height 28
click at [467, 327] on div "50*50*2.0mm BMT*8.0m- Galvanized" at bounding box center [424, 335] width 134 height 27
click at [421, 327] on div "50*50*2.0mm BMT*8.0m- Galvanized" at bounding box center [424, 335] width 134 height 27
click at [476, 328] on div "50*50*2.0mm BMT*8.0m- Galvanized" at bounding box center [424, 335] width 134 height 27
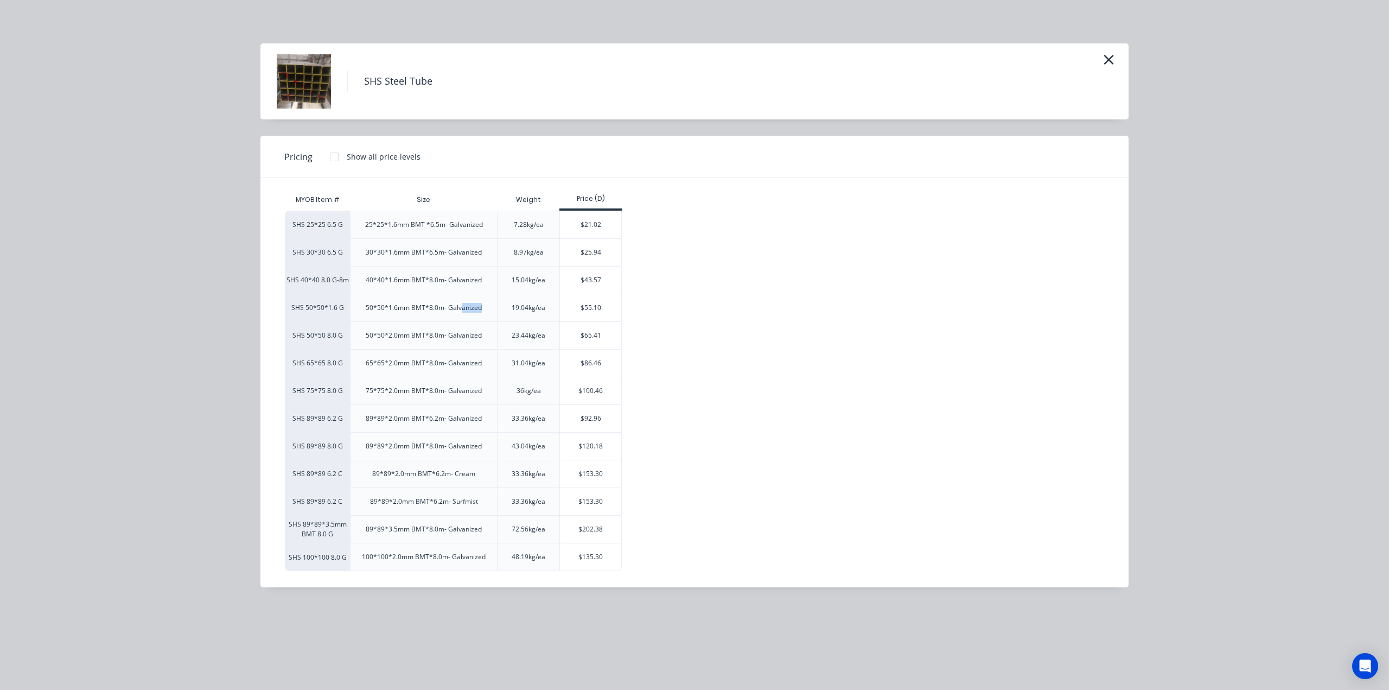
drag, startPoint x: 461, startPoint y: 306, endPoint x: 486, endPoint y: 307, distance: 25.0
click at [486, 307] on div "50*50*1.6mm BMT*8.0m- Galvanized" at bounding box center [424, 307] width 134 height 27
click at [458, 337] on div "50*50*2.0mm BMT*8.0m- Galvanized" at bounding box center [424, 335] width 116 height 10
click at [445, 309] on div "50*50*1.6mm BMT*8.0m- Galvanized" at bounding box center [424, 308] width 116 height 10
click at [466, 306] on div "50*50*1.6mm BMT*8.0m- Galvanized" at bounding box center [424, 308] width 116 height 10
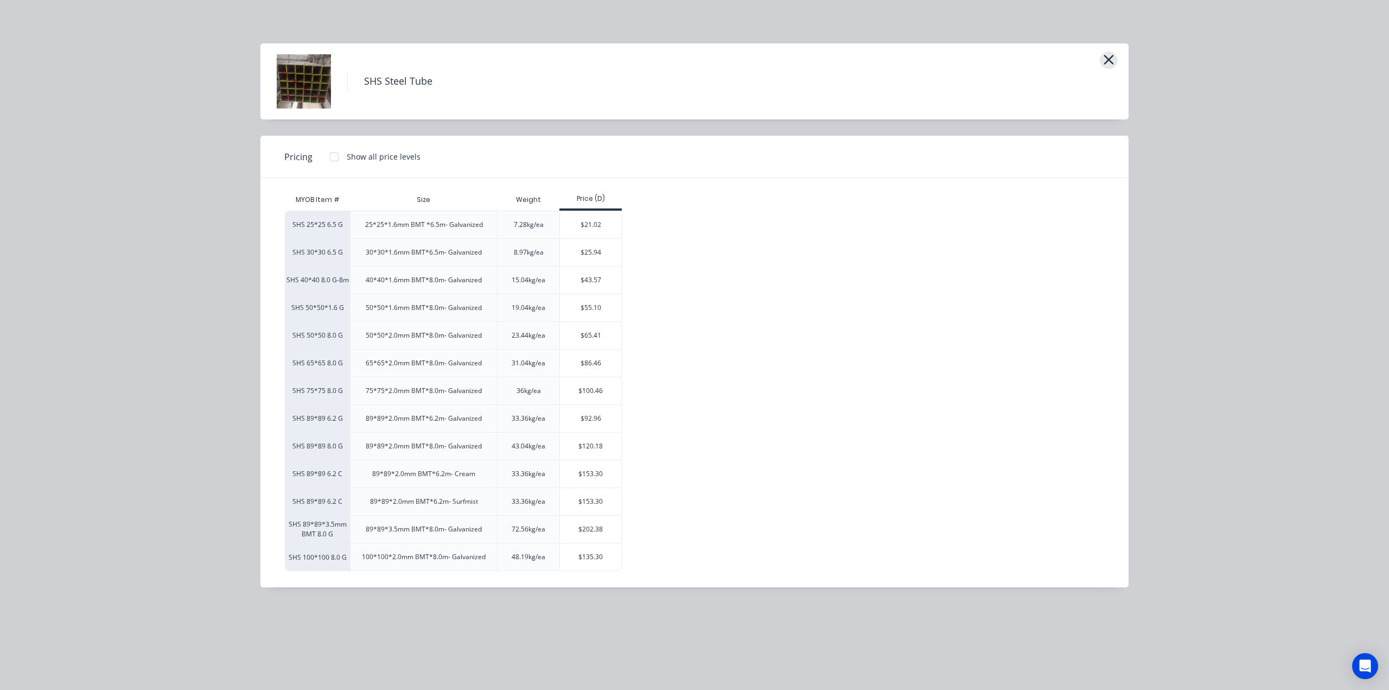
click at [1113, 60] on icon "button" at bounding box center [1108, 59] width 11 height 15
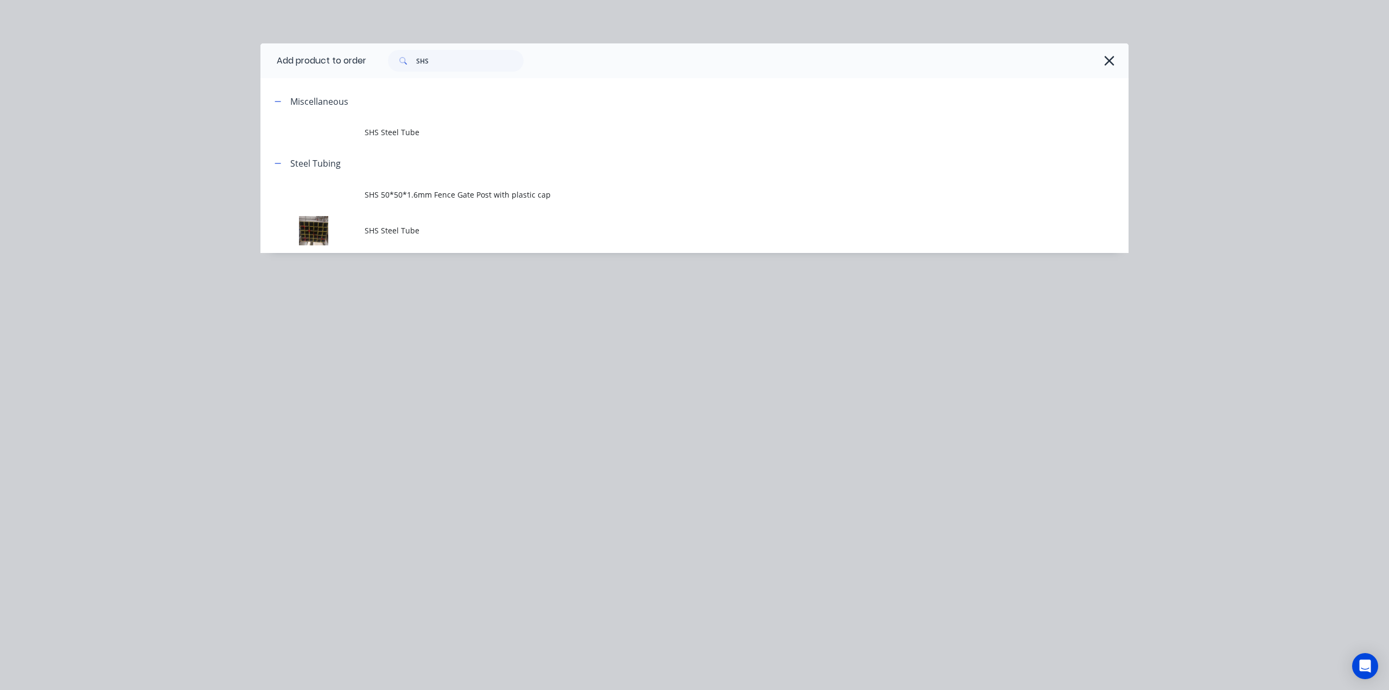
click at [1206, 217] on div "Add product to order SHS Miscellaneous SHS Steel Tube Steel Tubing SHS 50*50*1.…" at bounding box center [694, 345] width 1389 height 690
click at [134, 132] on div "Add product to order SHS Miscellaneous SHS Steel Tube Steel Tubing SHS 50*50*1.…" at bounding box center [694, 345] width 1389 height 690
click at [1109, 62] on icon "button" at bounding box center [1109, 60] width 11 height 15
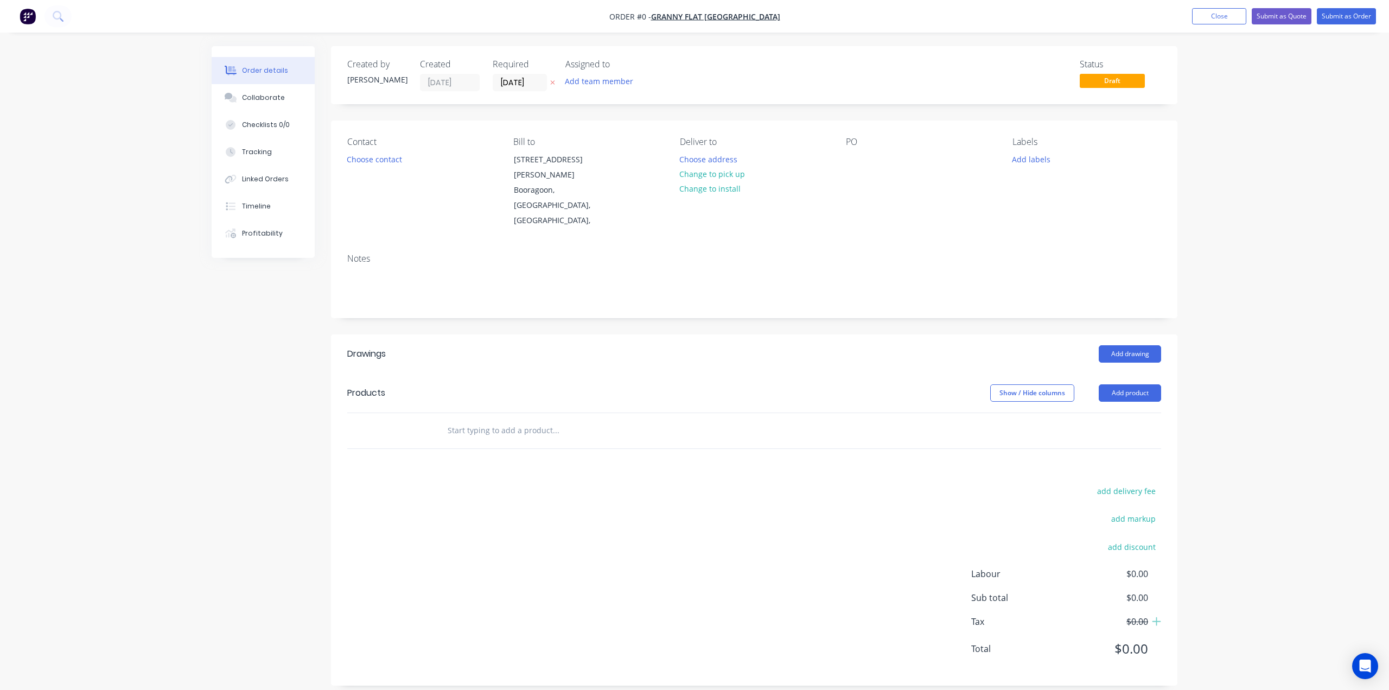
click at [31, 18] on img "button" at bounding box center [28, 16] width 16 height 16
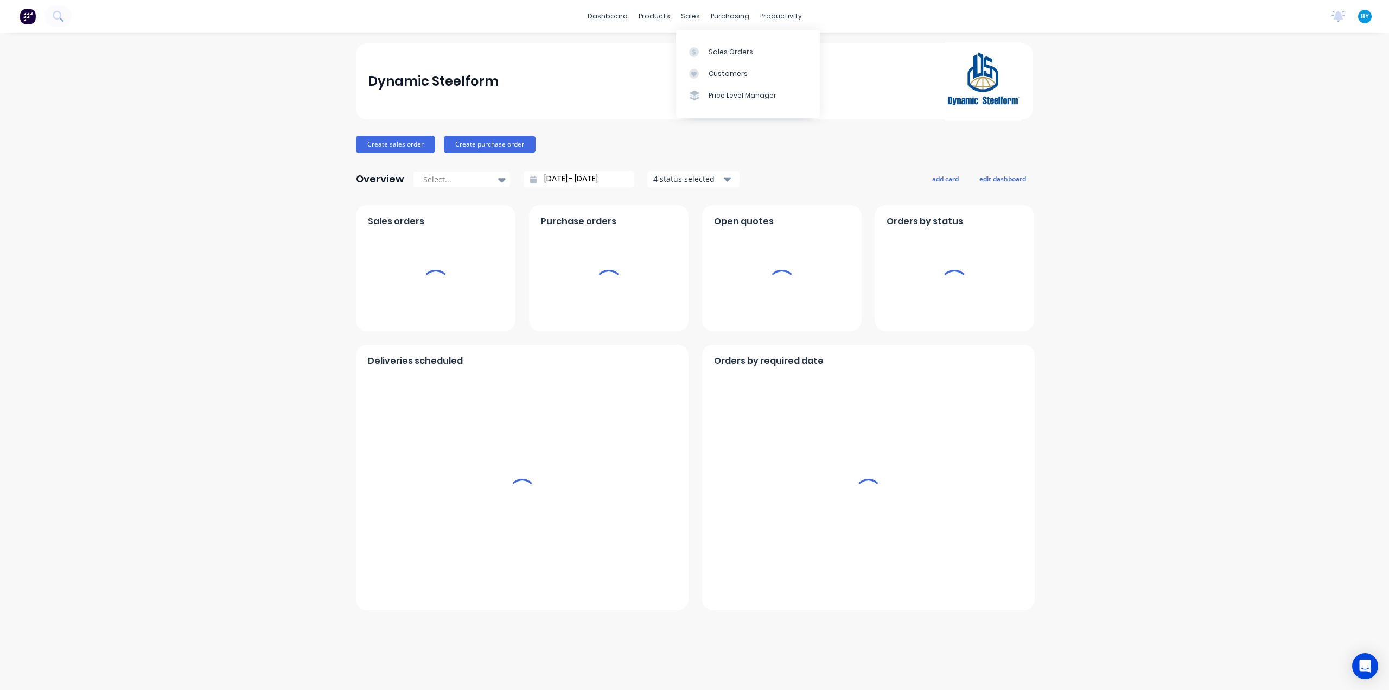
click at [698, 15] on div "sales" at bounding box center [691, 16] width 30 height 16
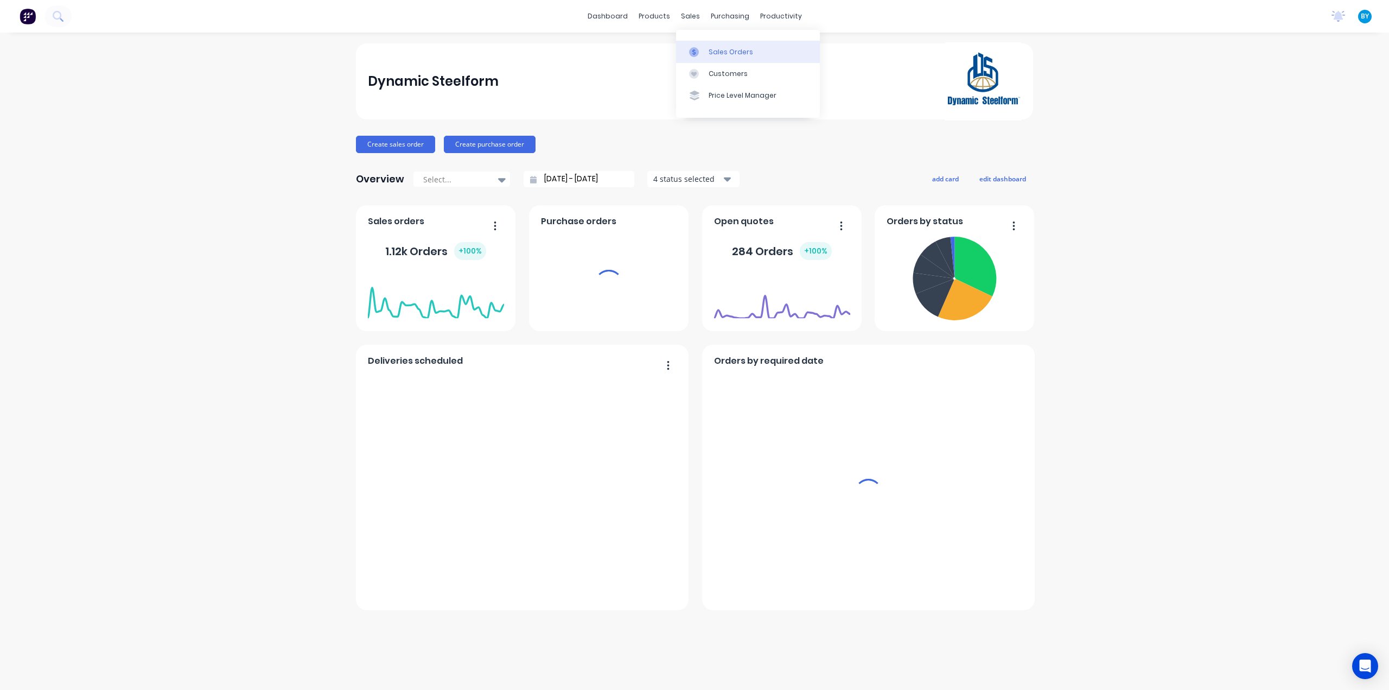
click at [703, 49] on div at bounding box center [697, 52] width 16 height 10
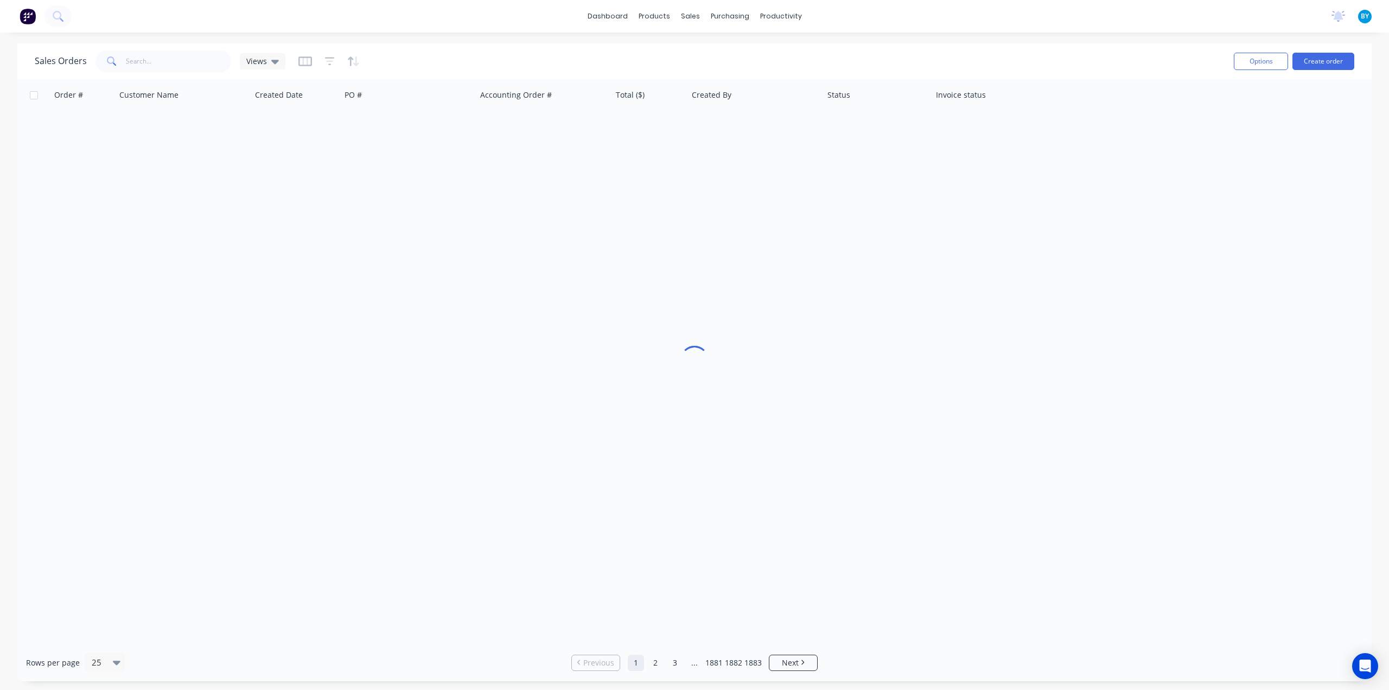
click at [720, 52] on div "Sales Orders Views" at bounding box center [630, 61] width 1191 height 27
click at [188, 67] on input "text" at bounding box center [179, 61] width 106 height 22
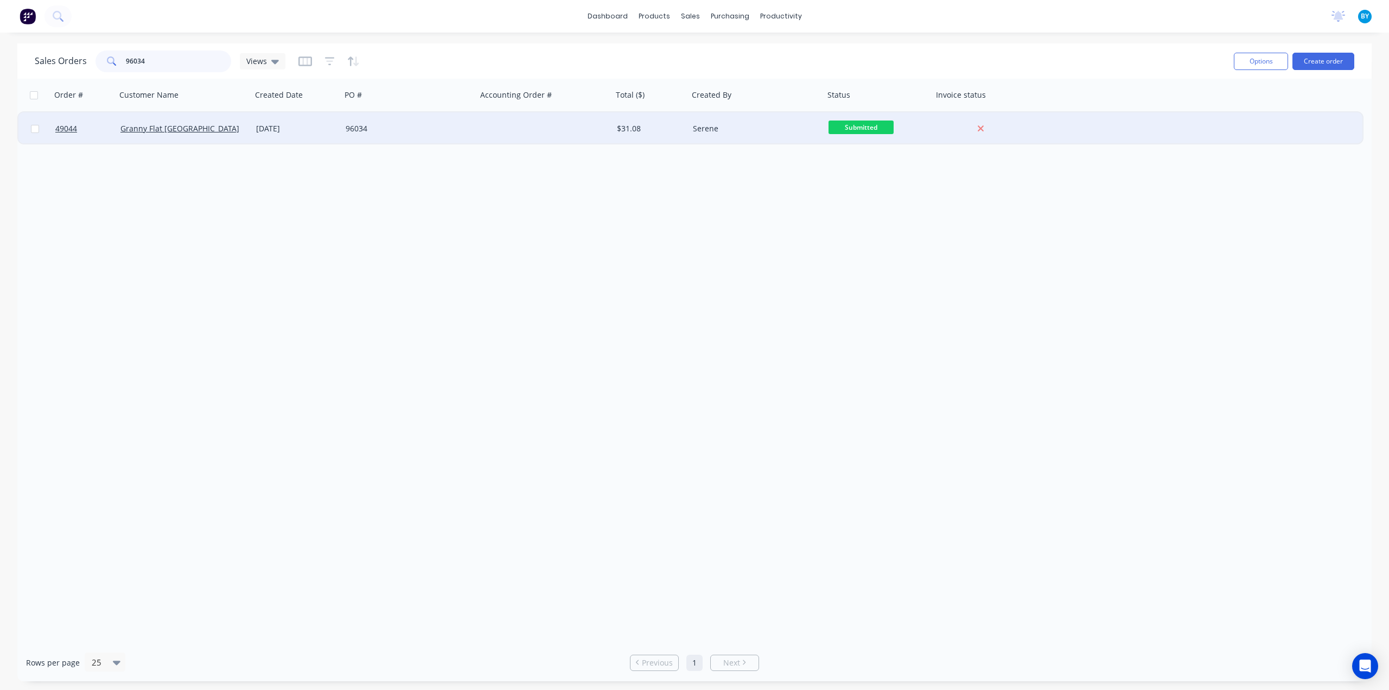
type input "96034"
click at [407, 135] on div "96034" at bounding box center [409, 128] width 136 height 33
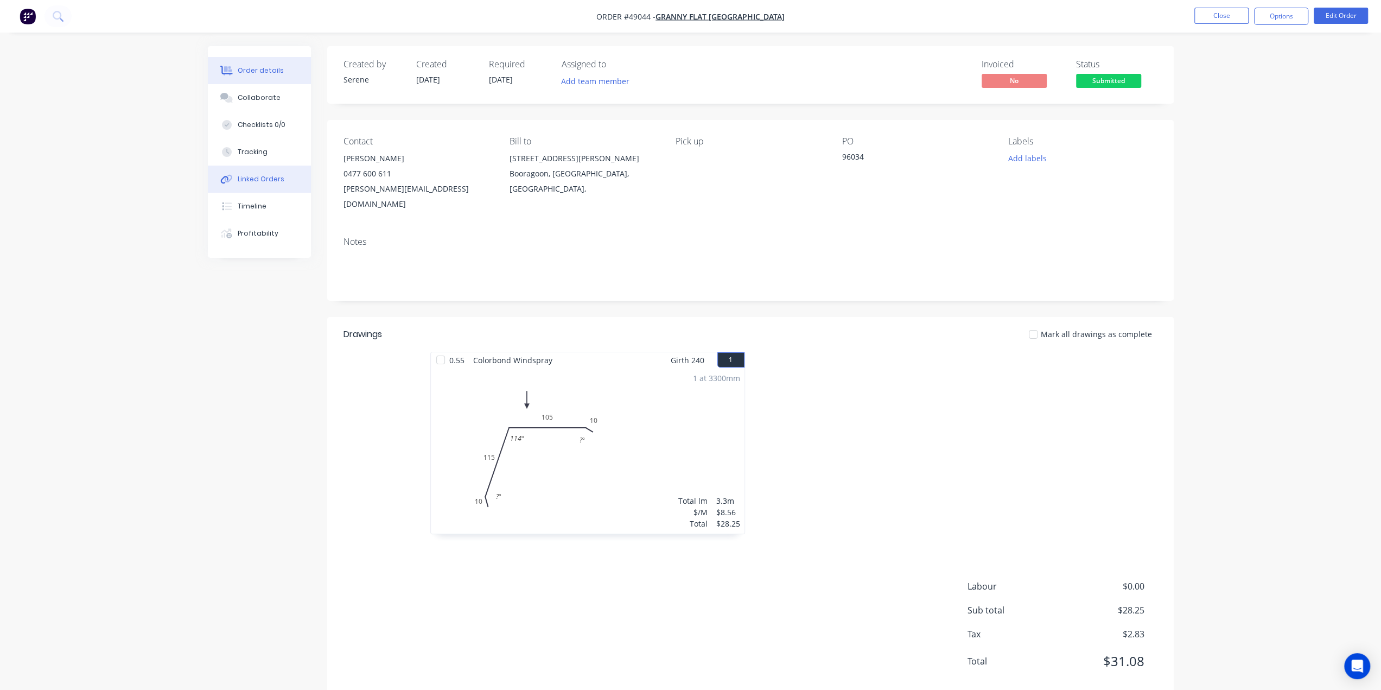
click at [276, 184] on button "Linked Orders" at bounding box center [259, 179] width 103 height 27
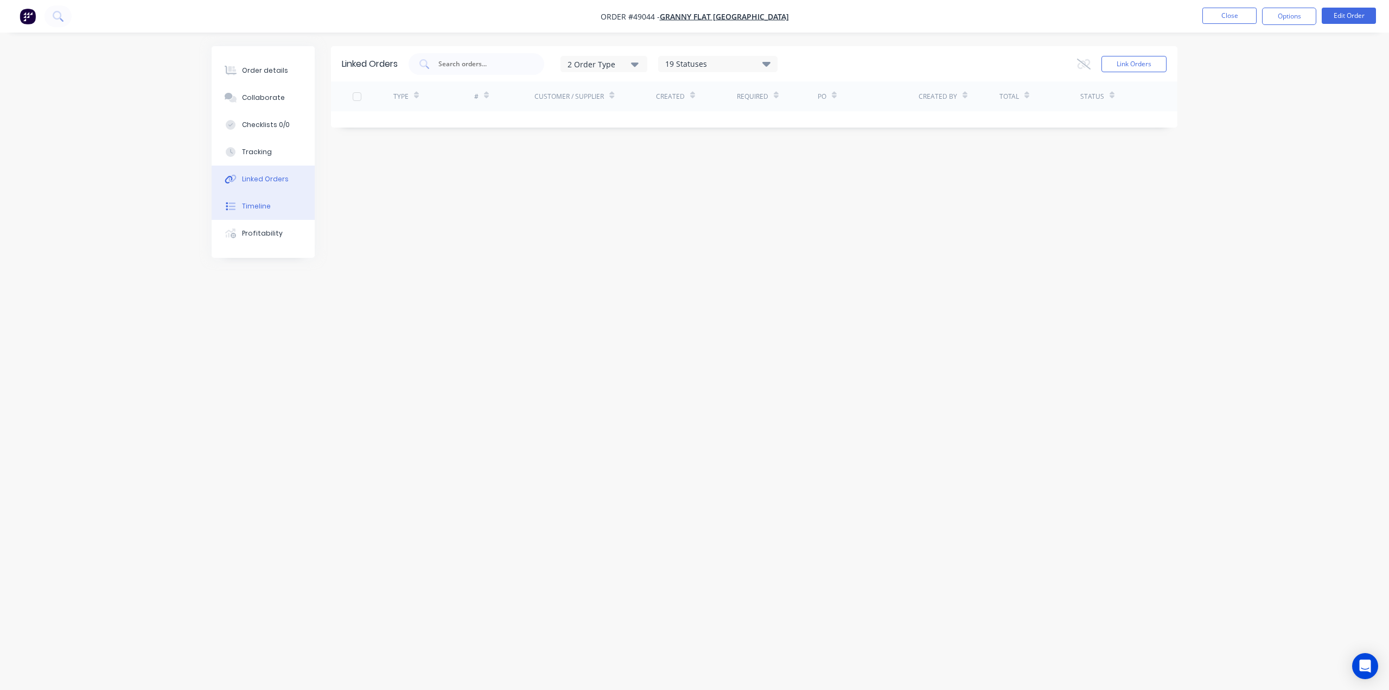
click at [265, 209] on div "Timeline" at bounding box center [256, 206] width 29 height 10
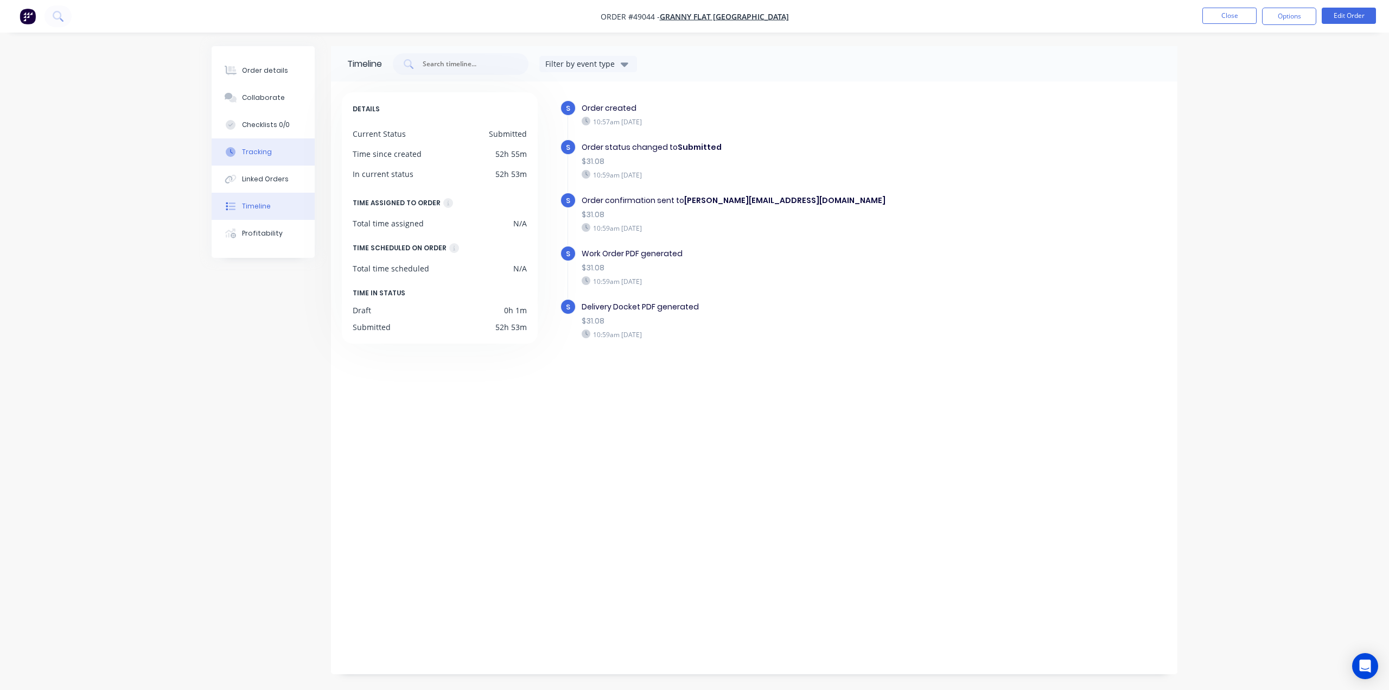
click at [271, 142] on button "Tracking" at bounding box center [263, 151] width 103 height 27
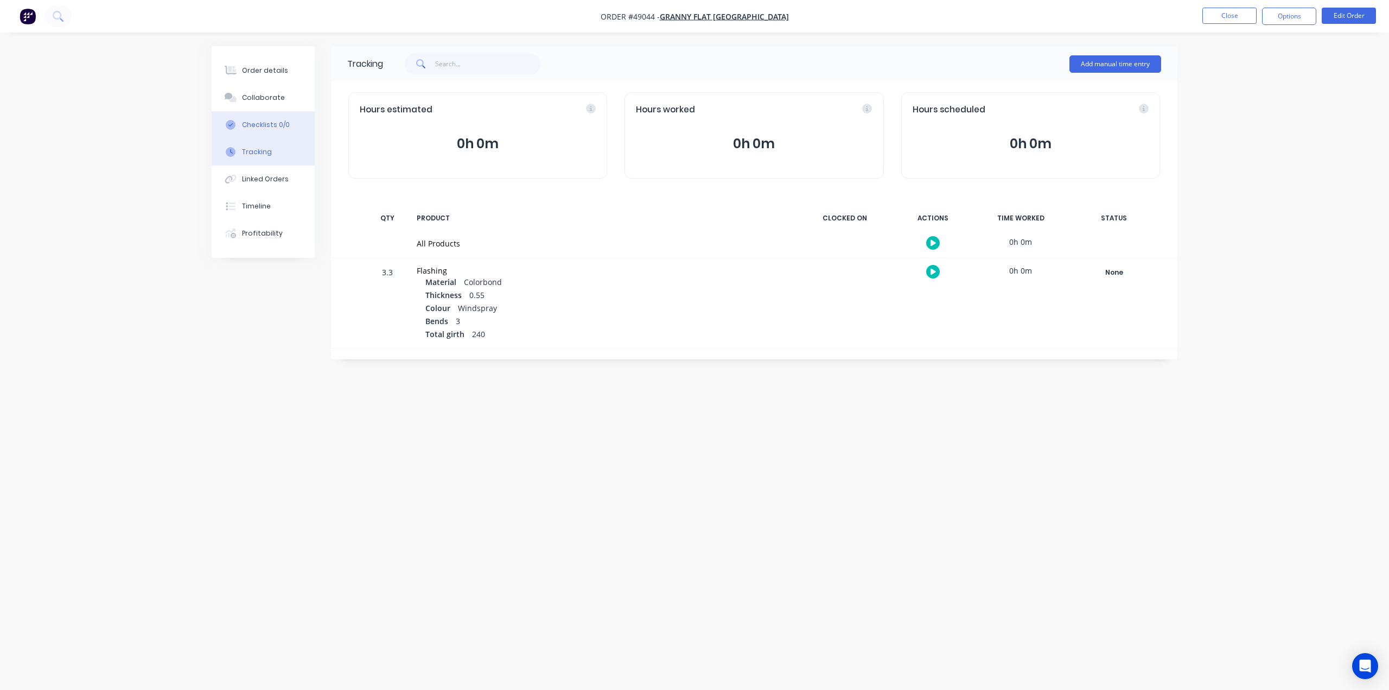
click at [276, 123] on div "Checklists 0/0" at bounding box center [266, 125] width 48 height 10
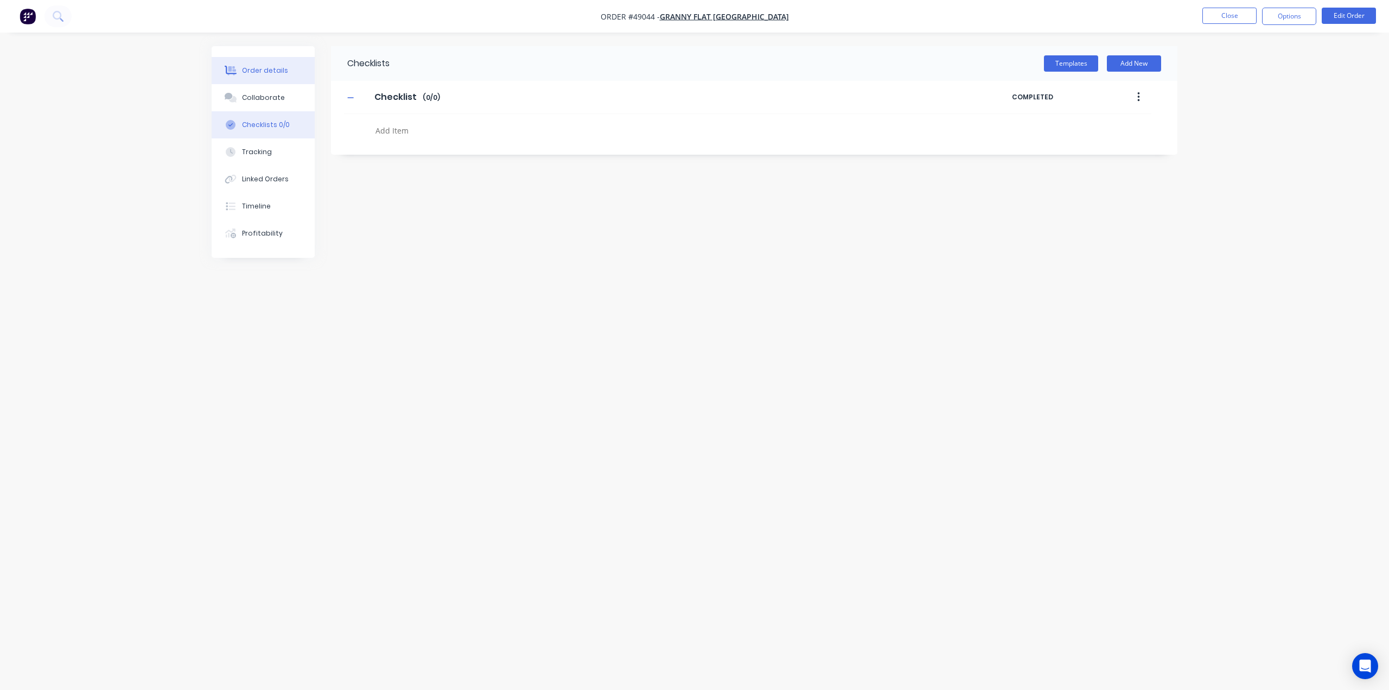
click at [274, 83] on button "Order details" at bounding box center [263, 70] width 103 height 27
